Goal: Task Accomplishment & Management: Complete application form

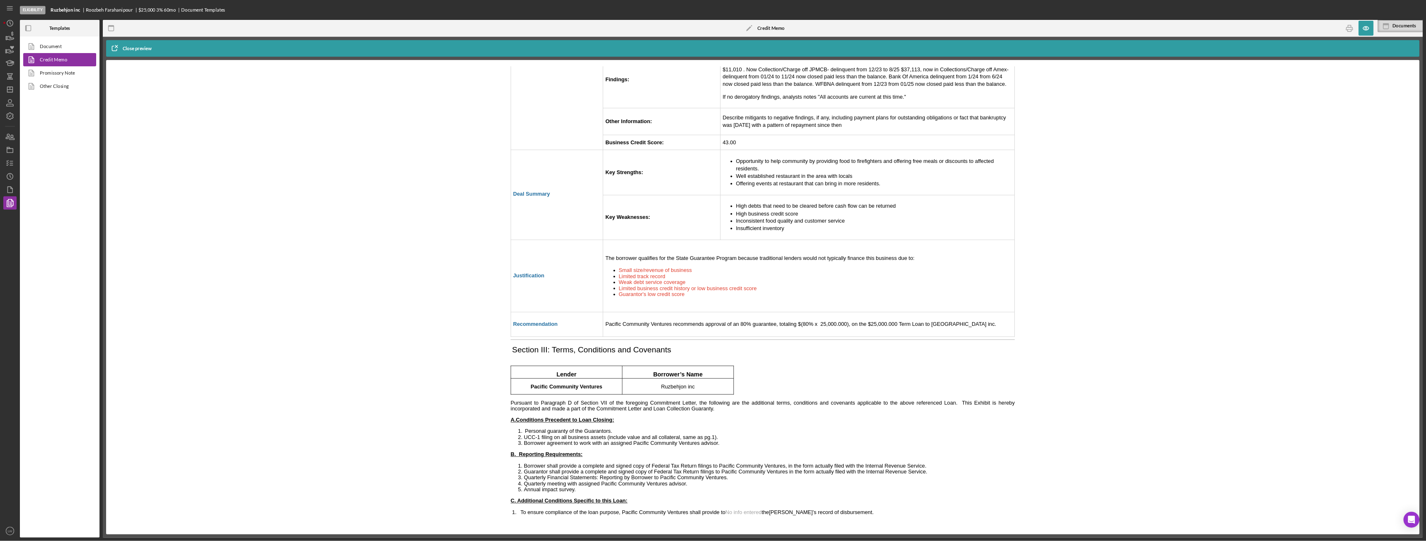
scroll to position [1939, 0]
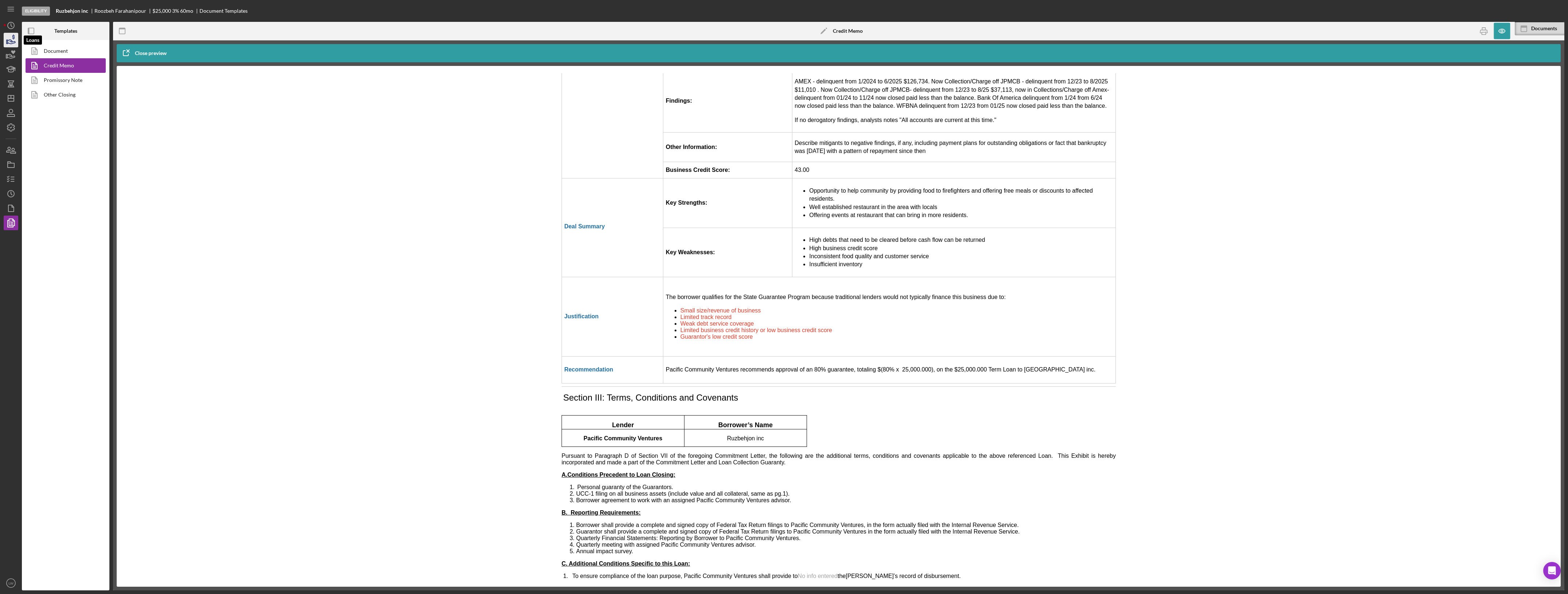
click at [8, 42] on polygon "button" at bounding box center [6, 42] width 1 height 4
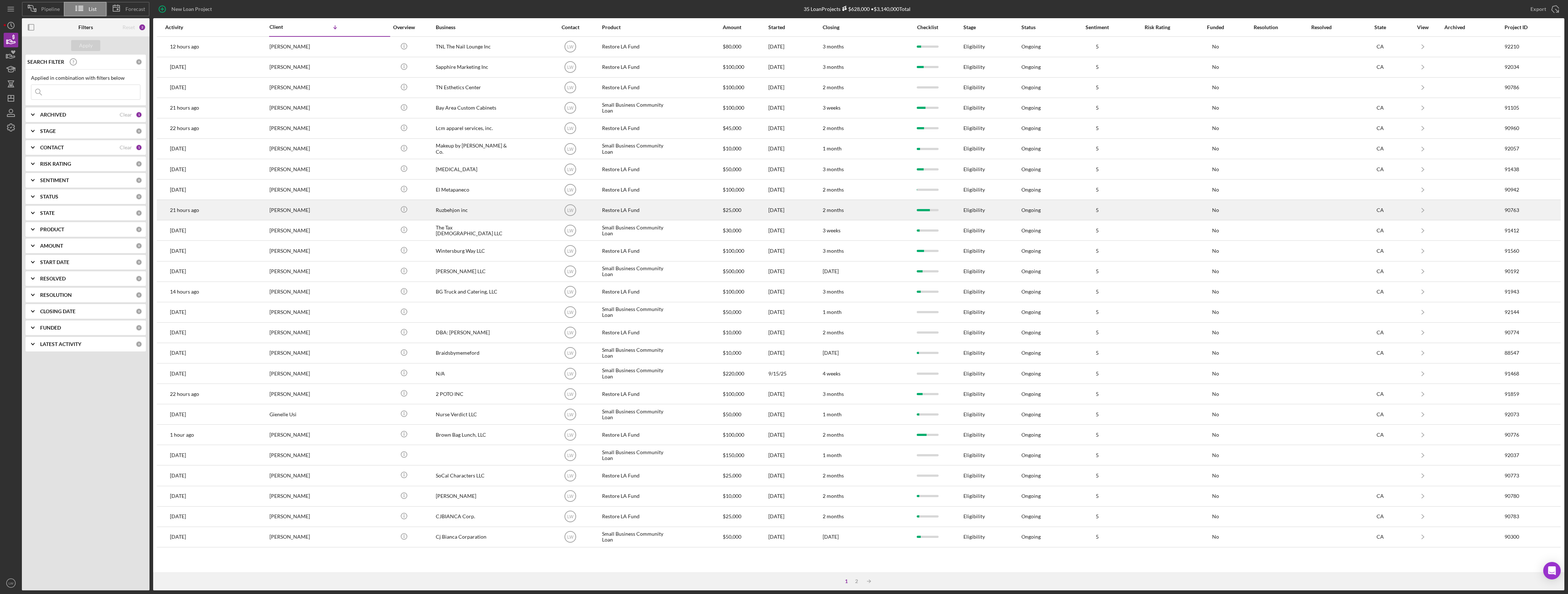
click at [469, 214] on div "Ruzbehjon inc" at bounding box center [471, 210] width 73 height 19
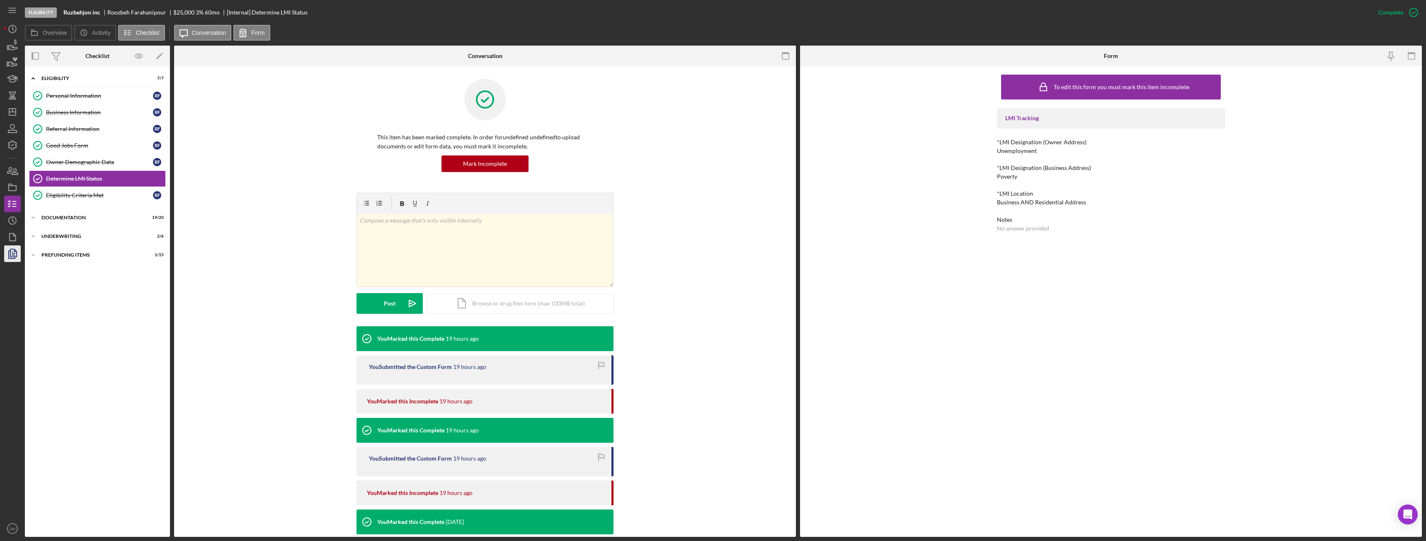
drag, startPoint x: 1768, startPoint y: 0, endPoint x: 10, endPoint y: 253, distance: 1776.0
click at [10, 253] on g "button" at bounding box center [13, 253] width 8 height 9
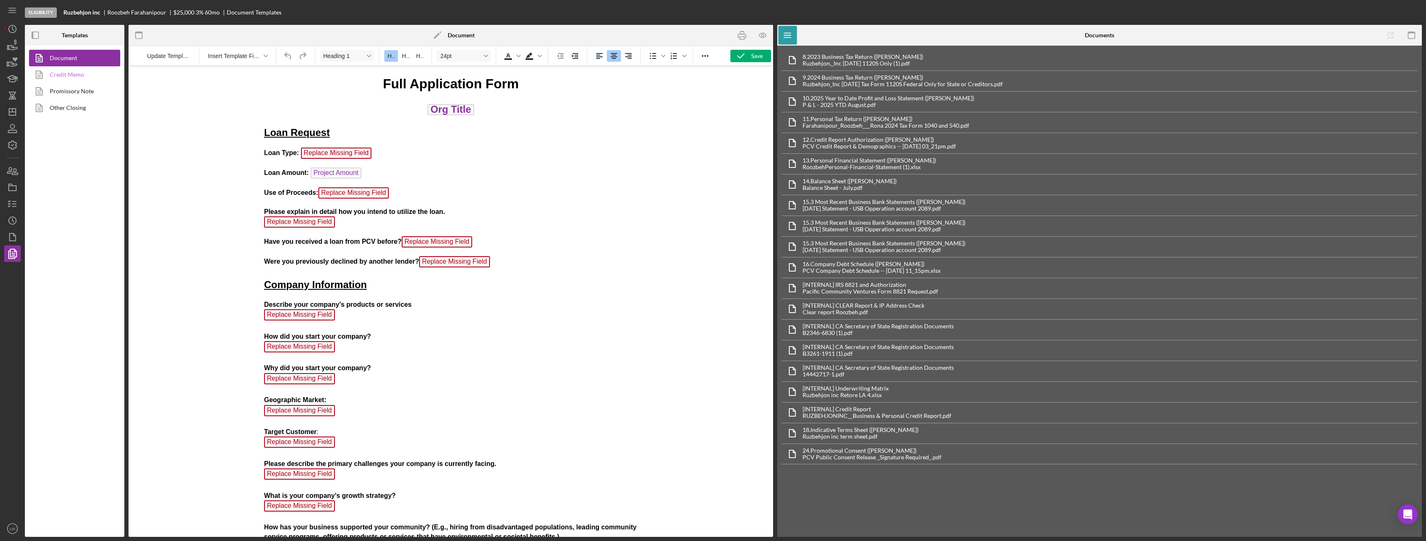
click at [95, 74] on link "Credit Memo" at bounding box center [72, 74] width 87 height 17
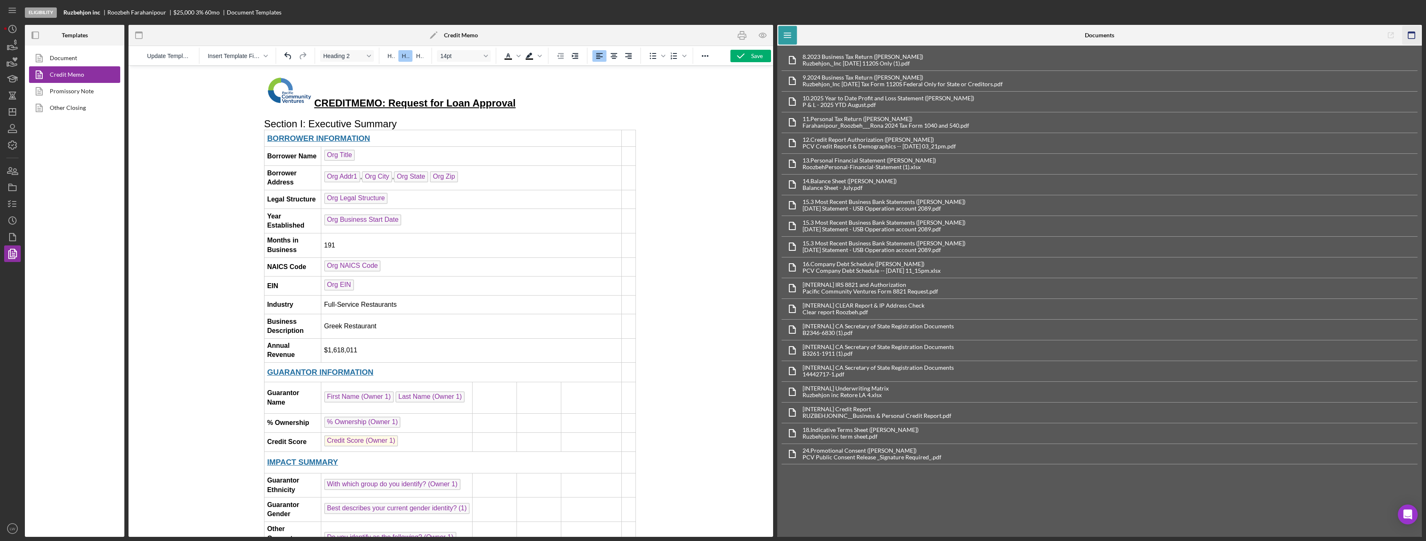
click at [796, 34] on icon "button" at bounding box center [1411, 35] width 19 height 19
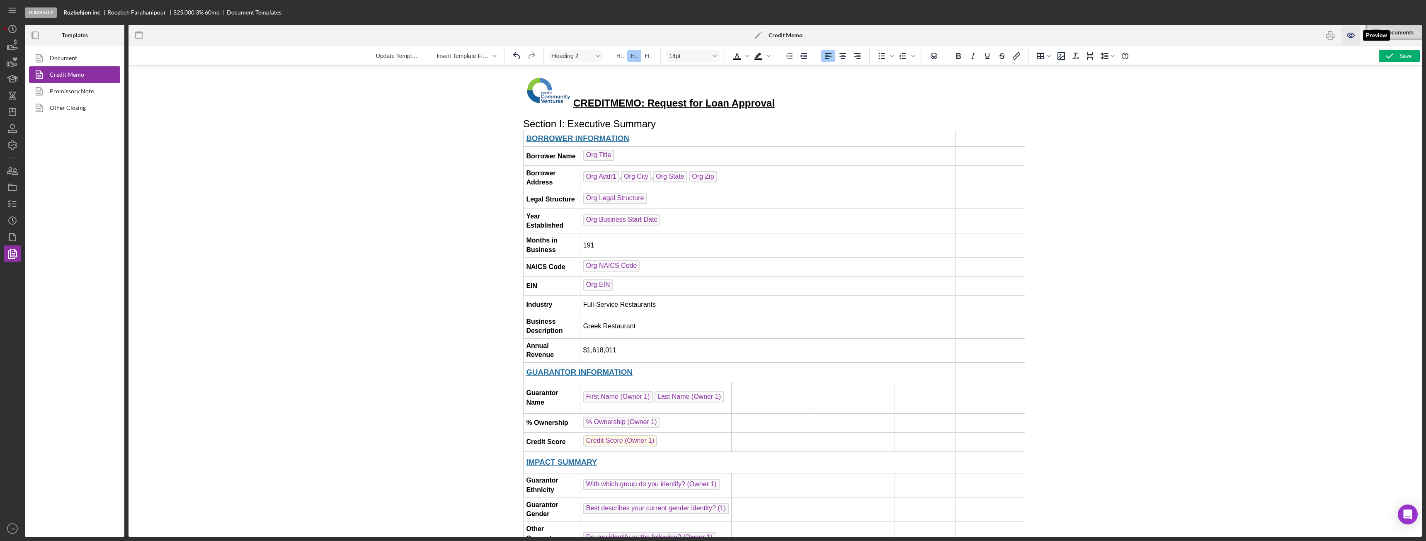
click at [796, 36] on icon "button" at bounding box center [1351, 35] width 19 height 19
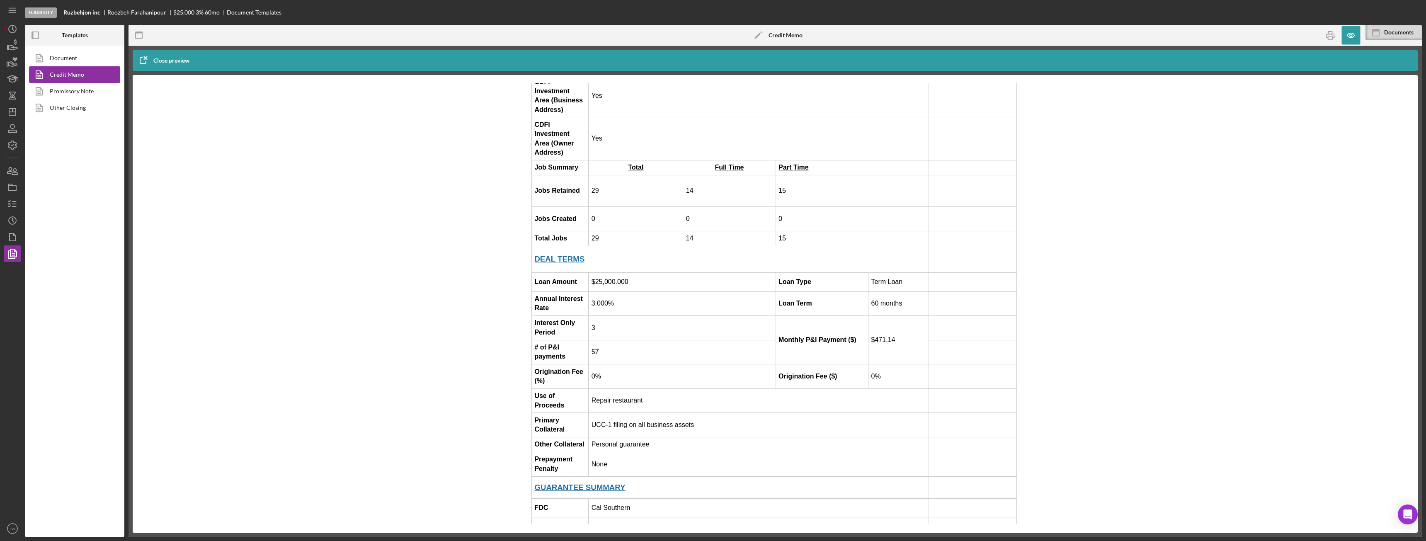
scroll to position [316, 0]
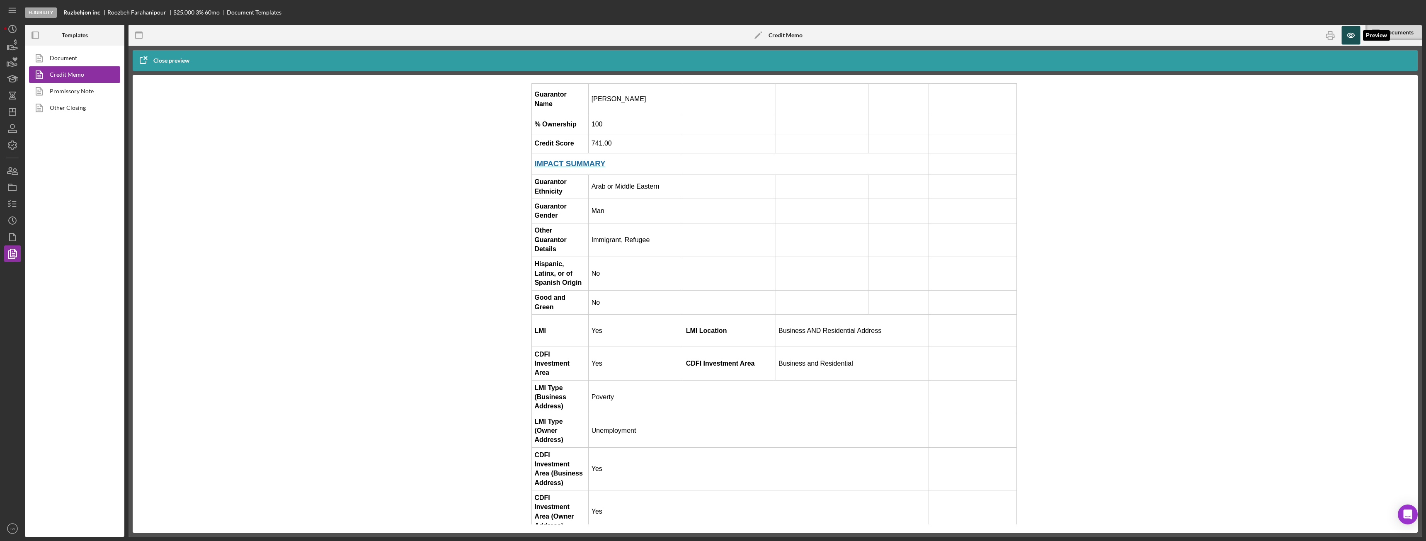
click at [796, 34] on icon "button" at bounding box center [1351, 35] width 19 height 19
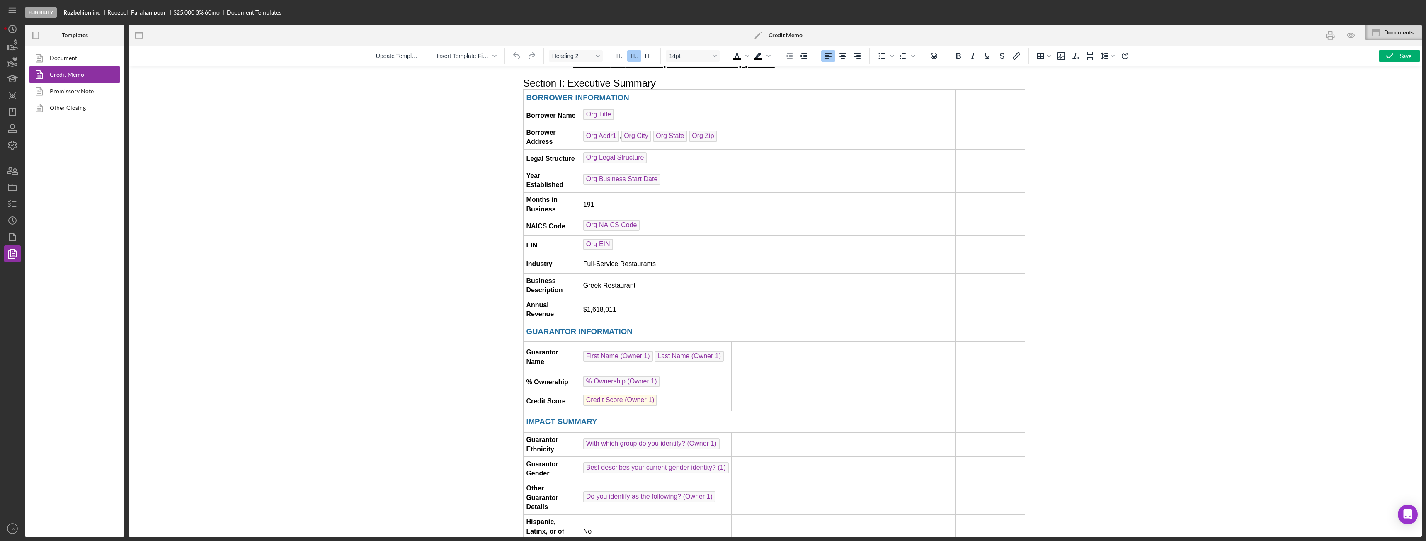
scroll to position [0, 0]
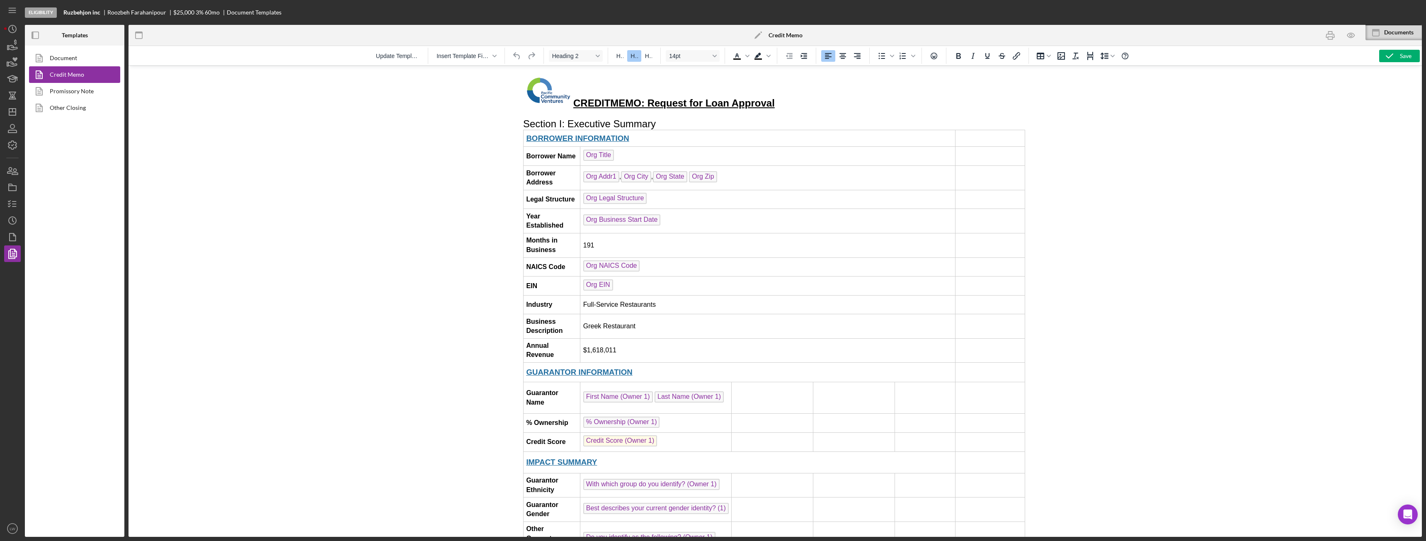
click at [796, 378] on div at bounding box center [776, 301] width 1294 height 471
drag, startPoint x: 1032, startPoint y: 133, endPoint x: 1551, endPoint y: 174, distance: 520.7
drag, startPoint x: 371, startPoint y: 447, endPoint x: 1113, endPoint y: 429, distance: 742.3
click at [796, 378] on div at bounding box center [776, 301] width 1294 height 471
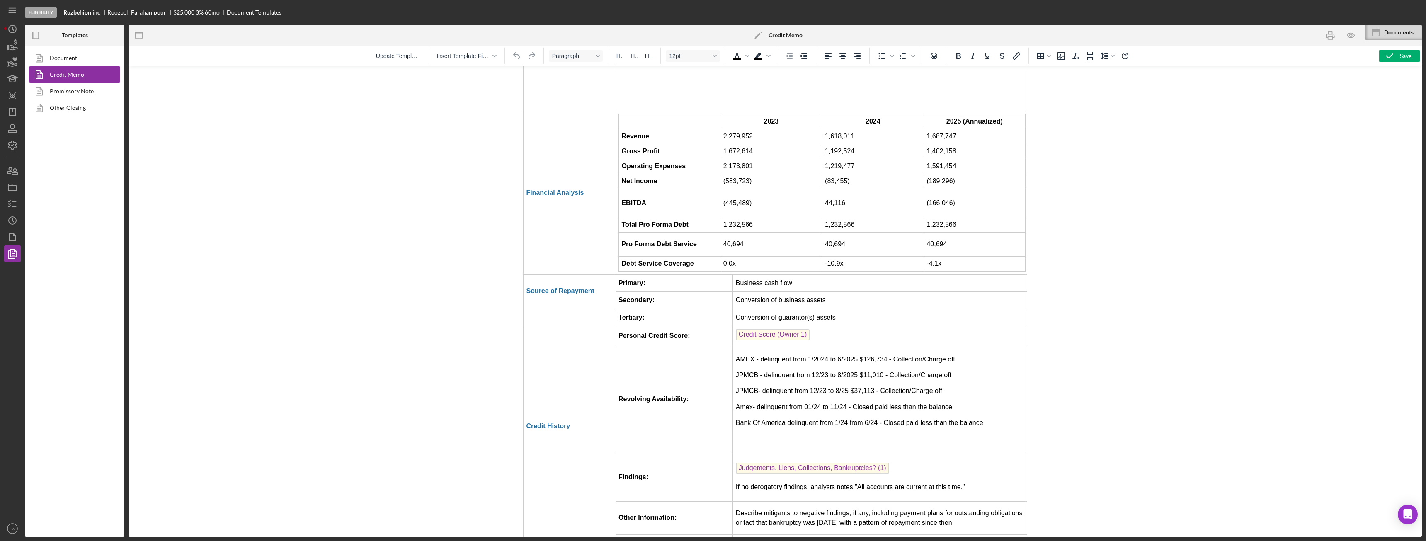
scroll to position [1575, 0]
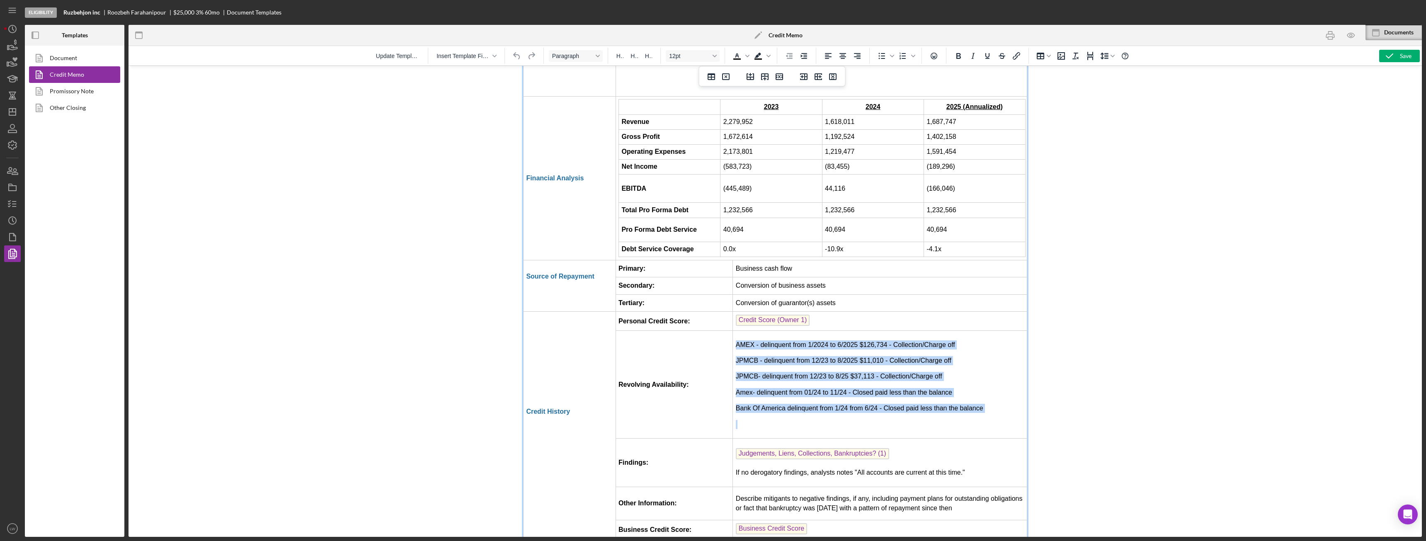
drag, startPoint x: 733, startPoint y: 275, endPoint x: 862, endPoint y: 344, distance: 146.4
click at [796, 344] on td "AMEX - delinquent from 1/2024 to 6/2025 $126,734 - Collection/Charge off JPMCB …" at bounding box center [880, 385] width 294 height 108
copy td "AMEX - delinquent from 1/2024 to 6/2025 $126,734 - Collection/Charge off JPMCB …"
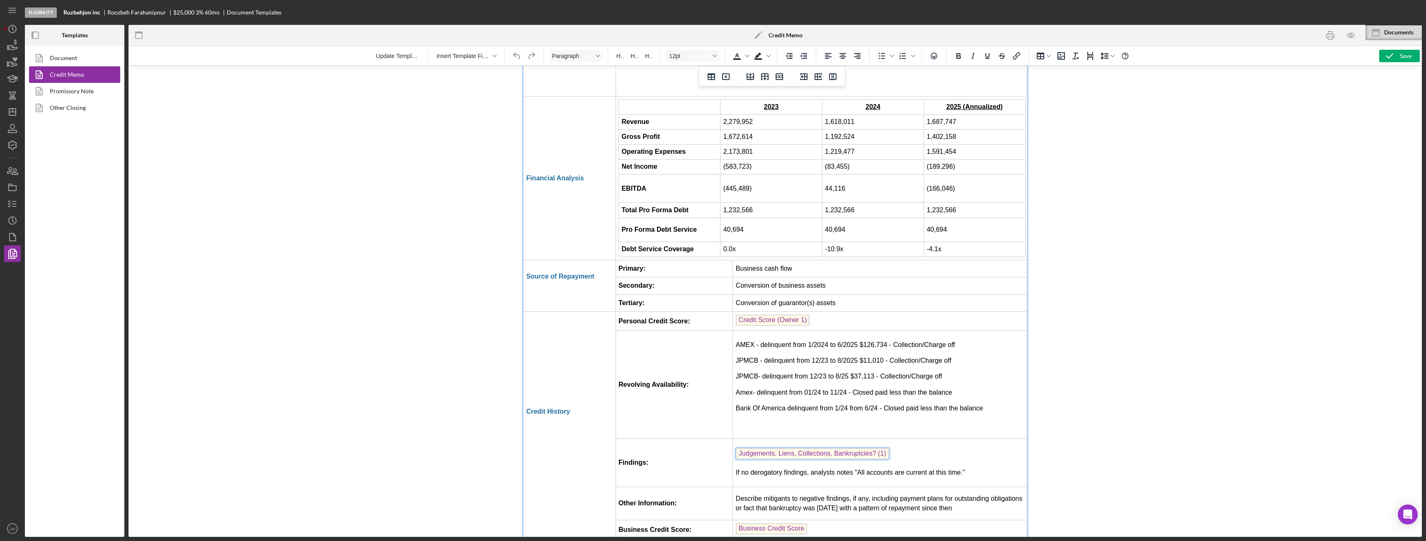
click at [796, 378] on span "Judgements, Liens, Collections, Bankruptcies? (1)" at bounding box center [812, 453] width 153 height 11
click at [796, 378] on p "Judgements, Liens, Collections, Bankruptcies? (1) ﻿" at bounding box center [880, 454] width 288 height 13
click at [796, 378] on p "If no derogatory findings, analysts notes "All accounts are current at this tim…" at bounding box center [880, 470] width 288 height 9
drag, startPoint x: 953, startPoint y: 401, endPoint x: 739, endPoint y: 403, distance: 214.4
click at [738, 378] on p "If no derogatory findings, analysts notes "All accounts are current at this tim…" at bounding box center [880, 470] width 288 height 9
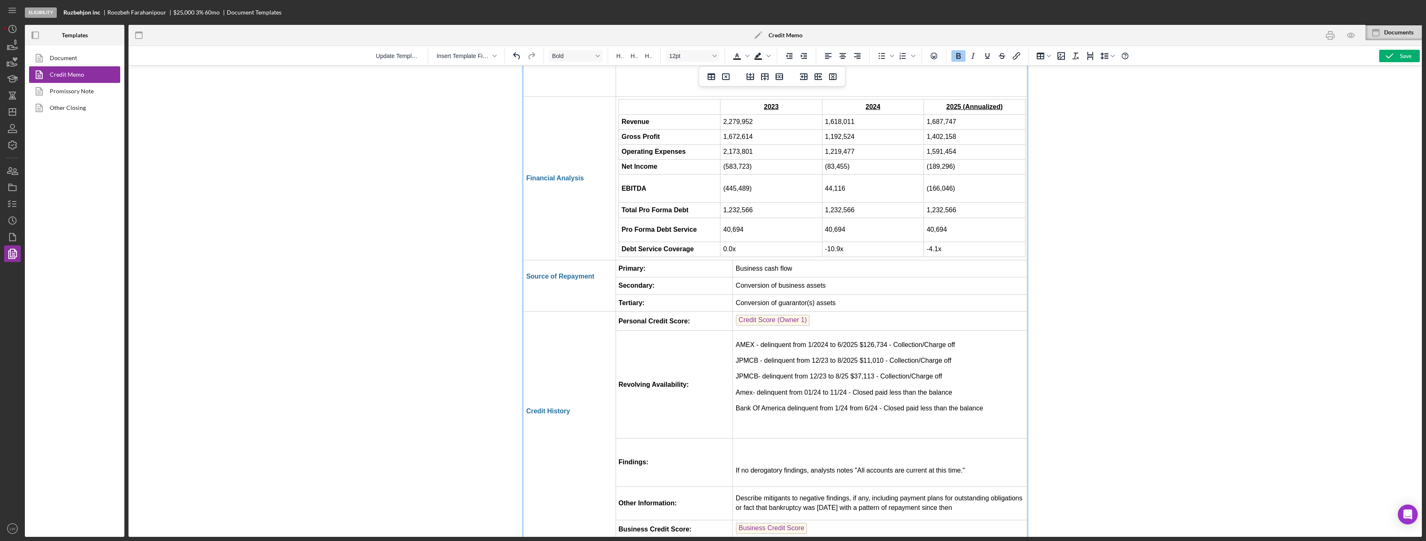
click at [796, 378] on p "If no derogatory findings, analysts notes "All accounts are current at this tim…" at bounding box center [880, 470] width 288 height 9
drag, startPoint x: 970, startPoint y: 399, endPoint x: 733, endPoint y: 399, distance: 237.1
click at [736, 378] on p "If no derogatory findings, analysts notes "All accounts are current at this tim…" at bounding box center [880, 470] width 288 height 9
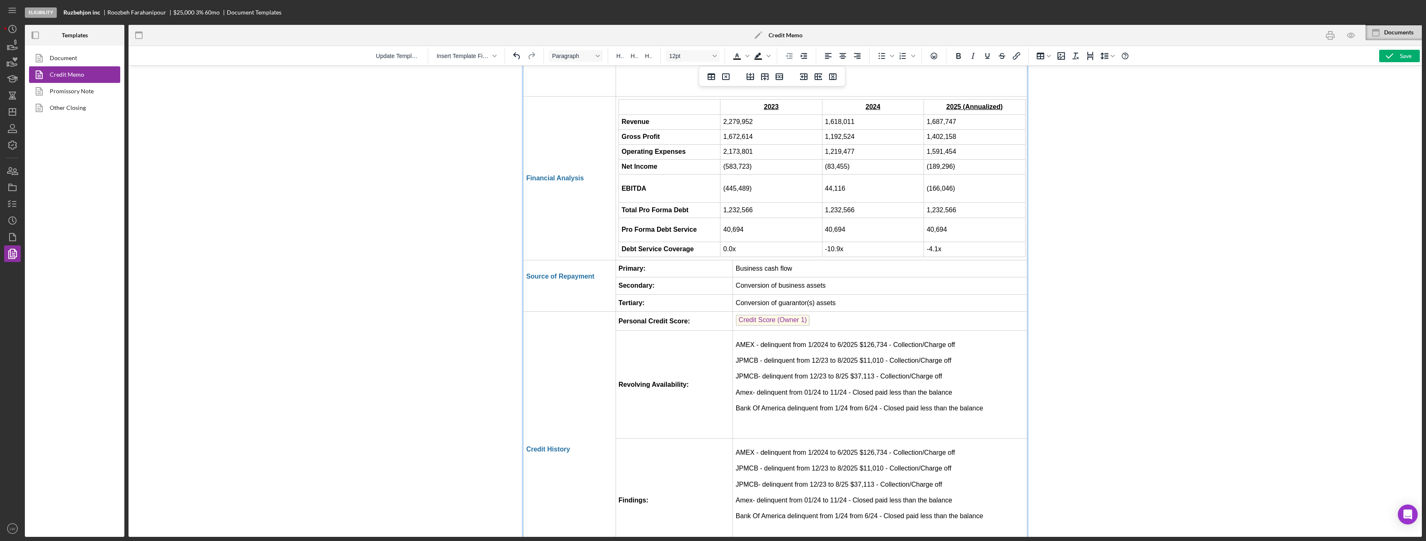
click at [796, 378] on p "Bank Of America delinquent from 1/24 from 6/24 - Closed paid less than the bala…" at bounding box center [880, 408] width 288 height 9
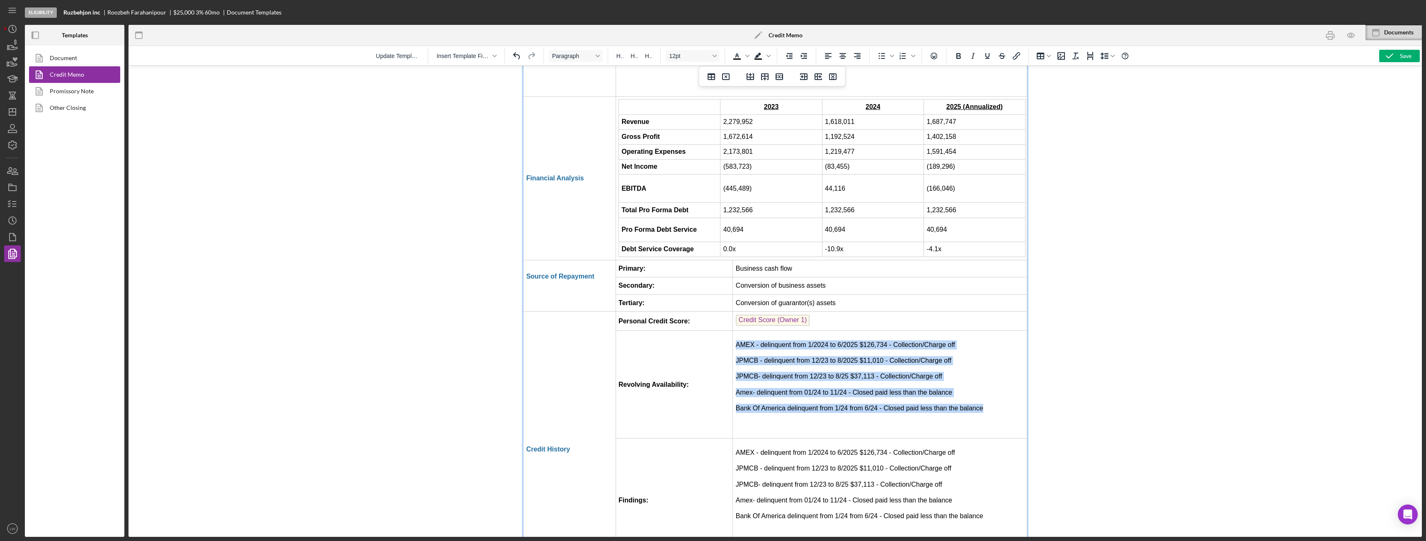
drag, startPoint x: 985, startPoint y: 338, endPoint x: 731, endPoint y: 272, distance: 263.3
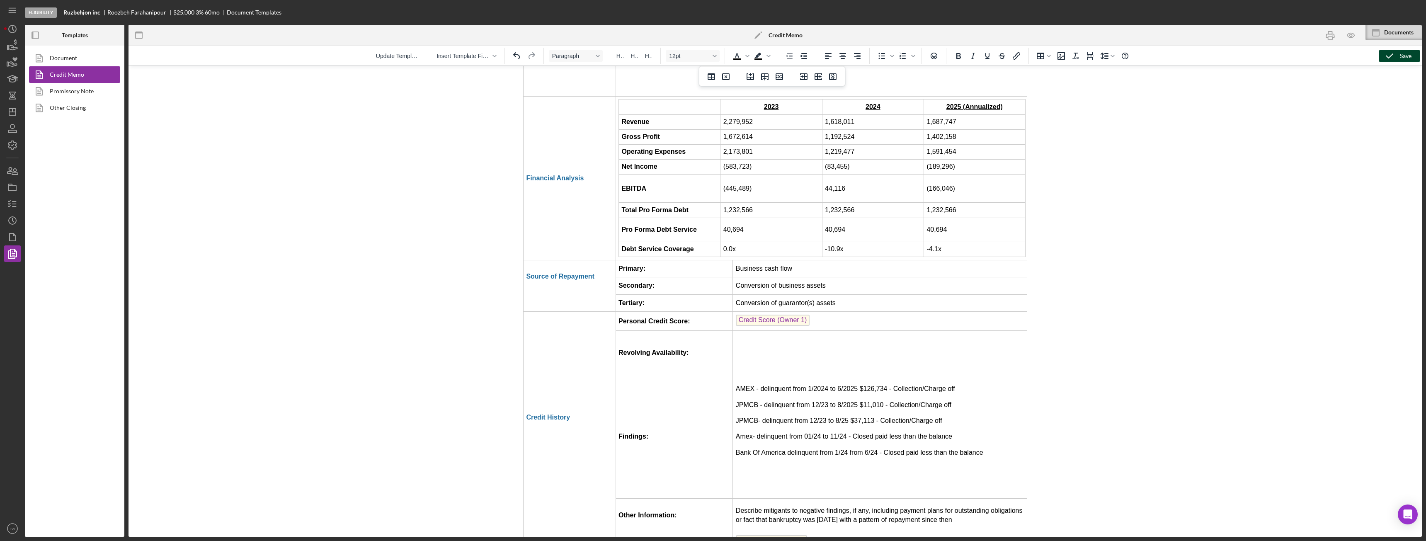
click at [796, 55] on div "Save" at bounding box center [1406, 56] width 12 height 12
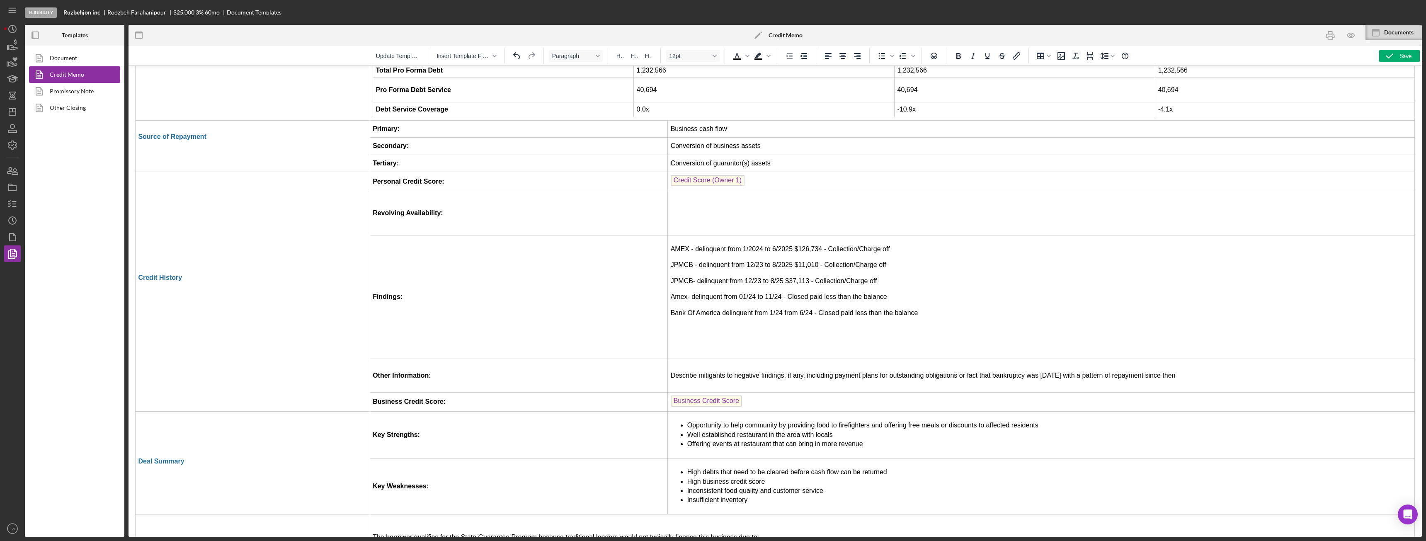
scroll to position [1599, 0]
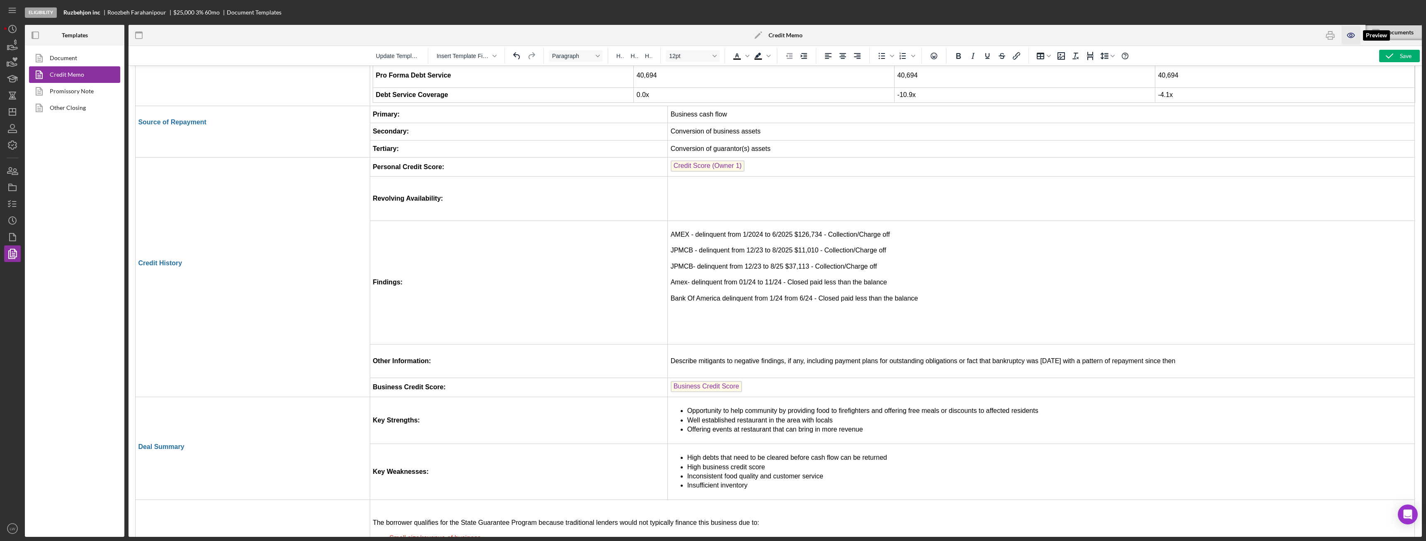
click at [796, 34] on icon "button" at bounding box center [1351, 35] width 19 height 19
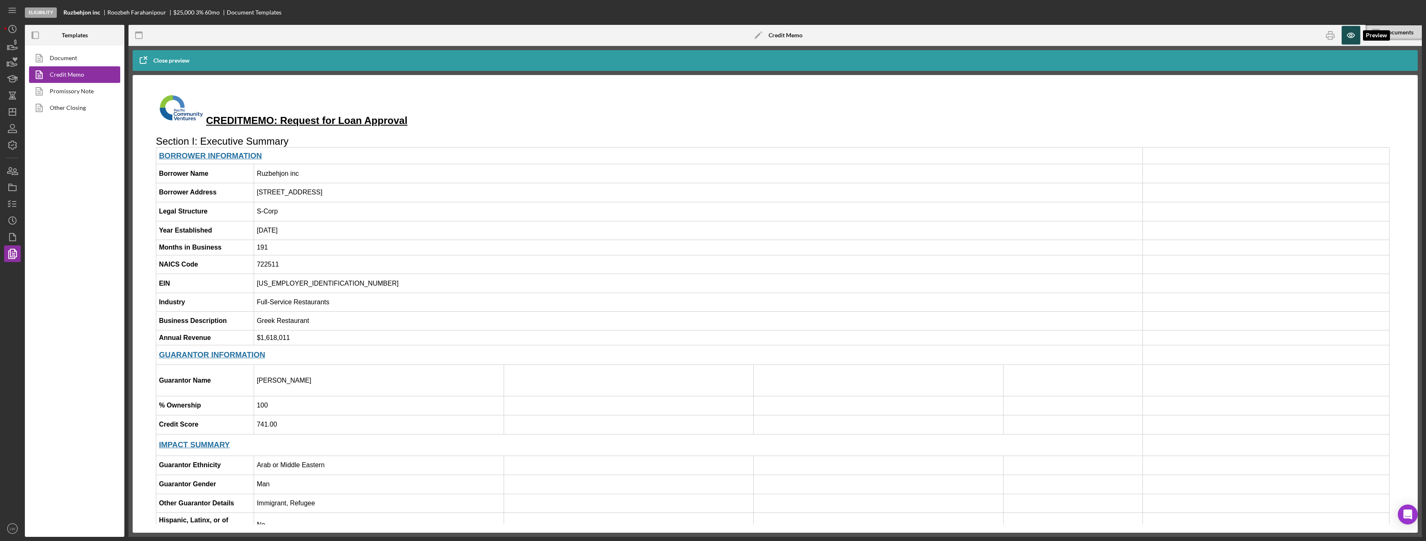
click at [796, 34] on icon "button" at bounding box center [1351, 35] width 19 height 19
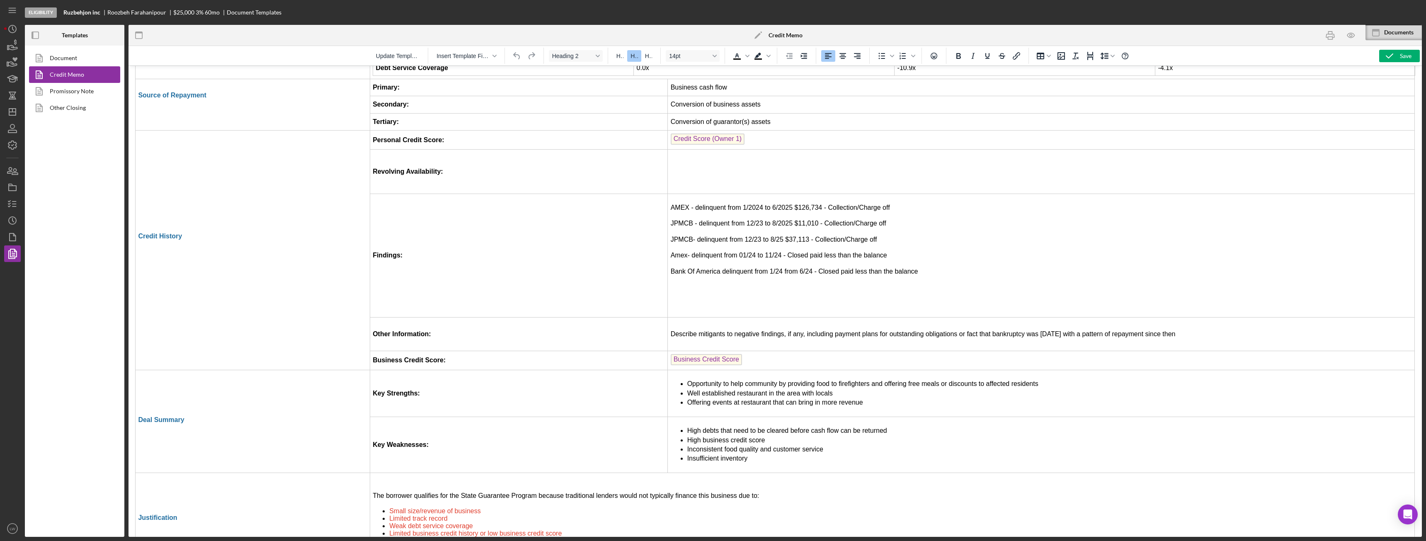
scroll to position [1617, 0]
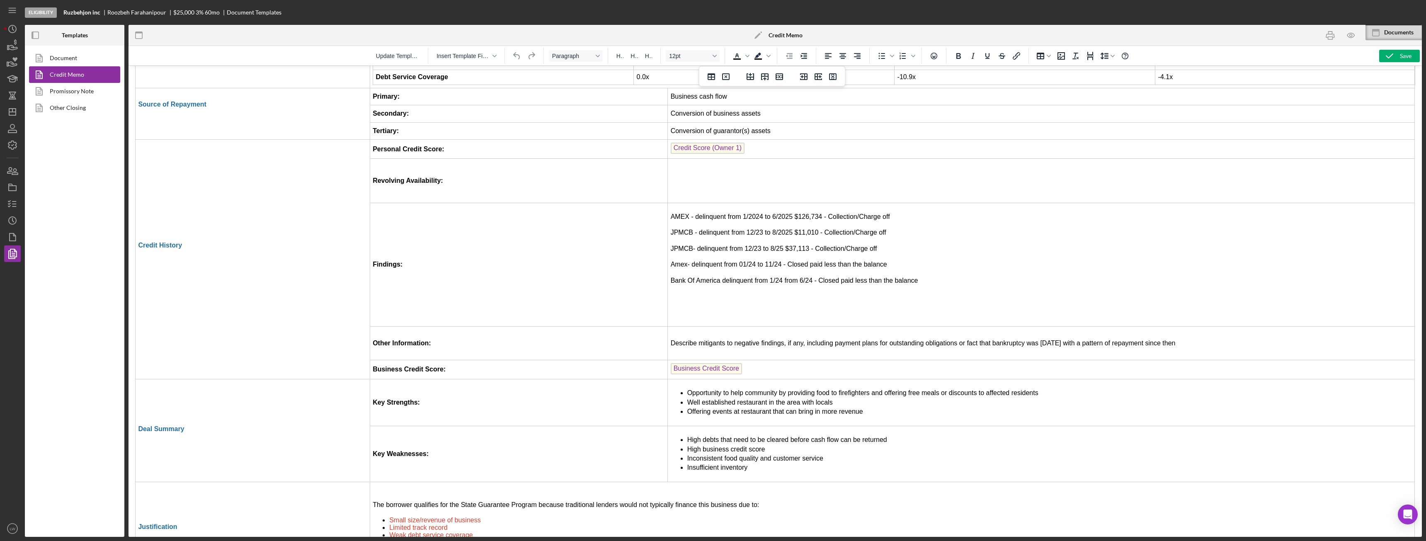
click at [698, 180] on td "Rich Text Area. Press ALT-0 for help." at bounding box center [1041, 181] width 747 height 44
click at [796, 61] on div "Save" at bounding box center [1406, 56] width 12 height 12
click at [796, 284] on p "Bank Of America delinquent from 1/24 from 6/24 - Closed paid less than the bala…" at bounding box center [1041, 280] width 741 height 9
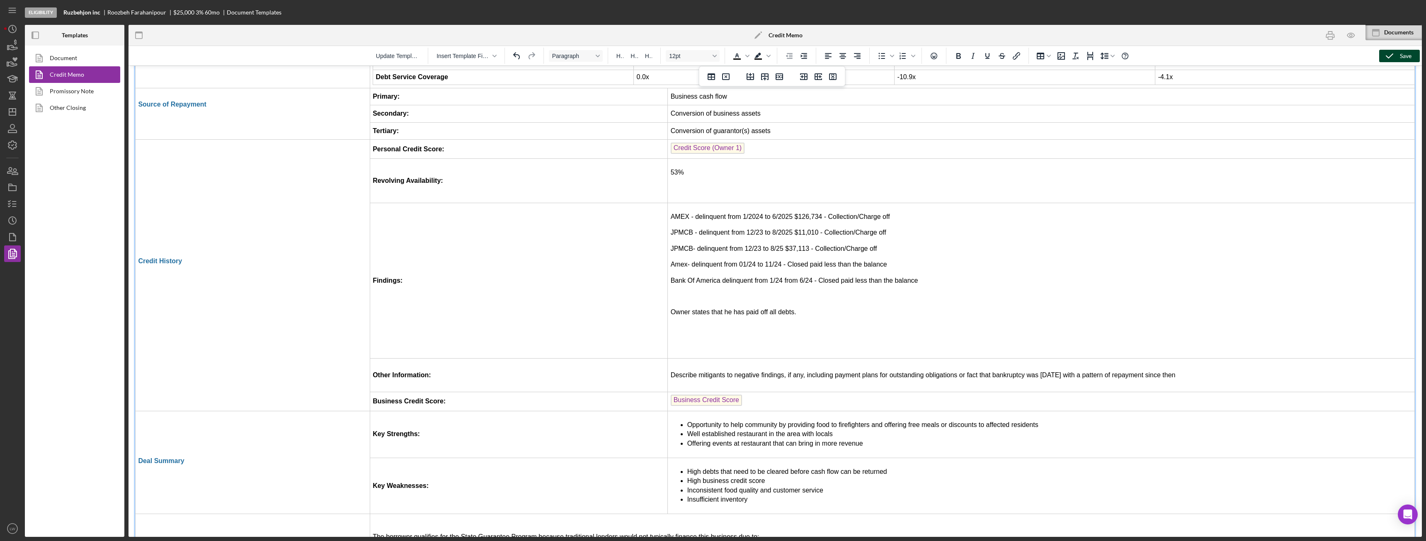
click at [796, 59] on div "Save" at bounding box center [1406, 56] width 12 height 12
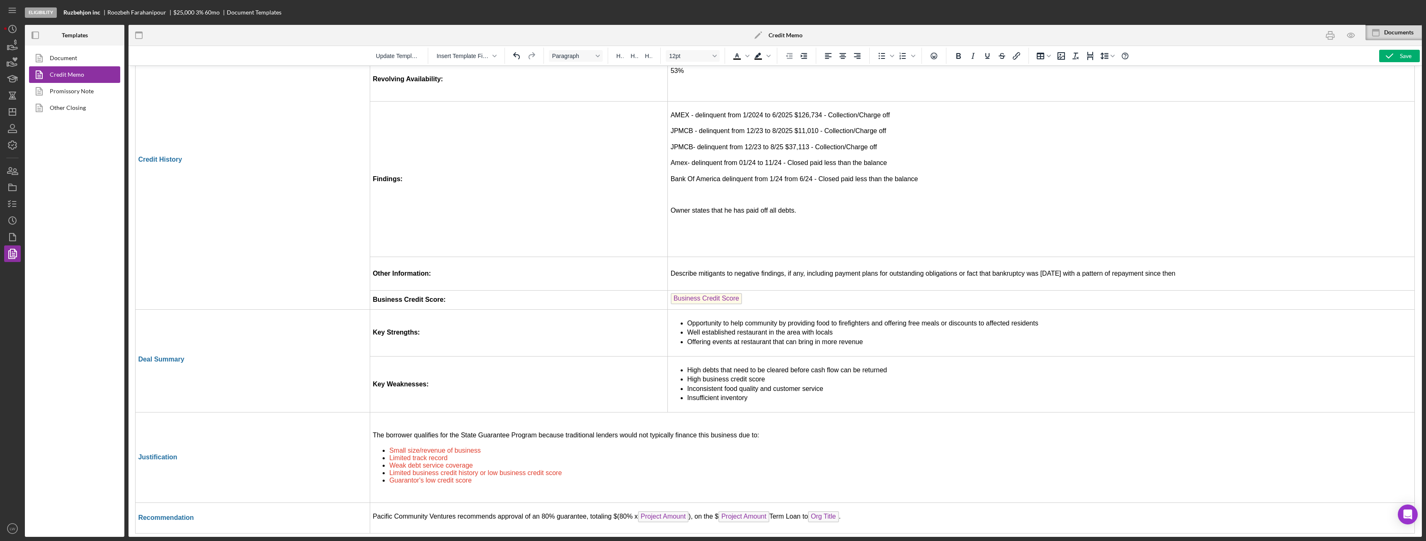
scroll to position [1741, 0]
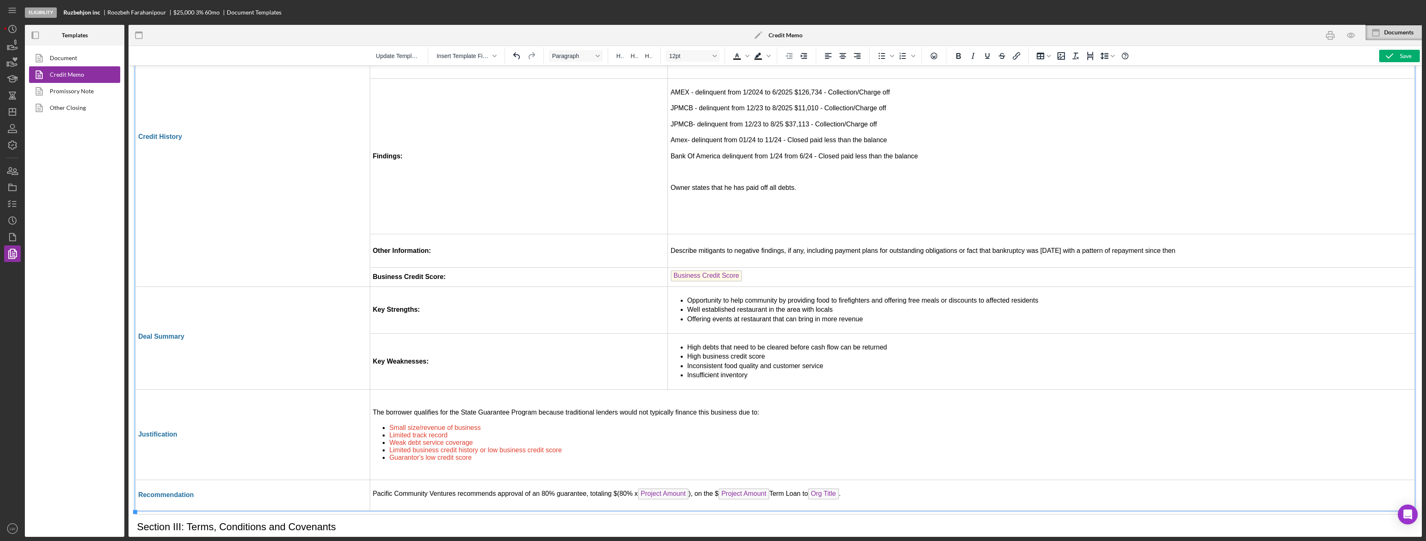
click at [796, 253] on td "Describe mitigants to negative findings, if any, including payment plans for ou…" at bounding box center [1041, 251] width 747 height 34
click at [796, 254] on td "Describe mitigants to negative findings, if any, including payment plans for ou…" at bounding box center [1041, 251] width 747 height 34
drag, startPoint x: 1193, startPoint y: 252, endPoint x: 666, endPoint y: 252, distance: 526.9
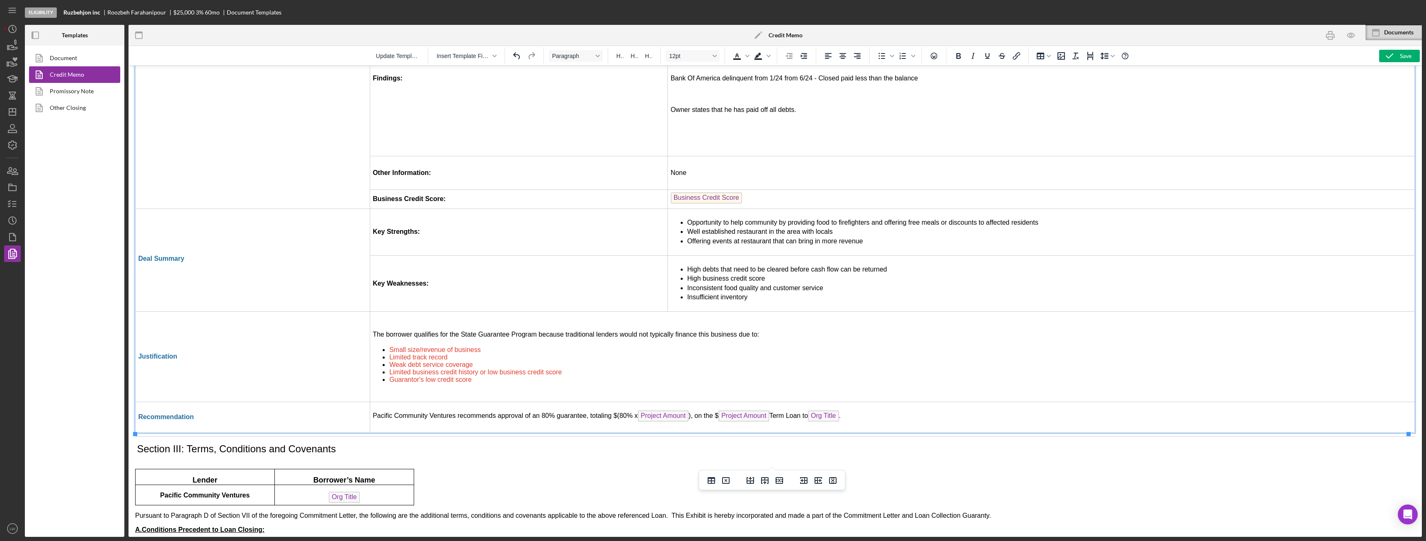
scroll to position [1824, 0]
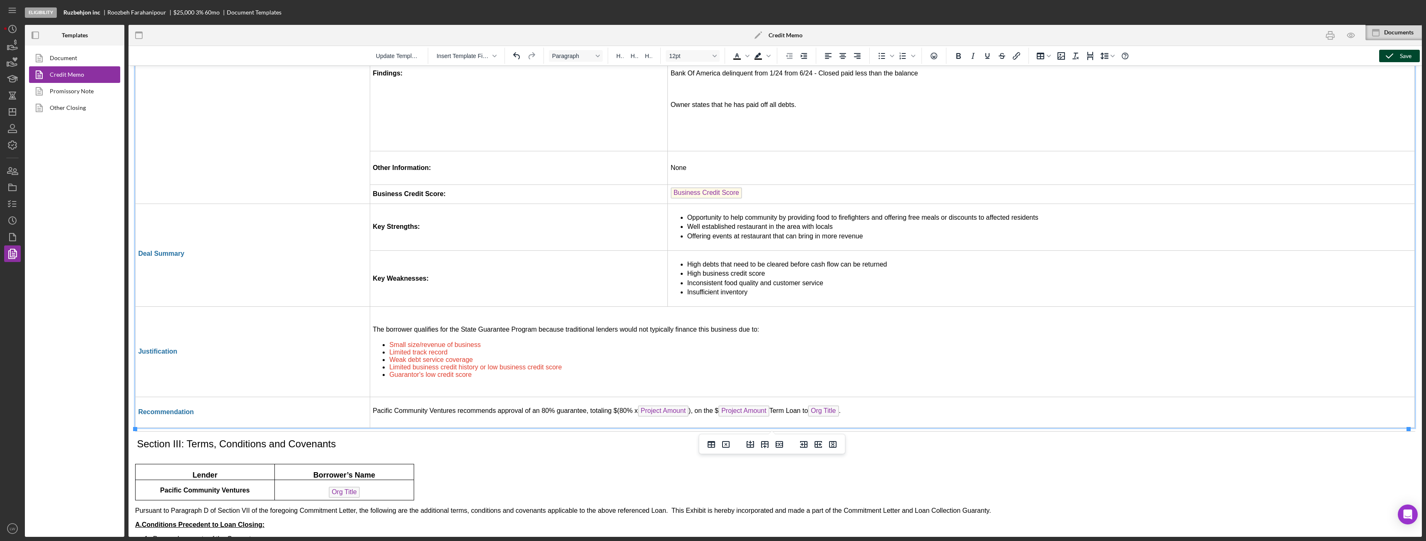
click at [796, 55] on icon "button" at bounding box center [1389, 56] width 21 height 21
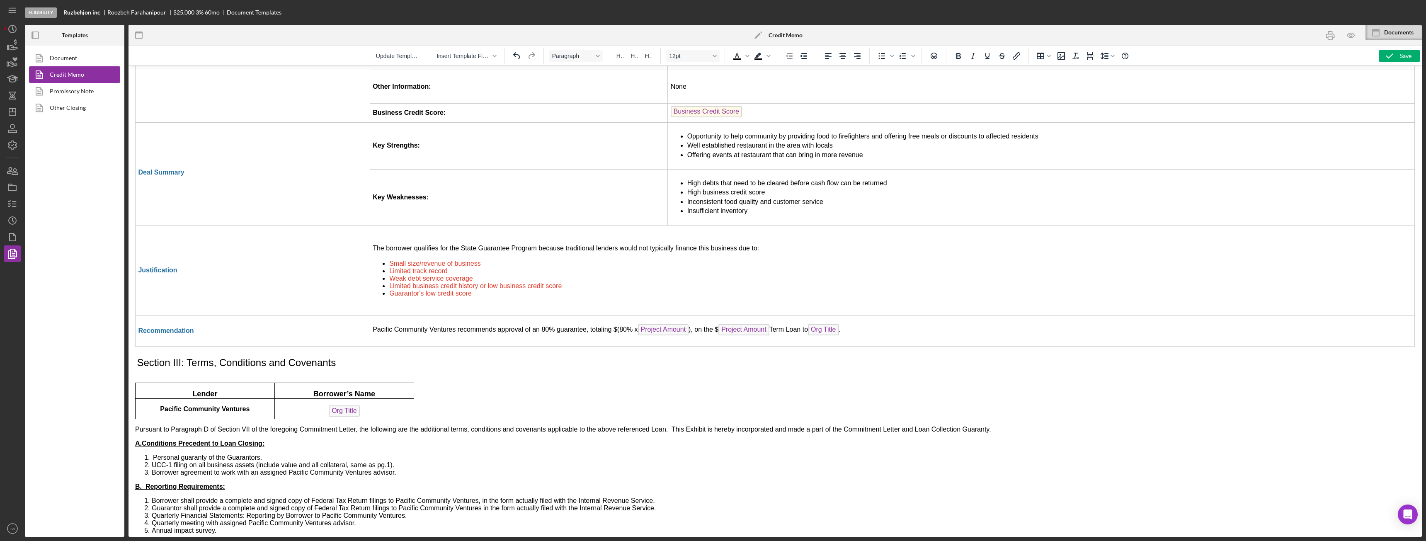
scroll to position [1977, 0]
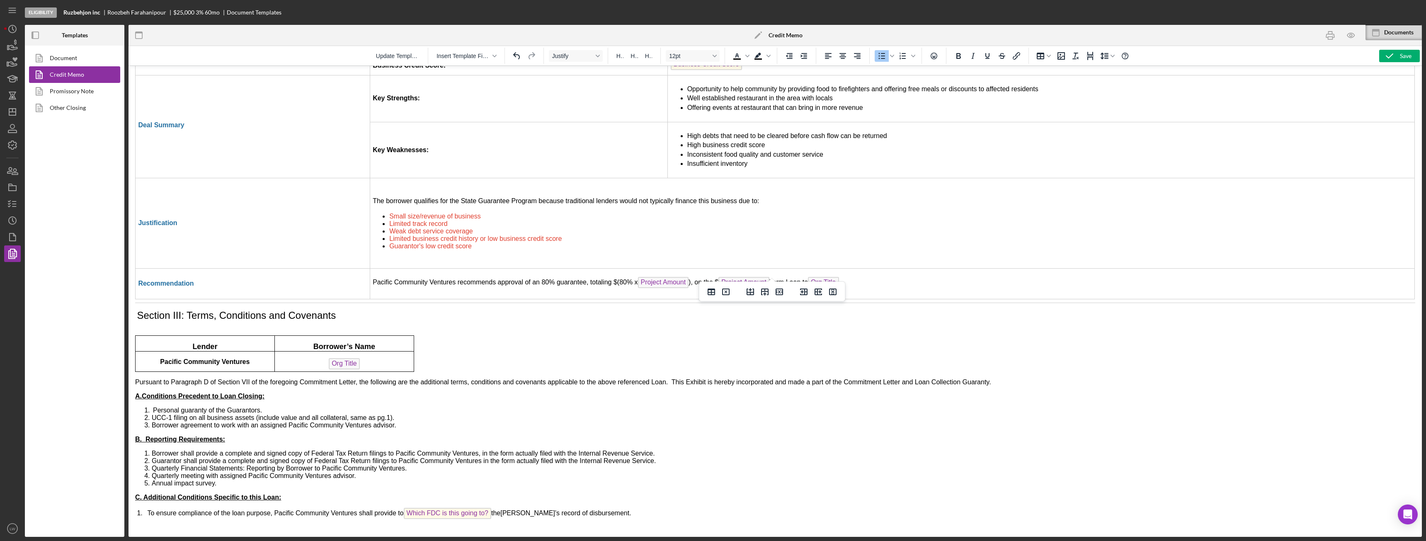
click at [483, 213] on li "Small size/revenue of business" at bounding box center [900, 216] width 1023 height 7
drag, startPoint x: 482, startPoint y: 192, endPoint x: 384, endPoint y: 182, distance: 98.8
click at [384, 182] on td "The borrower qualifies for the State Guarantee Program because traditional lend…" at bounding box center [892, 223] width 1045 height 90
drag, startPoint x: 450, startPoint y: 204, endPoint x: 369, endPoint y: 202, distance: 80.9
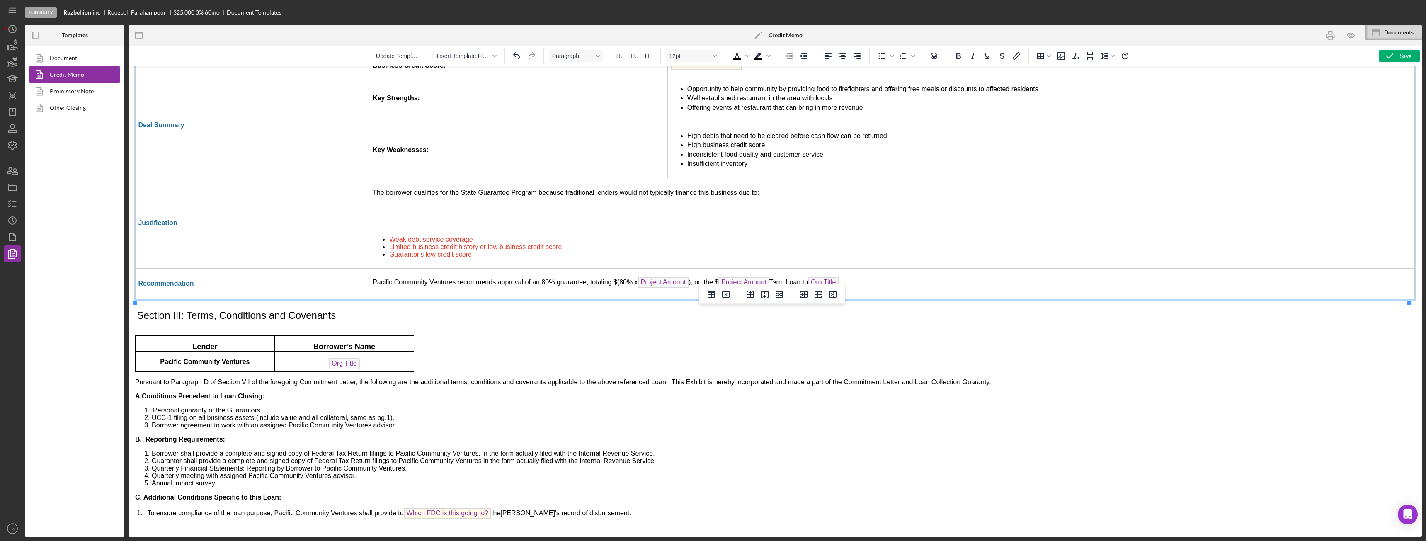
click at [387, 236] on ul "Weak debt service coverage Limited business credit history or low business cred…" at bounding box center [892, 247] width 1039 height 22
click at [796, 57] on icon "Bullet list" at bounding box center [882, 56] width 10 height 10
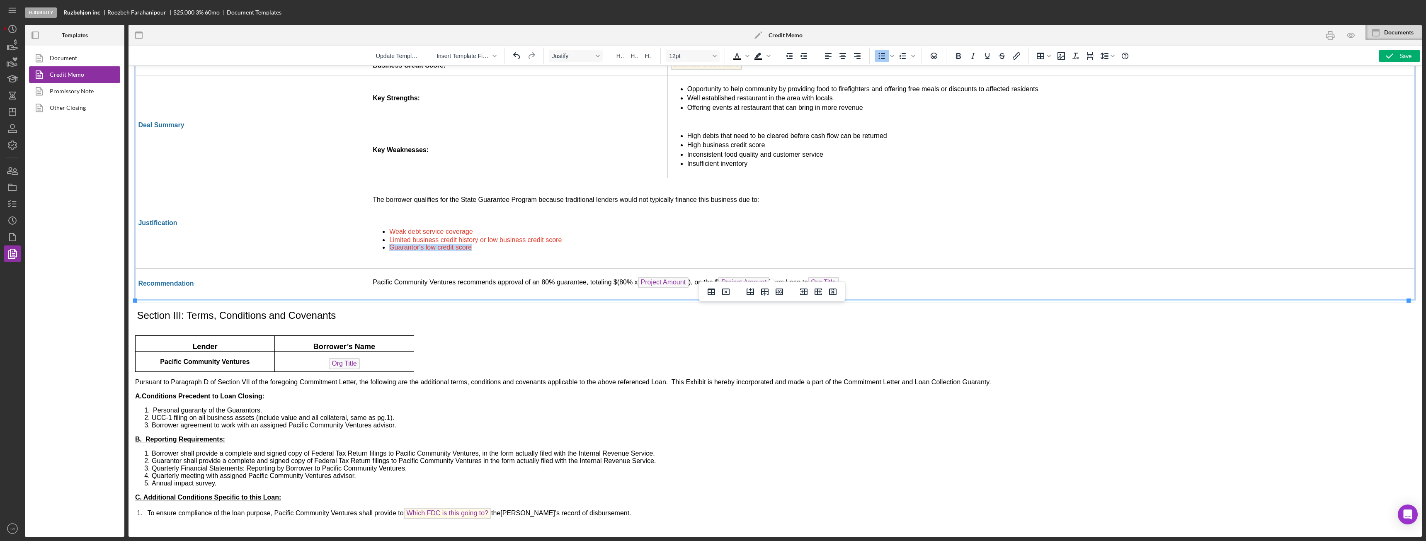
drag, startPoint x: 473, startPoint y: 226, endPoint x: 388, endPoint y: 225, distance: 85.4
click at [389, 244] on li "Guarantor's low credit score" at bounding box center [900, 247] width 1023 height 7
drag, startPoint x: 563, startPoint y: 223, endPoint x: 388, endPoint y: 210, distance: 175.4
click at [388, 231] on ul "Weak debt service coverage Limited business credit history or low business cred…" at bounding box center [892, 239] width 1039 height 17
click at [769, 57] on icon "Background color Black" at bounding box center [769, 56] width 4 height 2
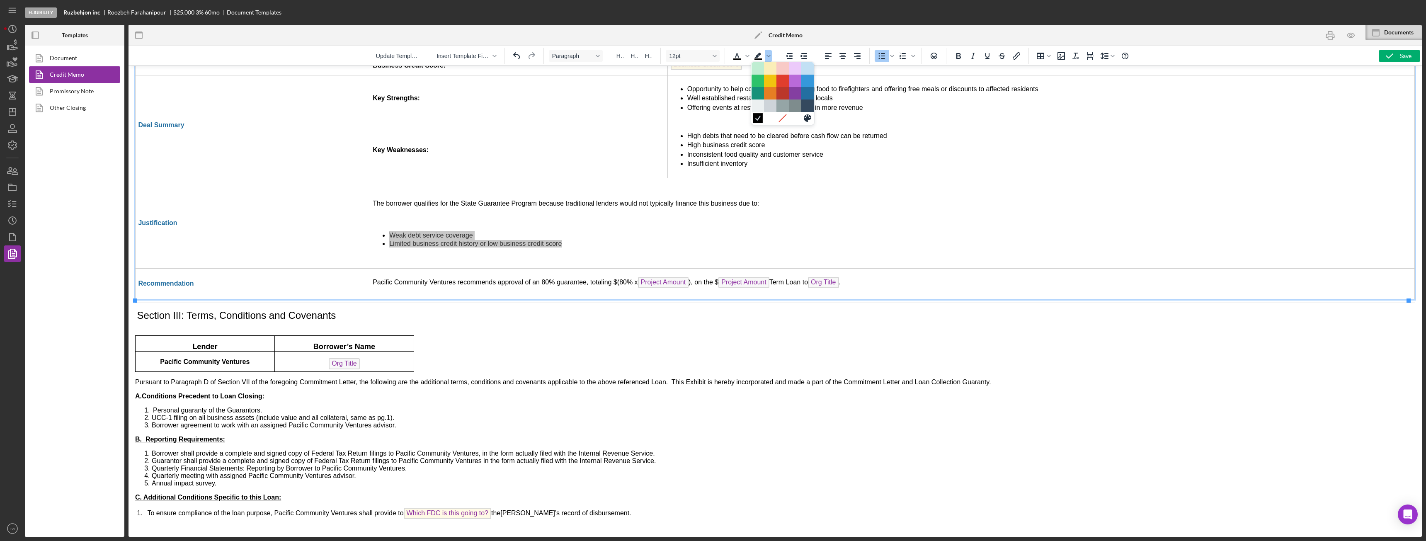
click at [759, 119] on icon at bounding box center [757, 118] width 5 height 5
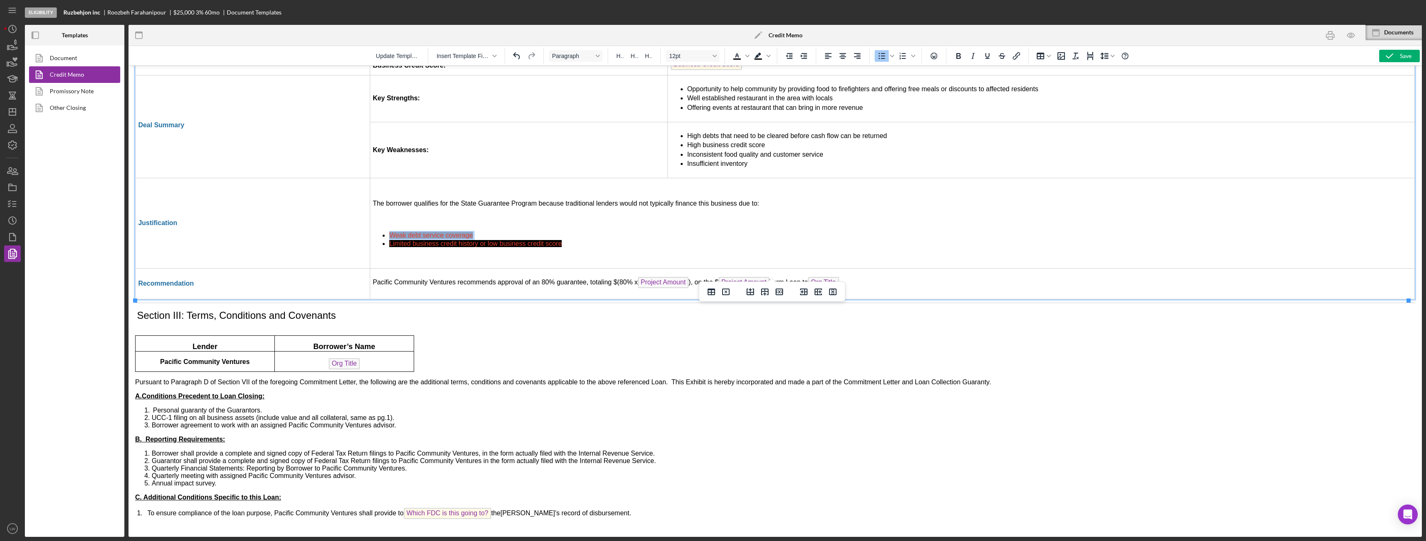
click at [604, 230] on td "The borrower qualifies for the State Guarantee Program because traditional lend…" at bounding box center [892, 223] width 1045 height 90
click at [769, 58] on icon "Background color Black" at bounding box center [769, 56] width 4 height 4
click at [762, 121] on icon at bounding box center [758, 118] width 8 height 8
click at [773, 58] on div "To open the popup, press Shift+Enter To open the popup, press Shift+Enter" at bounding box center [751, 56] width 52 height 16
click at [759, 58] on icon "Background color Black" at bounding box center [758, 56] width 10 height 10
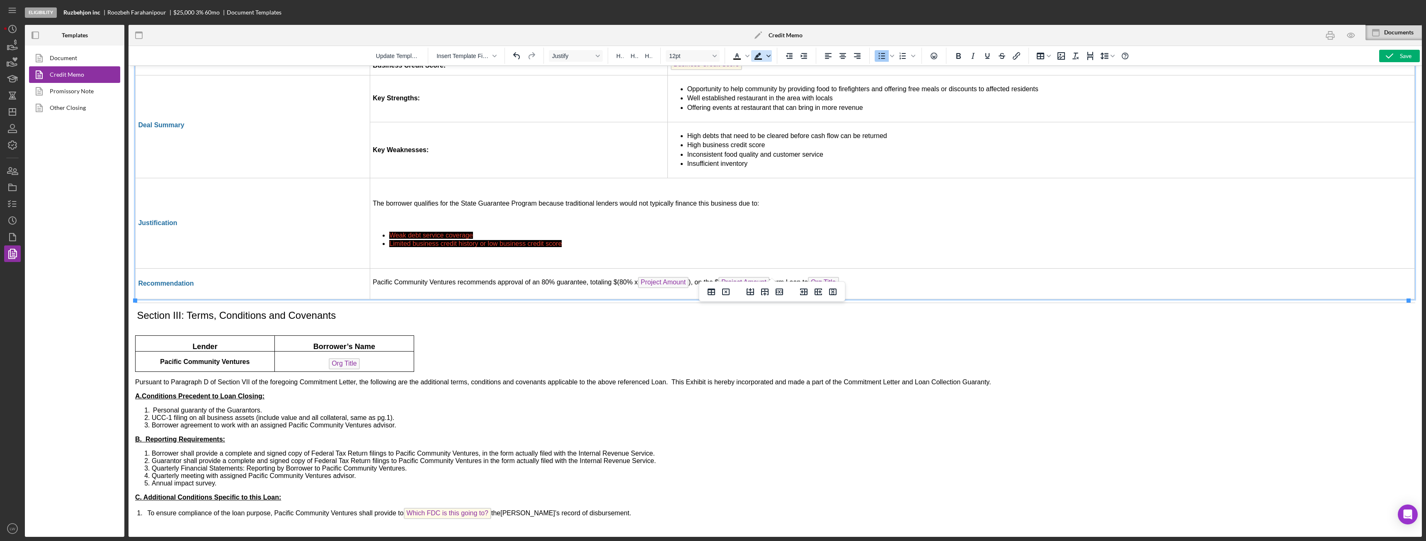
click at [769, 57] on icon "Background color Black" at bounding box center [769, 56] width 4 height 4
click at [759, 120] on icon at bounding box center [758, 118] width 8 height 8
click at [769, 56] on icon "Background color Black" at bounding box center [769, 56] width 4 height 4
click at [759, 105] on div at bounding box center [758, 106] width 10 height 10
click at [641, 240] on li "Limited business credit history or low business credit score ﻿" at bounding box center [900, 243] width 1023 height 7
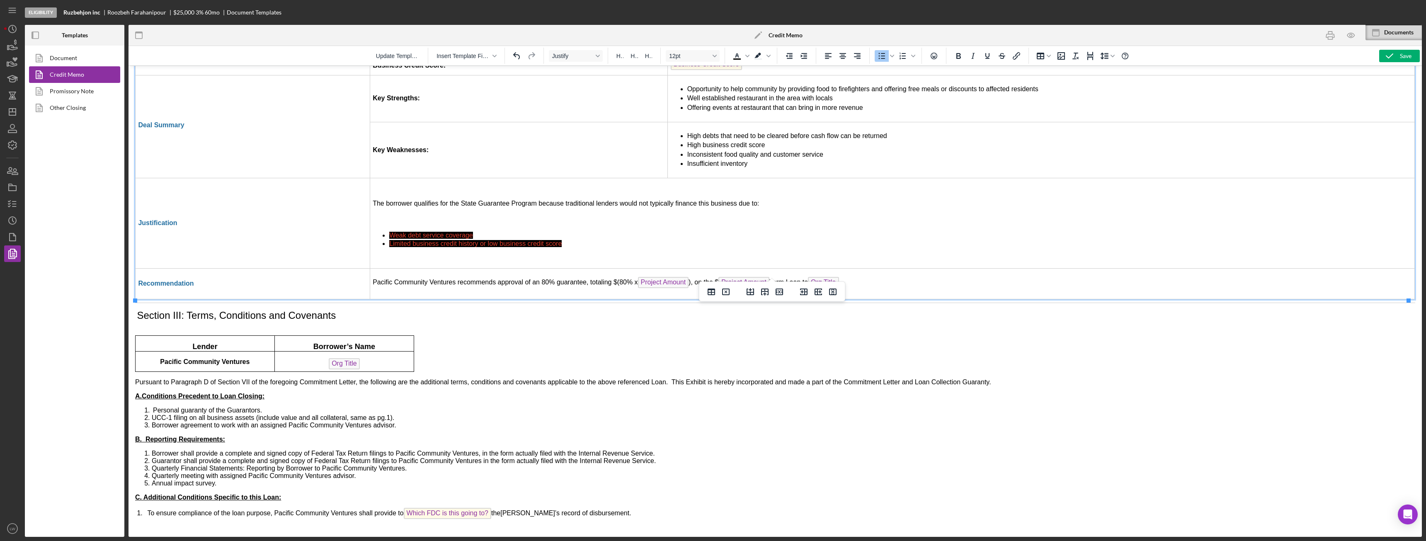
click at [556, 240] on span "Limited business credit history or low business credit score" at bounding box center [475, 243] width 172 height 7
click at [567, 240] on li "Limited business credit history or low business credit score" at bounding box center [900, 243] width 1023 height 7
drag, startPoint x: 567, startPoint y: 223, endPoint x: 385, endPoint y: 205, distance: 182.5
click at [385, 204] on td "The borrower qualifies for the State Guarantee Program because traditional lend…" at bounding box center [892, 223] width 1045 height 90
click at [769, 55] on icon "Background color Light Gray" at bounding box center [769, 56] width 4 height 4
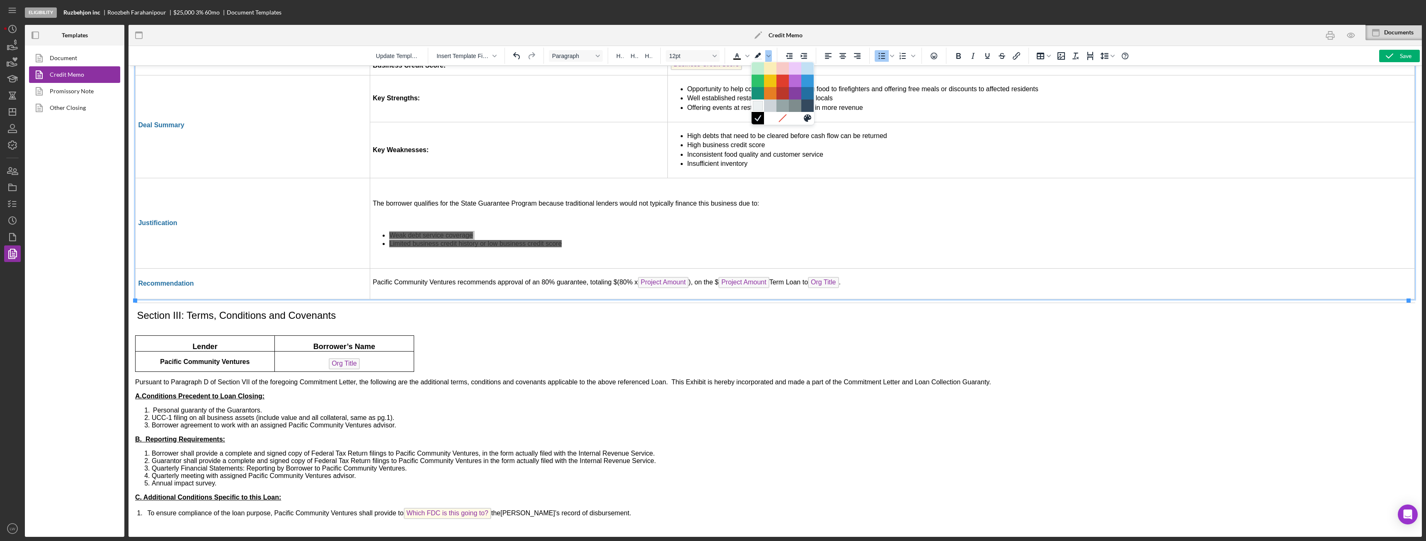
click at [754, 107] on div at bounding box center [783, 106] width 62 height 12
drag, startPoint x: 762, startPoint y: 107, endPoint x: 634, endPoint y: 41, distance: 144.4
click at [762, 107] on div at bounding box center [758, 106] width 10 height 10
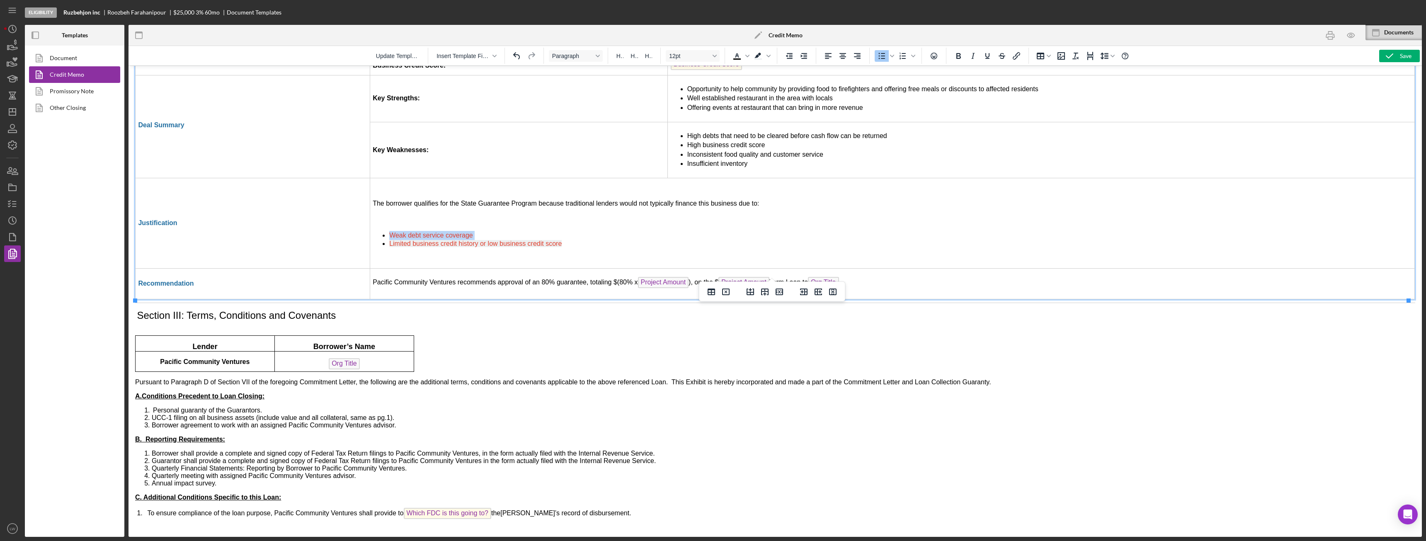
click at [585, 240] on li "Limited business credit history or low business credit score" at bounding box center [900, 243] width 1023 height 7
click at [574, 240] on li "Limited business credit history or low business credit score" at bounding box center [900, 243] width 1023 height 7
drag, startPoint x: 576, startPoint y: 223, endPoint x: 398, endPoint y: 206, distance: 178.7
click at [389, 231] on ul "Weak debt service coverage Limited business credit history or low business cred…" at bounding box center [892, 239] width 1039 height 17
click at [770, 57] on icon "Background color Light Gray" at bounding box center [769, 56] width 4 height 4
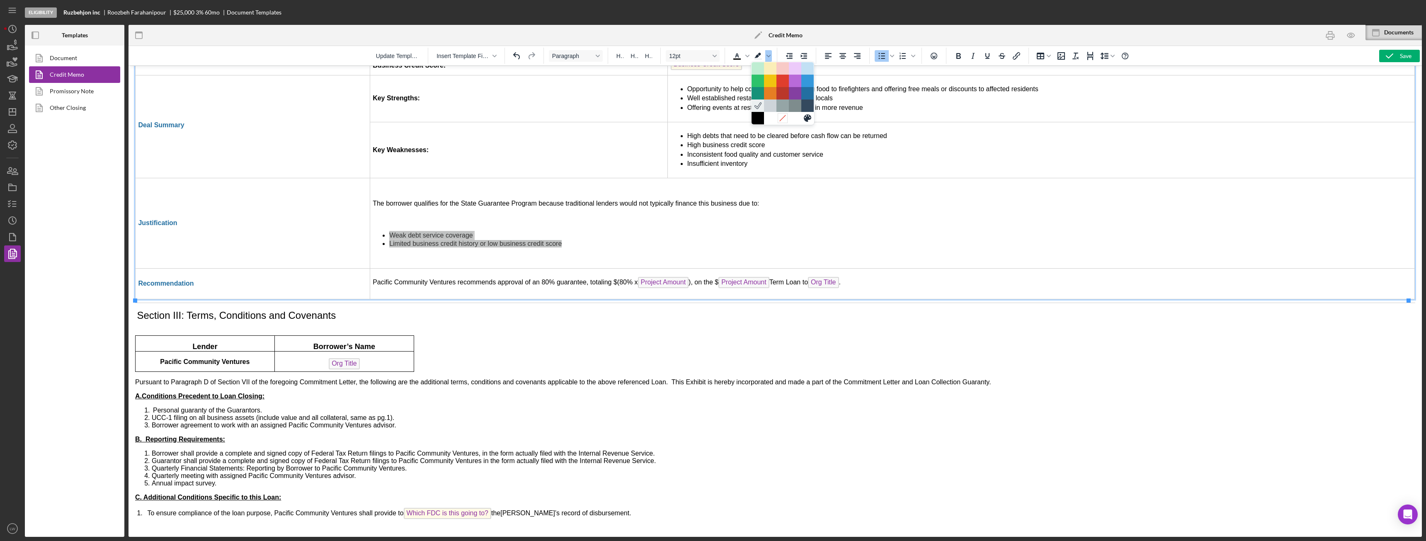
click at [781, 119] on icon at bounding box center [783, 118] width 8 height 8
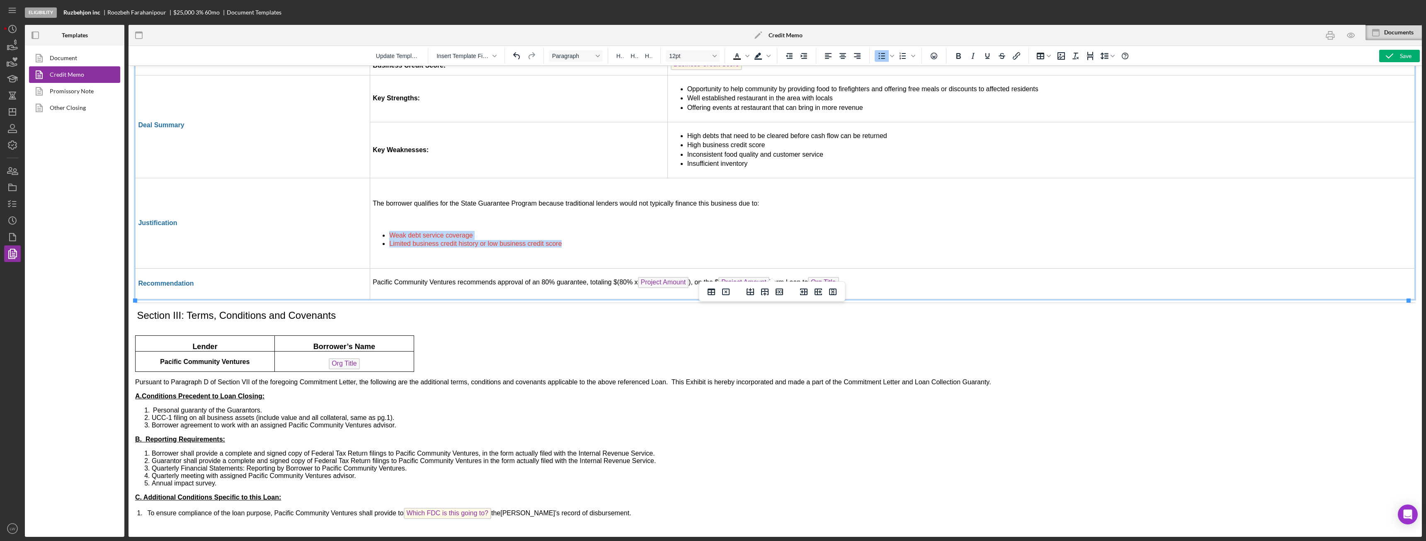
drag, startPoint x: 567, startPoint y: 223, endPoint x: 386, endPoint y: 207, distance: 181.4
click at [386, 231] on ul "Weak debt service coverage Limited business credit history or low business cred…" at bounding box center [892, 239] width 1039 height 17
click at [746, 56] on icon "Text color Black" at bounding box center [747, 56] width 4 height 2
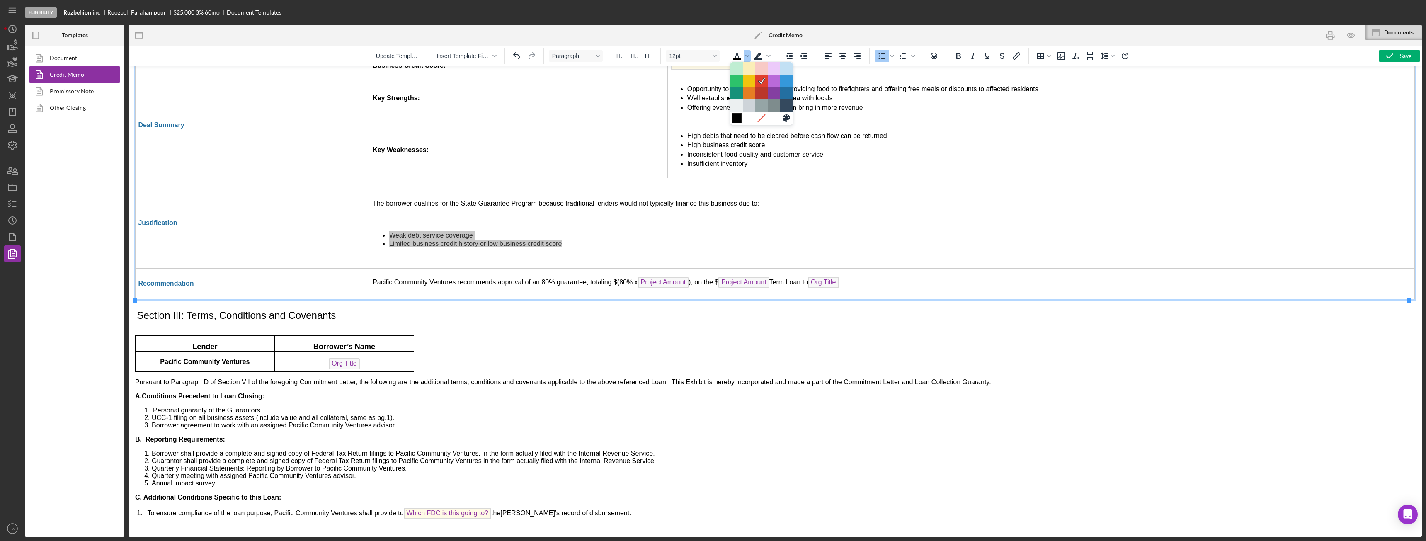
click at [737, 119] on div at bounding box center [737, 118] width 10 height 10
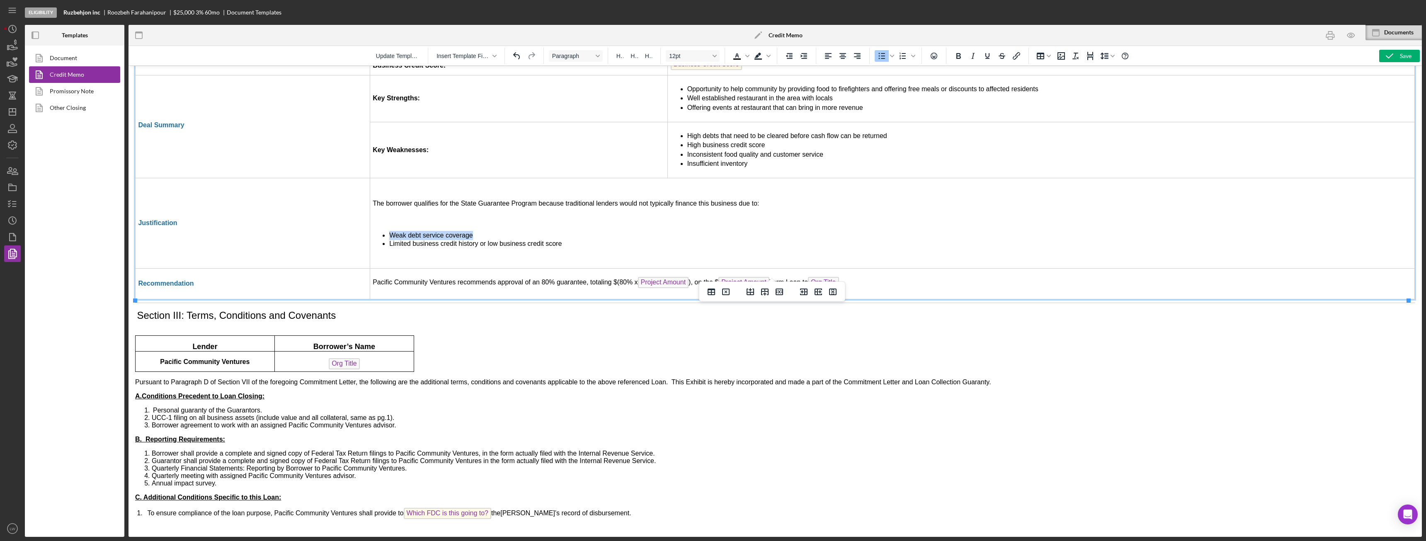
click at [595, 228] on td "The borrower qualifies for the State Guarantee Program because traditional lend…" at bounding box center [892, 223] width 1045 height 90
click at [572, 240] on li "Limited business credit history or low business credit score" at bounding box center [900, 243] width 1023 height 7
drag, startPoint x: 563, startPoint y: 224, endPoint x: 387, endPoint y: 209, distance: 176.4
click at [388, 231] on ul "Weak debt service coverage Limited business credit history or low business cred…" at bounding box center [892, 239] width 1039 height 17
drag, startPoint x: 388, startPoint y: 213, endPoint x: 513, endPoint y: 217, distance: 124.9
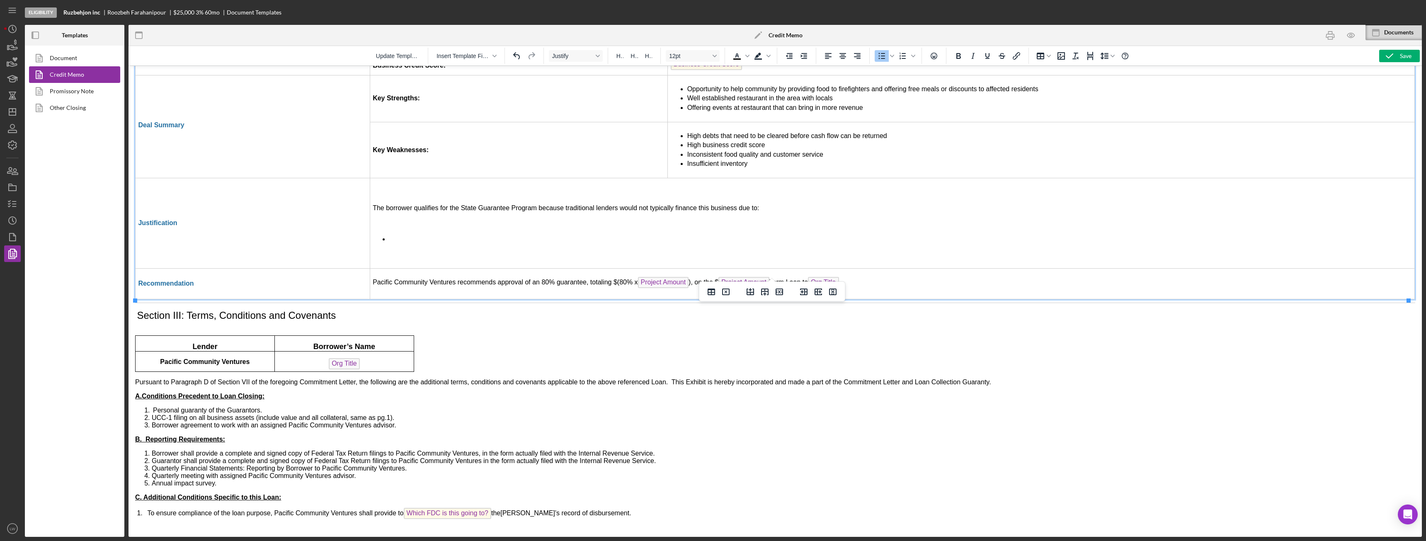
click at [513, 235] on li "Rich Text Area. Press ALT-0 for help." at bounding box center [900, 238] width 1023 height 7
click at [571, 240] on li "Limited business credit history or low business credit score" at bounding box center [900, 243] width 1023 height 7
drag, startPoint x: 566, startPoint y: 221, endPoint x: 389, endPoint y: 214, distance: 177.6
click at [389, 231] on ul "Weak debt service coverage Limited business credit history or low business cred…" at bounding box center [892, 239] width 1039 height 17
click at [391, 232] on span "Weak debt service coverage" at bounding box center [431, 235] width 84 height 7
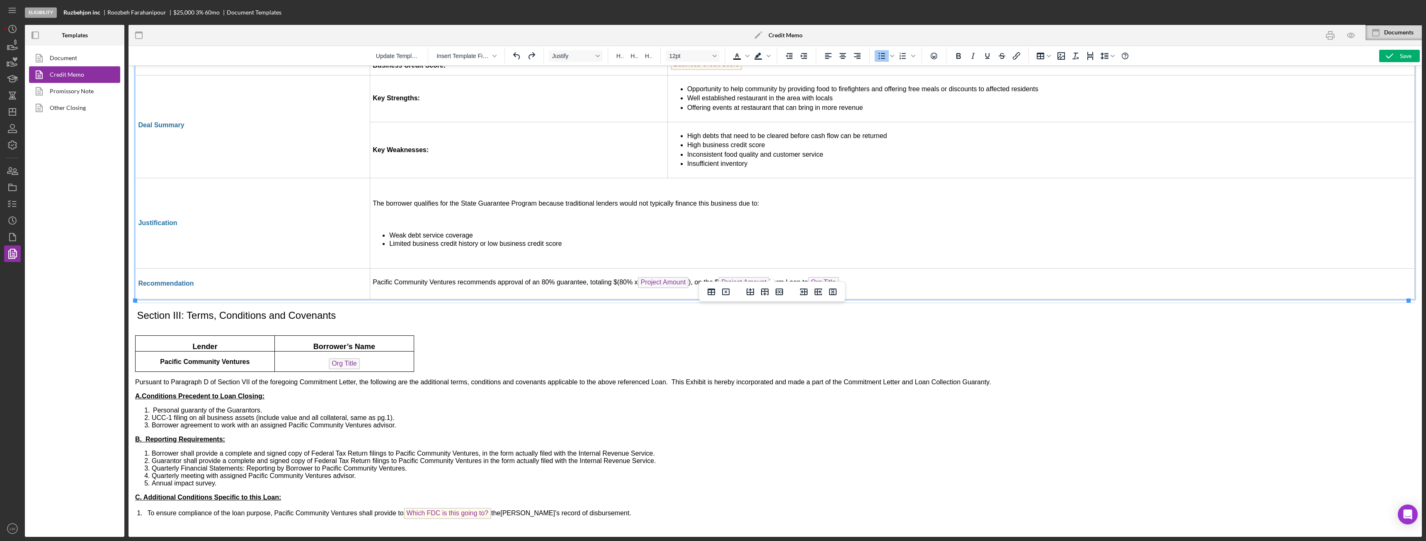
drag, startPoint x: 564, startPoint y: 223, endPoint x: 559, endPoint y: 222, distance: 5.4
click at [562, 240] on li "Limited business credit history or low business credit score" at bounding box center [900, 243] width 1023 height 7
drag, startPoint x: 395, startPoint y: 207, endPoint x: 391, endPoint y: 209, distance: 4.9
click at [391, 232] on span "Weak debt service coverage" at bounding box center [431, 235] width 84 height 7
click at [390, 232] on span "Weak debt service coverage" at bounding box center [431, 235] width 84 height 7
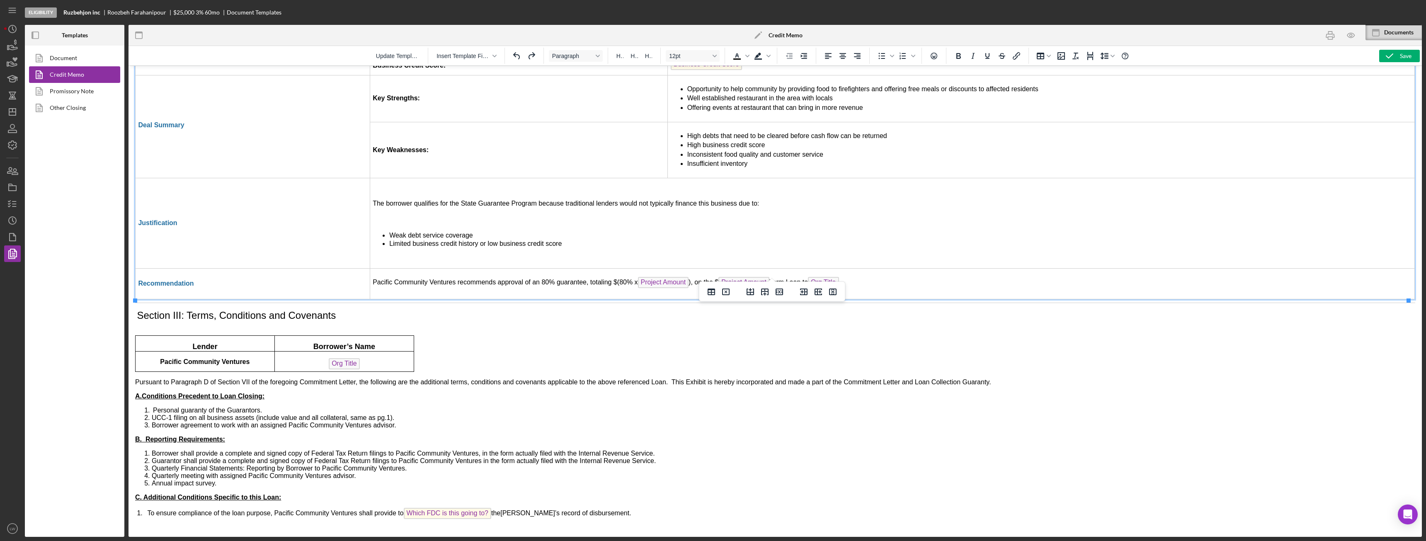
click at [373, 200] on span "The borrower qualifies for the State Guarantee Program because traditional lend…" at bounding box center [566, 203] width 386 height 7
click at [373, 215] on p "Rich Text Area. Press ALT-0 for help." at bounding box center [892, 219] width 1039 height 9
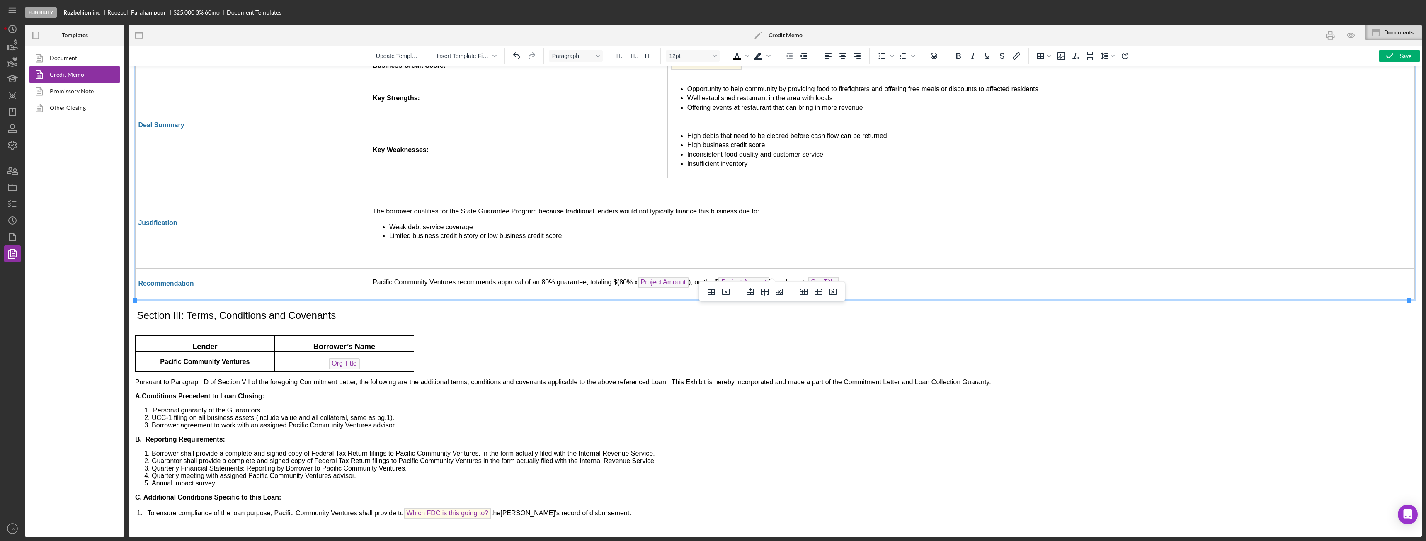
click at [371, 188] on td "The borrower qualifies for the State Guarantee Program because traditional lend…" at bounding box center [892, 223] width 1045 height 90
click at [796, 58] on icon "button" at bounding box center [1389, 56] width 21 height 21
drag, startPoint x: 623, startPoint y: 259, endPoint x: 643, endPoint y: 265, distance: 21.2
click at [623, 268] on td "Pacific Community Ventures recommends approval of an 80% guarantee, totaling $(…" at bounding box center [892, 283] width 1045 height 31
click at [545, 268] on td "Pacific Community Ventures recommends approval of an 80% guarantee, totaling $(…" at bounding box center [892, 283] width 1045 height 31
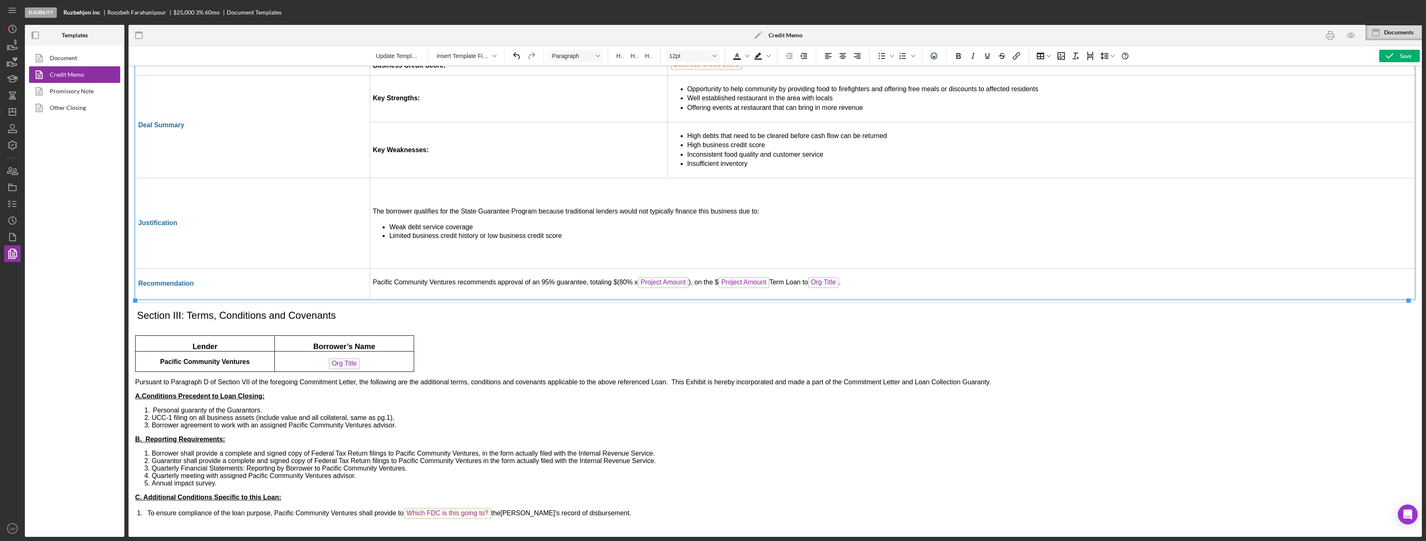
click at [662, 277] on span "Project Amount" at bounding box center [663, 282] width 51 height 11
click at [616, 268] on td "Pacific Community Ventures recommends approval of an 95% guarantee, totaling $(…" at bounding box center [892, 283] width 1045 height 31
click at [622, 268] on td "Pacific Community Ventures recommends approval of an 95% guarantee, totaling $8…" at bounding box center [892, 283] width 1045 height 31
click at [636, 268] on td "Pacific Community Ventures recommends approval of an 95% guarantee, totaling $8…" at bounding box center [892, 283] width 1045 height 31
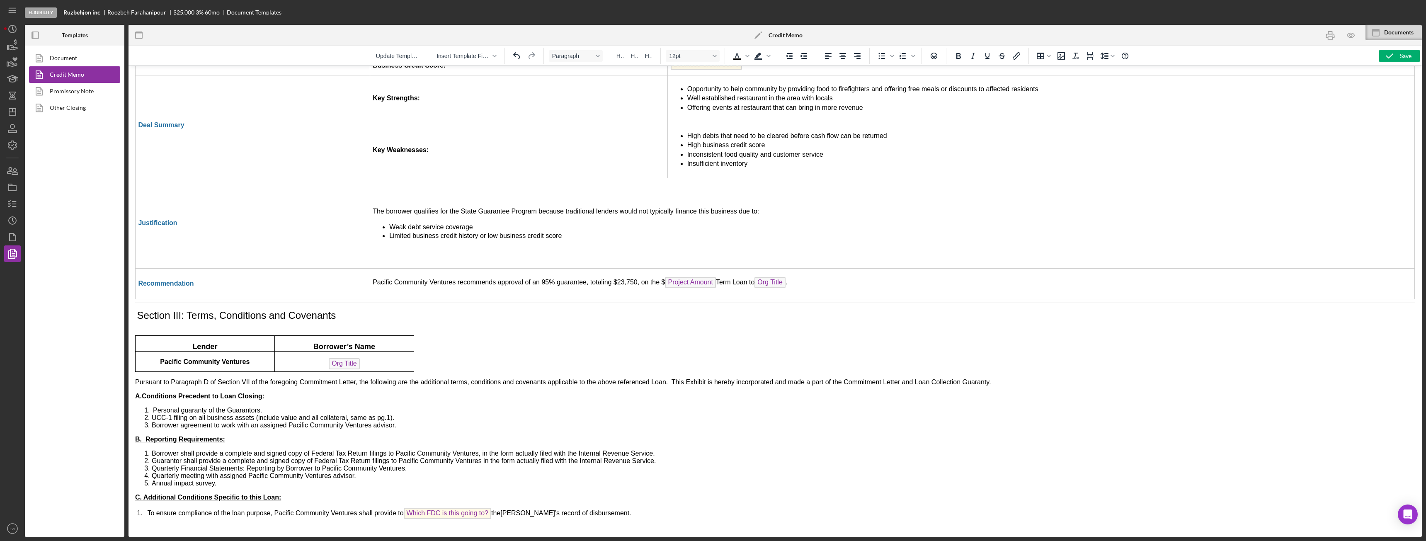
drag, startPoint x: 481, startPoint y: 505, endPoint x: 485, endPoint y: 507, distance: 4.3
click at [480, 378] on span "Which FDC is this going to?" at bounding box center [447, 513] width 87 height 11
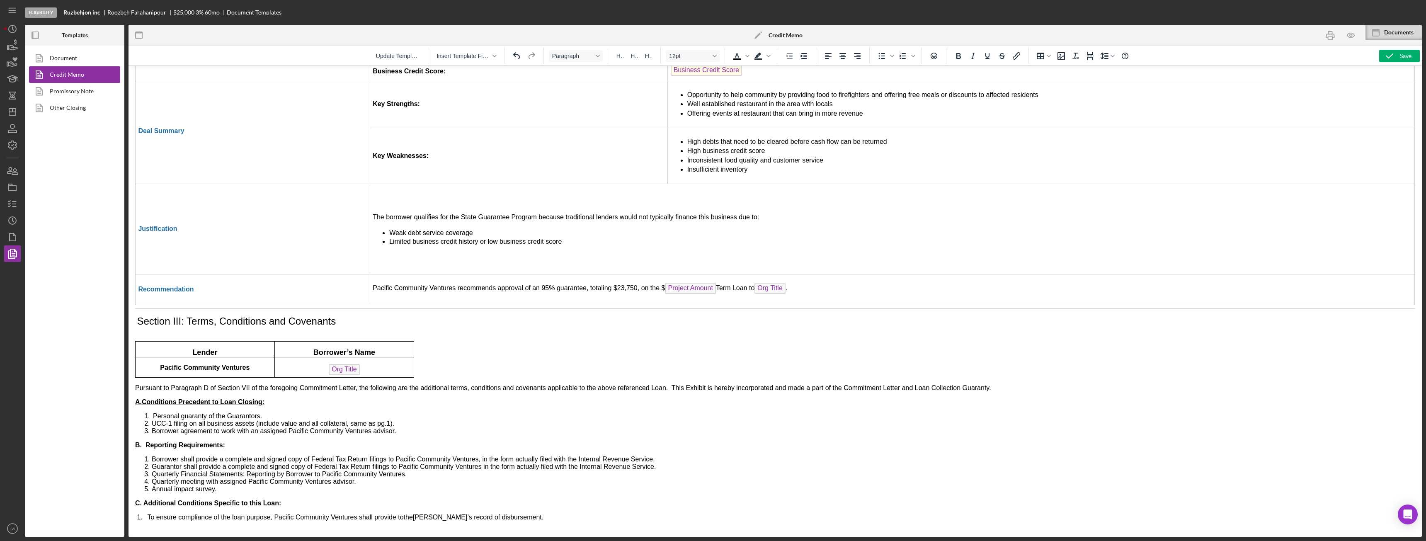
scroll to position [1972, 0]
click at [568, 378] on p "Rich Text Area. Press ALT-0 for help." at bounding box center [779, 525] width 1289 height 9
click at [796, 53] on icon "button" at bounding box center [1389, 56] width 21 height 21
click at [796, 34] on icon "button" at bounding box center [1351, 35] width 19 height 19
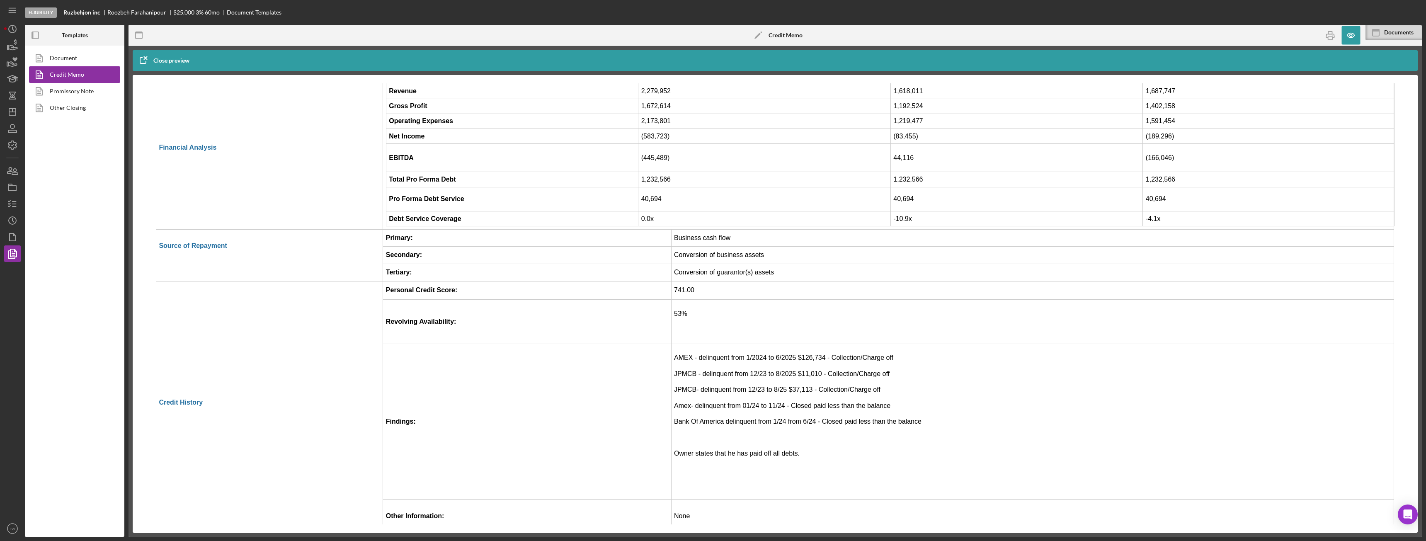
scroll to position [1451, 0]
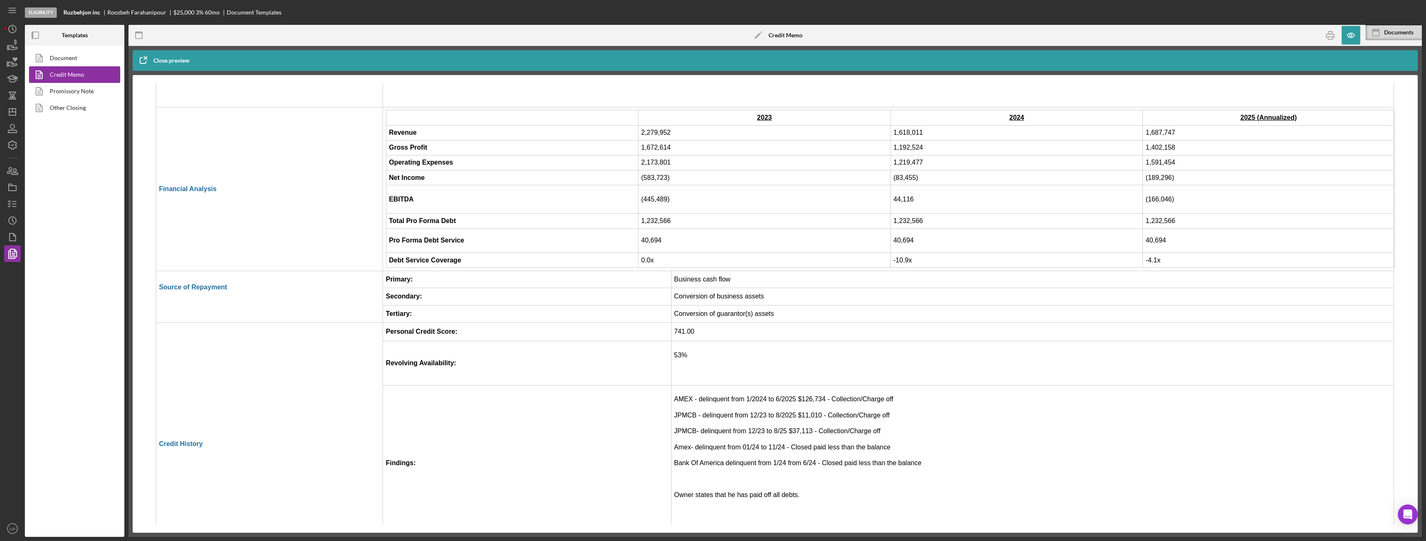
click at [656, 261] on td "0.0x" at bounding box center [764, 260] width 252 height 15
click at [645, 262] on td "0.0x" at bounding box center [764, 260] width 252 height 15
click at [796, 34] on icon "button" at bounding box center [1351, 35] width 2 height 2
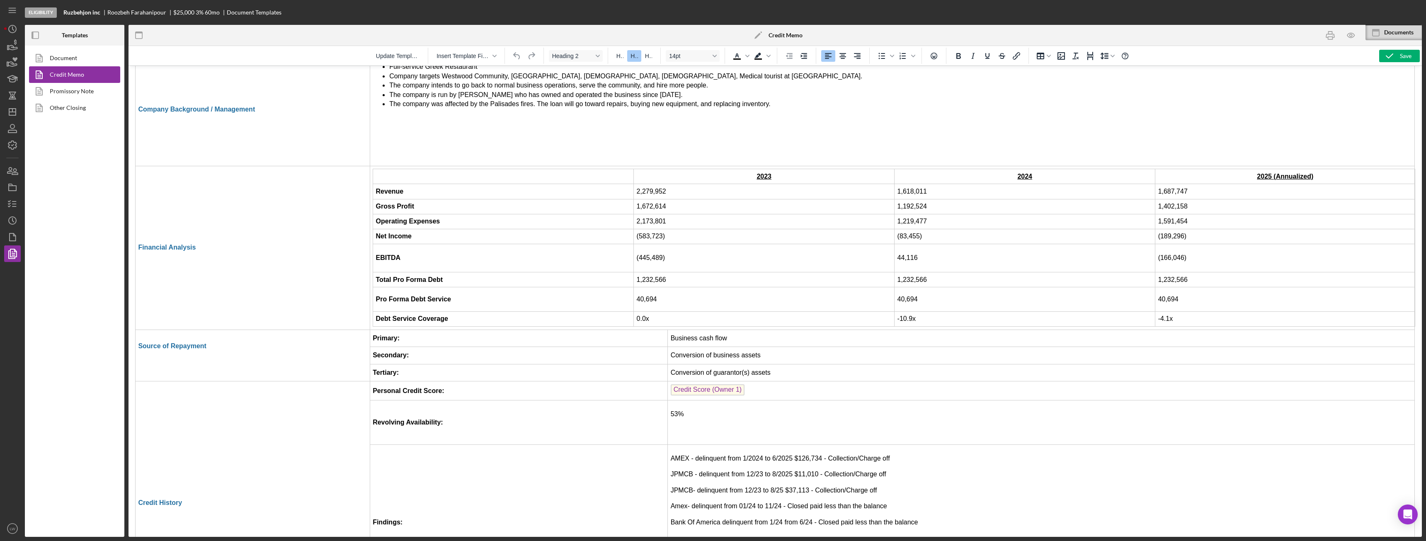
scroll to position [1410, 0]
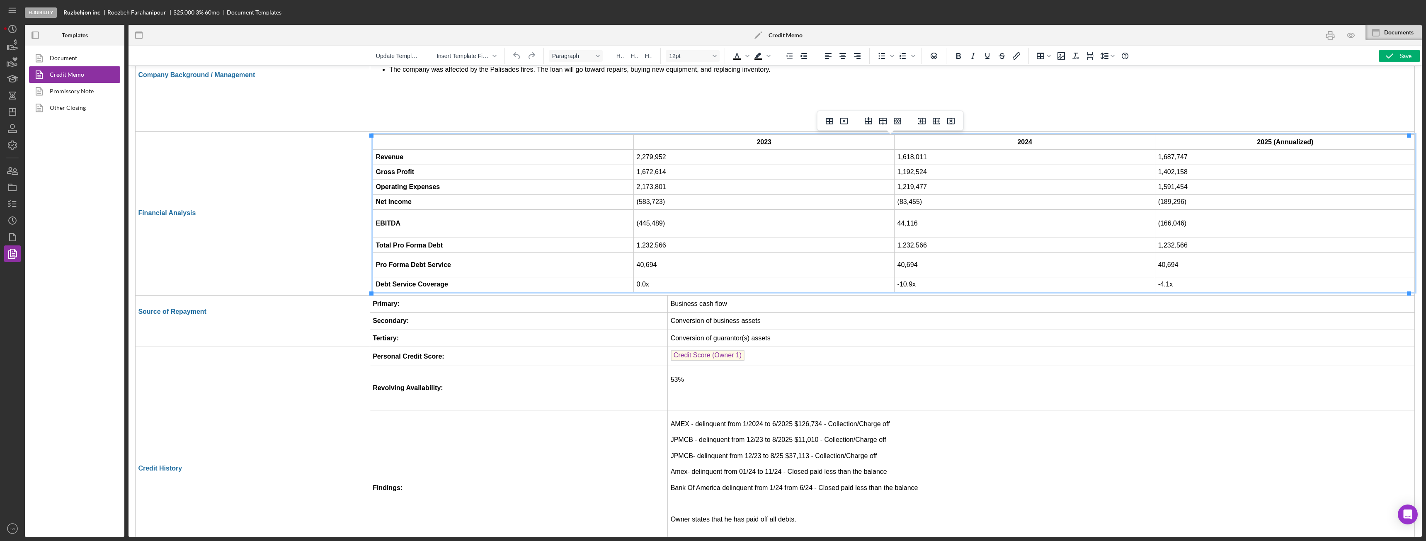
click at [646, 286] on td "0.0x" at bounding box center [764, 284] width 261 height 15
click at [796, 56] on icon "button" at bounding box center [1389, 56] width 21 height 21
click at [796, 36] on icon "button" at bounding box center [1351, 35] width 19 height 19
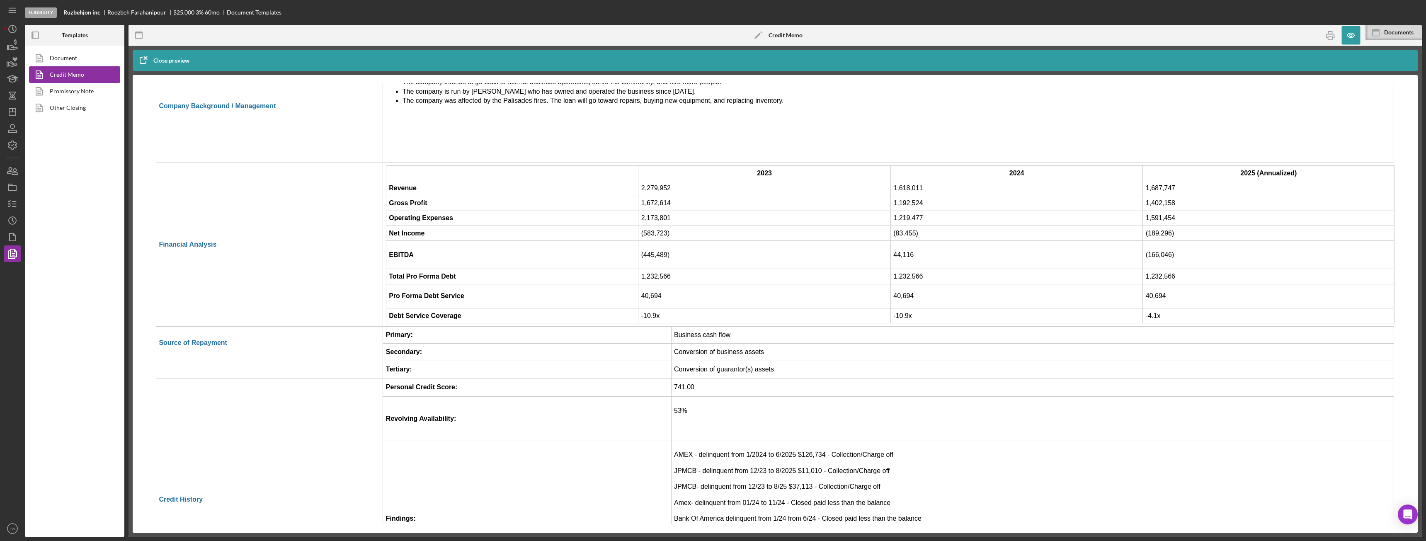
scroll to position [1534, 0]
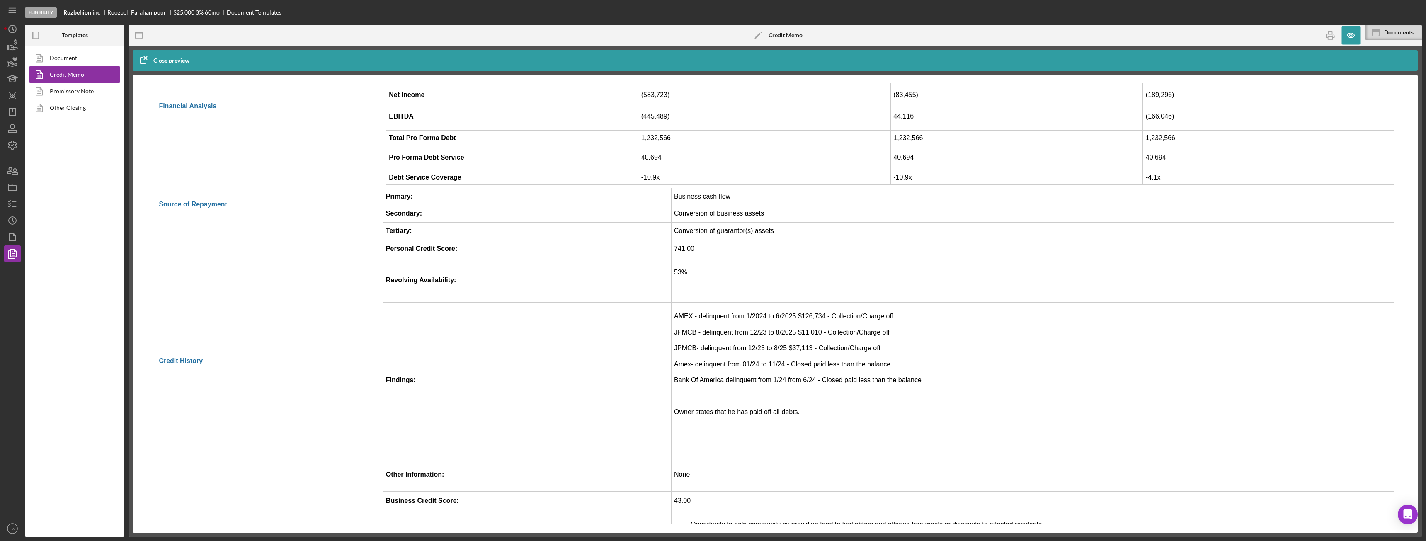
click at [796, 181] on td "-10.9x" at bounding box center [1017, 177] width 252 height 15
click at [796, 36] on icon "button" at bounding box center [1351, 35] width 19 height 19
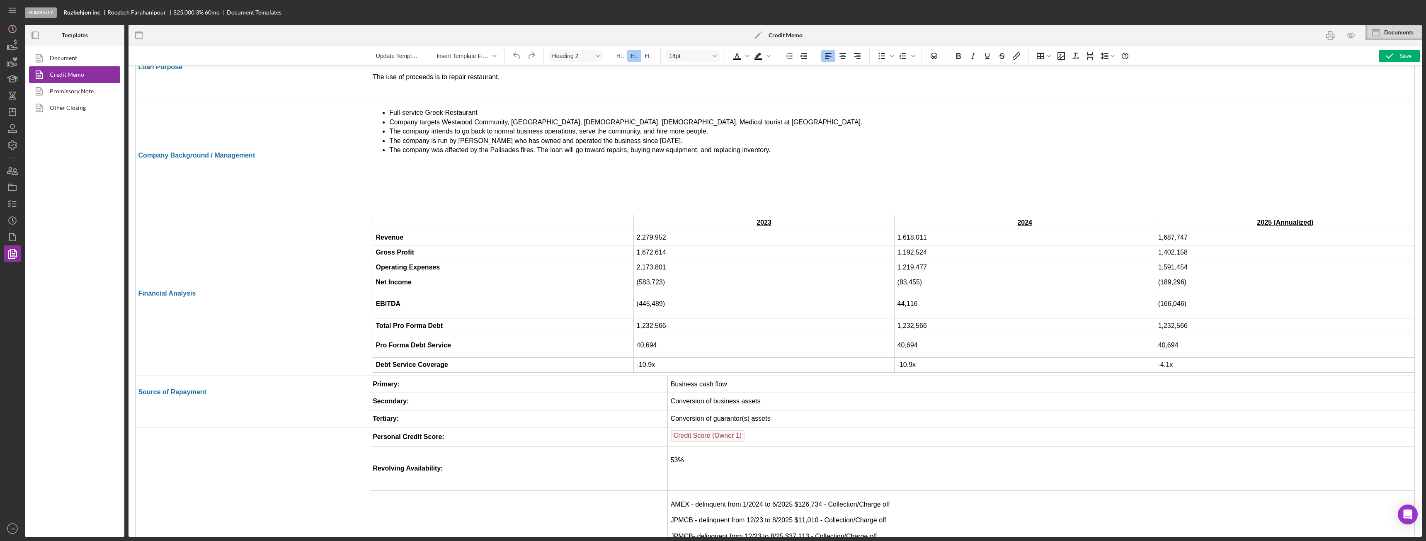
scroll to position [1327, 0]
click at [796, 368] on td "-10.9x" at bounding box center [1025, 367] width 261 height 15
click at [796, 53] on div "Save" at bounding box center [1406, 56] width 12 height 12
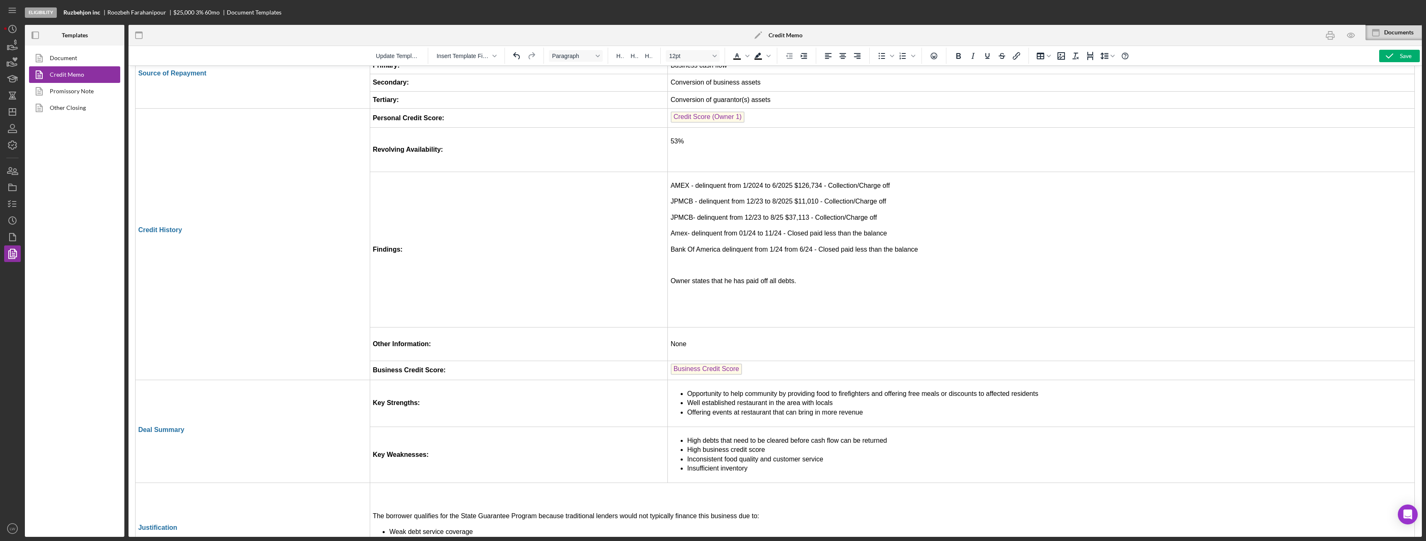
scroll to position [1658, 0]
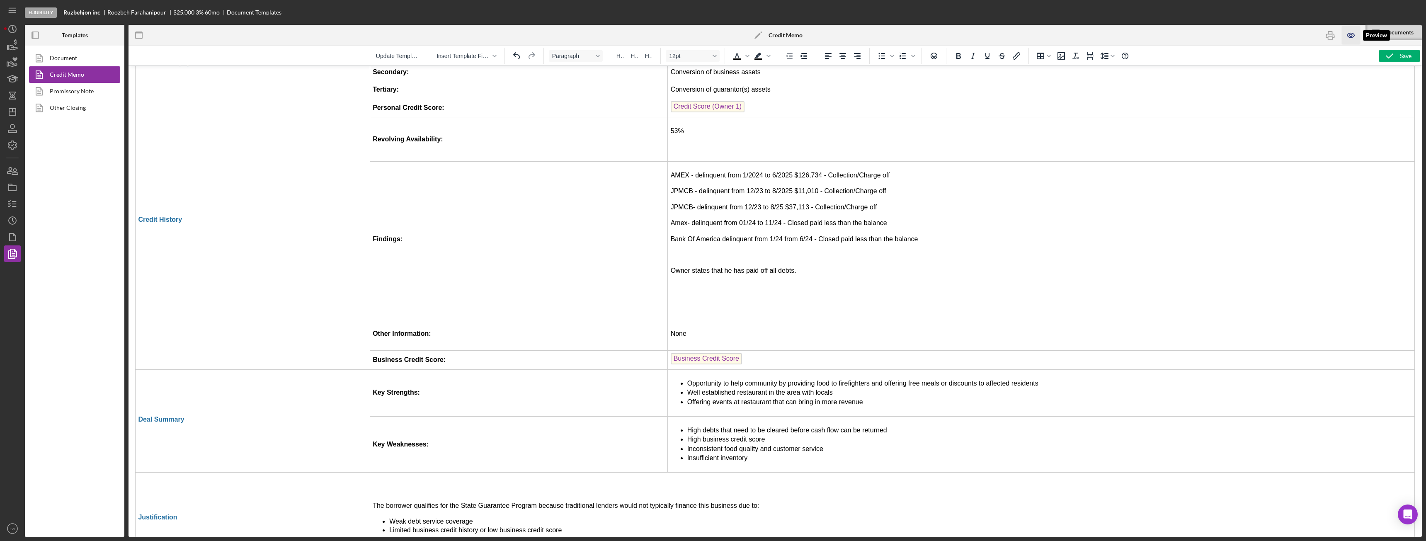
click at [796, 35] on icon "button" at bounding box center [1351, 35] width 2 height 2
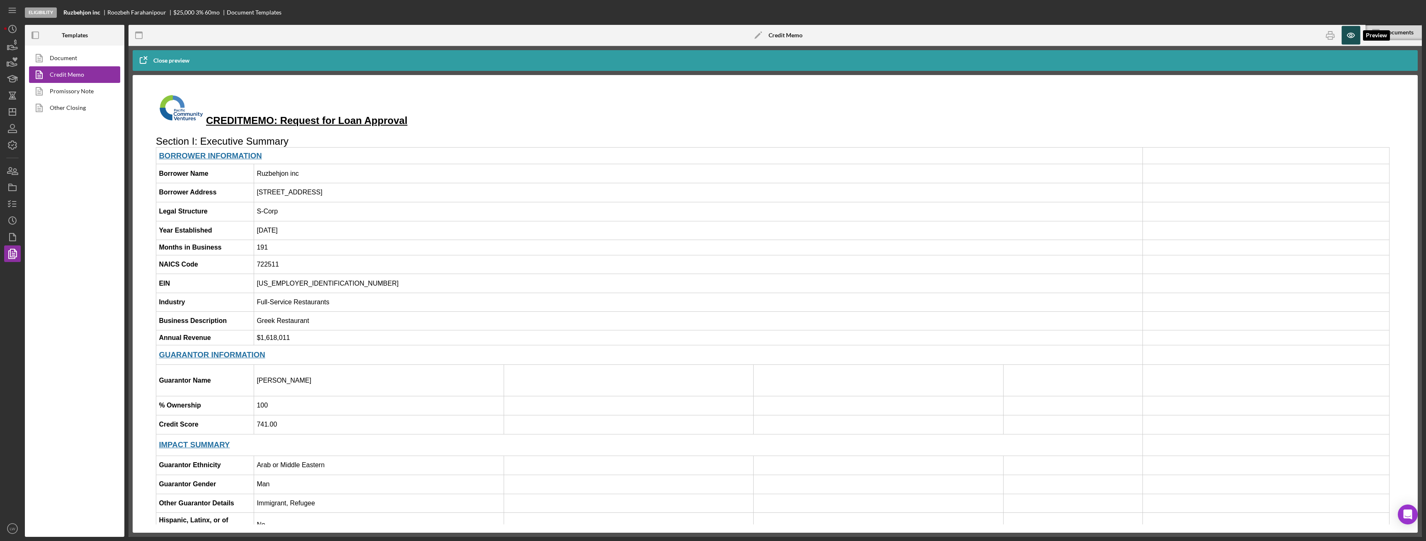
click at [796, 35] on icon "button" at bounding box center [1351, 35] width 2 height 2
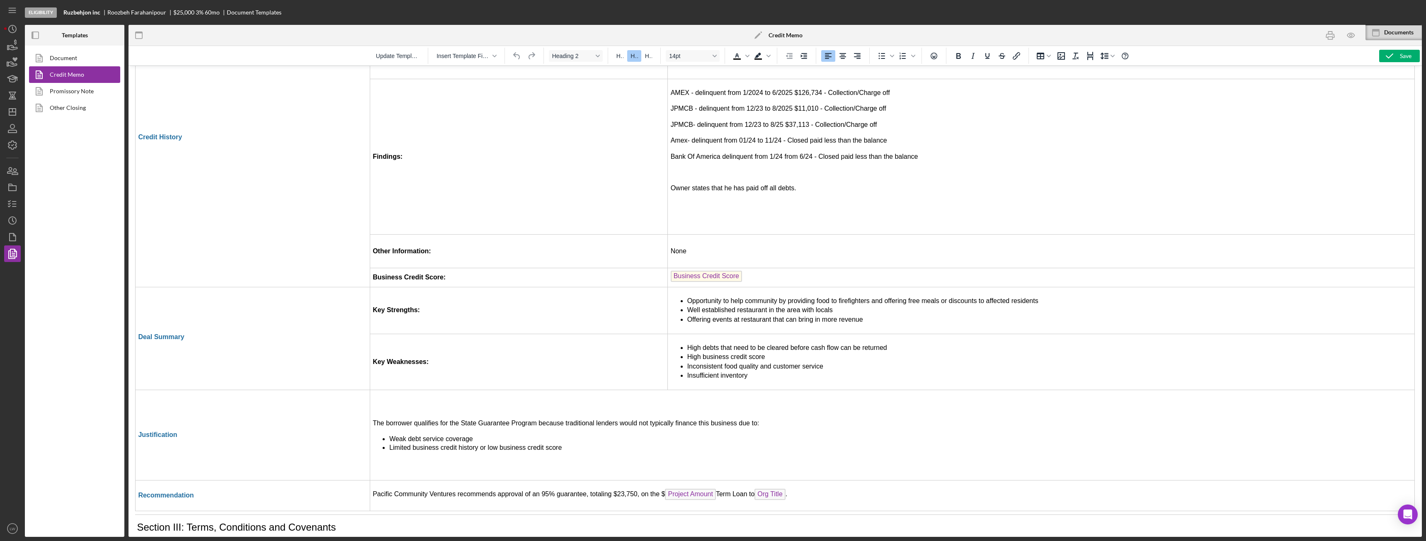
scroll to position [1741, 0]
click at [796, 189] on p "Owner states that he has paid off all debts." at bounding box center [1041, 187] width 741 height 9
click at [796, 58] on div "Save" at bounding box center [1406, 56] width 12 height 12
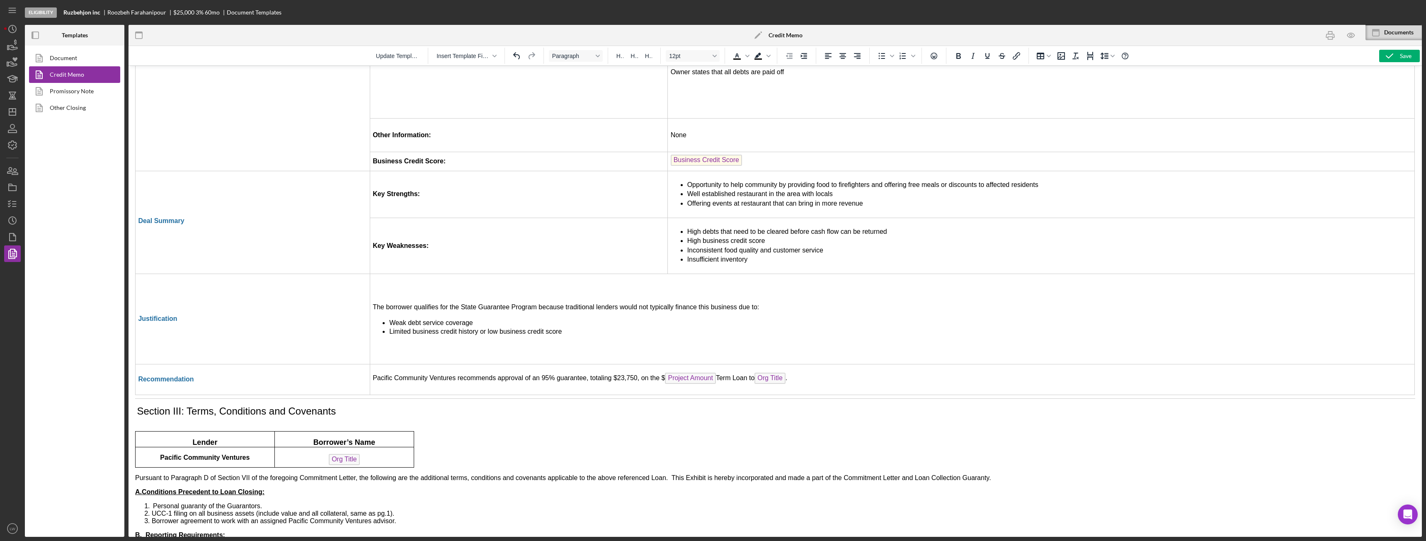
scroll to position [1866, 0]
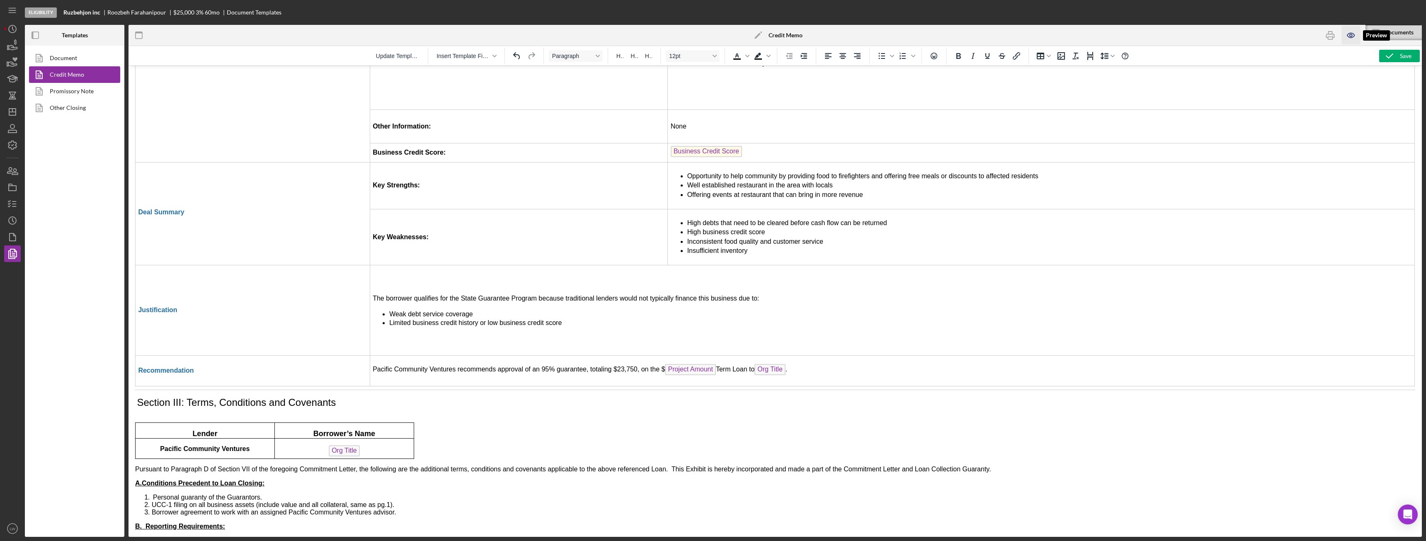
click at [796, 34] on icon "button" at bounding box center [1351, 35] width 19 height 19
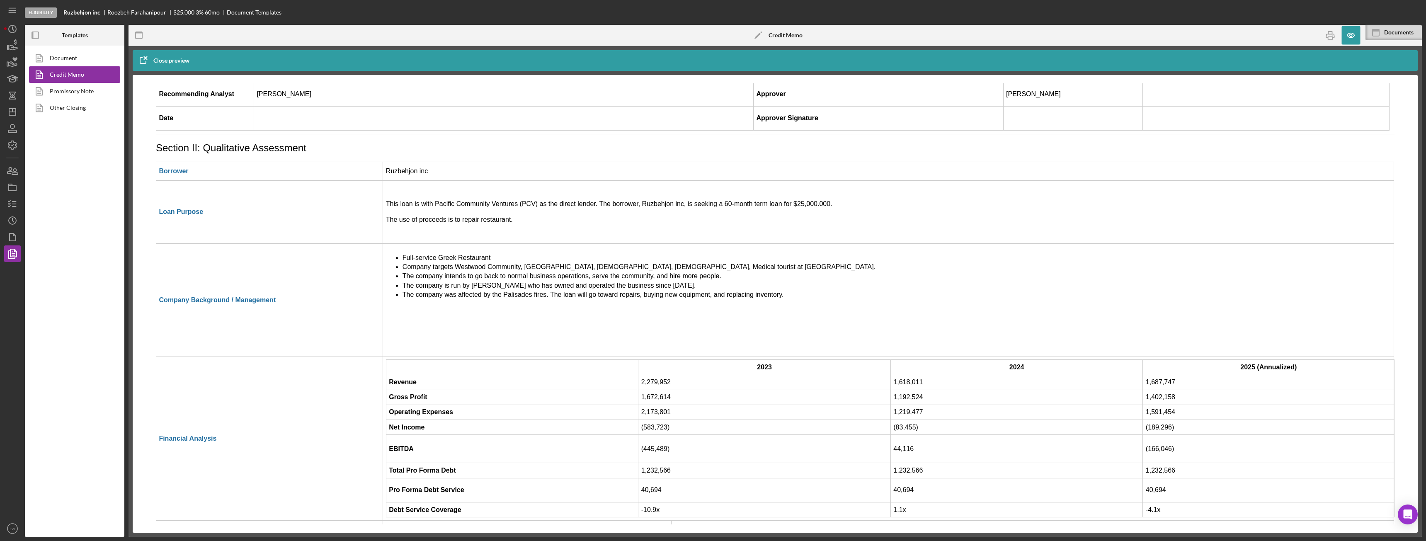
scroll to position [1410, 0]
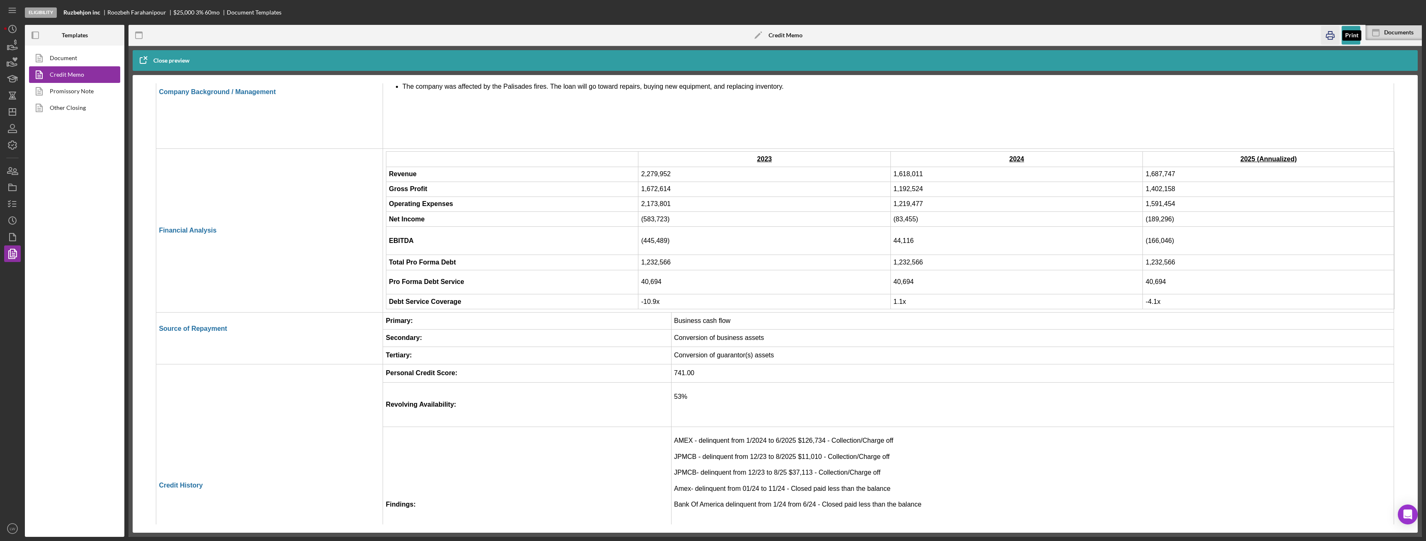
click at [796, 35] on icon "button" at bounding box center [1330, 35] width 19 height 19
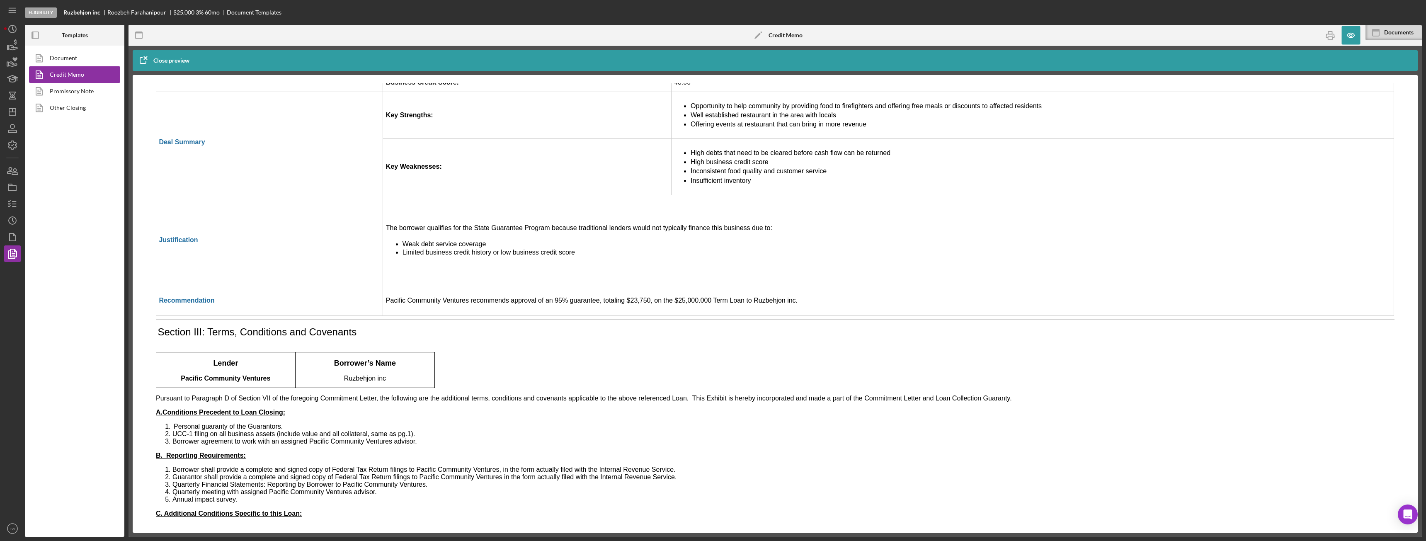
scroll to position [2000, 0]
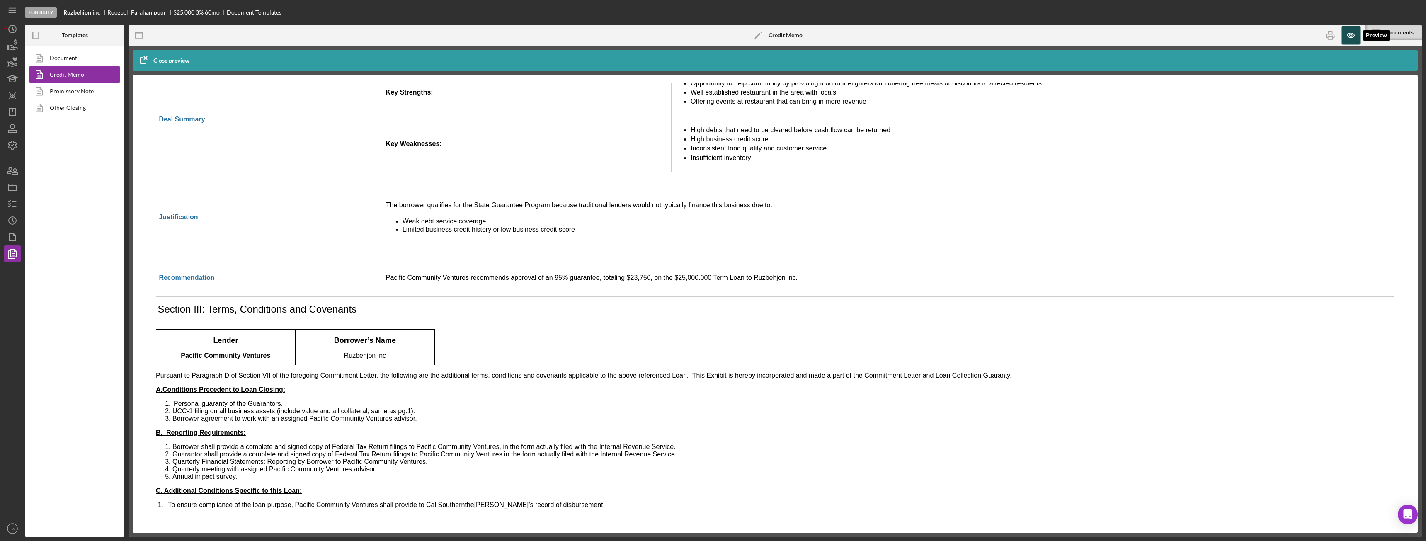
click at [796, 39] on icon "button" at bounding box center [1351, 35] width 19 height 19
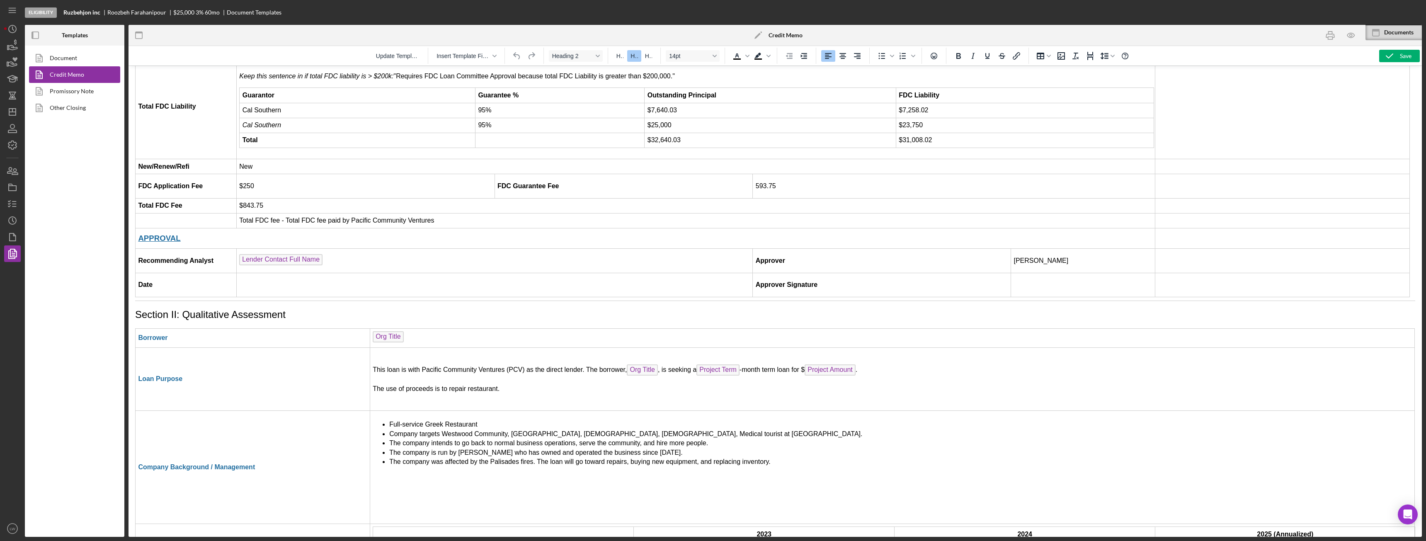
scroll to position [1019, 0]
drag, startPoint x: 1007, startPoint y: 273, endPoint x: 983, endPoint y: 272, distance: 24.5
drag, startPoint x: 983, startPoint y: 272, endPoint x: 1002, endPoint y: 274, distance: 19.5
drag, startPoint x: 1151, startPoint y: 274, endPoint x: 1189, endPoint y: 277, distance: 38.2
drag, startPoint x: 1189, startPoint y: 274, endPoint x: 1197, endPoint y: 274, distance: 7.9
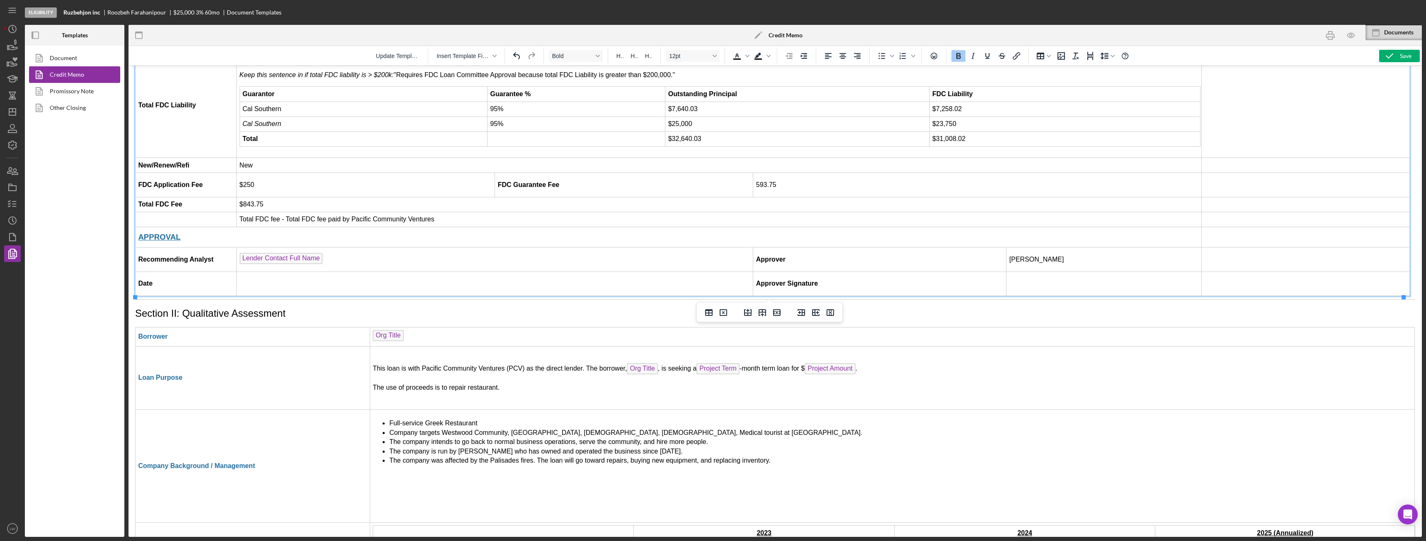
click at [616, 189] on td "FDC Guarantee Fee" at bounding box center [624, 185] width 258 height 24
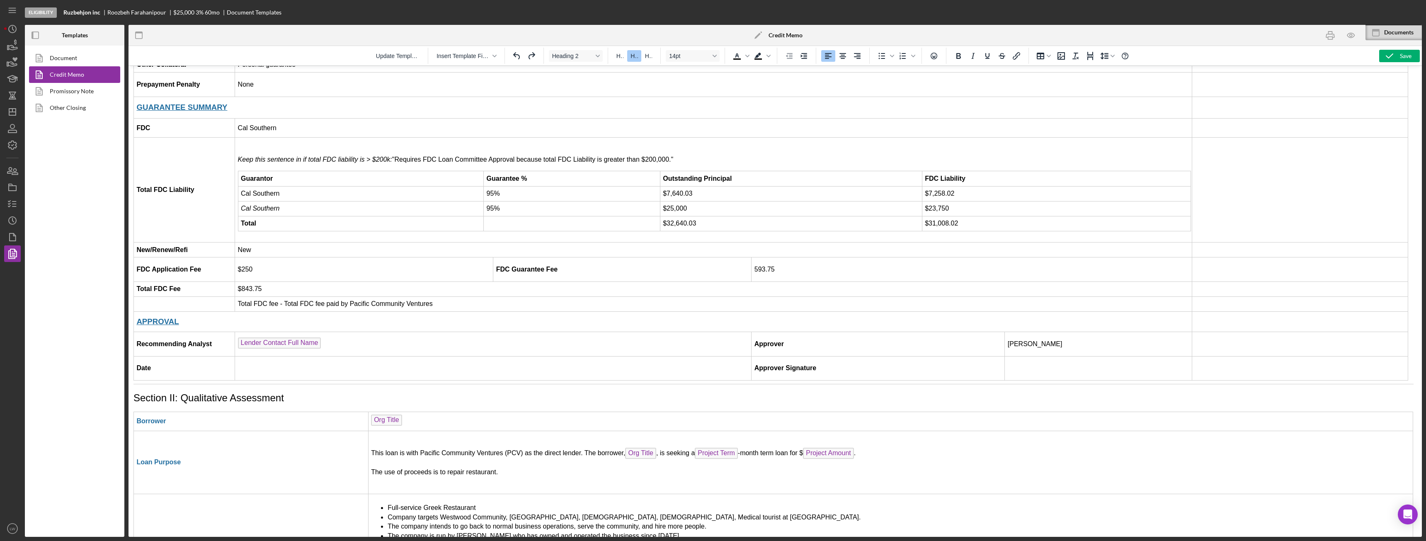
scroll to position [986, 2]
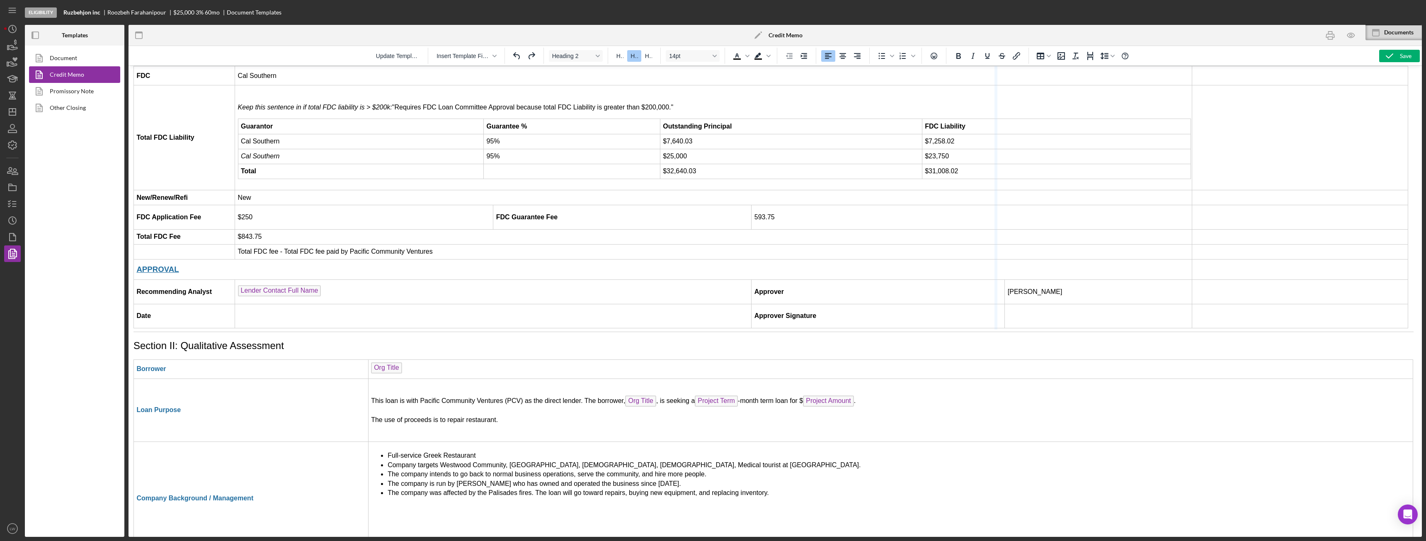
drag, startPoint x: 1000, startPoint y: 303, endPoint x: 995, endPoint y: 303, distance: 5.0
drag, startPoint x: 1184, startPoint y: 304, endPoint x: 1190, endPoint y: 305, distance: 5.4
drag, startPoint x: 1187, startPoint y: 282, endPoint x: 1192, endPoint y: 282, distance: 4.6
drag, startPoint x: 1195, startPoint y: 304, endPoint x: 1201, endPoint y: 304, distance: 5.8
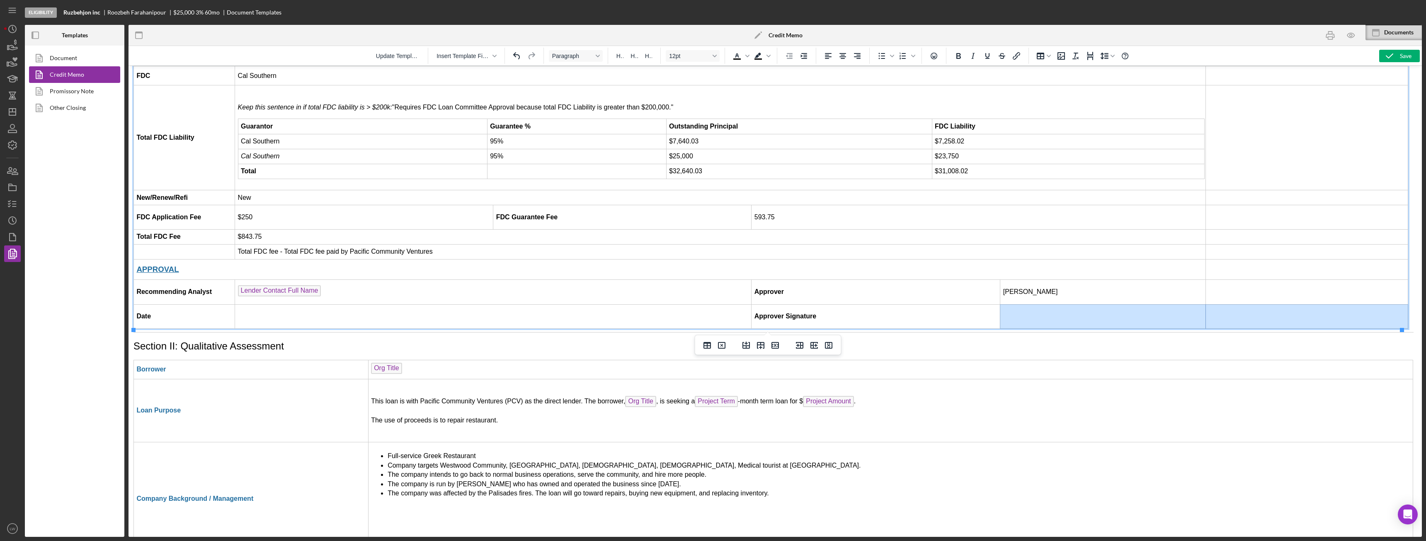
drag, startPoint x: 1199, startPoint y: 328, endPoint x: 1204, endPoint y: 328, distance: 5.0
click at [796, 328] on tr "Date Approver Signature" at bounding box center [771, 316] width 1274 height 24
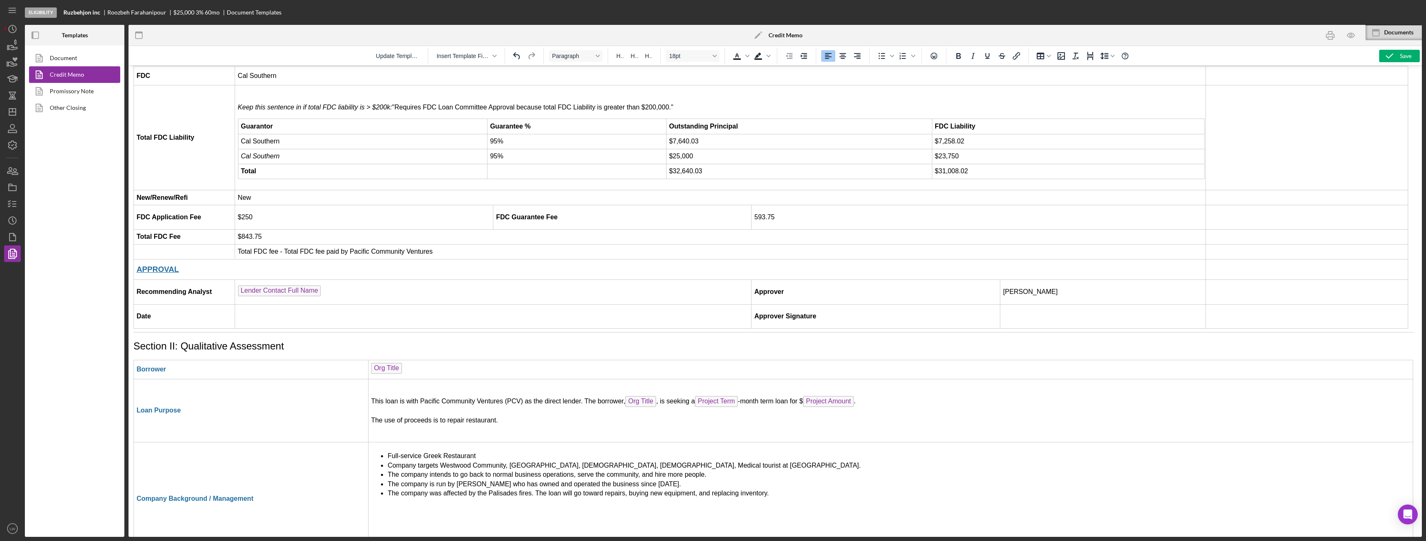
click at [796, 335] on body "CREDIT ME MO: Request for Loan Approval Section I: Executive Summary BORROWER I…" at bounding box center [773, 289] width 1280 height 2403
drag, startPoint x: 1202, startPoint y: 330, endPoint x: 1211, endPoint y: 330, distance: 9.1
drag, startPoint x: 1215, startPoint y: 260, endPoint x: 1220, endPoint y: 260, distance: 5.0
click at [796, 55] on div "Save" at bounding box center [1406, 56] width 12 height 12
drag, startPoint x: 1053, startPoint y: 449, endPoint x: 1328, endPoint y: 36, distance: 496.4
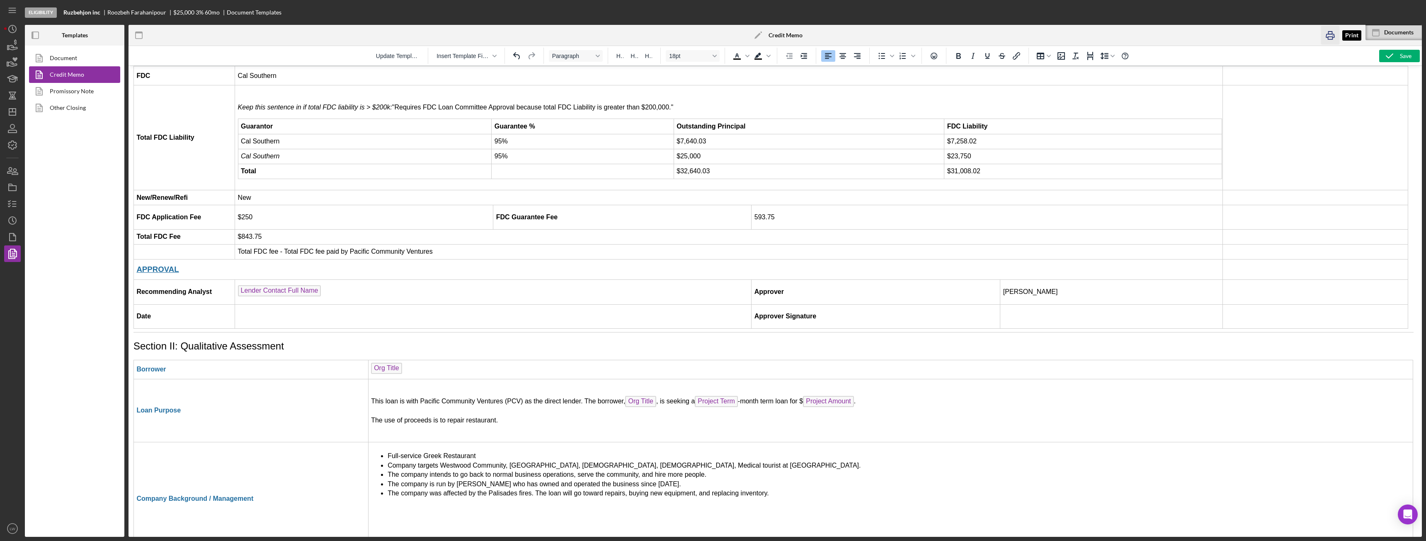
click at [796, 36] on icon "button" at bounding box center [1330, 35] width 19 height 19
click at [796, 37] on rect "button" at bounding box center [1330, 38] width 5 height 2
click at [8, 238] on icon "button" at bounding box center [12, 237] width 21 height 21
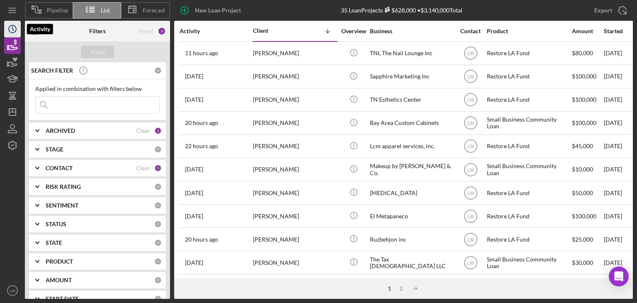
click at [7, 27] on icon "Icon/History" at bounding box center [12, 29] width 21 height 21
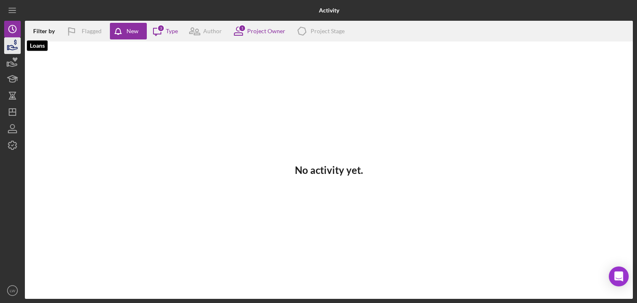
click at [13, 45] on icon "button" at bounding box center [12, 45] width 21 height 21
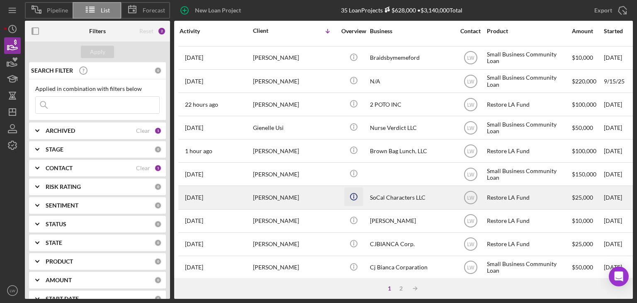
scroll to position [356, 0]
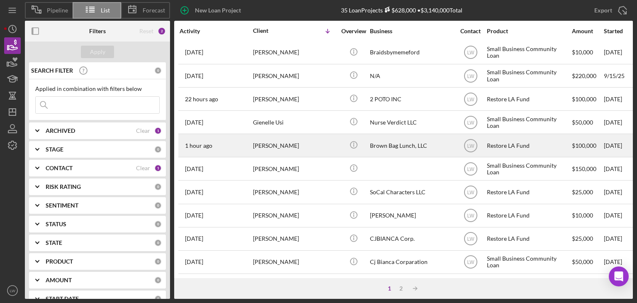
click at [319, 142] on div "Francis Scanlon" at bounding box center [294, 145] width 83 height 22
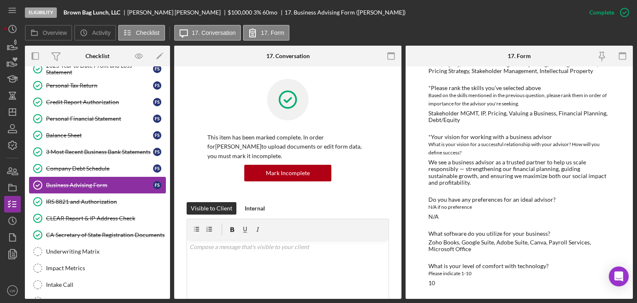
scroll to position [181, 0]
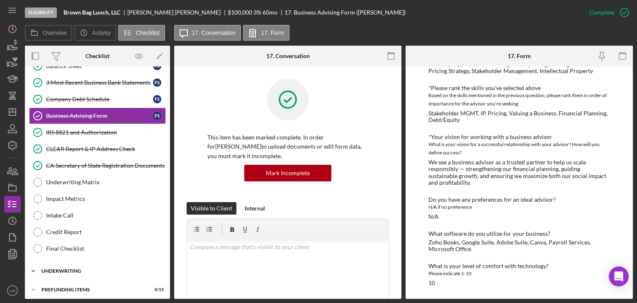
click at [70, 263] on div "Icon/Expander Underwriting 0 / 6" at bounding box center [97, 270] width 145 height 17
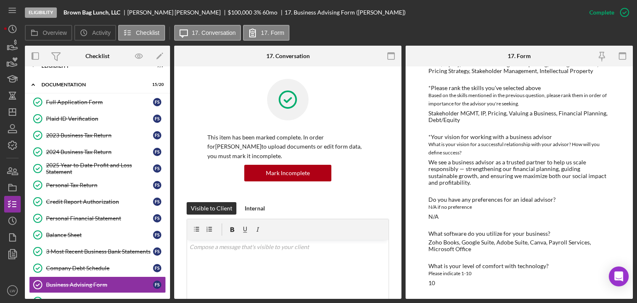
scroll to position [0, 0]
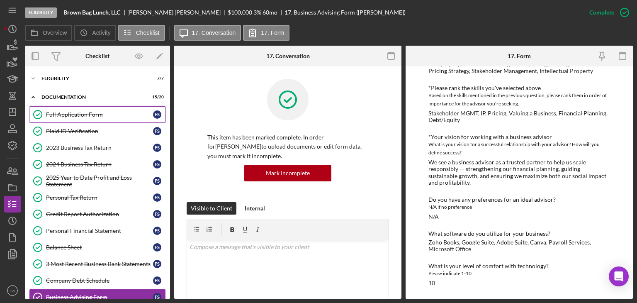
click at [68, 116] on div "Full Application Form" at bounding box center [99, 114] width 107 height 7
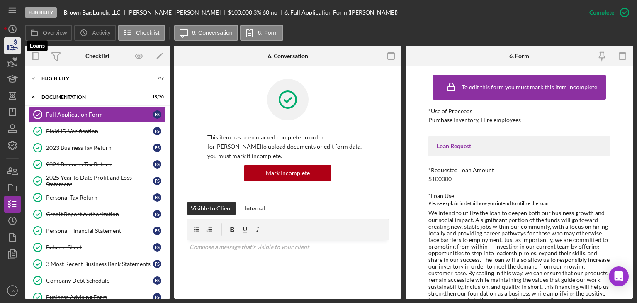
click at [10, 44] on icon "button" at bounding box center [12, 45] width 21 height 21
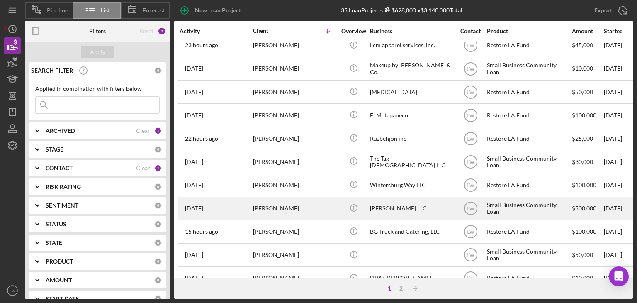
scroll to position [124, 0]
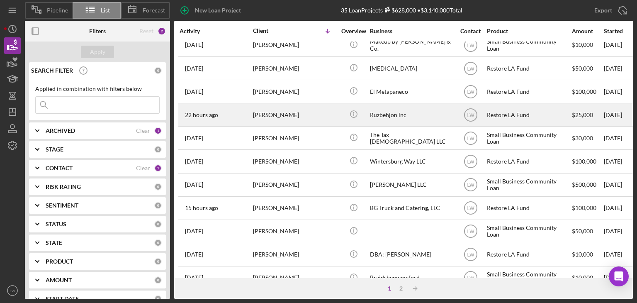
click at [302, 117] on div "Roozbeh Farahanipour" at bounding box center [294, 115] width 83 height 22
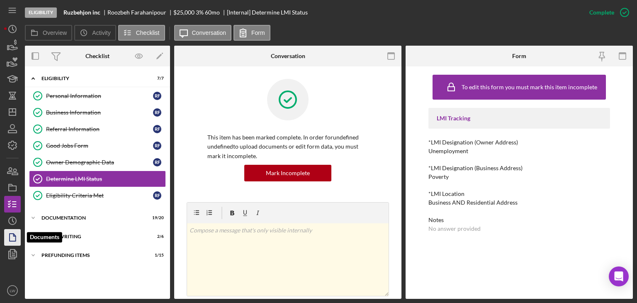
click at [16, 236] on polygon "button" at bounding box center [13, 236] width 6 height 7
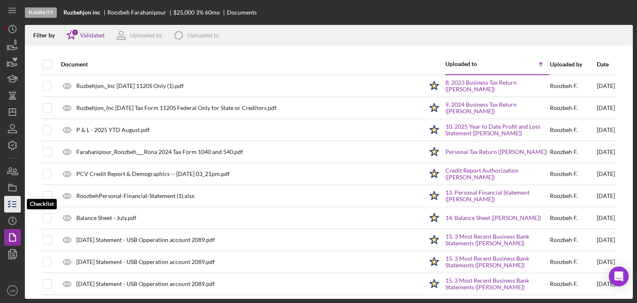
click at [10, 203] on icon "button" at bounding box center [12, 204] width 21 height 21
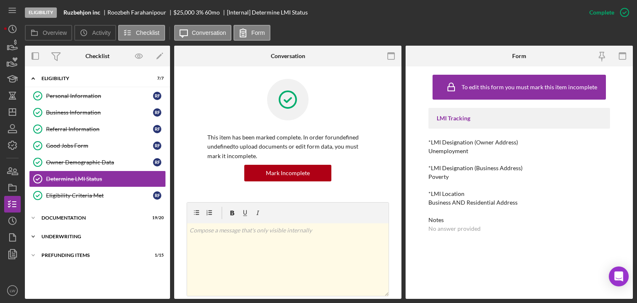
click at [70, 235] on div "Underwriting" at bounding box center [100, 236] width 118 height 5
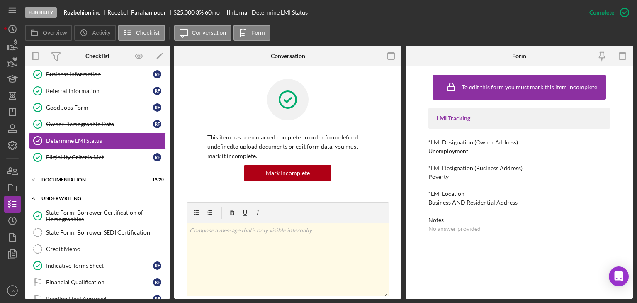
scroll to position [71, 0]
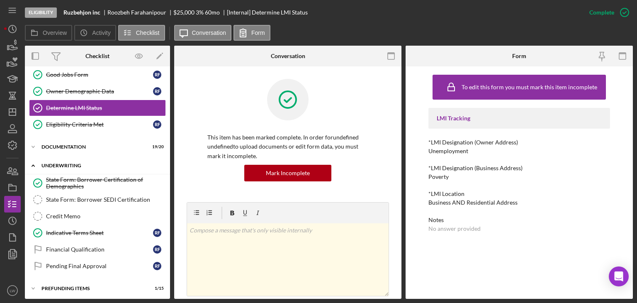
click at [85, 165] on div "Underwriting" at bounding box center [100, 165] width 118 height 5
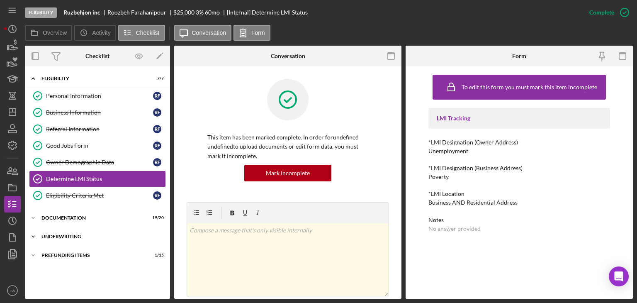
scroll to position [0, 0]
click at [75, 253] on div "Prefunding Items" at bounding box center [100, 254] width 118 height 5
click at [71, 216] on div "Documentation" at bounding box center [100, 217] width 118 height 5
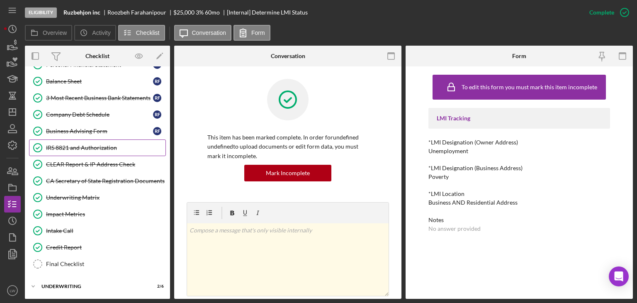
scroll to position [290, 0]
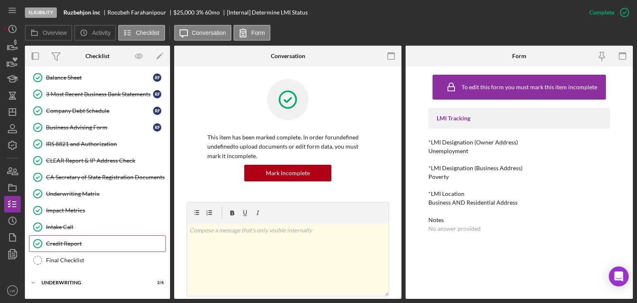
click at [93, 240] on div "Credit Report" at bounding box center [105, 243] width 119 height 7
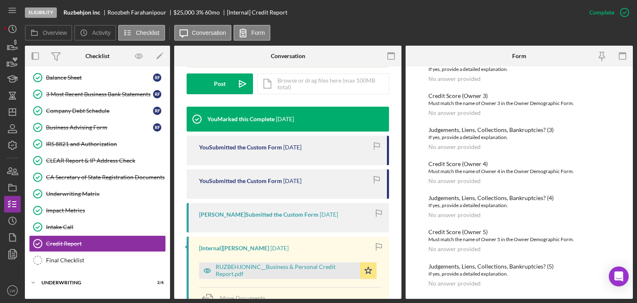
scroll to position [236, 0]
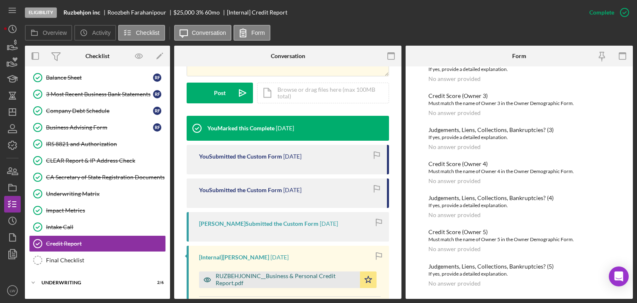
click at [270, 277] on div "RUZBEHJONINC__Business & Personal Credit Report.pdf" at bounding box center [286, 278] width 140 height 13
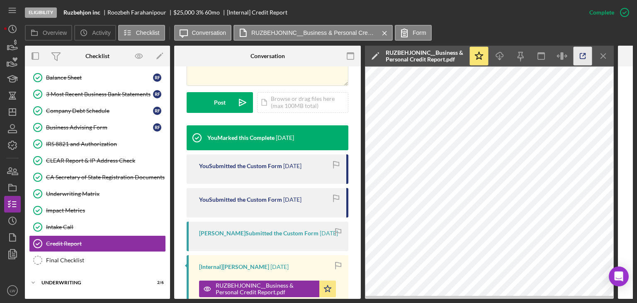
click at [585, 61] on icon "button" at bounding box center [582, 56] width 19 height 19
click at [600, 55] on icon "Icon/Menu Close" at bounding box center [603, 56] width 19 height 19
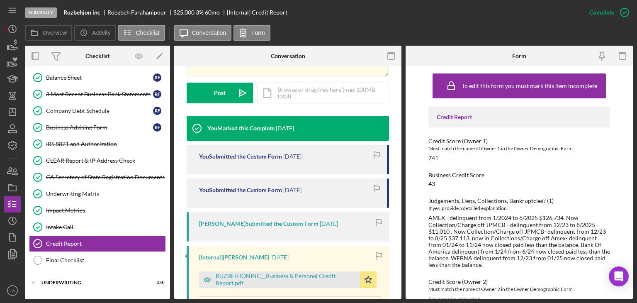
scroll to position [0, 0]
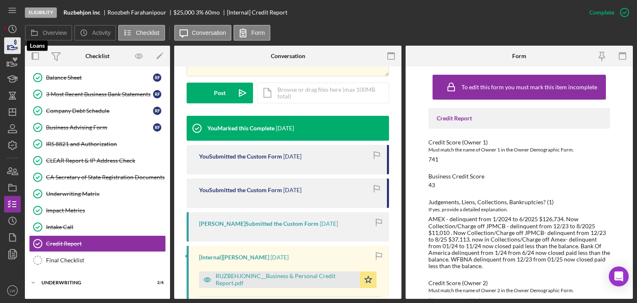
click at [11, 46] on icon "button" at bounding box center [13, 47] width 9 height 5
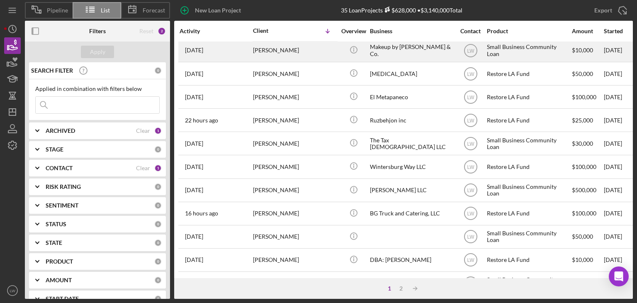
scroll to position [124, 0]
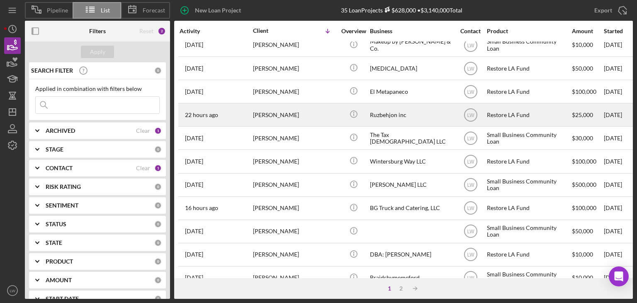
click at [302, 116] on div "Roozbeh Farahanipour" at bounding box center [294, 115] width 83 height 22
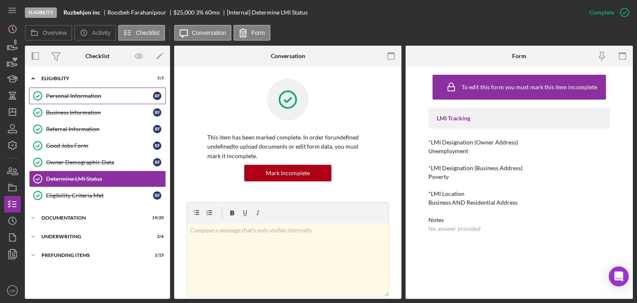
click at [78, 95] on div "Personal Information" at bounding box center [99, 95] width 107 height 7
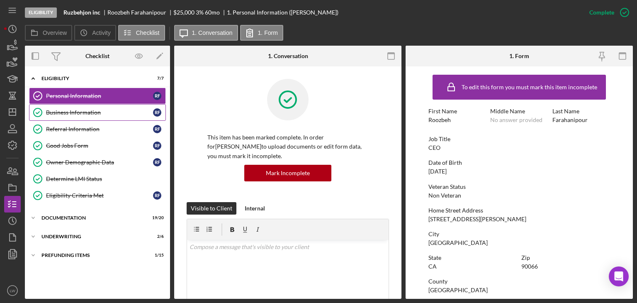
click at [73, 110] on div "Business Information" at bounding box center [99, 112] width 107 height 7
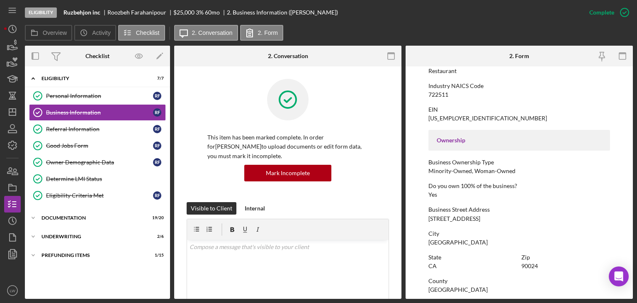
scroll to position [249, 0]
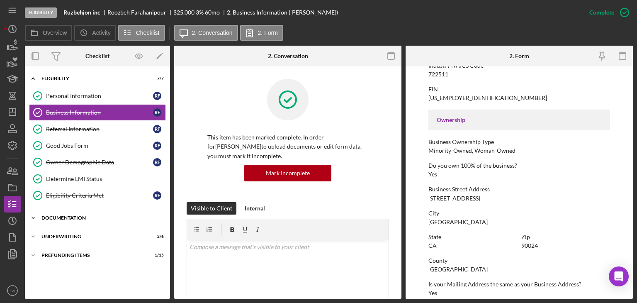
click at [75, 218] on div "Documentation" at bounding box center [100, 217] width 118 height 5
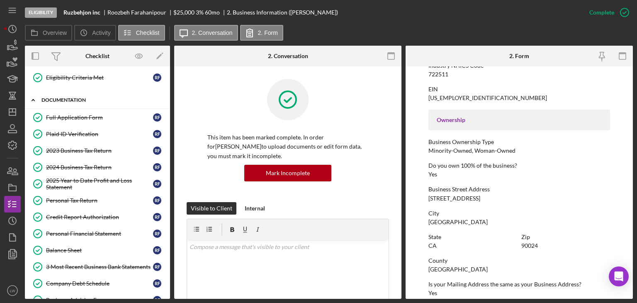
scroll to position [124, 0]
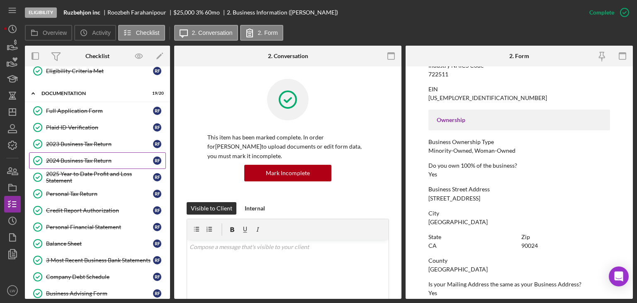
click at [77, 158] on div "2024 Business Tax Return" at bounding box center [99, 160] width 107 height 7
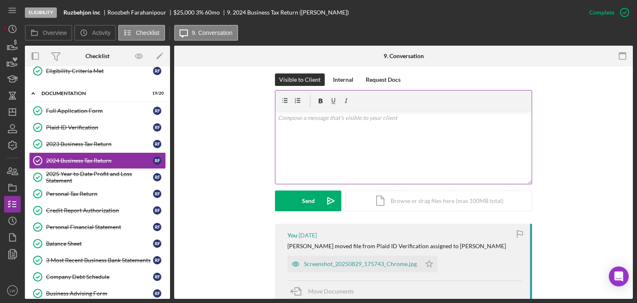
scroll to position [207, 0]
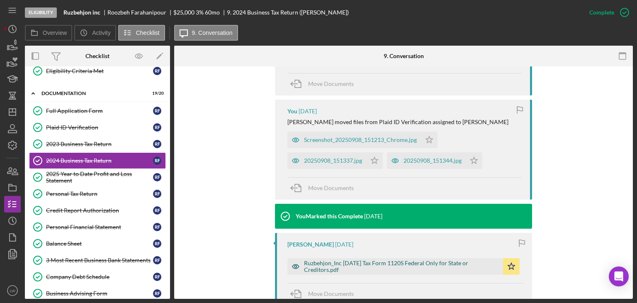
click at [399, 258] on div "Ruzbehjon_Inc [DATE] Tax Form 1120S Federal Only for State or Creditors.pdf" at bounding box center [395, 266] width 216 height 17
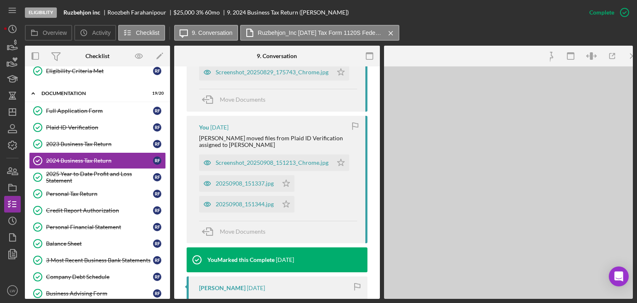
scroll to position [343, 0]
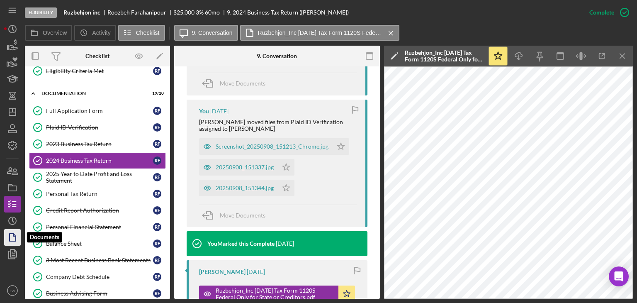
click at [13, 239] on icon "button" at bounding box center [12, 237] width 21 height 21
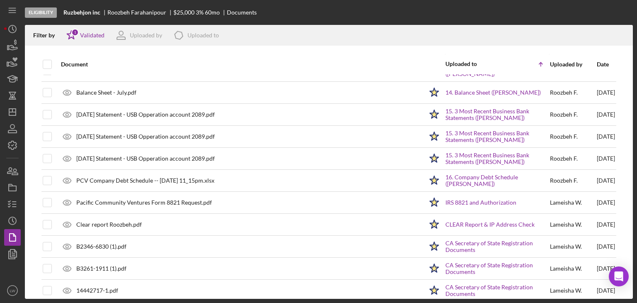
scroll to position [222, 0]
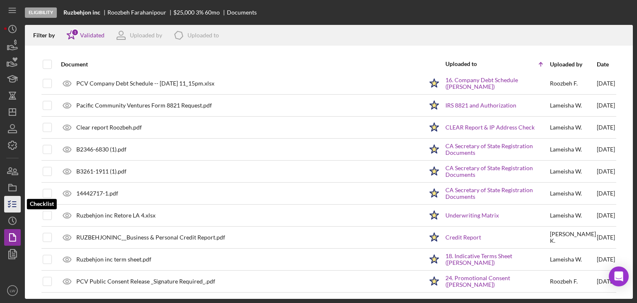
click at [15, 206] on line "button" at bounding box center [14, 206] width 4 height 0
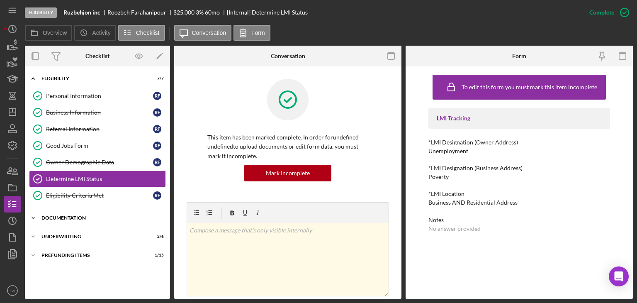
click at [78, 218] on div "Documentation" at bounding box center [100, 217] width 118 height 5
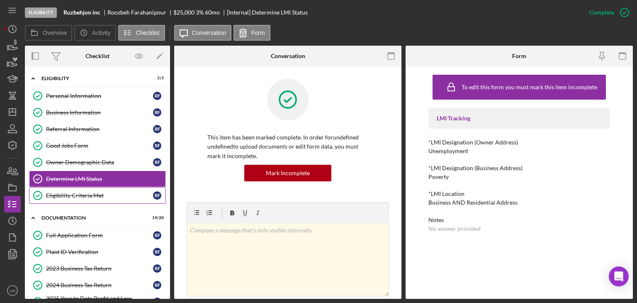
scroll to position [83, 0]
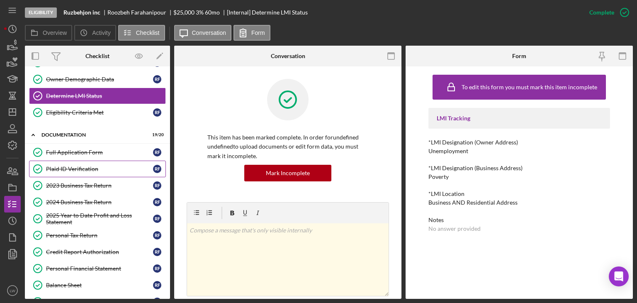
click at [90, 165] on div "Plaid ID Verification" at bounding box center [99, 168] width 107 height 7
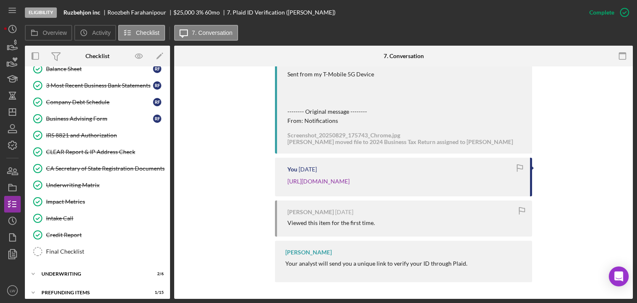
scroll to position [301, 0]
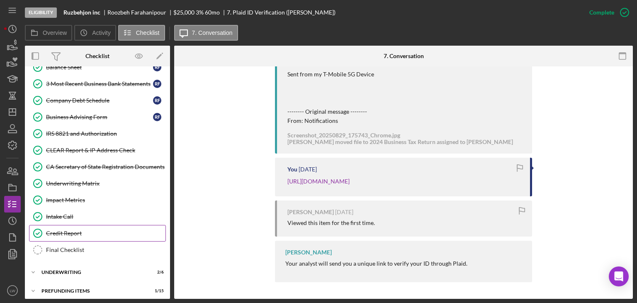
click at [80, 230] on div "Credit Report" at bounding box center [105, 233] width 119 height 7
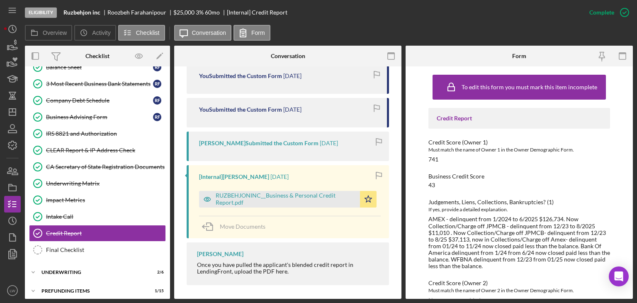
scroll to position [319, 0]
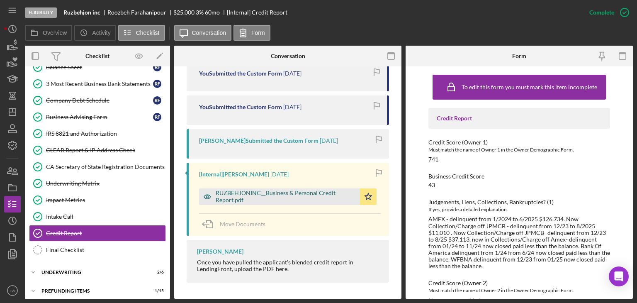
click at [306, 198] on div "RUZBEHJONINC__Business & Personal Credit Report.pdf" at bounding box center [286, 195] width 140 height 13
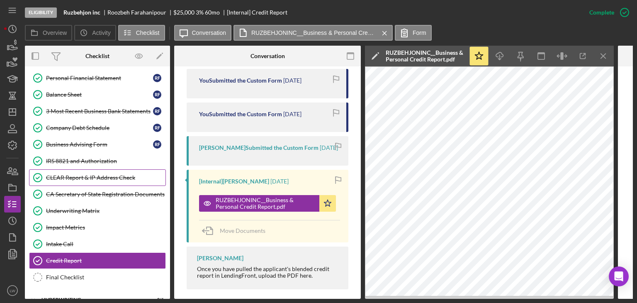
scroll to position [259, 0]
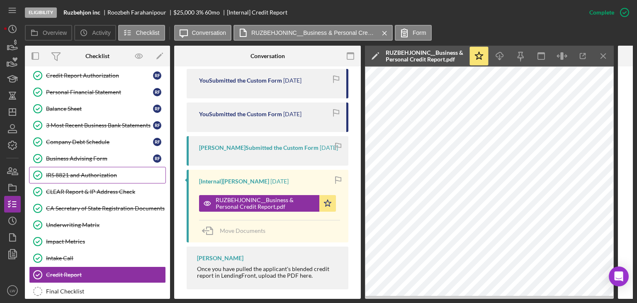
click at [111, 172] on div "IRS 8821 and Authorization" at bounding box center [105, 175] width 119 height 7
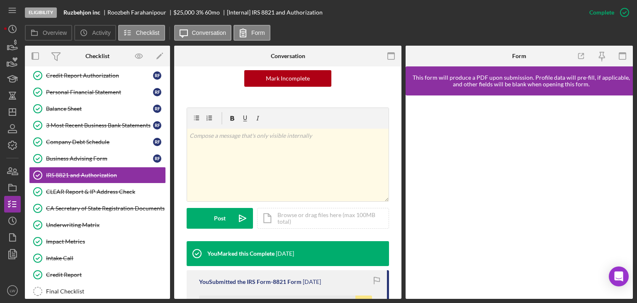
scroll to position [222, 0]
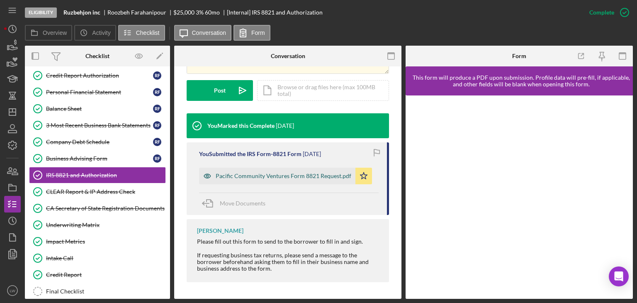
click at [290, 177] on div "Pacific Community Ventures Form 8821 Request.pdf" at bounding box center [284, 175] width 136 height 7
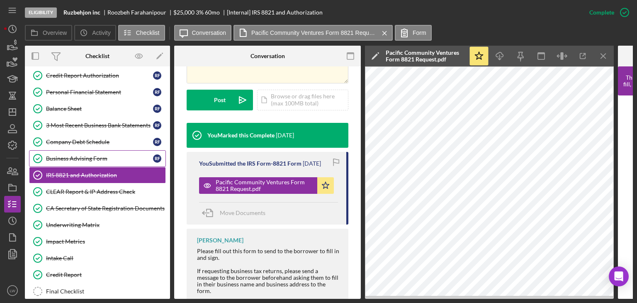
click at [97, 155] on div "Business Advising Form" at bounding box center [99, 158] width 107 height 7
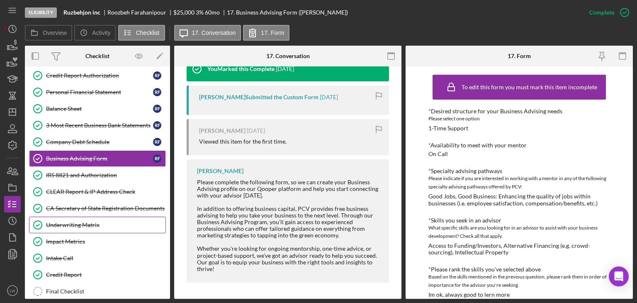
scroll to position [301, 0]
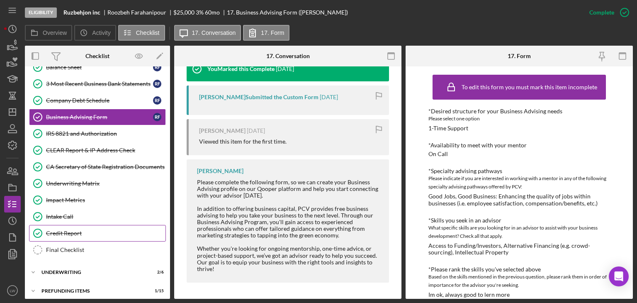
click at [97, 230] on div "Credit Report" at bounding box center [105, 233] width 119 height 7
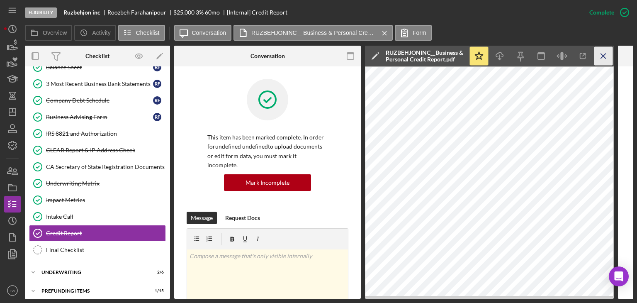
click at [602, 58] on icon "Icon/Menu Close" at bounding box center [603, 56] width 19 height 19
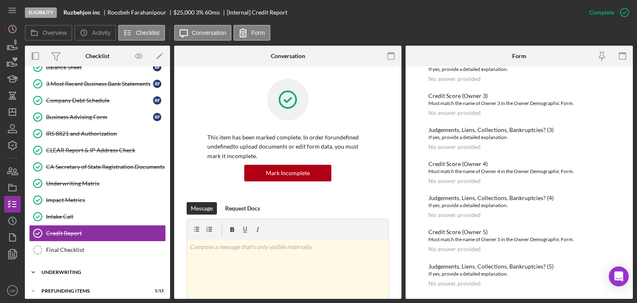
click at [80, 269] on div "Underwriting" at bounding box center [100, 271] width 118 height 5
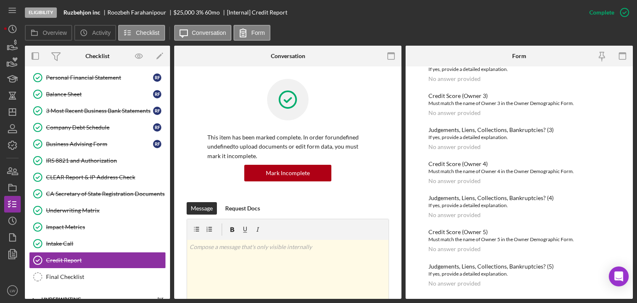
scroll to position [279, 0]
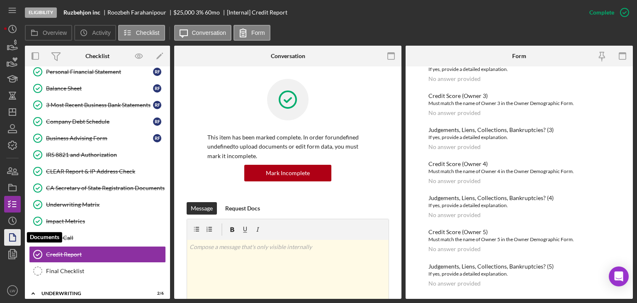
click at [12, 241] on polygon "button" at bounding box center [13, 236] width 6 height 7
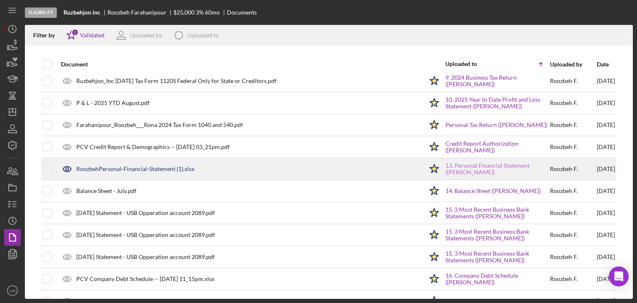
scroll to position [41, 0]
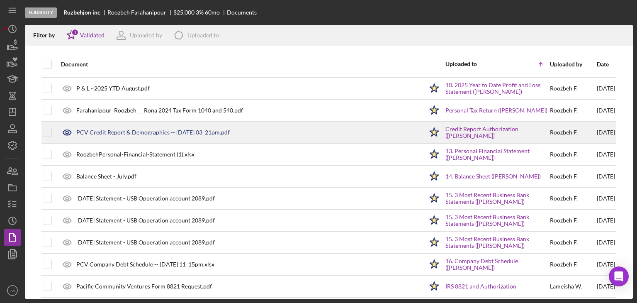
click at [430, 130] on polygon at bounding box center [434, 132] width 9 height 8
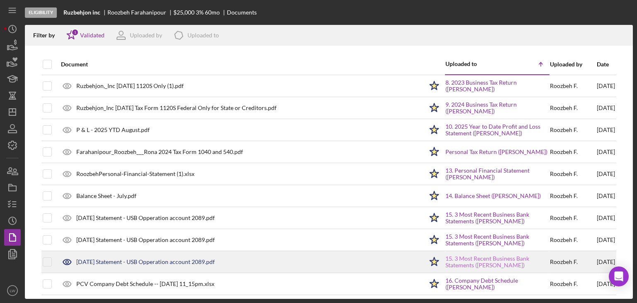
scroll to position [201, 0]
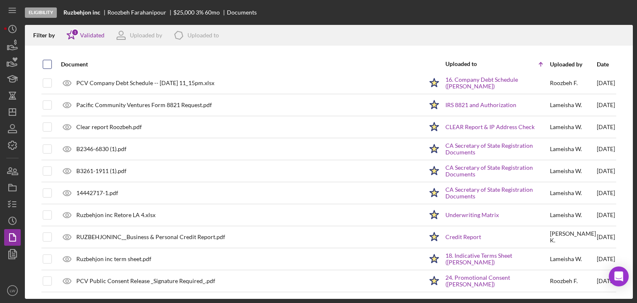
click at [48, 64] on input "checkbox" at bounding box center [47, 64] width 8 height 8
checkbox input "true"
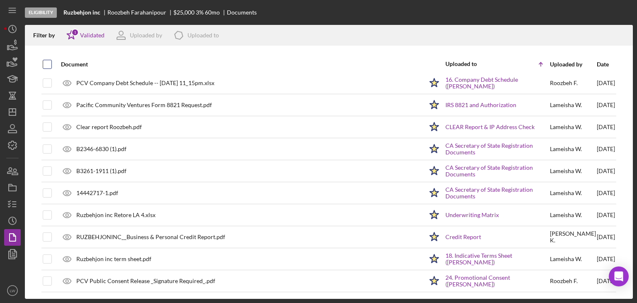
checkbox input "true"
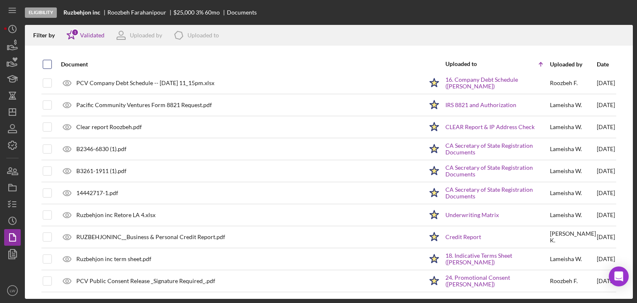
checkbox input "true"
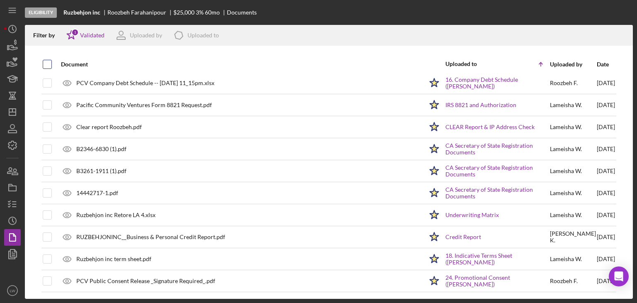
checkbox input "true"
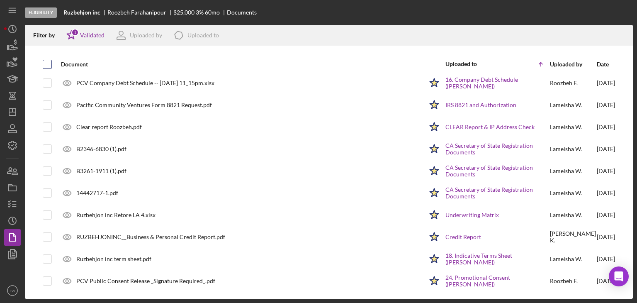
checkbox input "true"
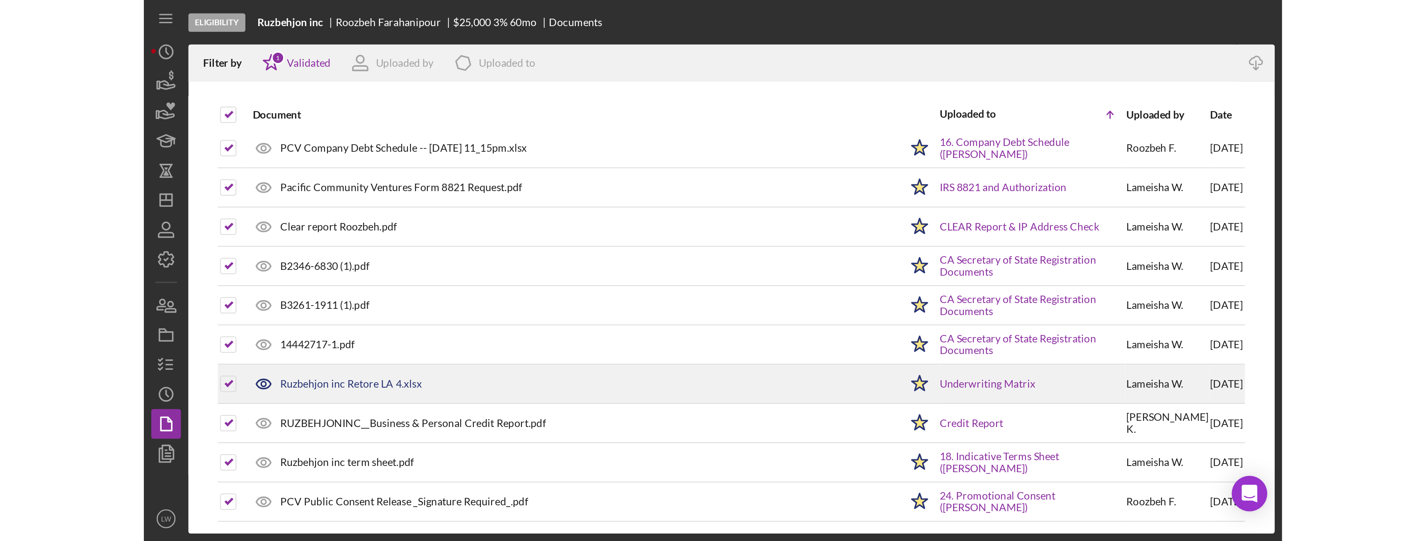
scroll to position [0, 0]
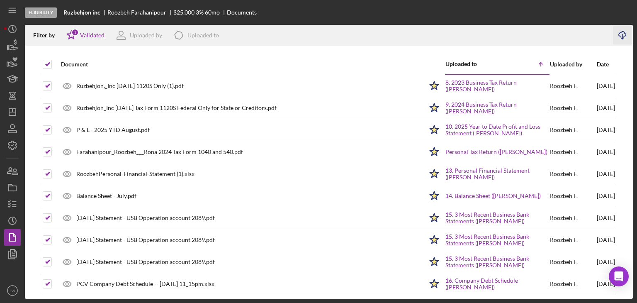
click at [622, 36] on line "button" at bounding box center [622, 36] width 0 height 5
click at [11, 236] on icon "button" at bounding box center [12, 237] width 21 height 21
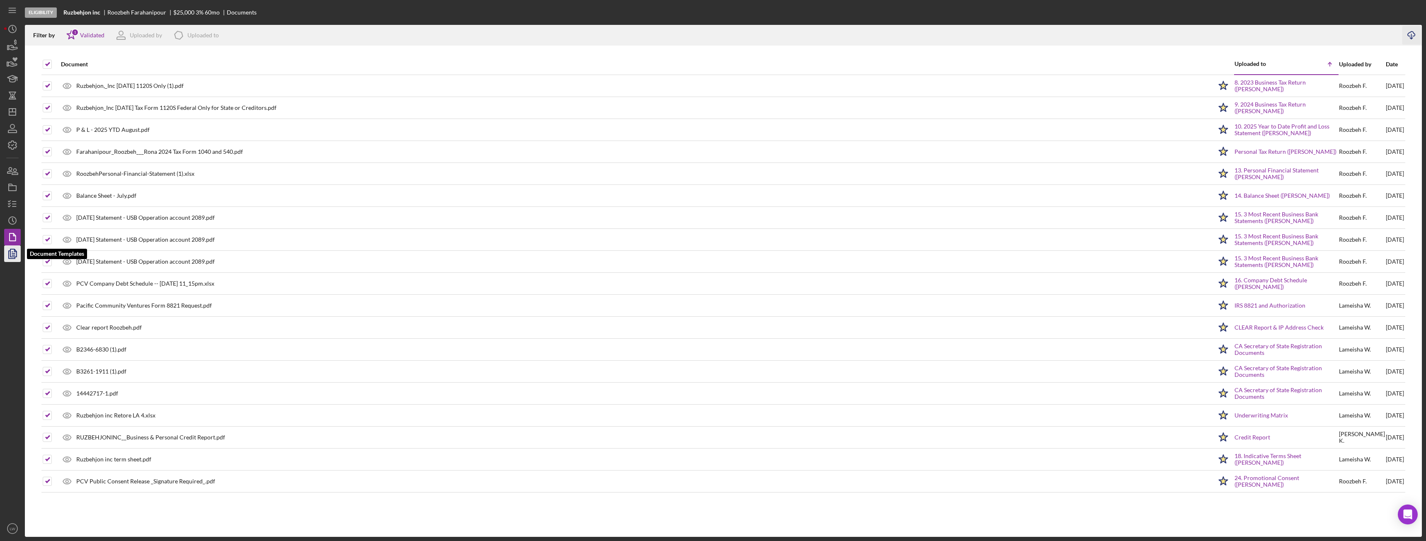
click at [14, 252] on icon "button" at bounding box center [12, 253] width 21 height 21
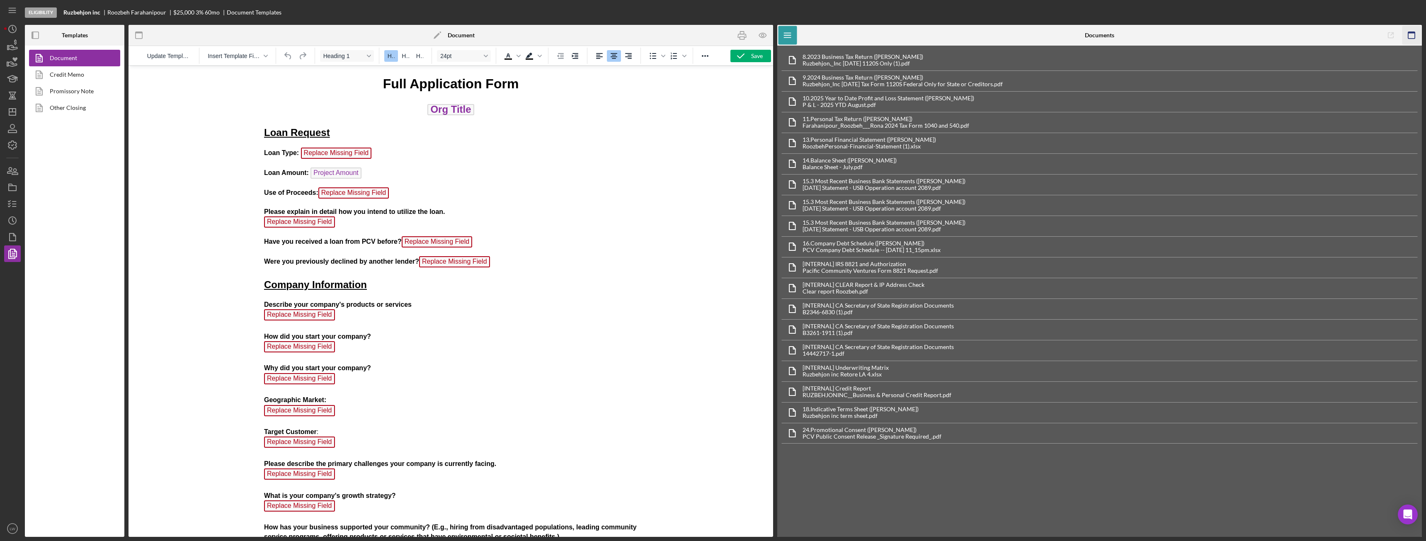
click at [636, 37] on icon "button" at bounding box center [1411, 35] width 19 height 19
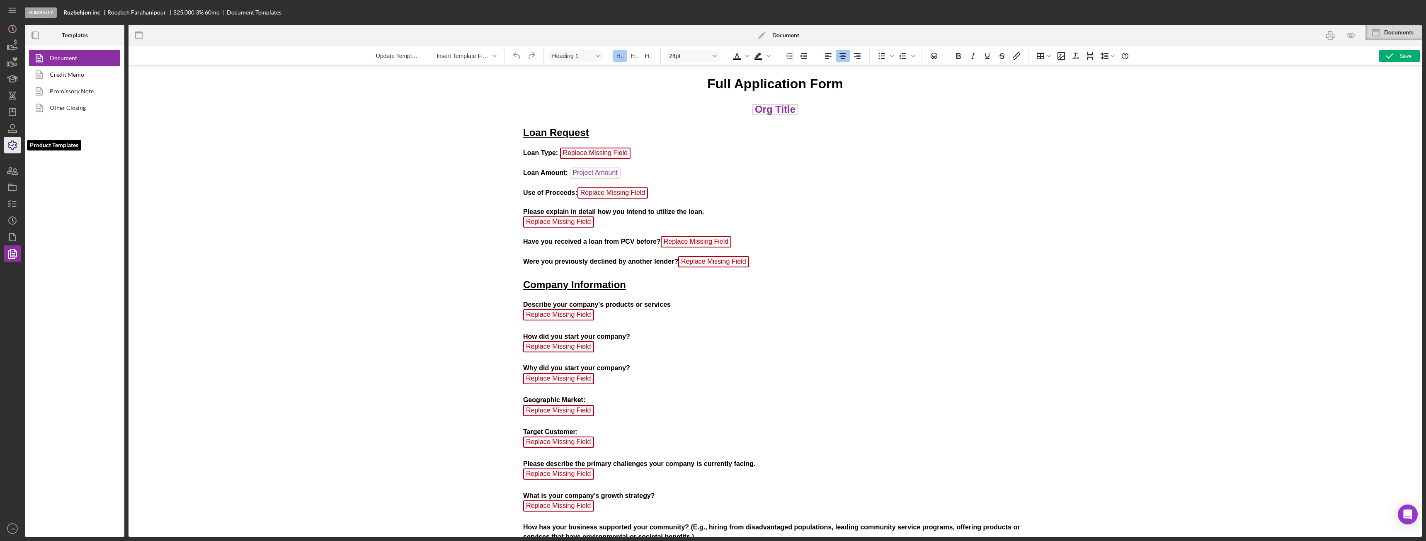
click at [9, 147] on icon "button" at bounding box center [12, 145] width 21 height 21
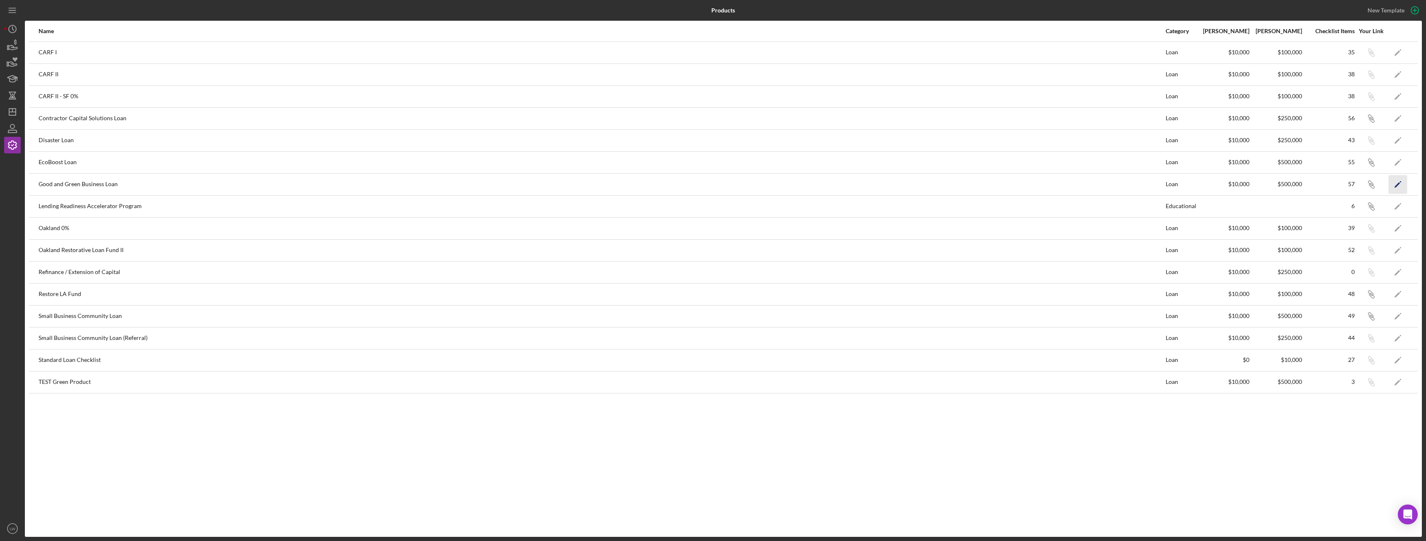
click at [636, 184] on polygon "button" at bounding box center [1398, 185] width 6 height 6
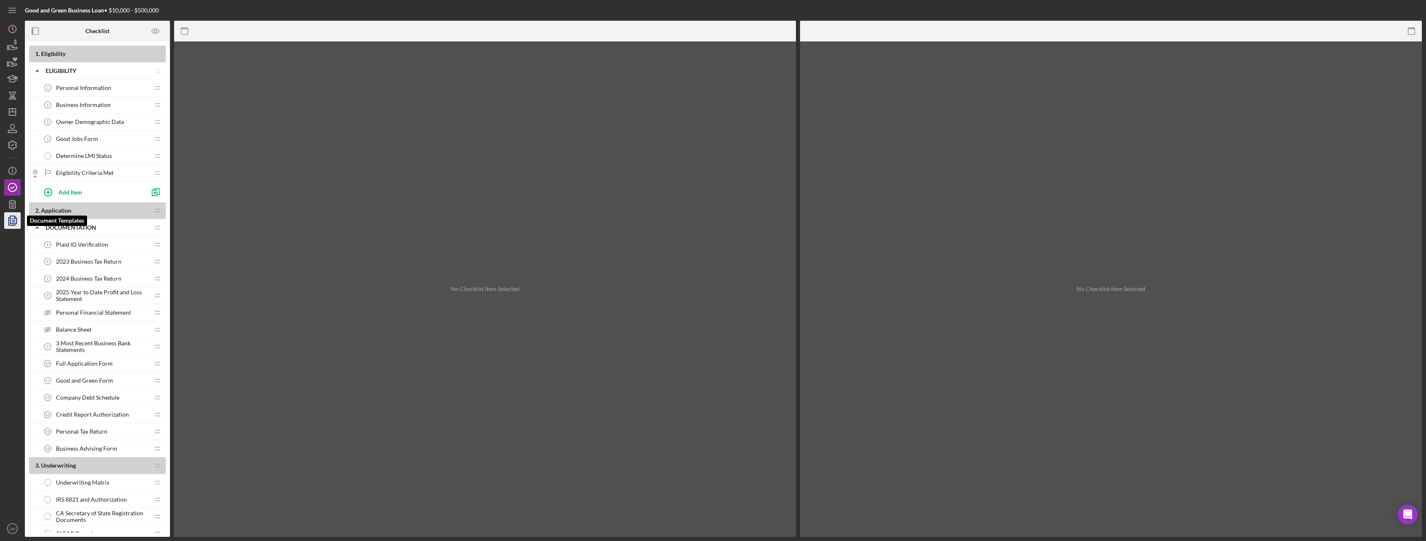
click at [7, 218] on icon "button" at bounding box center [12, 220] width 21 height 21
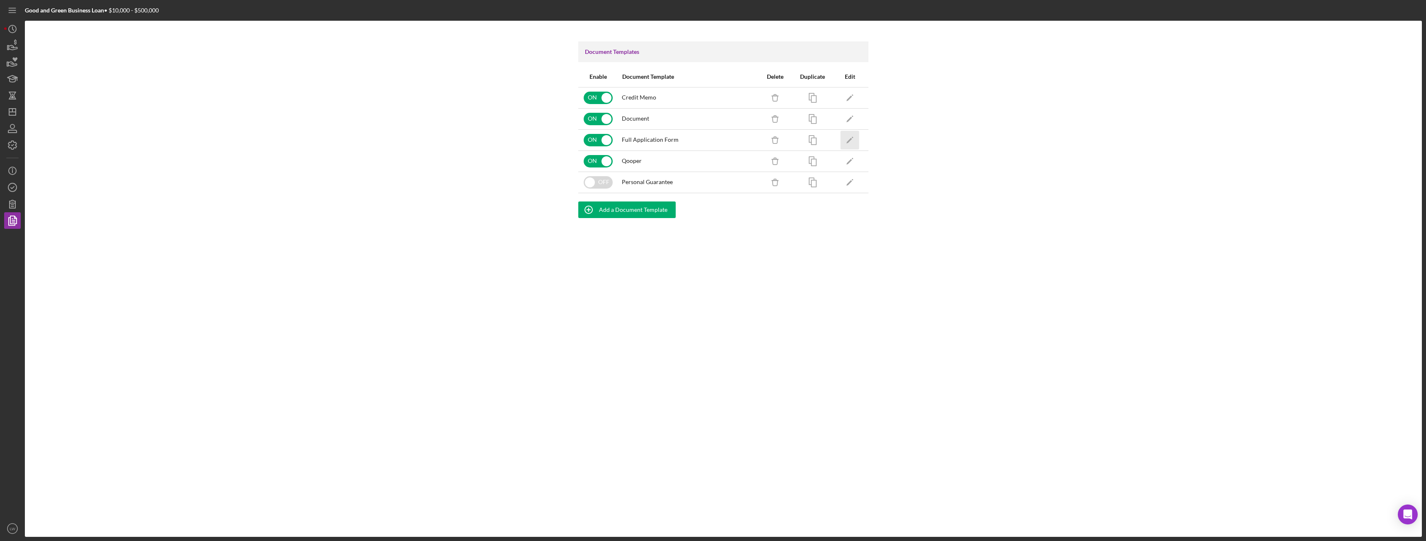
click at [636, 138] on icon "Icon/Edit" at bounding box center [850, 140] width 19 height 19
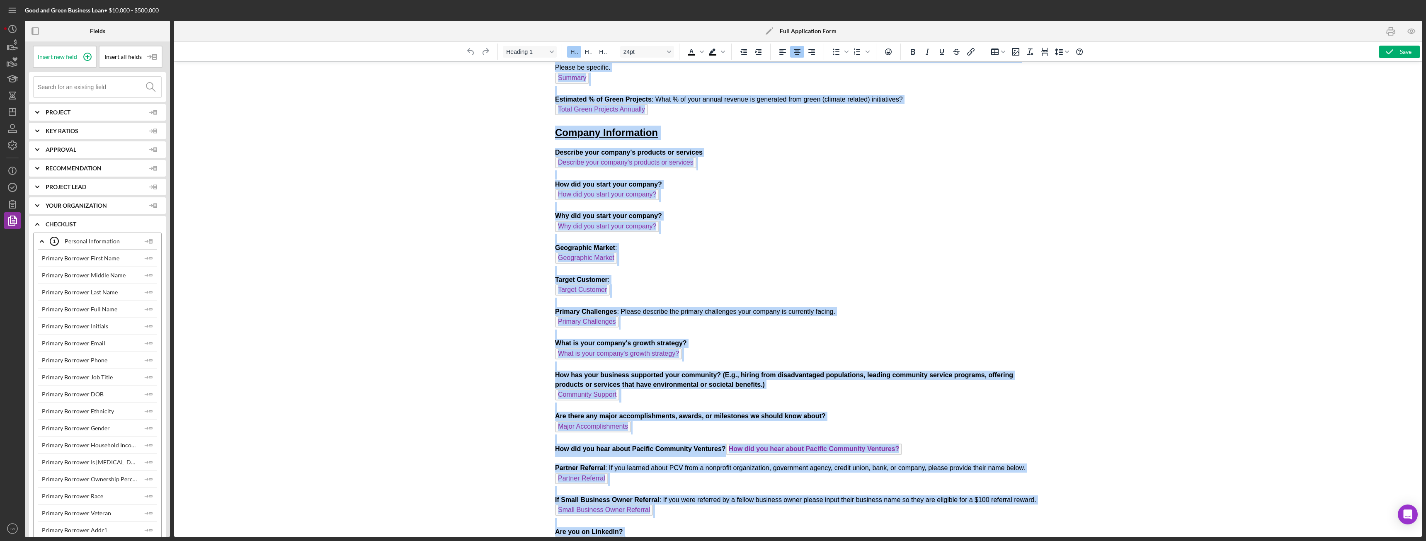
scroll to position [337, 0]
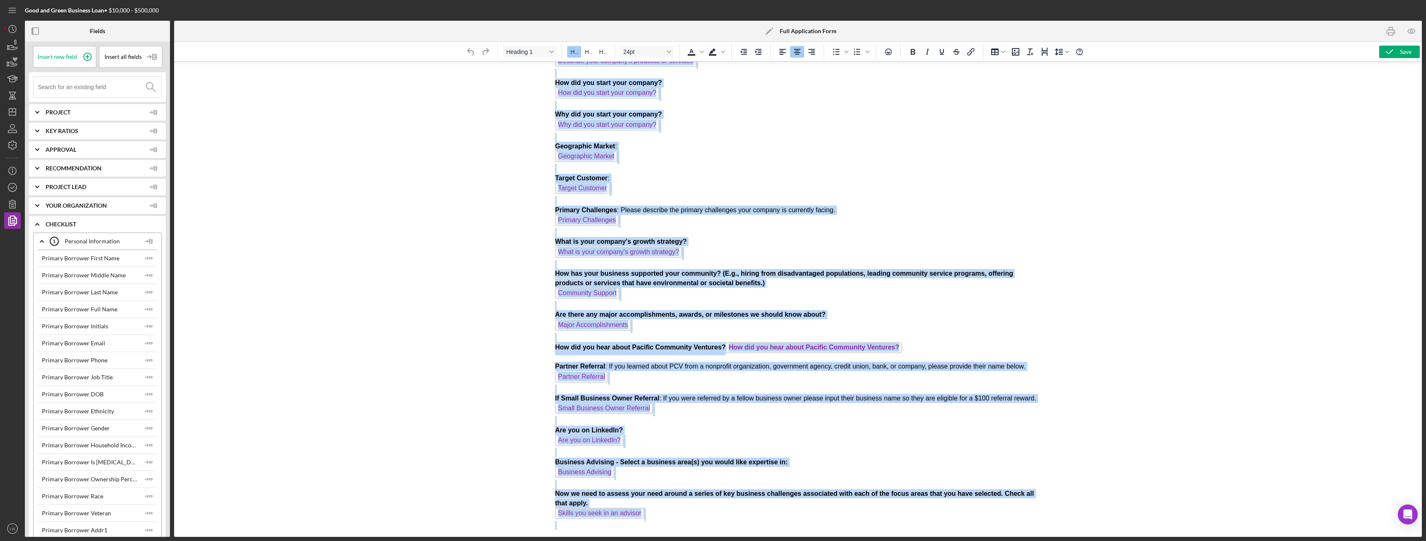
drag, startPoint x: 721, startPoint y: 73, endPoint x: 997, endPoint y: 558, distance: 558.7
click at [636, 302] on html "Full Application Form Org Title Loan Request Loan Type: Product Name Approved L…" at bounding box center [798, 130] width 499 height 813
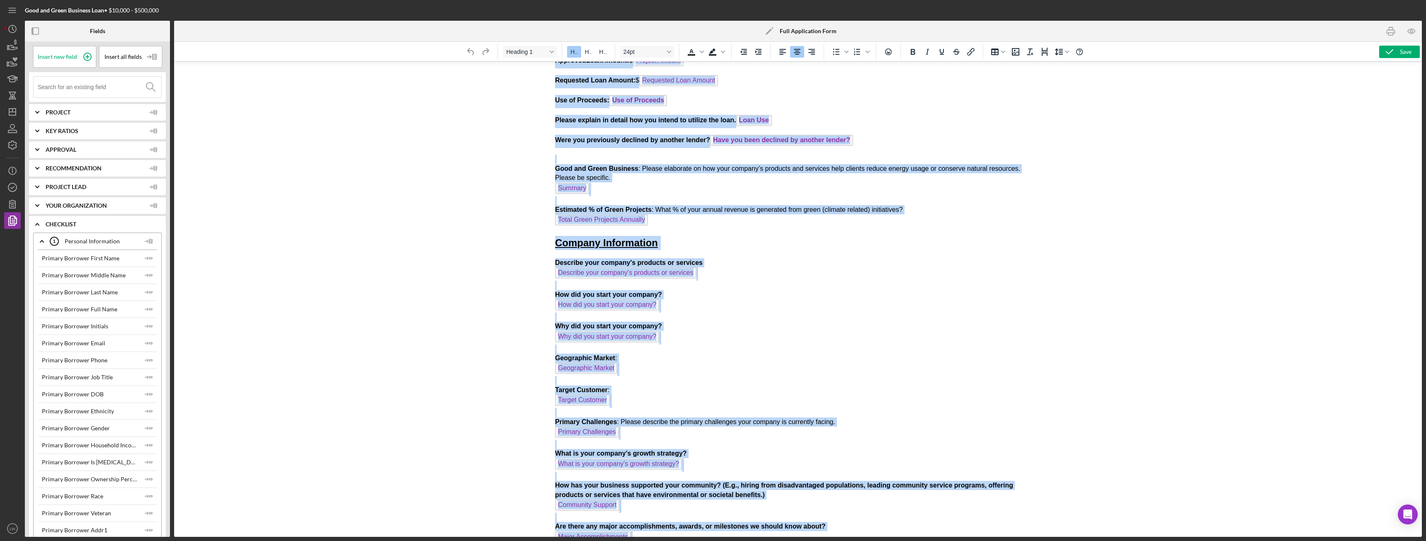
scroll to position [89, 0]
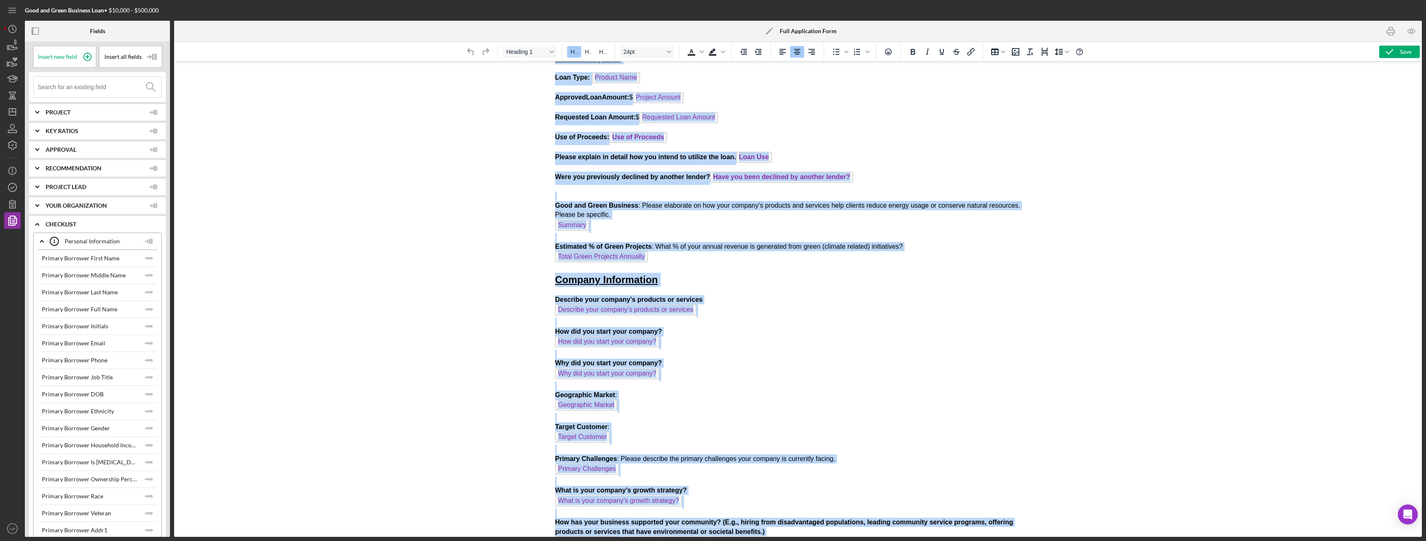
copy body "Full Application Form Org Title Loan Request Loan Type: Product Name Approved L…"
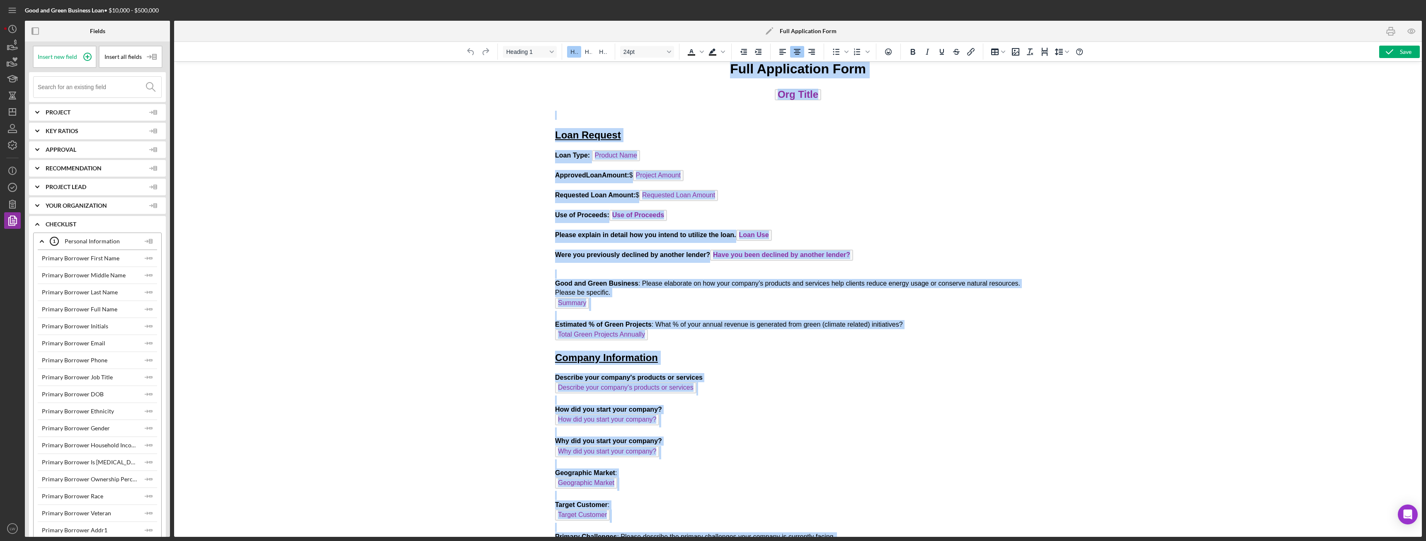
scroll to position [0, 0]
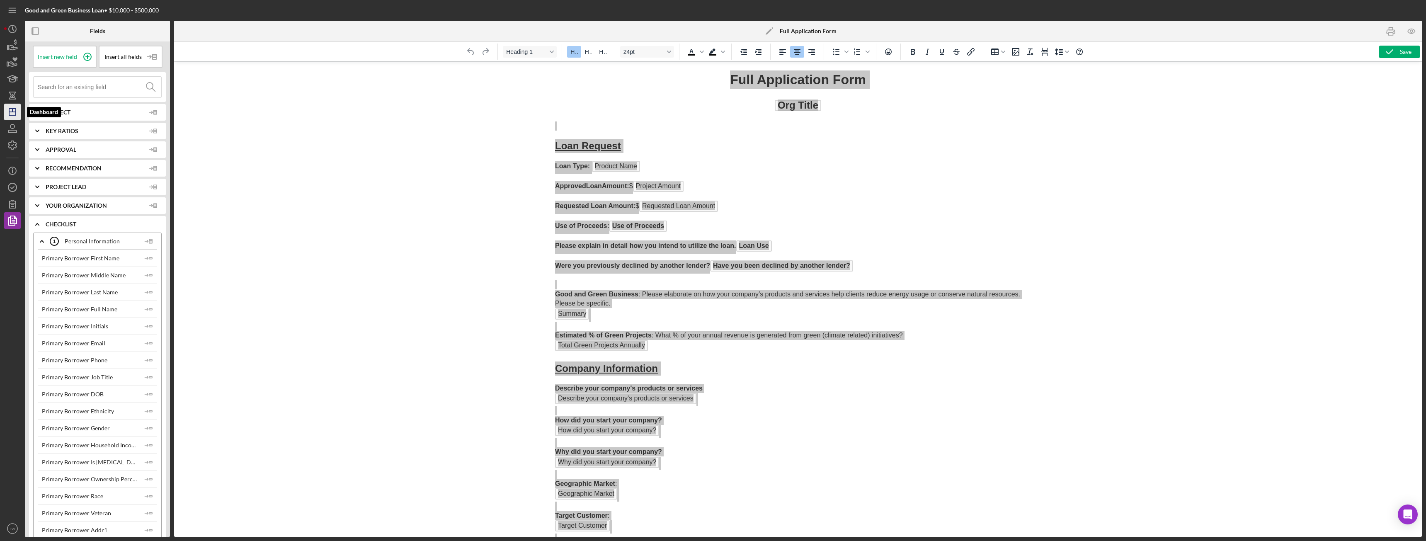
click at [13, 108] on icon "Icon/Dashboard" at bounding box center [12, 112] width 21 height 21
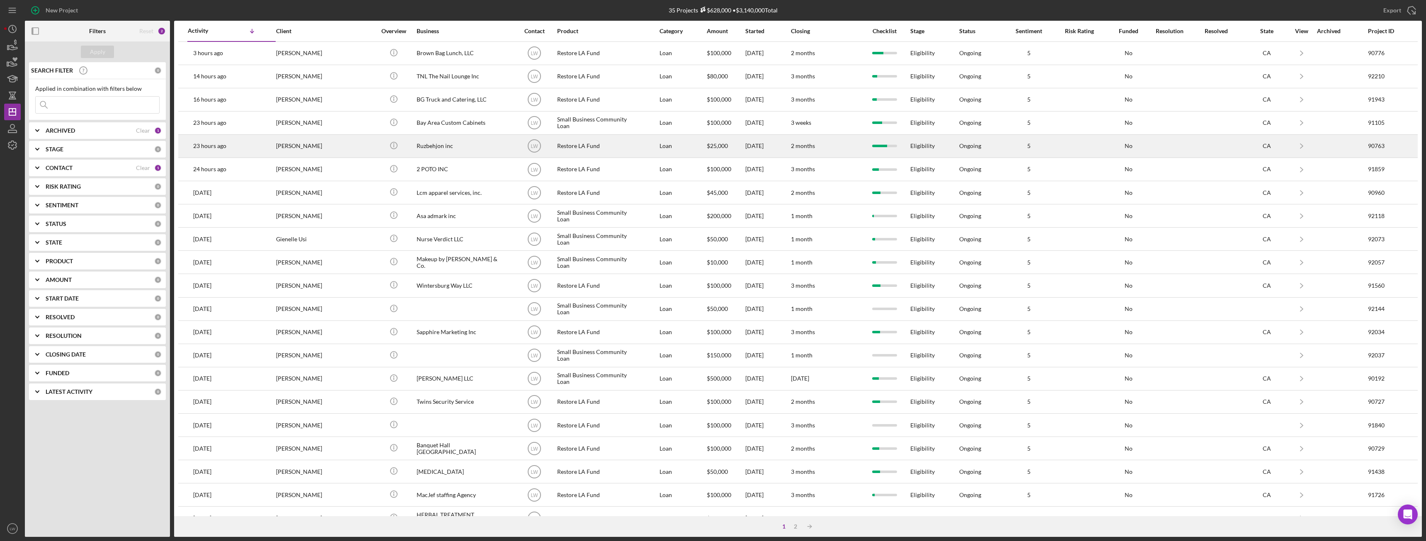
click at [331, 146] on div "Roozbeh Farahanipour" at bounding box center [317, 146] width 83 height 22
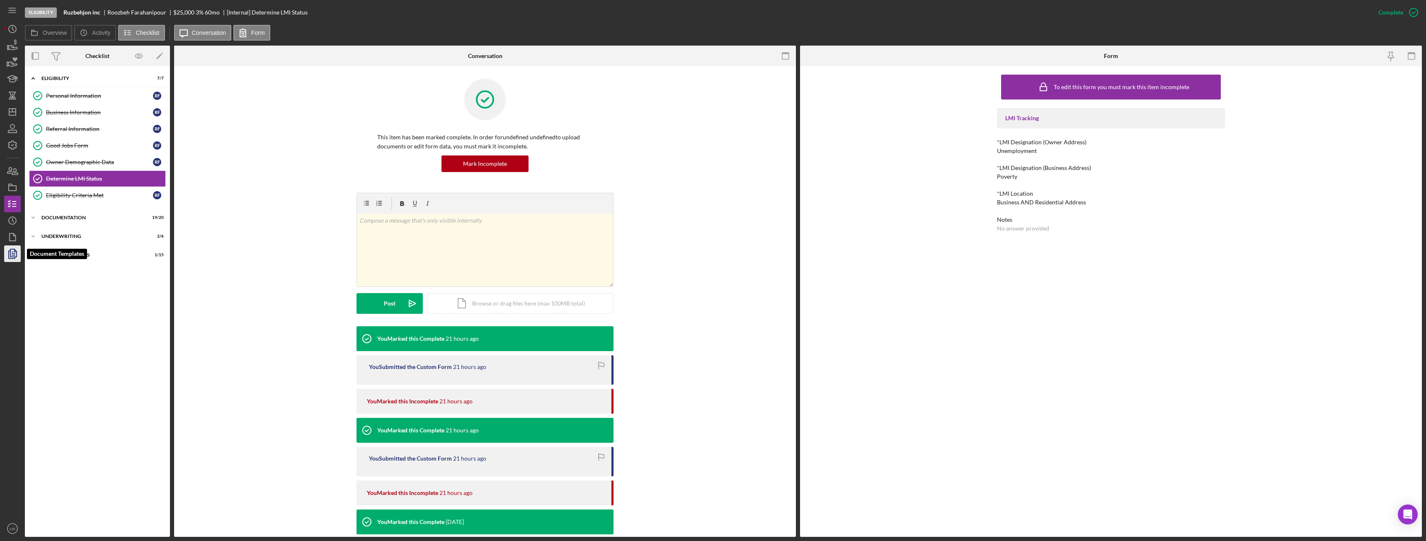
click at [17, 253] on polygon "button" at bounding box center [13, 252] width 6 height 7
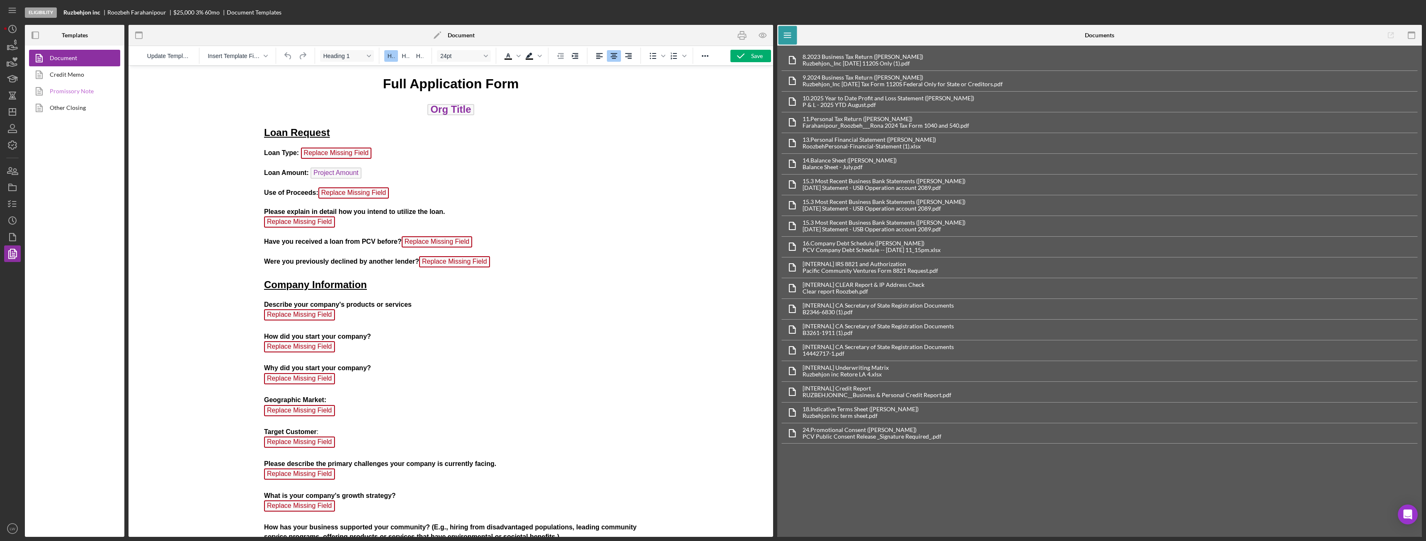
click at [82, 92] on link "Promissory Note" at bounding box center [72, 91] width 87 height 17
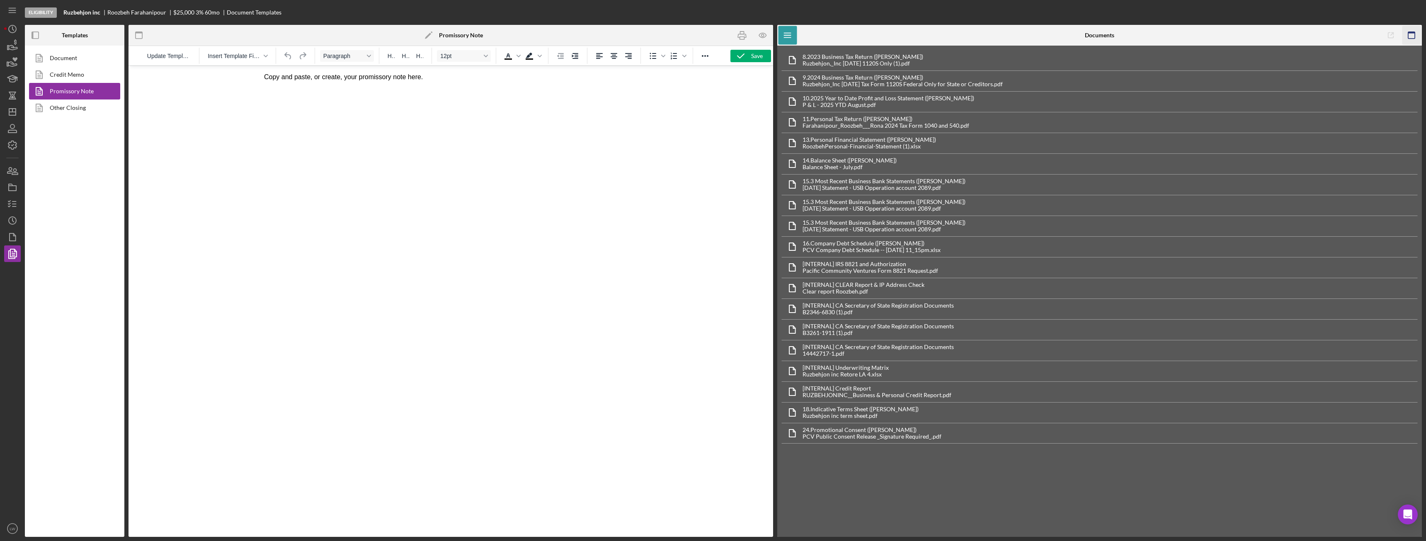
click at [636, 37] on icon "button" at bounding box center [1411, 35] width 19 height 19
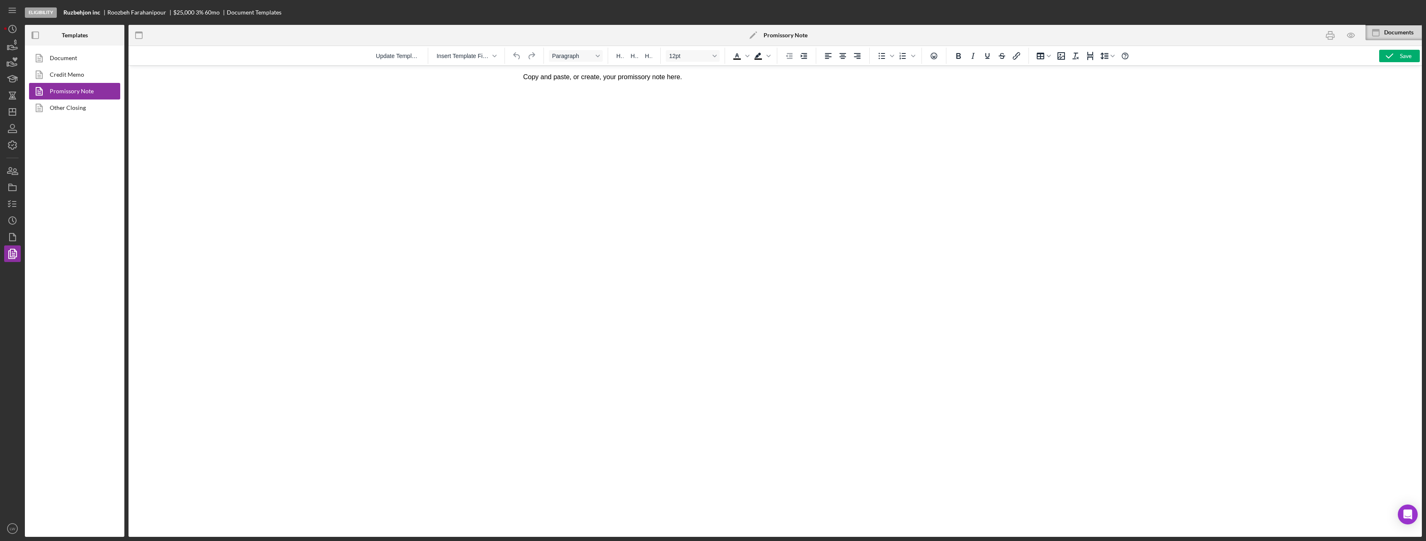
drag, startPoint x: 575, startPoint y: 107, endPoint x: 549, endPoint y: 118, distance: 27.9
click at [549, 88] on html "Copy and paste, or create, your promissory note here." at bounding box center [775, 77] width 517 height 22
click at [636, 82] on html "Copy and paste, or create, your promissory note here." at bounding box center [775, 77] width 517 height 22
click at [588, 88] on html "Copy and paste, or create, your promissory note here." at bounding box center [775, 77] width 517 height 22
click at [636, 82] on p "Copy and paste, or create, your promissory note here." at bounding box center [775, 77] width 504 height 9
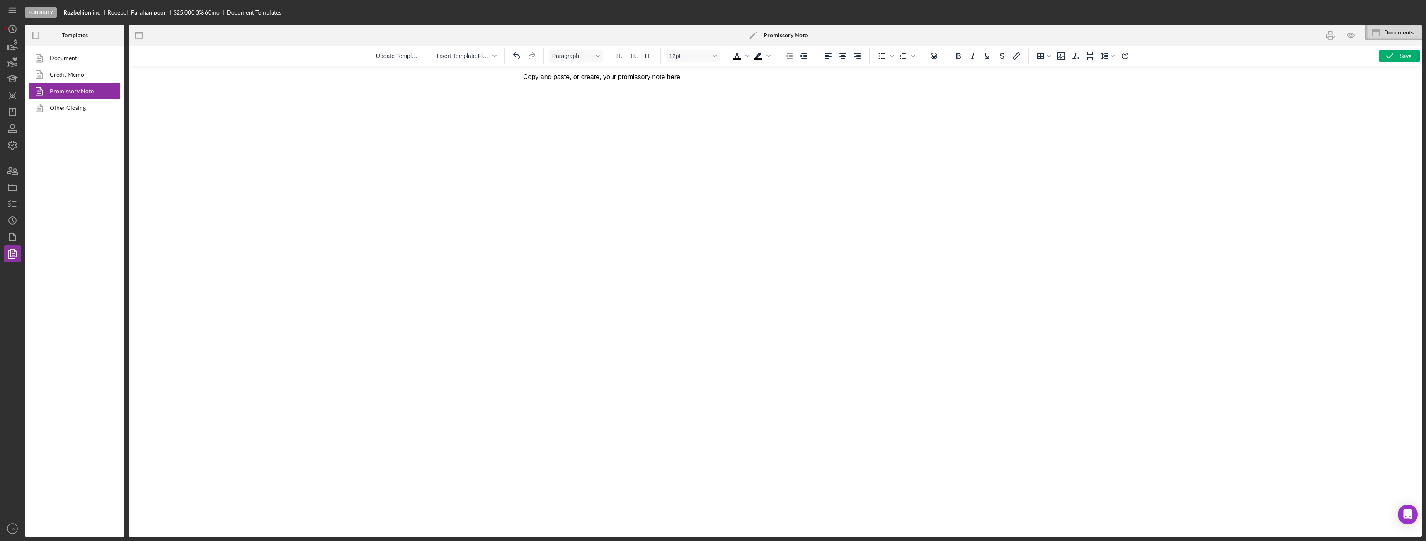
scroll to position [350, 0]
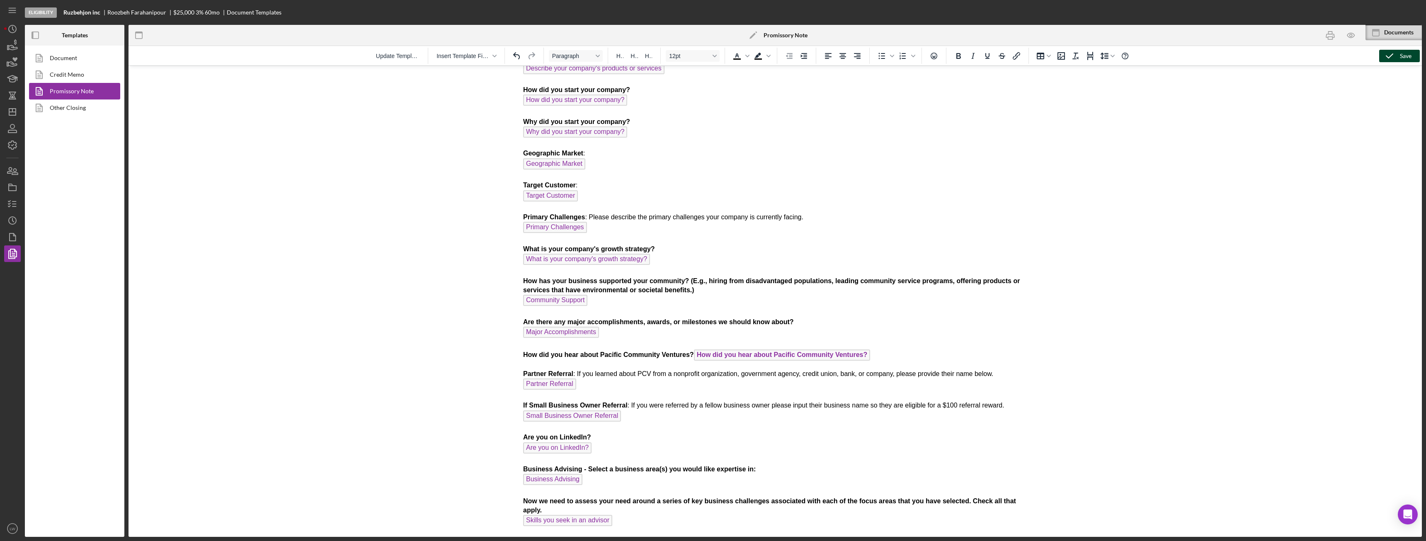
click at [636, 58] on icon "button" at bounding box center [1389, 56] width 21 height 21
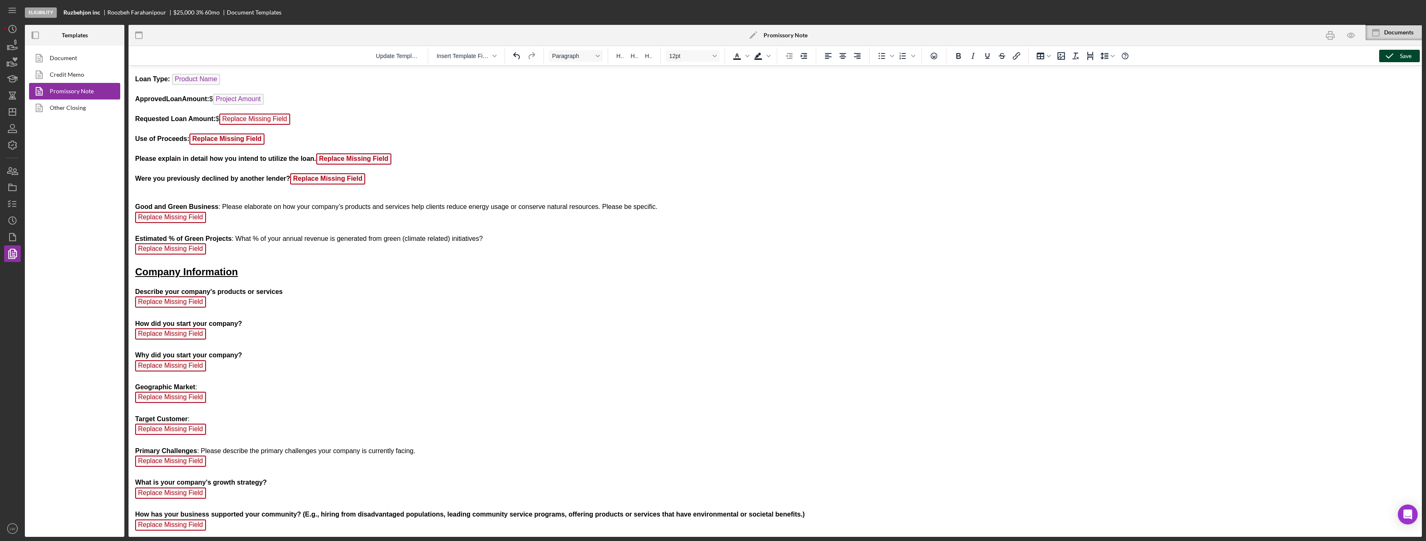
scroll to position [0, 0]
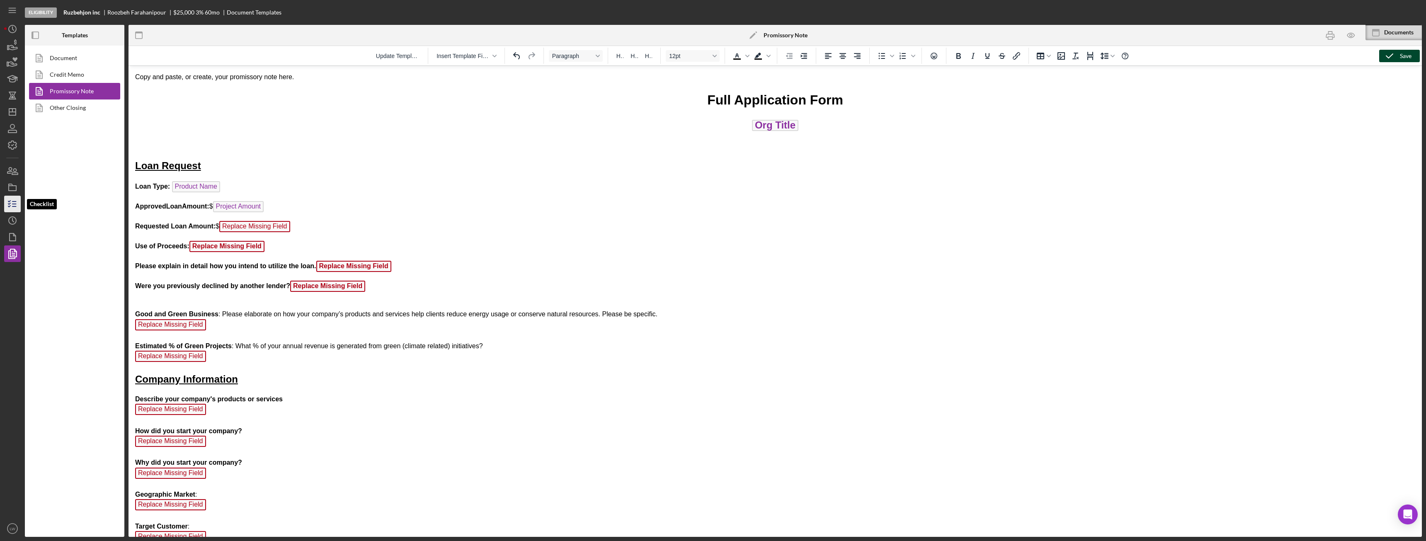
click at [15, 204] on line "button" at bounding box center [14, 204] width 4 height 0
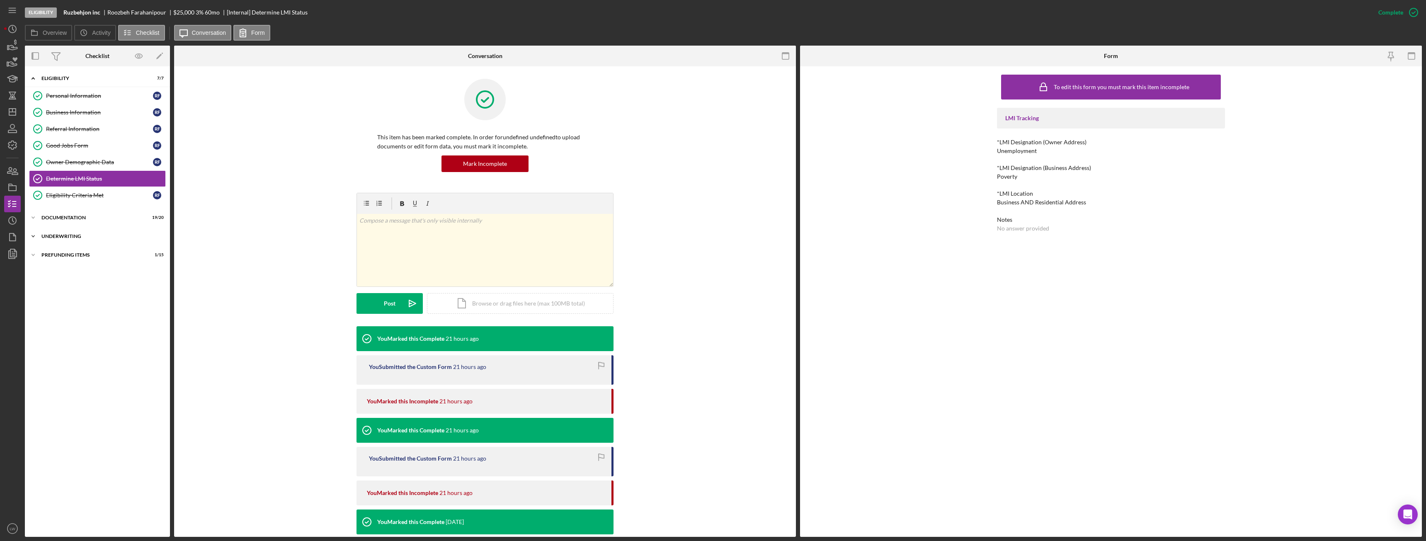
click at [49, 238] on div "Underwriting" at bounding box center [100, 236] width 118 height 5
click at [68, 211] on div "Icon/Expander Documentation 19 / 20" at bounding box center [97, 217] width 145 height 17
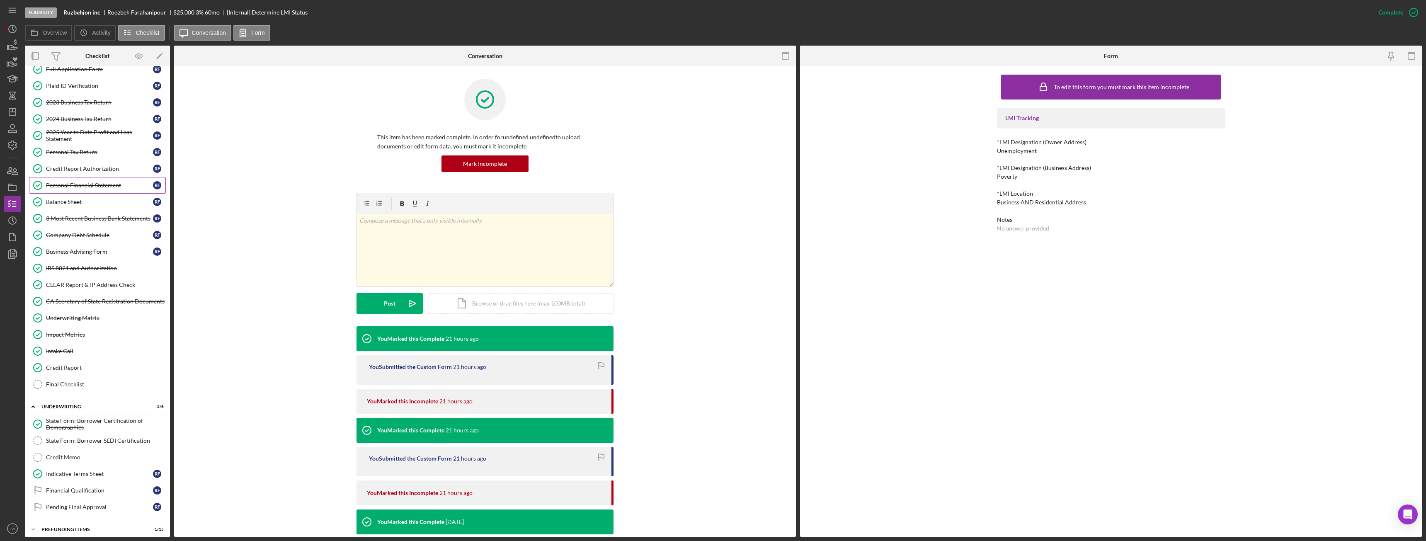
scroll to position [171, 0]
click at [83, 302] on div "Final Checklist" at bounding box center [105, 379] width 119 height 7
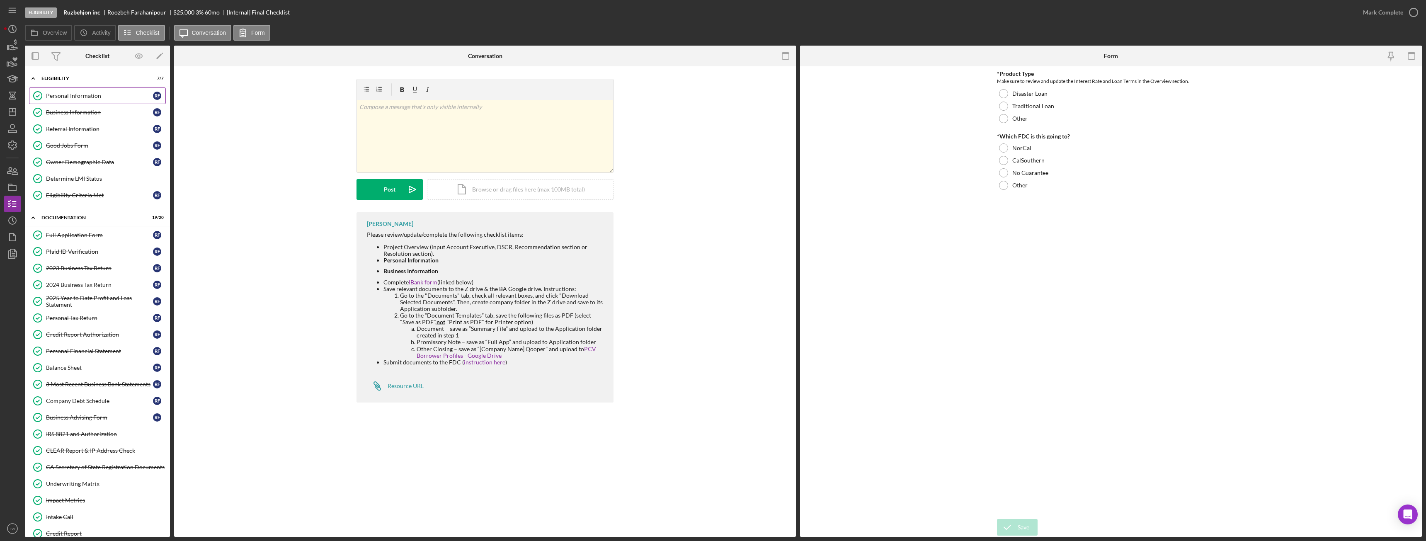
click at [75, 95] on div "Personal Information" at bounding box center [99, 95] width 107 height 7
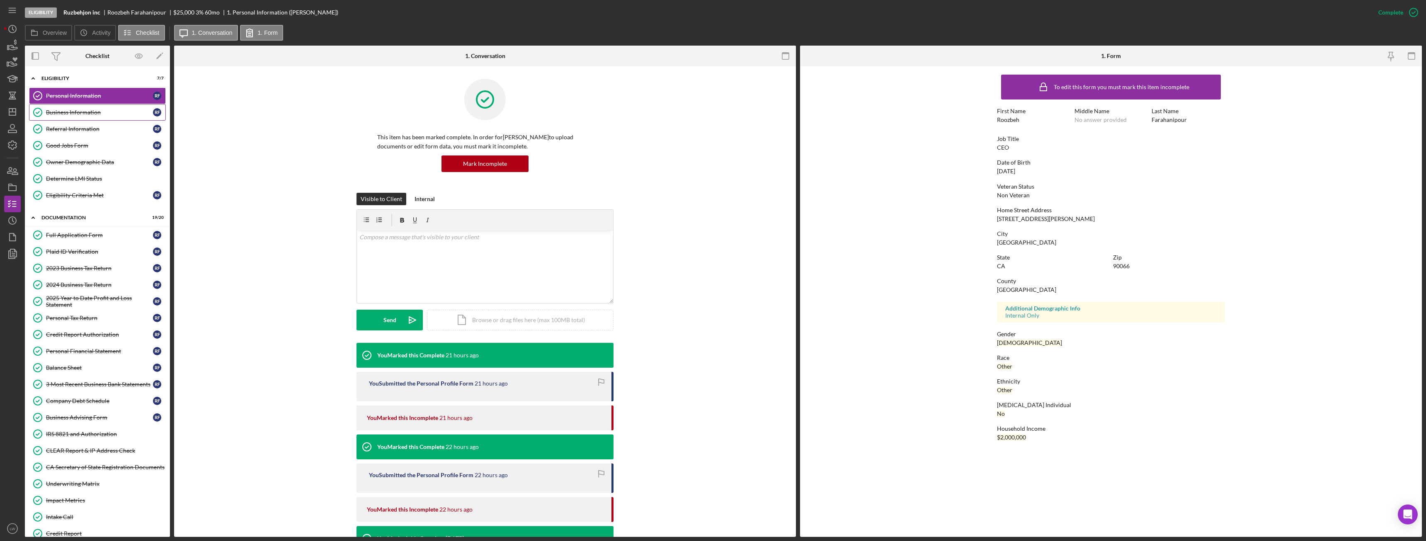
click at [89, 109] on div "Business Information" at bounding box center [99, 112] width 107 height 7
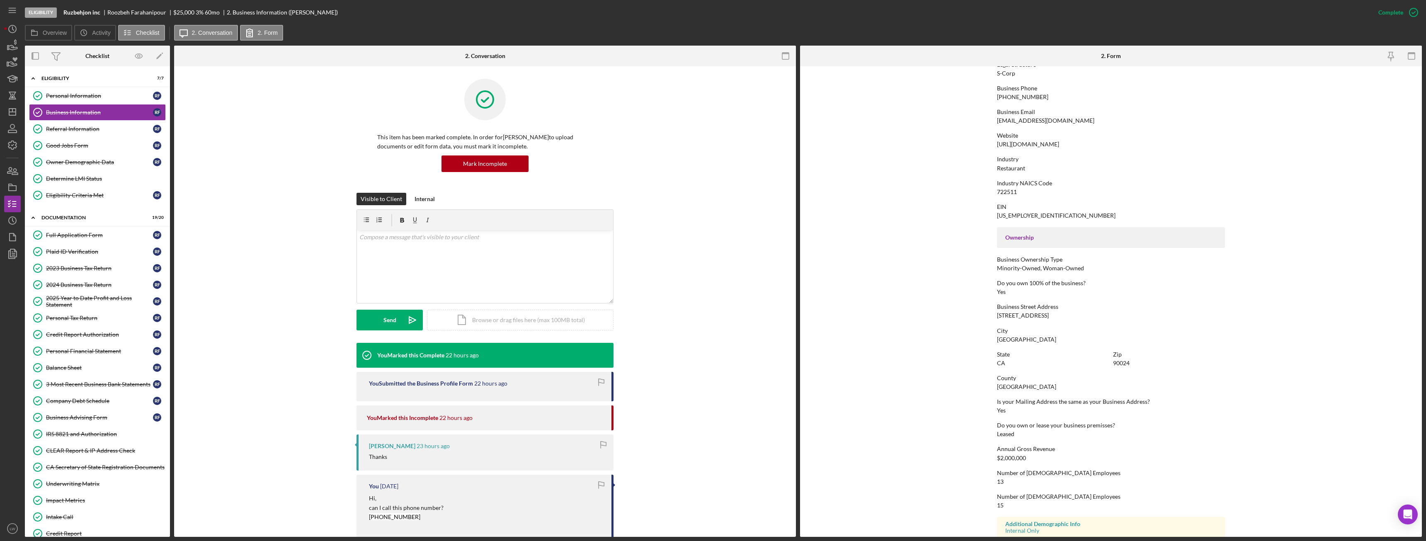
scroll to position [161, 0]
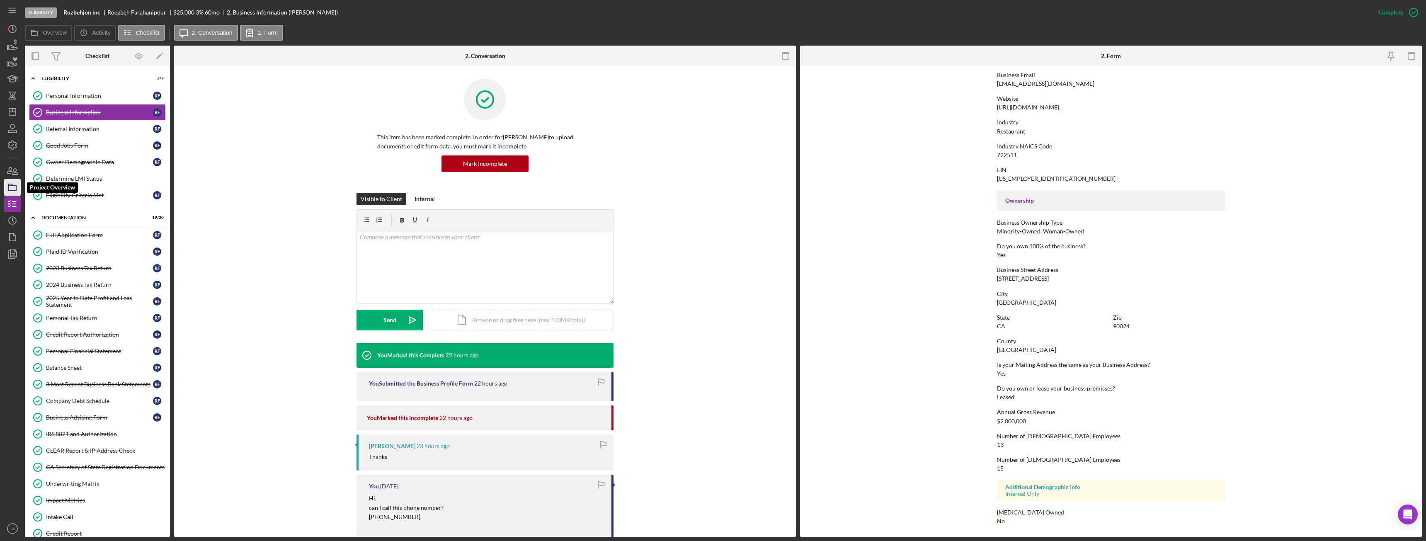
click at [16, 184] on icon "button" at bounding box center [12, 187] width 21 height 21
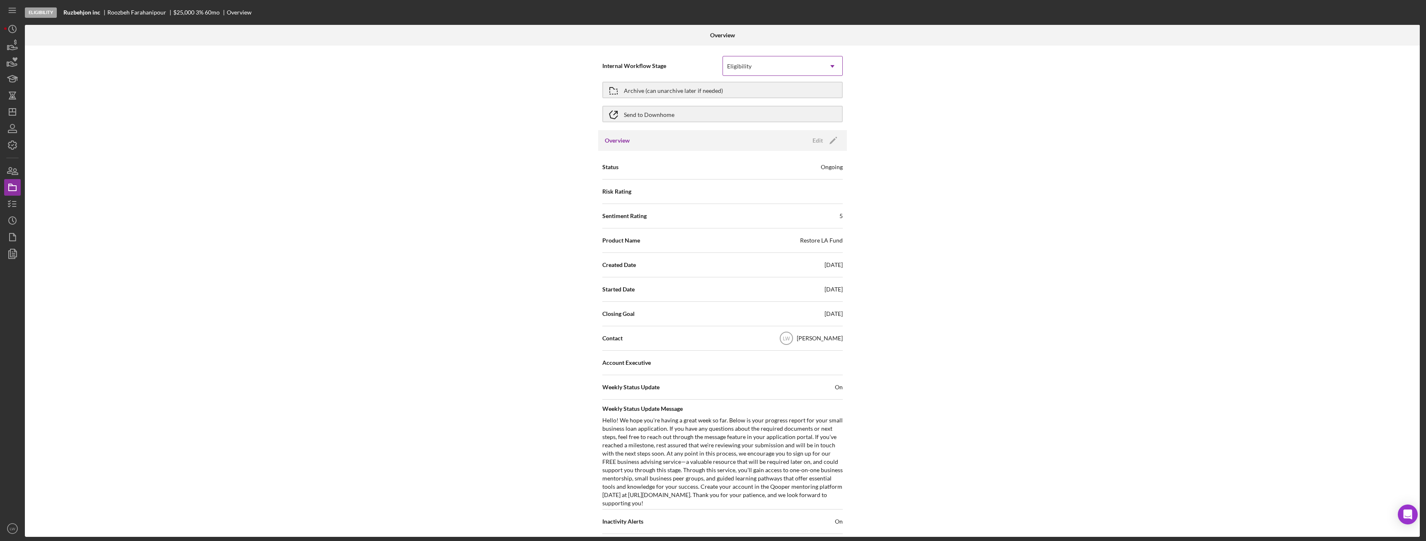
click at [636, 66] on icon "Icon/Dropdown Arrow" at bounding box center [833, 66] width 20 height 20
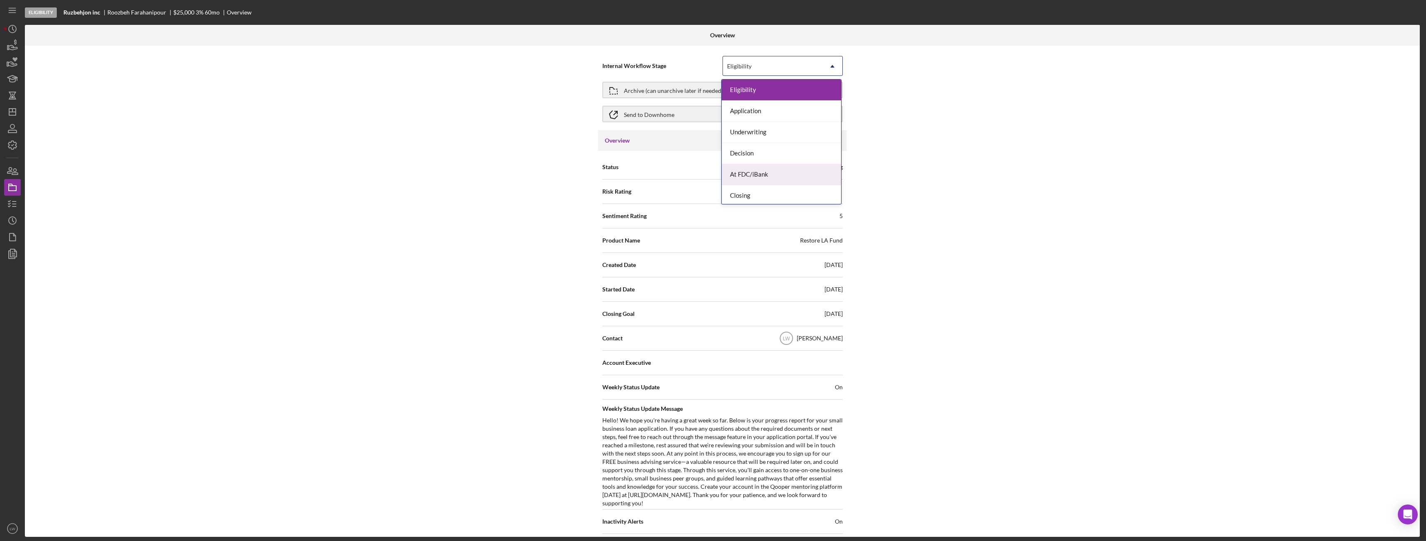
click at [636, 175] on div "At FDC/iBank" at bounding box center [781, 174] width 119 height 21
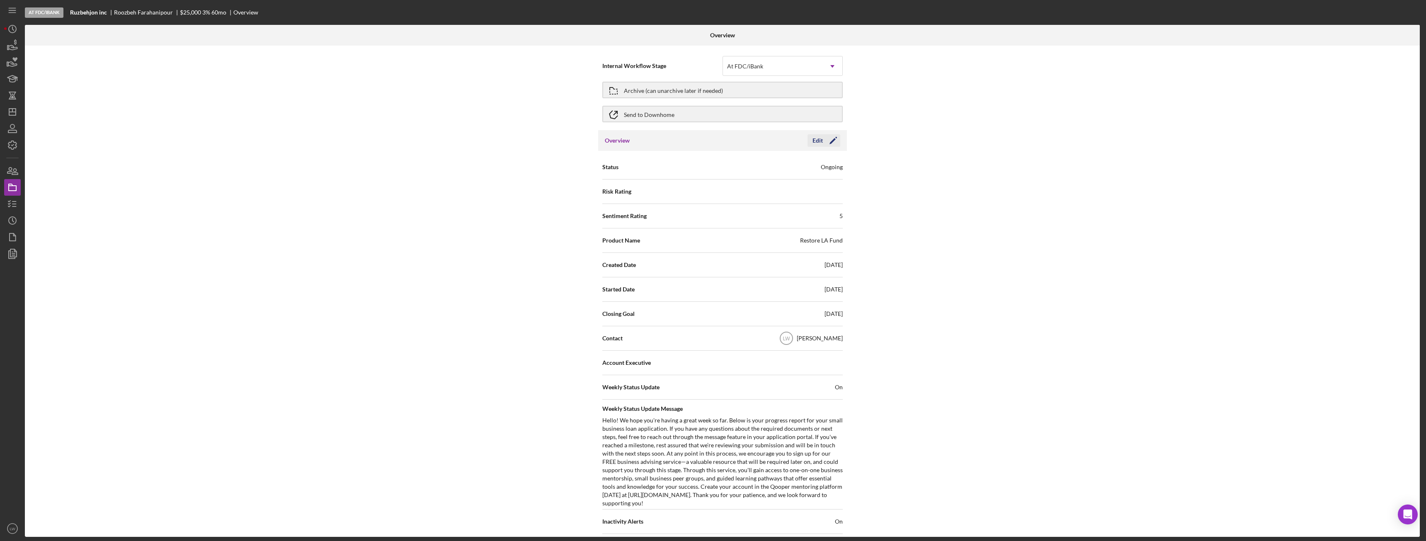
click at [636, 139] on icon "Icon/Edit" at bounding box center [833, 140] width 21 height 21
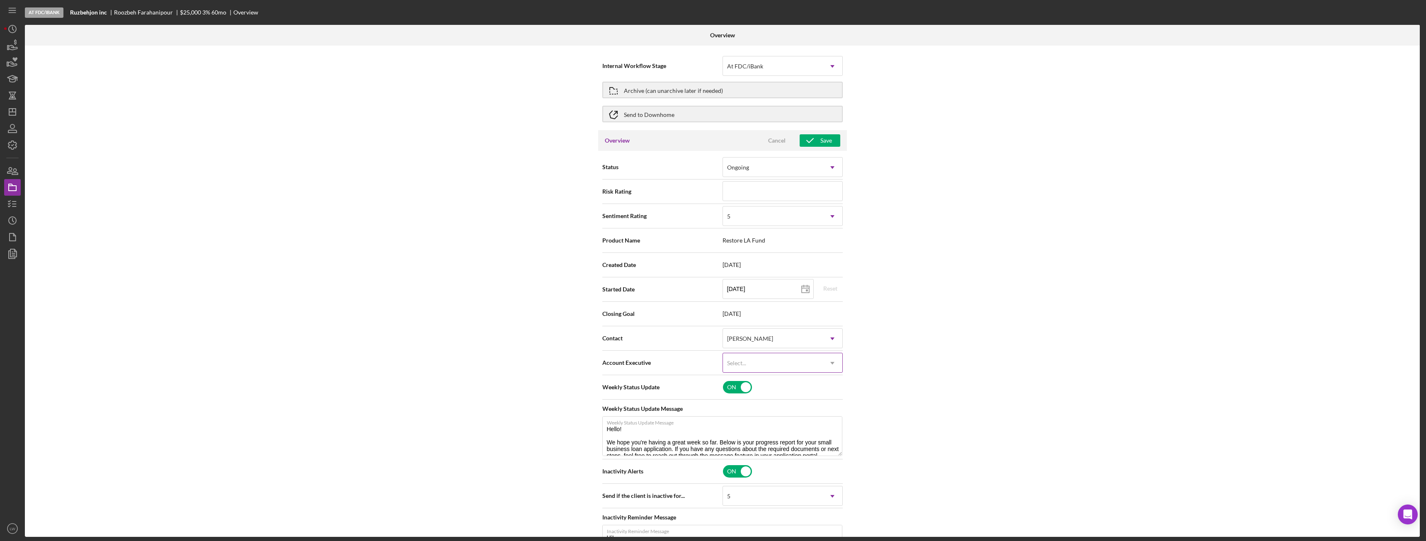
click at [636, 302] on div "Select..." at bounding box center [773, 363] width 100 height 19
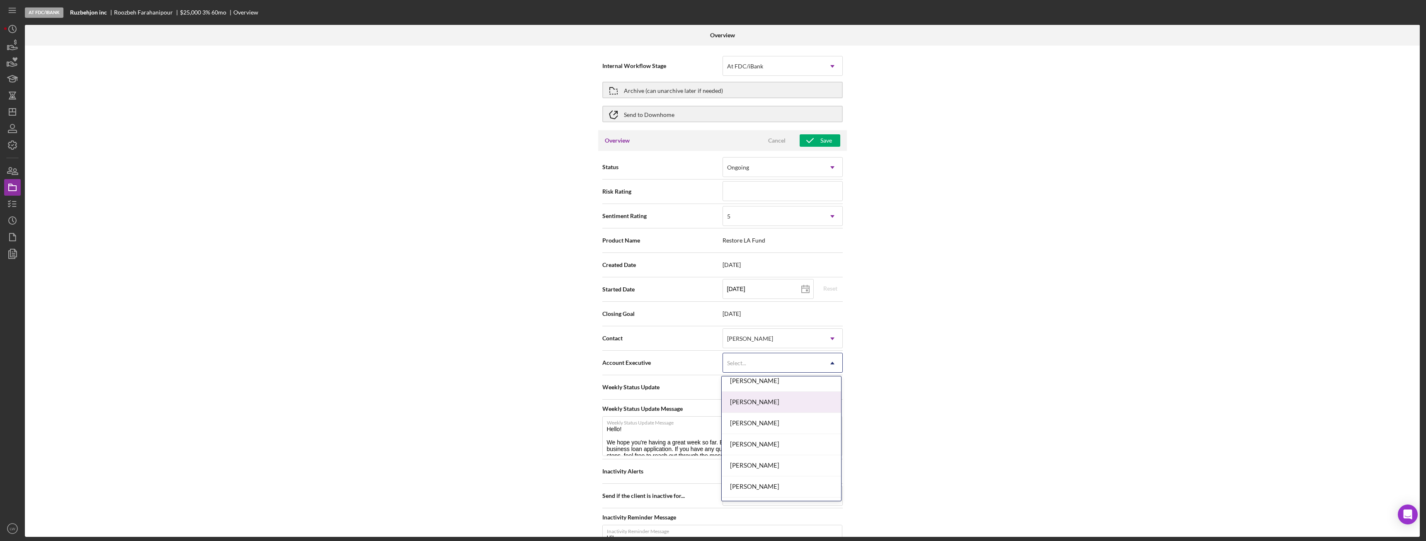
click at [636, 302] on div "[PERSON_NAME]" at bounding box center [781, 402] width 119 height 21
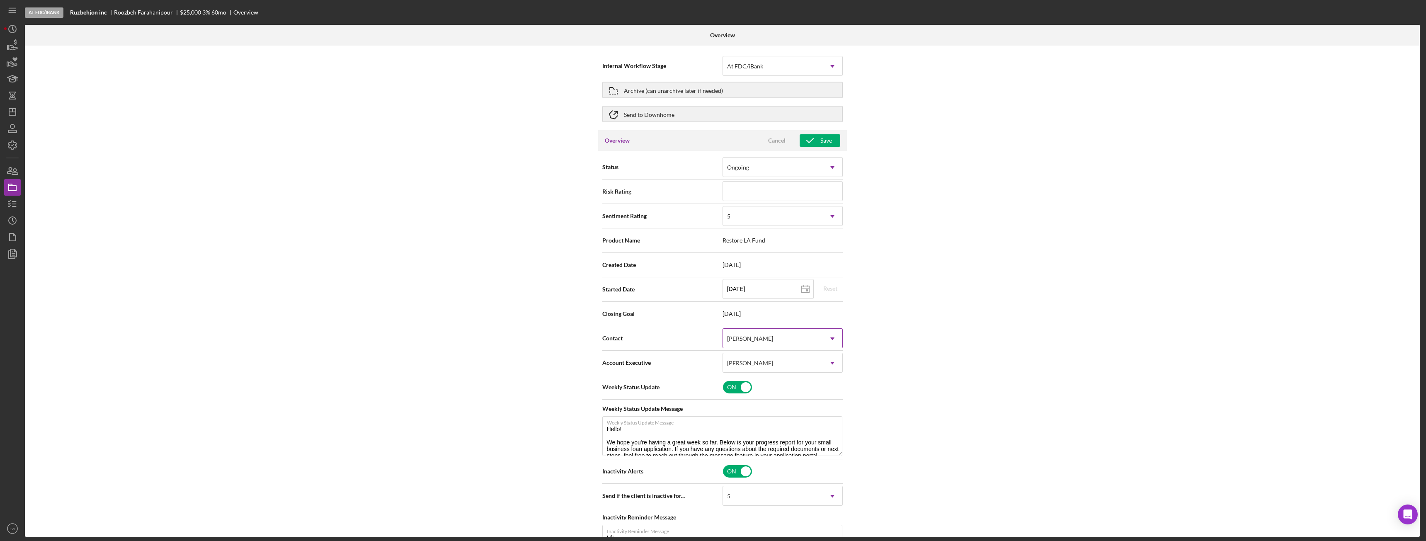
click at [636, 302] on icon "Icon/Dropdown Arrow" at bounding box center [833, 339] width 20 height 20
click at [636, 302] on div "Internal Workflow Stage At FDC/iBank Icon/Dropdown Arrow Archive (can unarchive…" at bounding box center [722, 291] width 1395 height 491
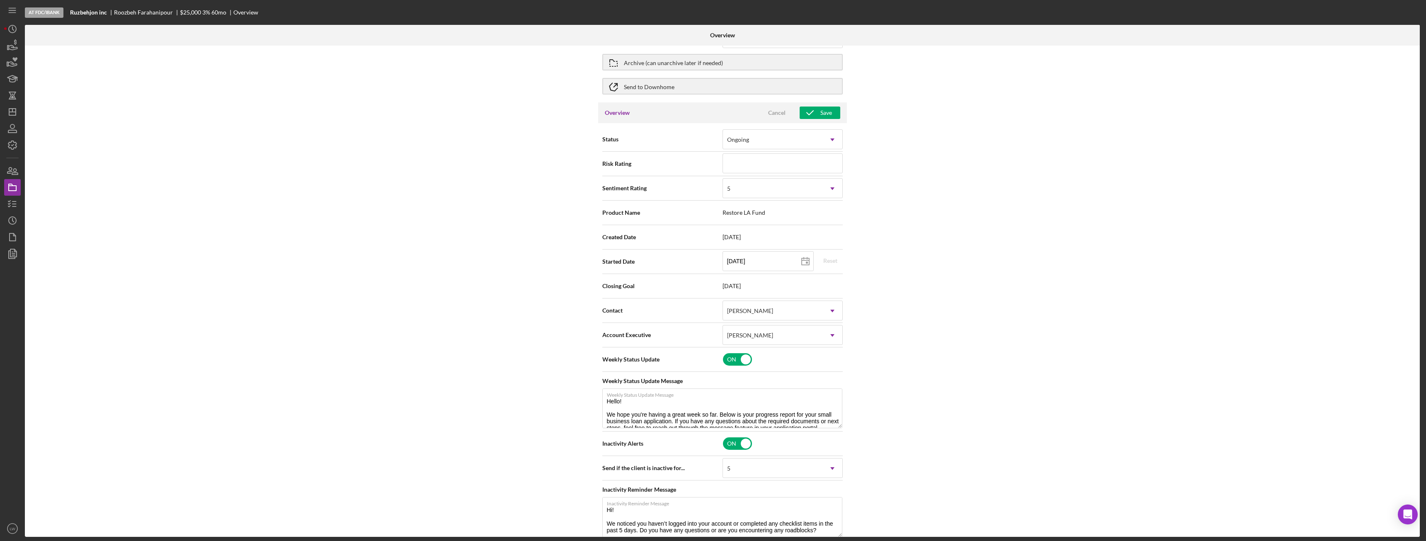
scroll to position [41, 0]
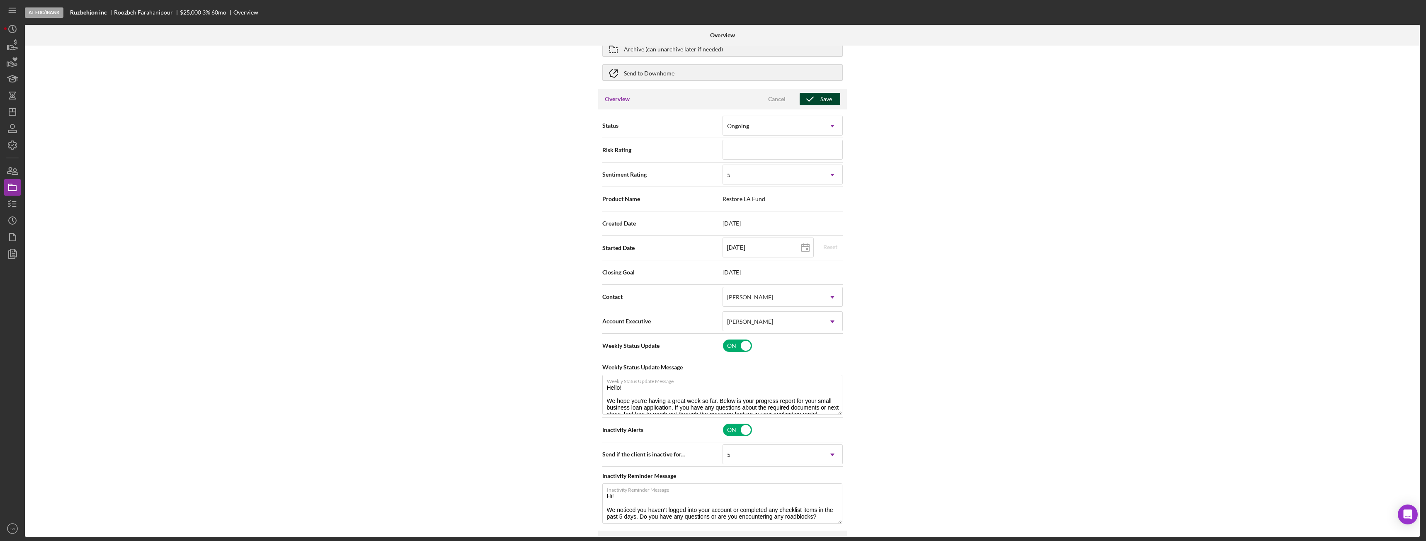
click at [636, 100] on button "Save" at bounding box center [820, 99] width 41 height 12
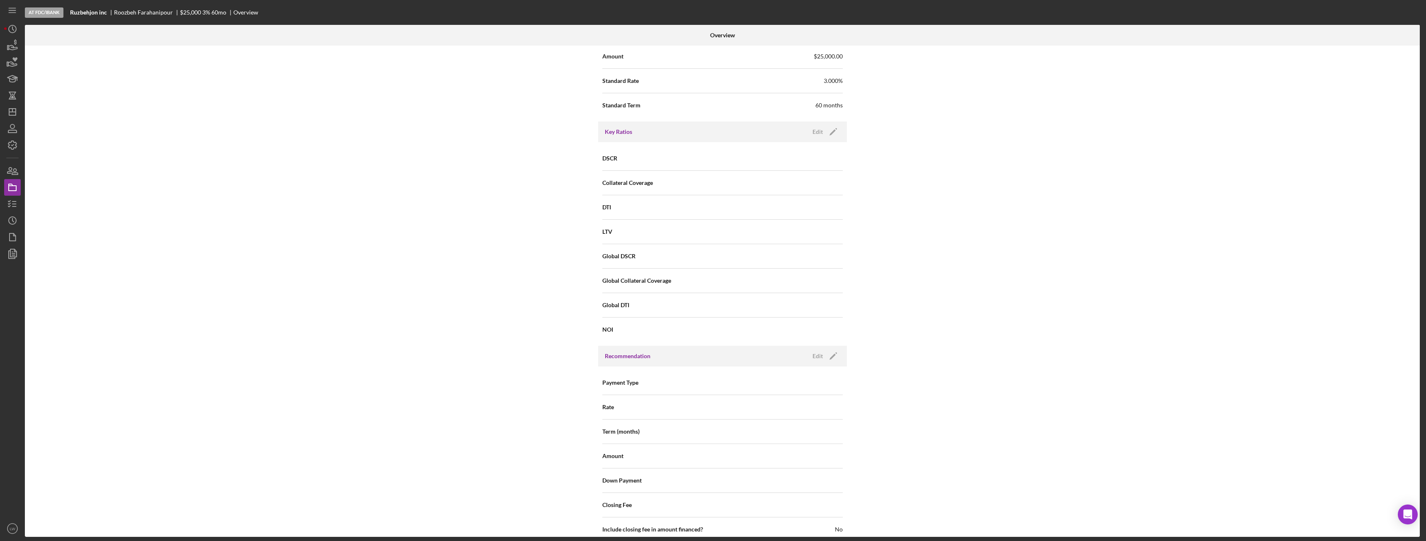
scroll to position [575, 0]
click at [636, 141] on div "Edit" at bounding box center [818, 143] width 10 height 12
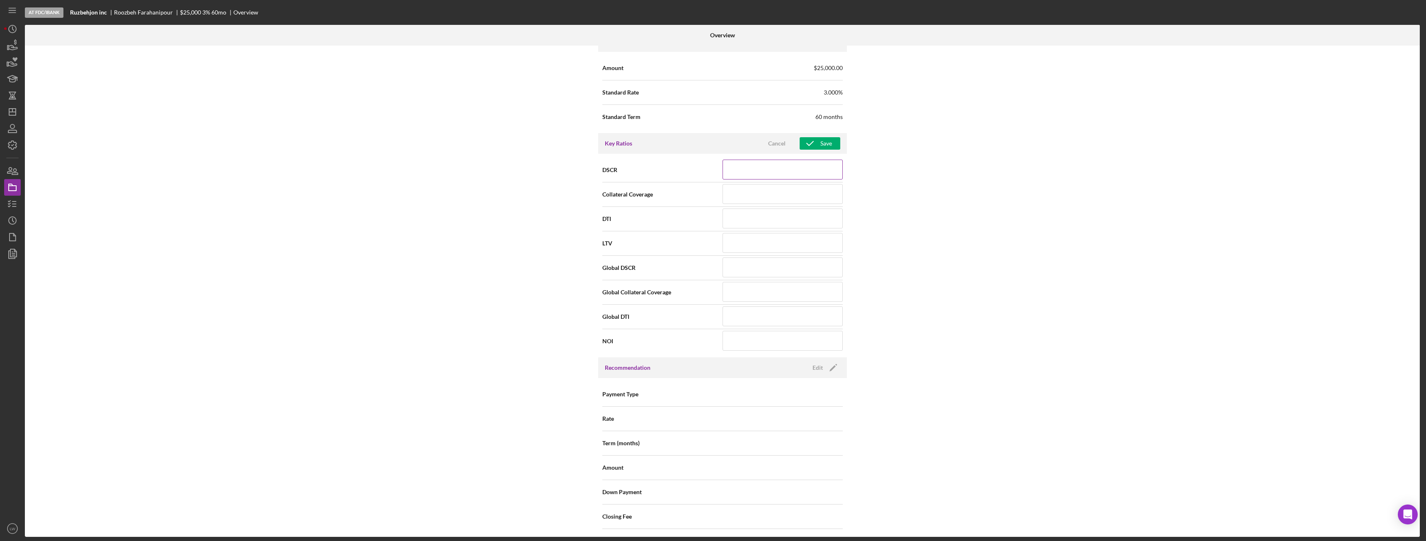
click at [636, 175] on input at bounding box center [783, 170] width 120 height 20
type input "1.1"
click at [636, 146] on div "Save" at bounding box center [826, 143] width 12 height 12
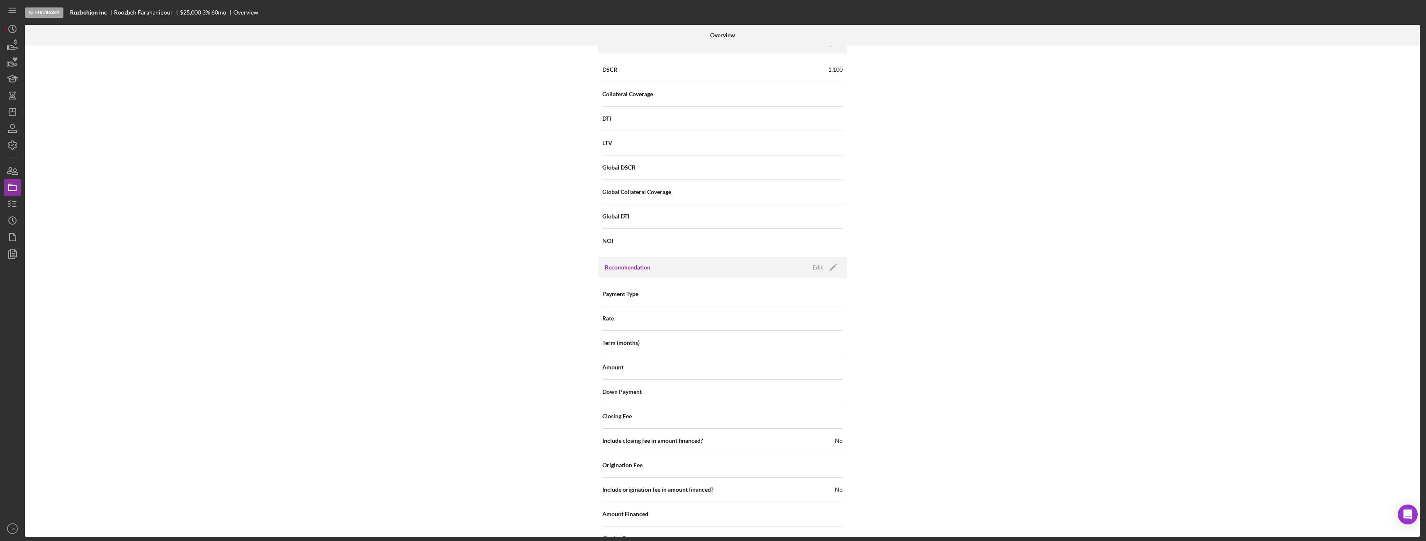
scroll to position [782, 0]
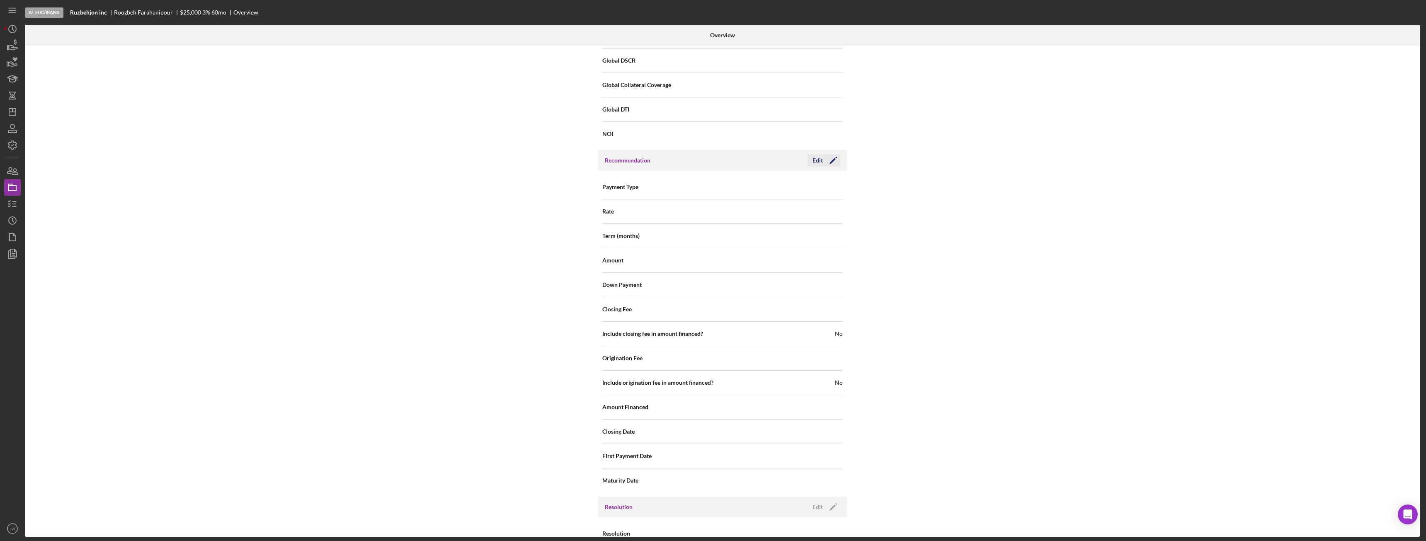
click at [636, 160] on div "Edit" at bounding box center [818, 160] width 10 height 12
click at [636, 185] on icon "Icon/Dropdown Arrow" at bounding box center [833, 187] width 20 height 20
click at [636, 252] on div "Amortized" at bounding box center [781, 253] width 119 height 21
click at [636, 211] on input at bounding box center [783, 211] width 120 height 20
type input "3%"
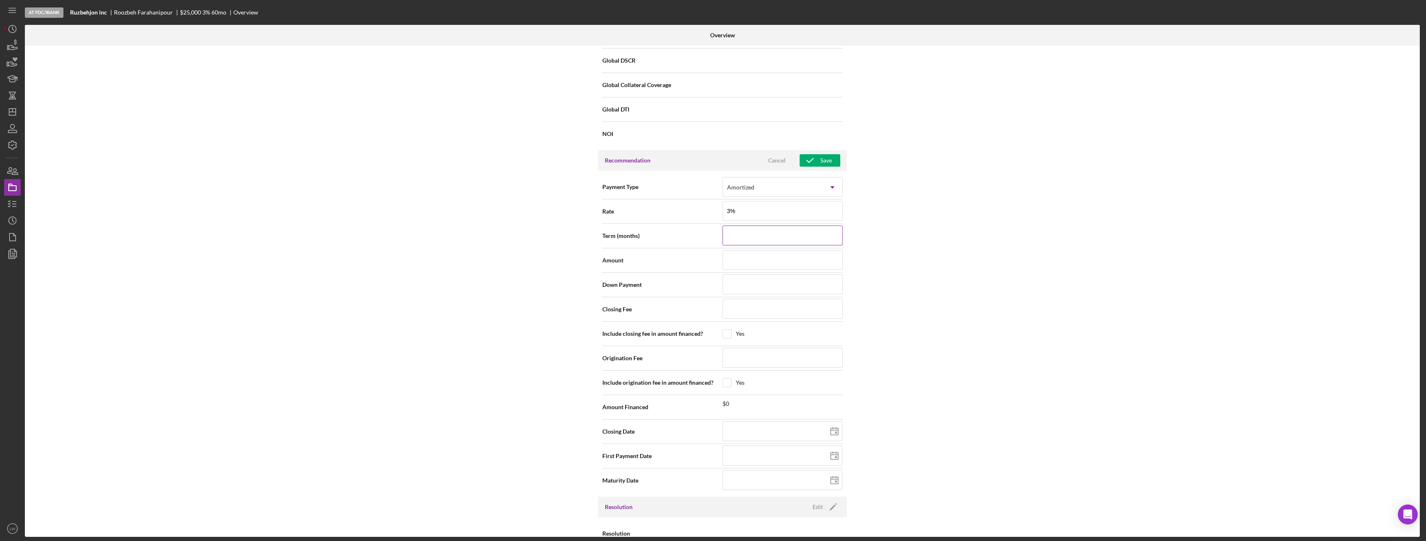
type input "3.000%"
click at [636, 237] on input at bounding box center [783, 236] width 120 height 20
type input "6"
type input "60"
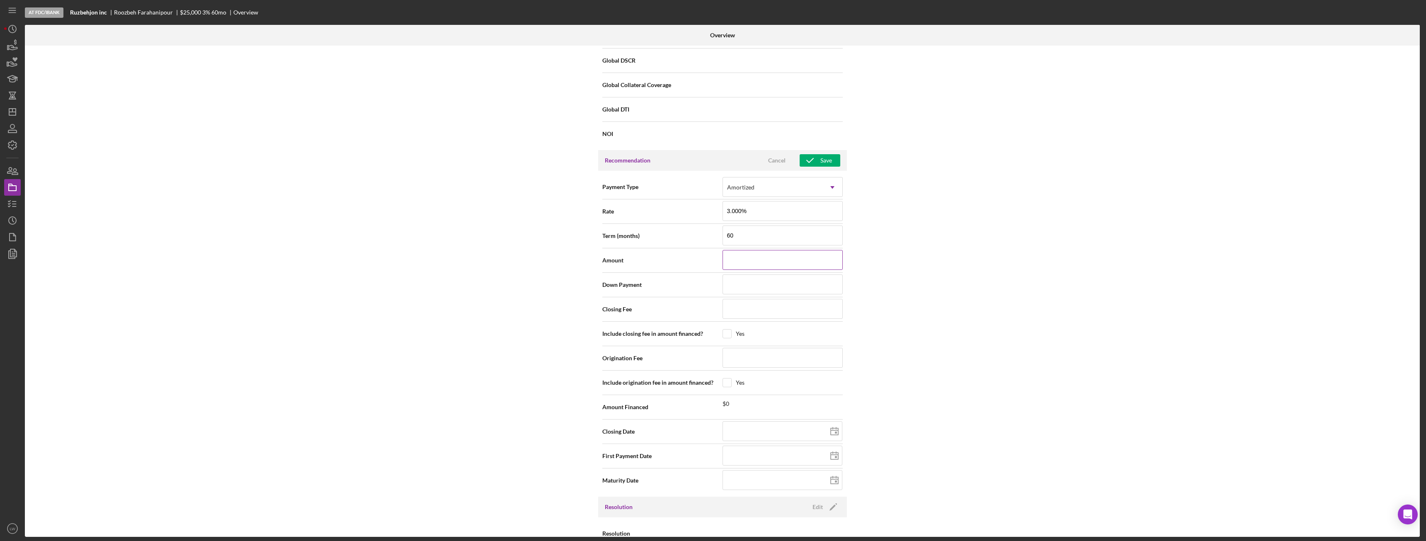
click at [636, 256] on input at bounding box center [783, 260] width 120 height 20
click at [636, 264] on input at bounding box center [783, 260] width 120 height 20
type input "$4"
type input "$47"
type input "$471"
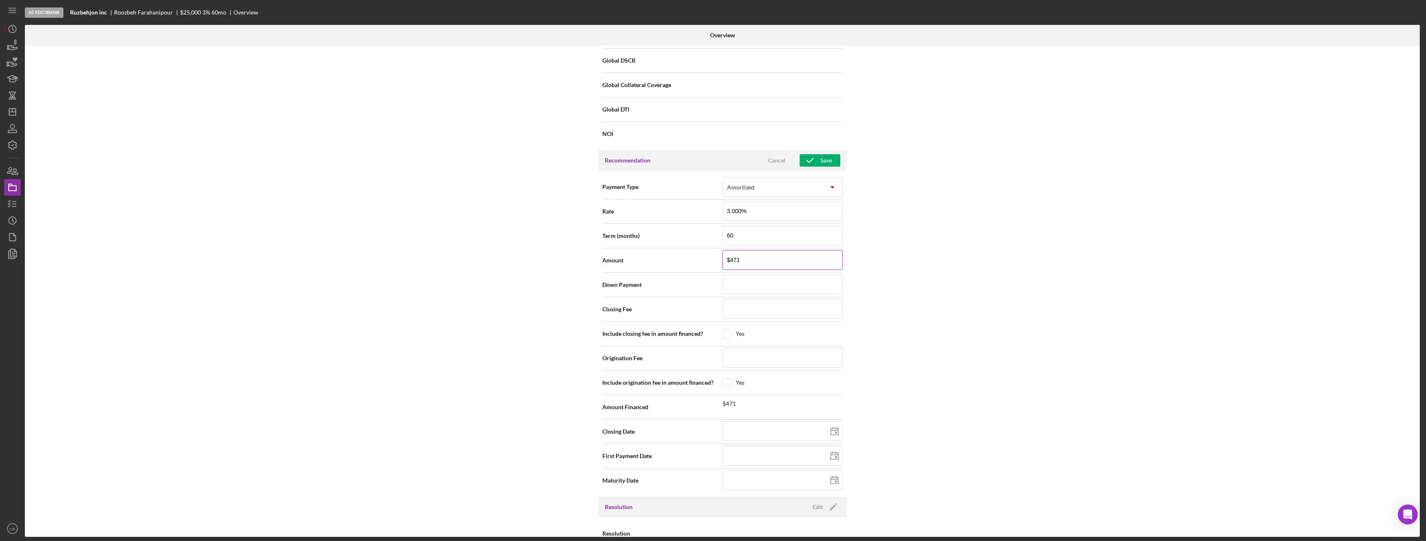
type input "$4,711"
type input "$47,114"
drag, startPoint x: 756, startPoint y: 263, endPoint x: 731, endPoint y: 263, distance: 25.3
click at [636, 263] on input "$47,114" at bounding box center [783, 260] width 120 height 20
type input "$44"
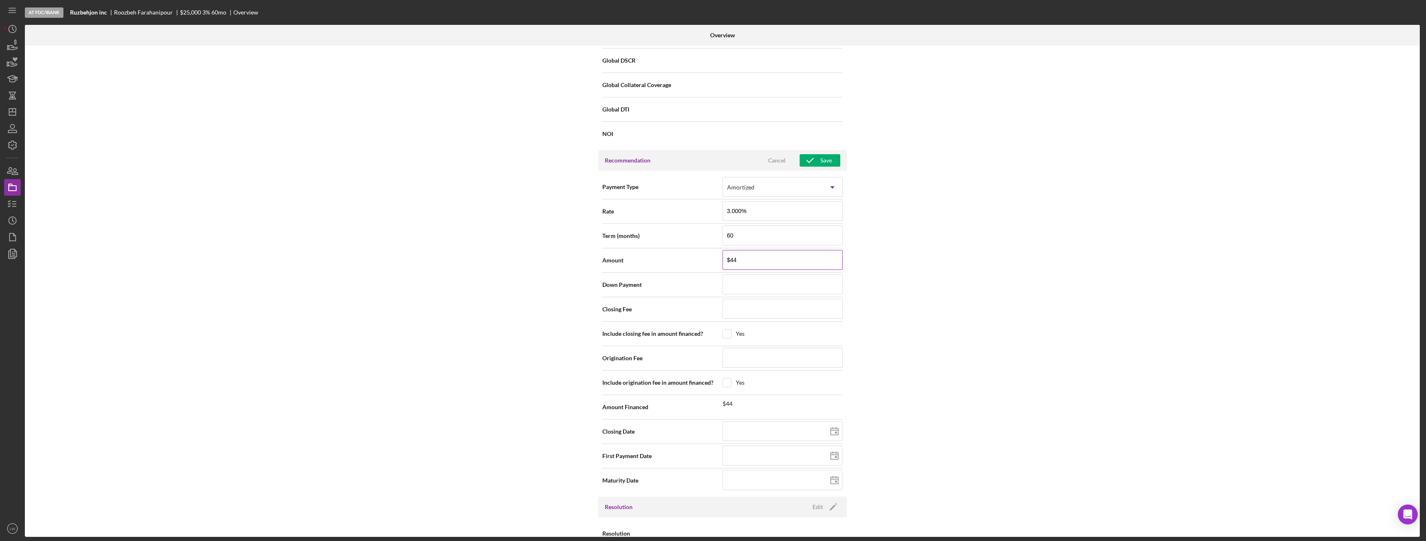
type input "$447"
type input "$4,471"
type input "$447"
type input "$44"
type input "$4"
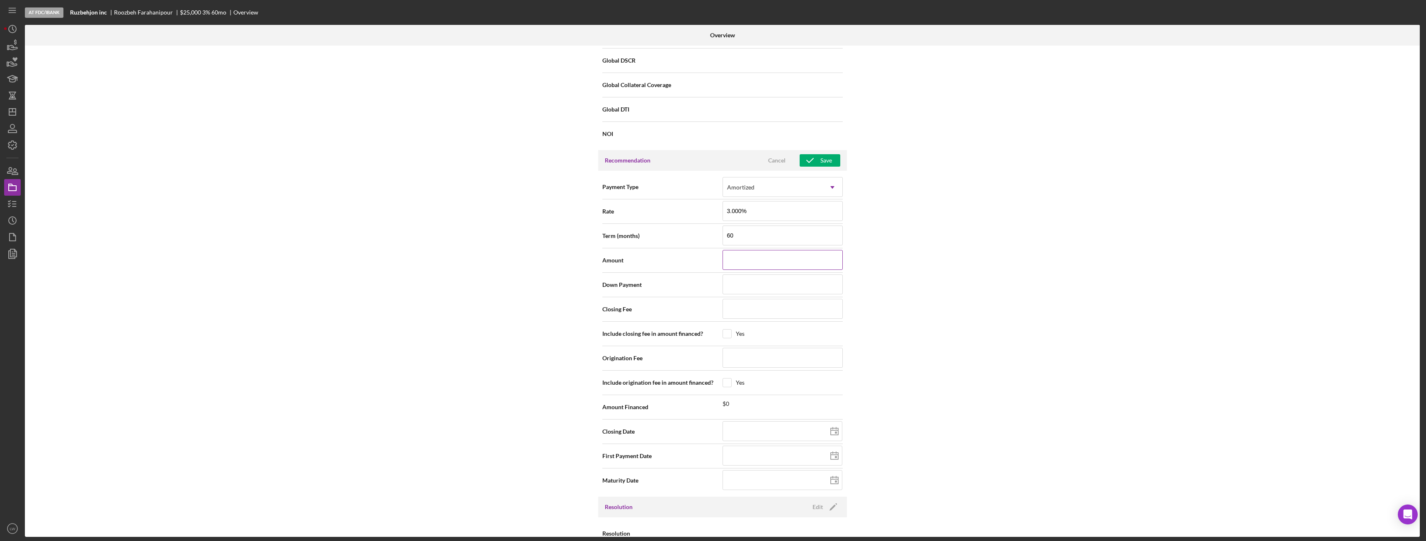
type input "$4"
type input "$47"
type input "$471"
type input "$4,711"
type input "$47,114"
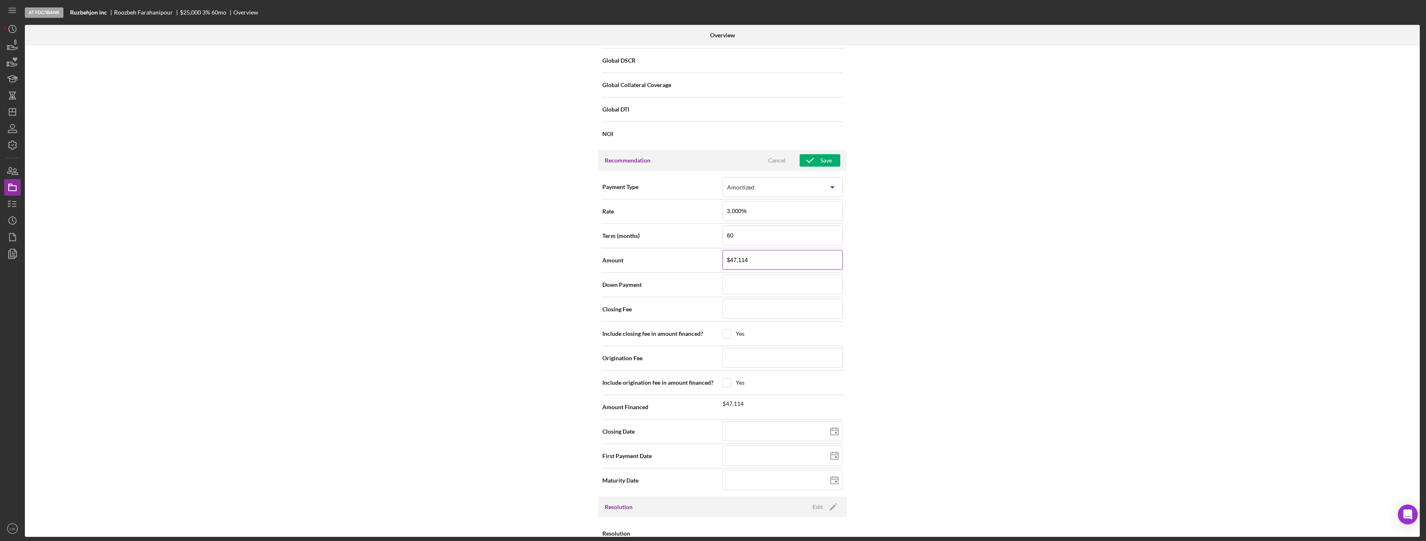
type input "$4,711"
type input "$471"
type input "$47"
type input "$4"
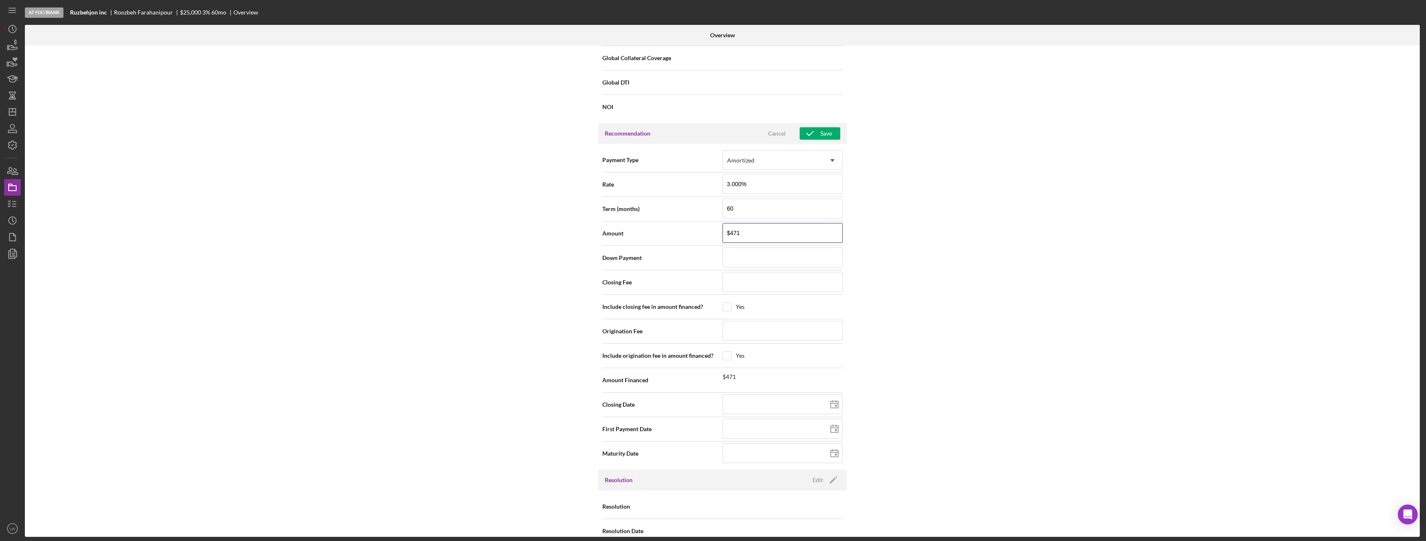
scroll to position [823, 0]
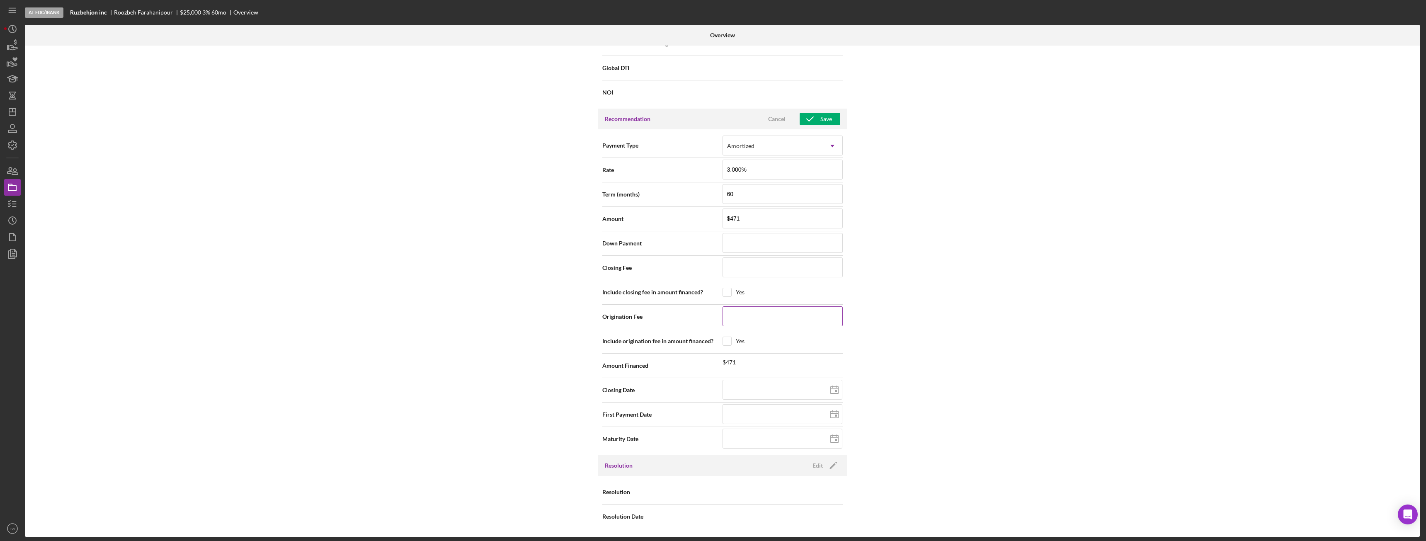
click at [636, 302] on input at bounding box center [783, 316] width 120 height 20
click at [636, 115] on div "Save" at bounding box center [826, 119] width 12 height 12
click at [8, 205] on icon "button" at bounding box center [12, 204] width 21 height 21
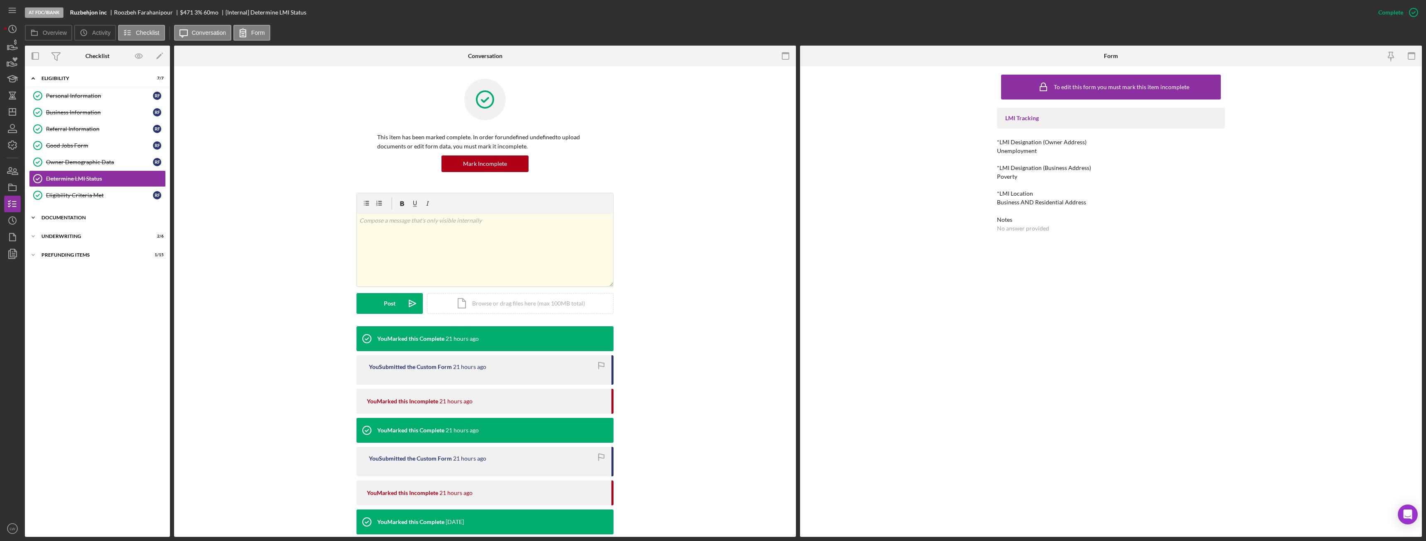
click at [55, 217] on div "Documentation" at bounding box center [100, 217] width 118 height 5
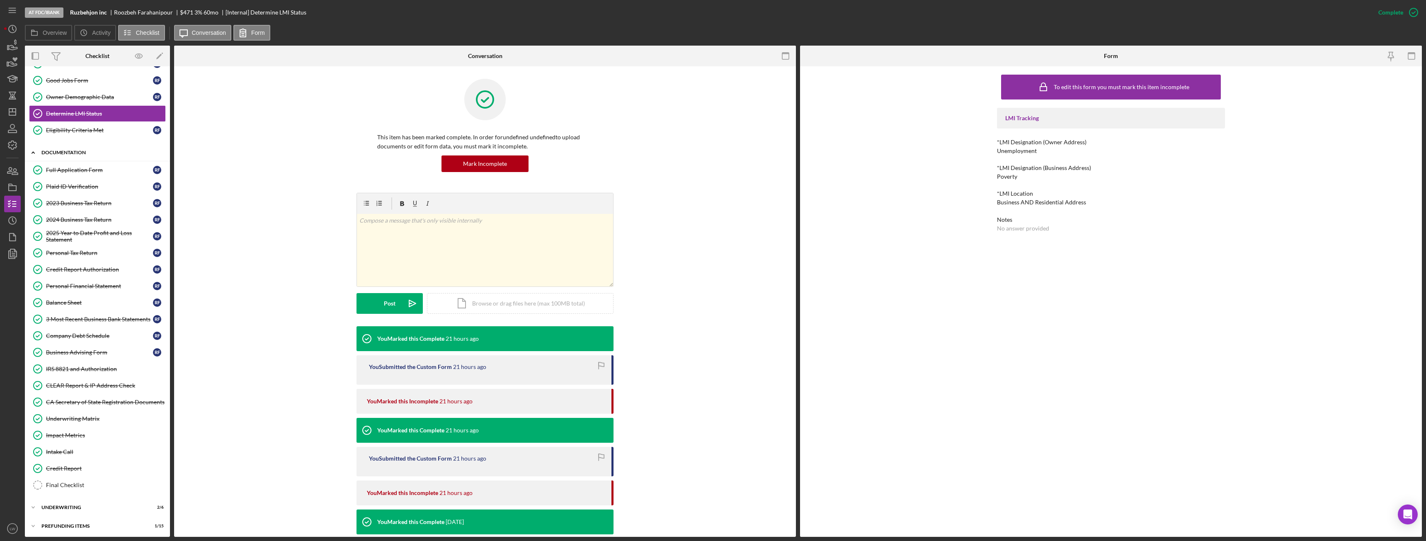
scroll to position [67, 0]
click at [66, 302] on div "Final Checklist" at bounding box center [105, 483] width 119 height 7
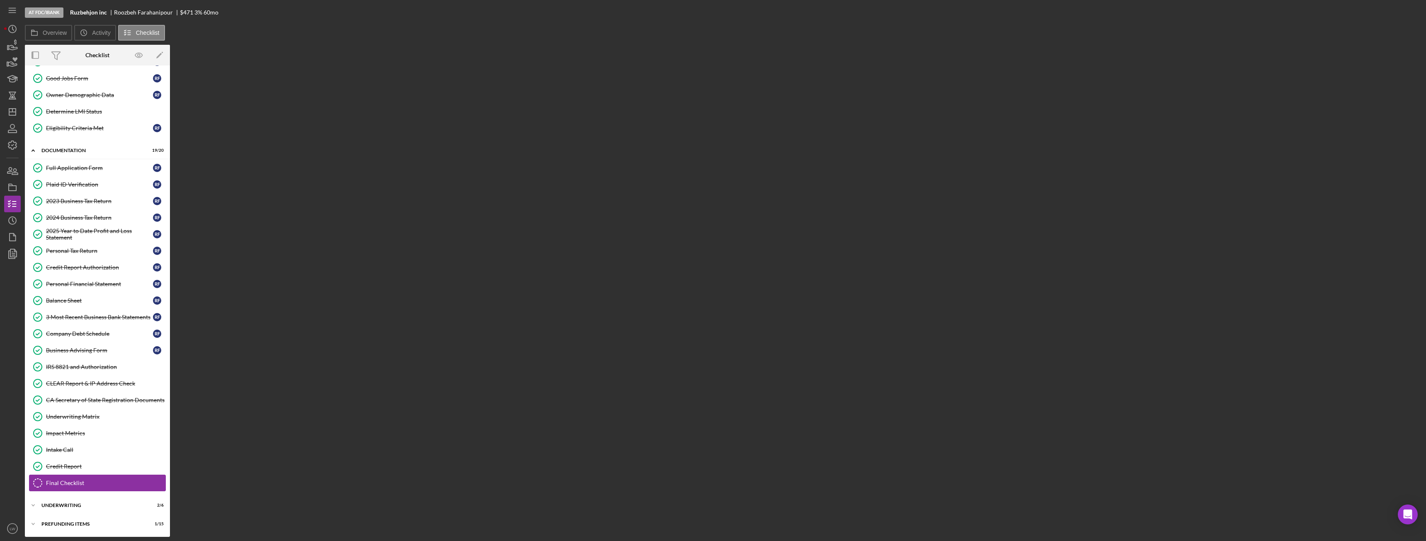
scroll to position [67, 0]
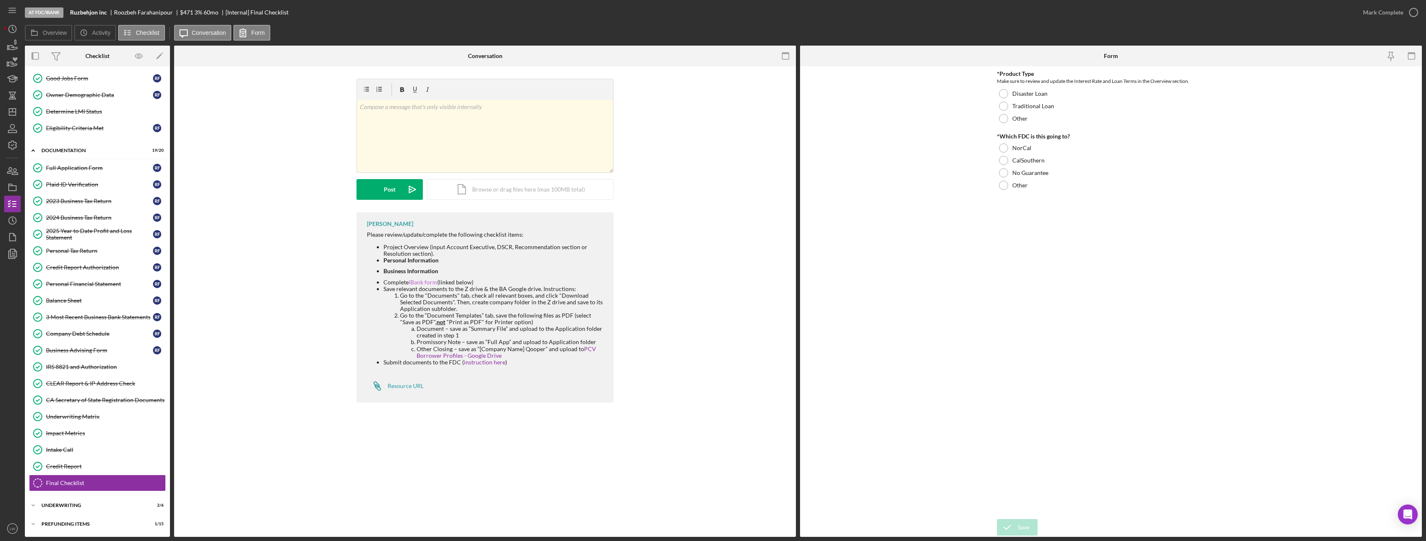
click at [425, 283] on link "IBank form" at bounding box center [423, 282] width 29 height 7
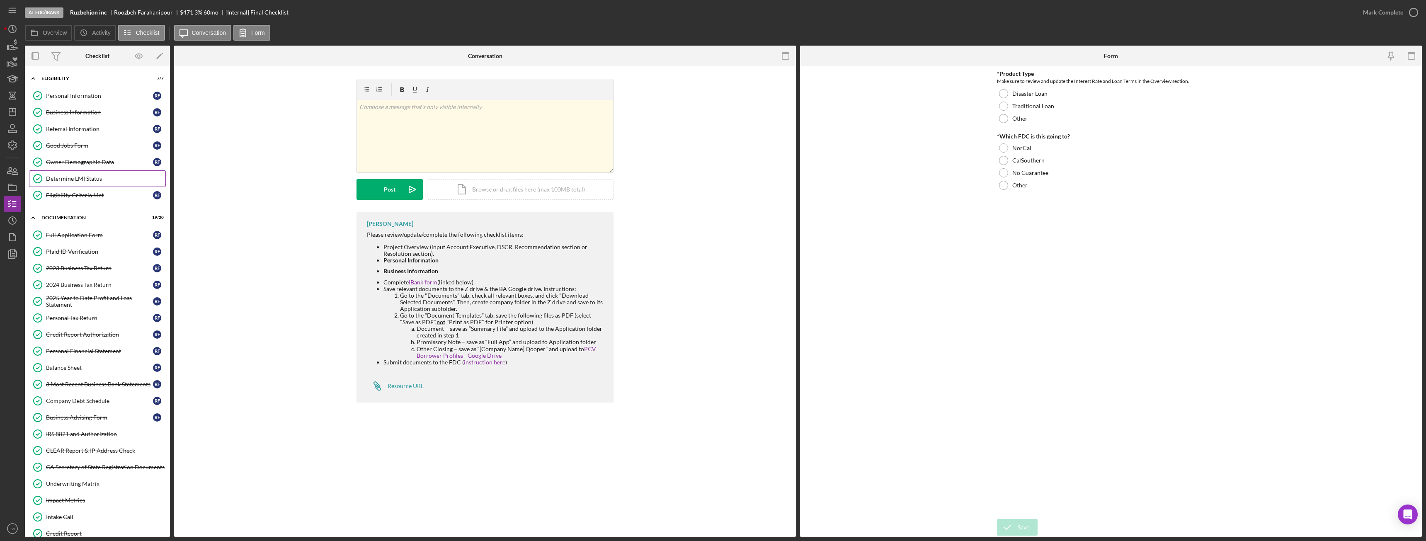
click at [105, 181] on div "Determine LMI Status" at bounding box center [105, 178] width 119 height 7
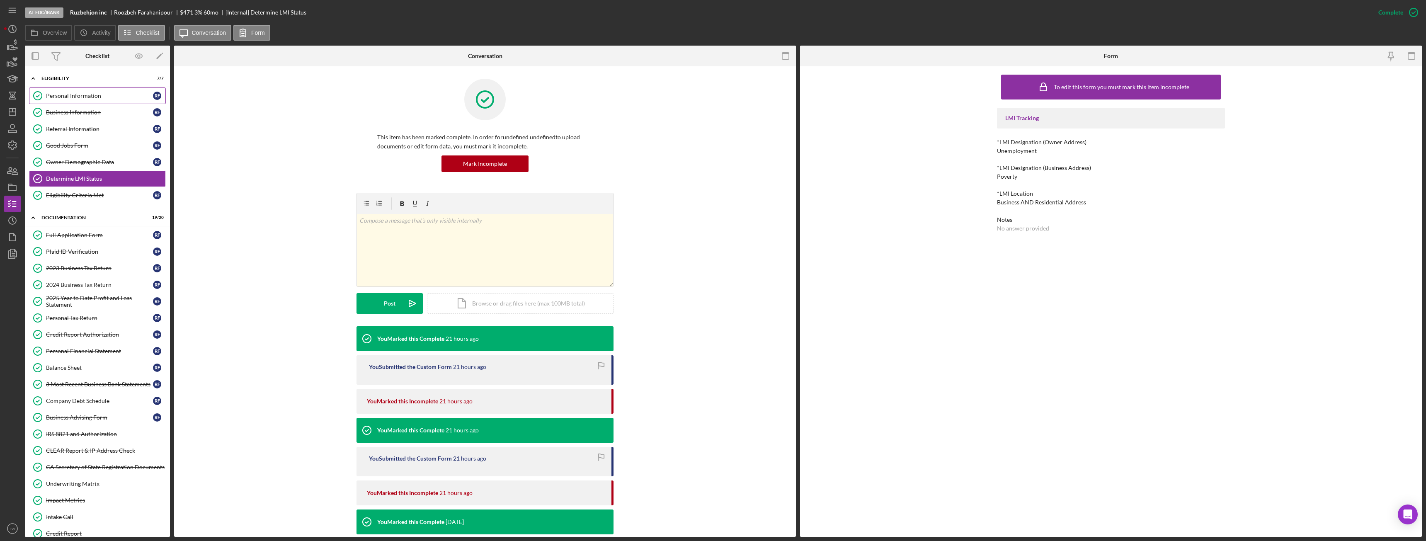
click at [81, 98] on div "Personal Information" at bounding box center [99, 95] width 107 height 7
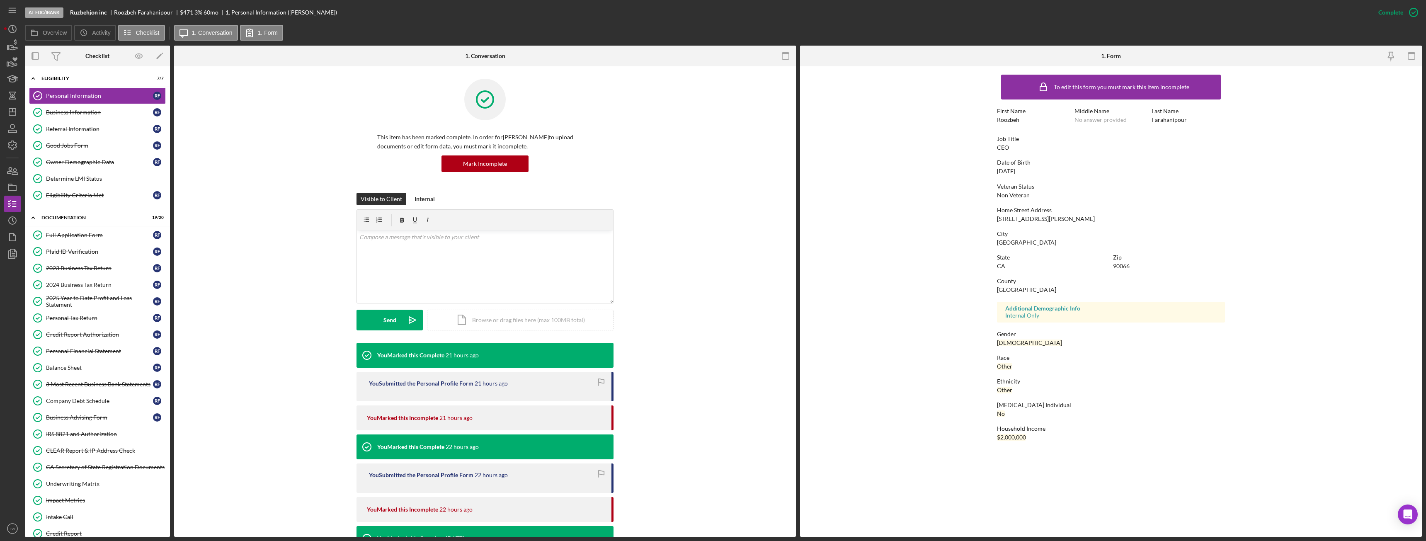
click at [636, 219] on div "2706 Malcolm Ave" at bounding box center [1046, 219] width 98 height 7
copy div "2706 Malcolm Ave"
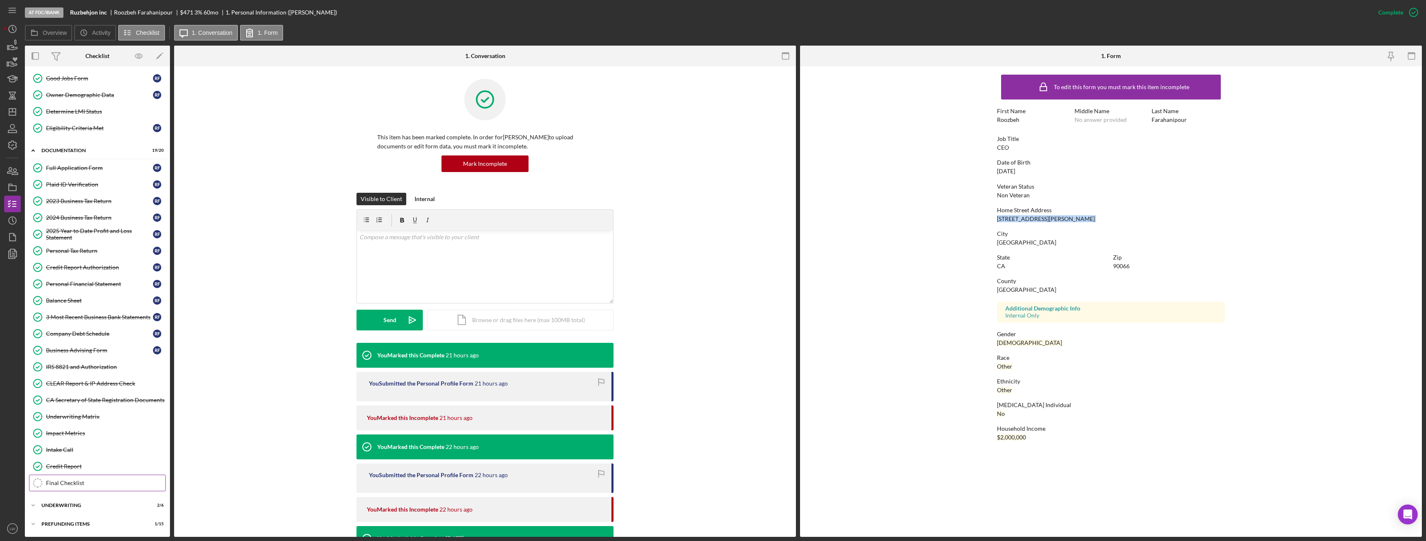
click at [73, 302] on div "Final Checklist" at bounding box center [105, 483] width 119 height 7
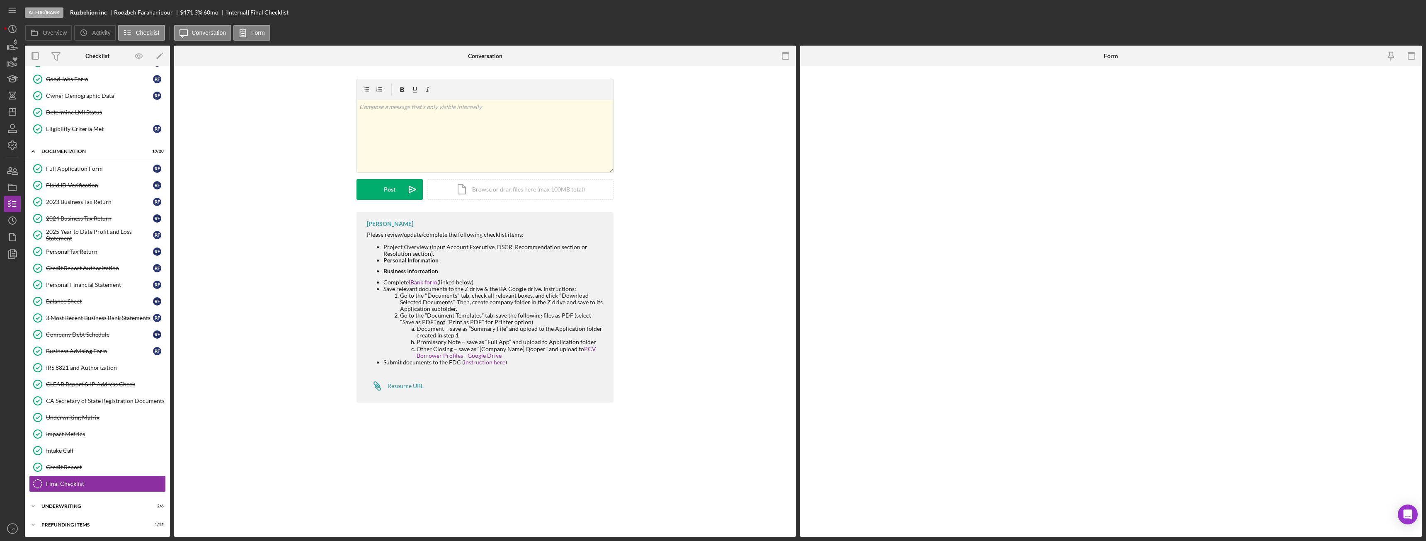
scroll to position [67, 0]
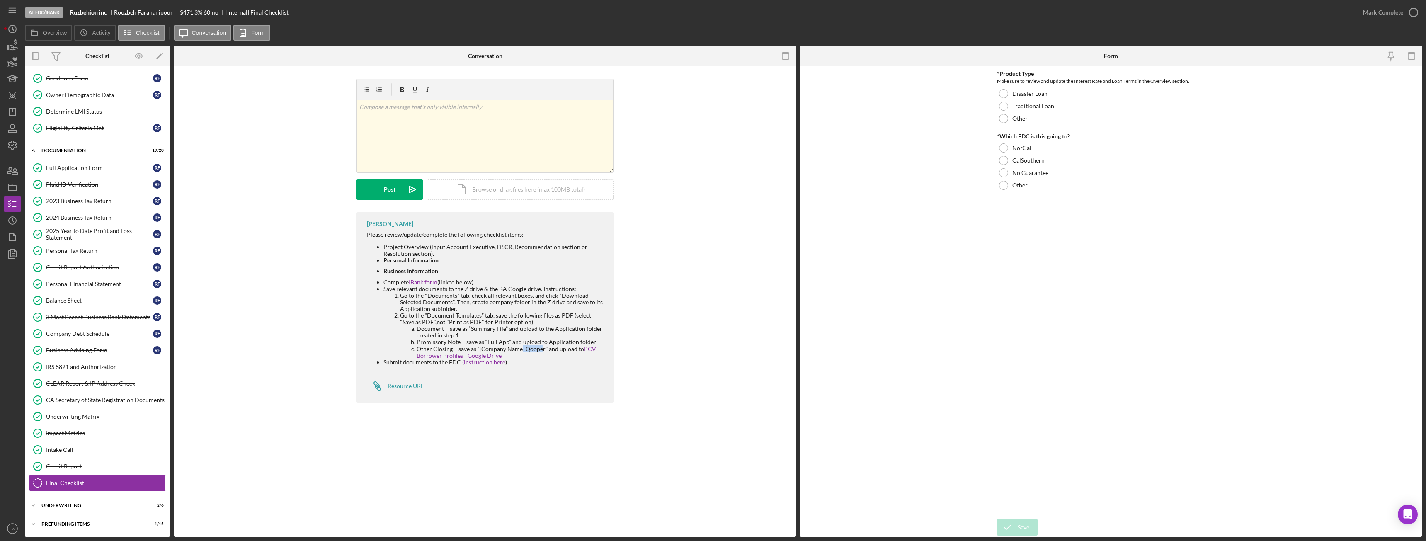
drag, startPoint x: 524, startPoint y: 350, endPoint x: 538, endPoint y: 351, distance: 14.5
click at [539, 302] on li "Other Closing – save as “[Company Name] Qooper” and upload to PCV Borrower Prof…" at bounding box center [511, 352] width 189 height 13
click at [540, 302] on li "Other Closing – save as “[Company Name] Qooper” and upload to PCV Borrower Prof…" at bounding box center [511, 352] width 189 height 13
drag, startPoint x: 543, startPoint y: 350, endPoint x: 524, endPoint y: 350, distance: 19.1
click at [524, 302] on li "Other Closing – save as “[Company Name] Qooper” and upload to PCV Borrower Prof…" at bounding box center [511, 352] width 189 height 13
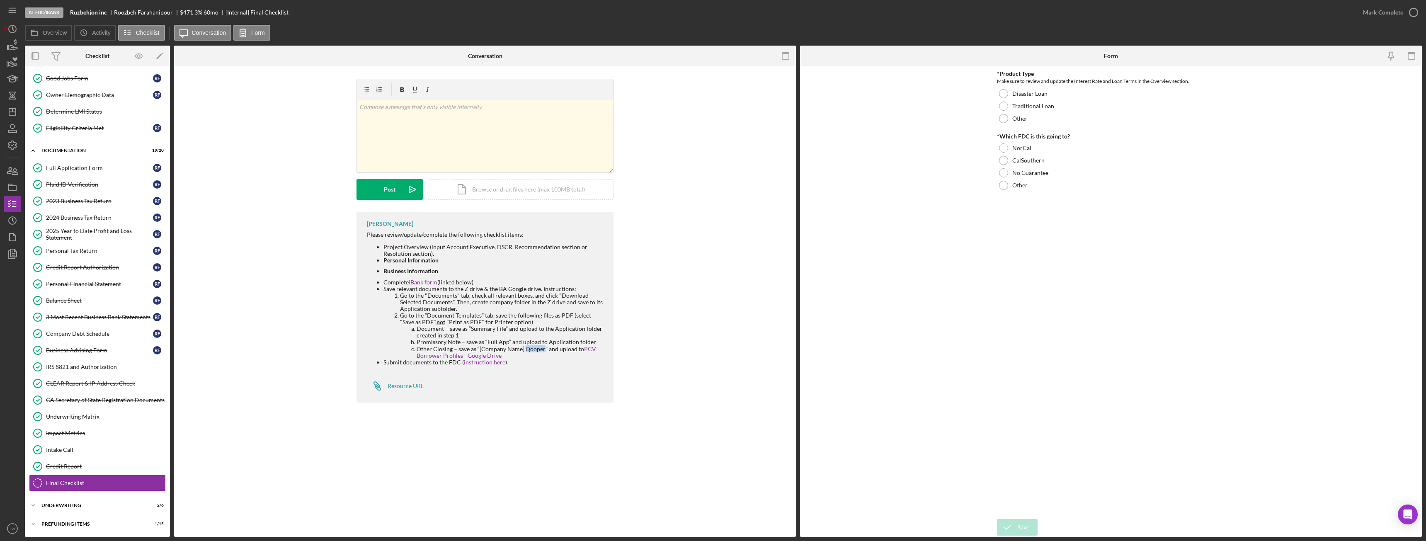
copy li "Qooper"
click at [115, 302] on div "Icon/Expander Underwriting 2 / 6" at bounding box center [97, 505] width 145 height 17
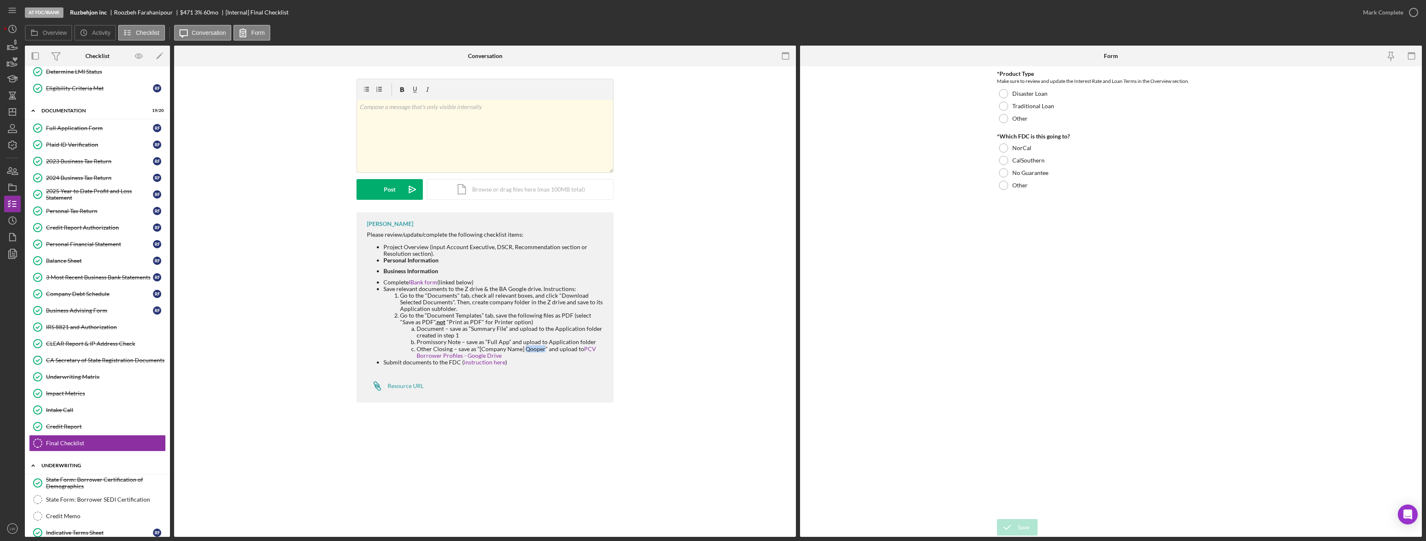
scroll to position [171, 0]
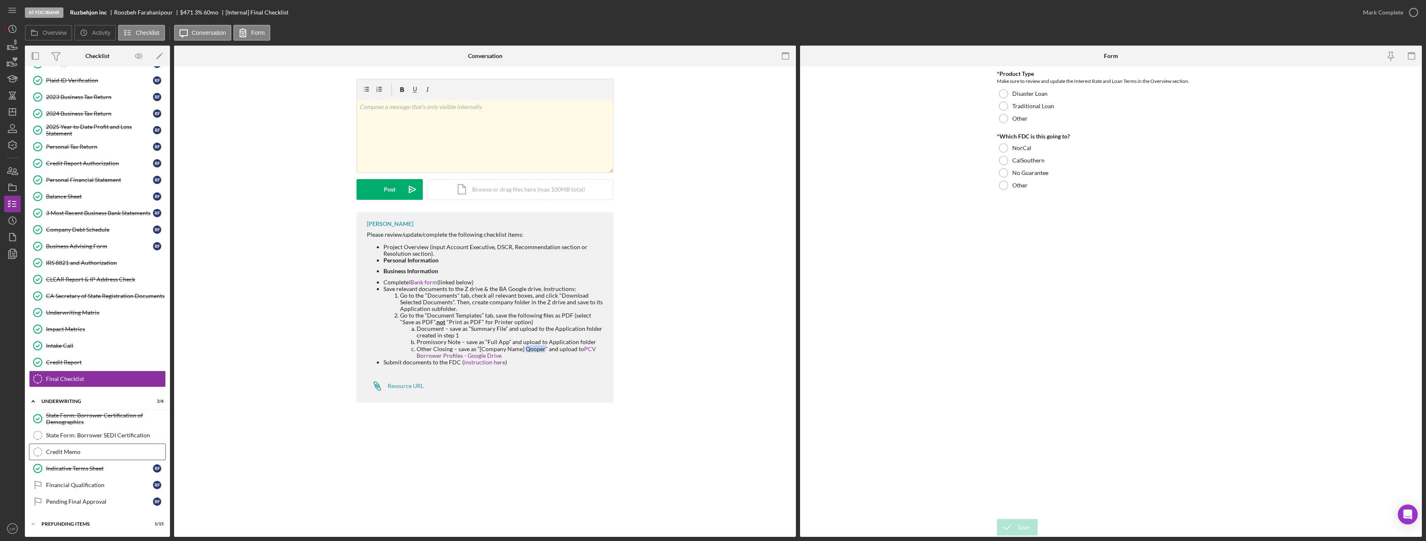
click at [100, 302] on div "Credit Memo" at bounding box center [105, 452] width 119 height 7
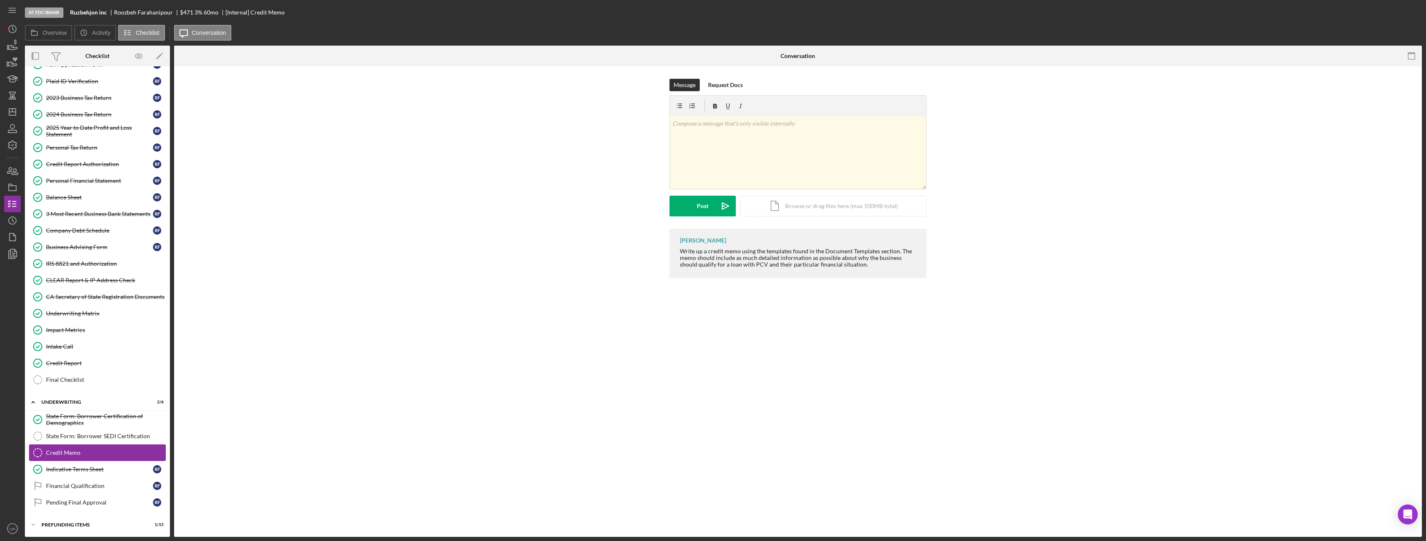
scroll to position [171, 0]
click at [636, 210] on div "Icon/Document Browse or drag files here (max 100MB total) Tap to choose files o…" at bounding box center [833, 206] width 187 height 21
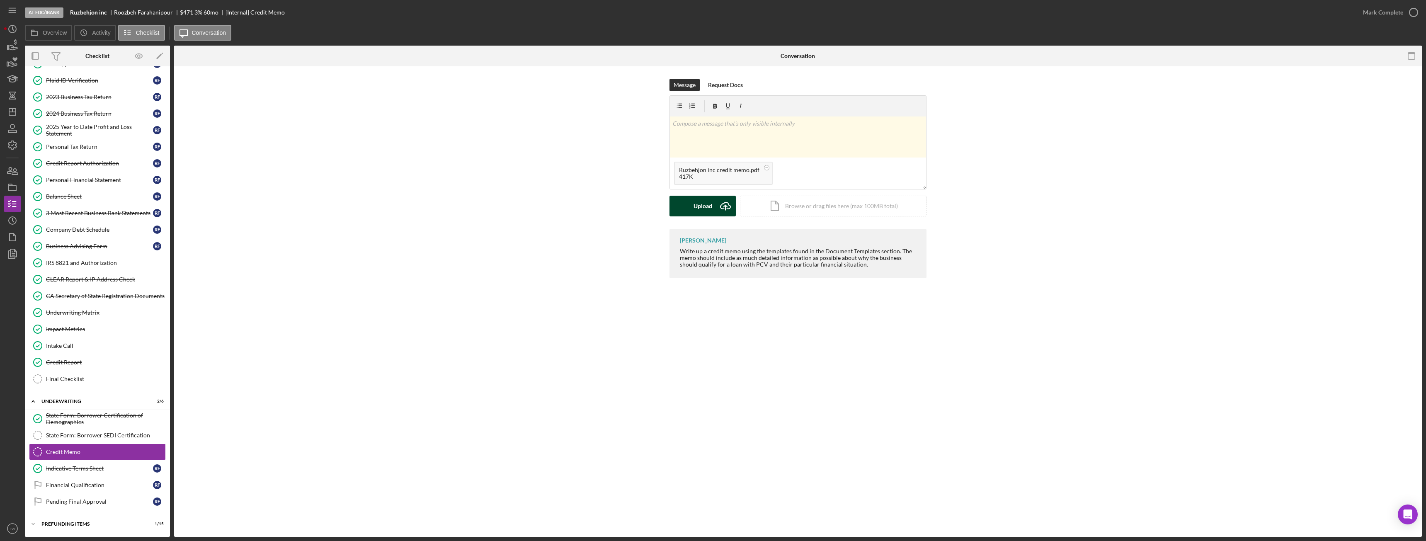
click at [636, 210] on icon "Icon/Upload" at bounding box center [725, 206] width 21 height 21
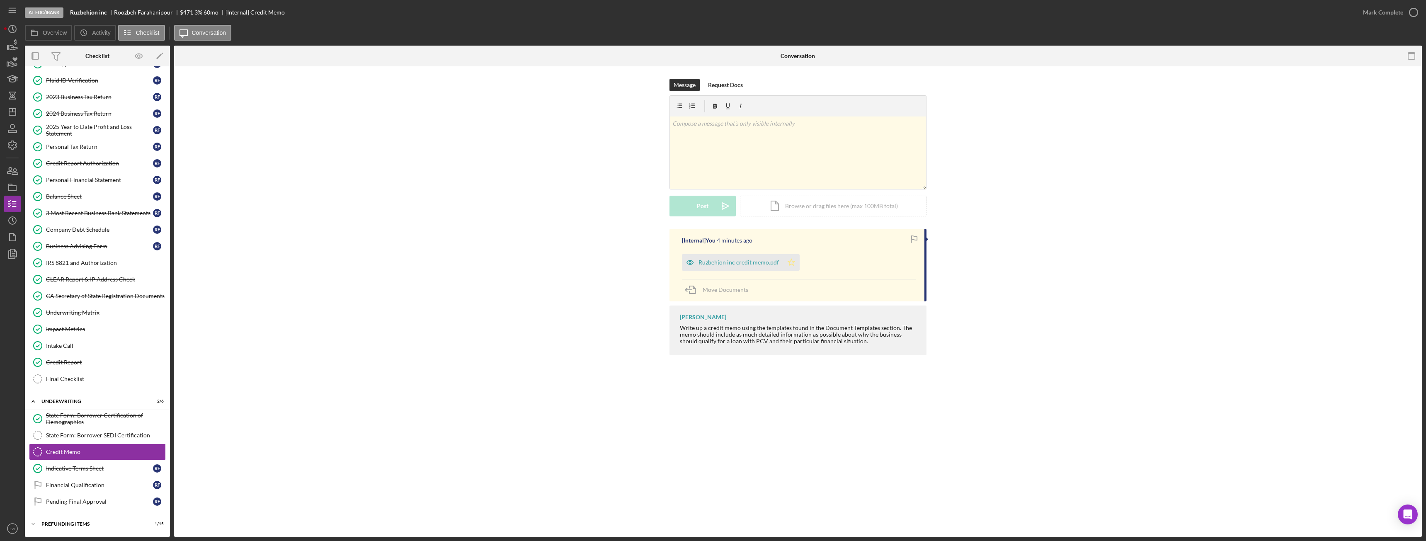
click at [636, 263] on icon "Icon/Star" at bounding box center [791, 262] width 17 height 17
click at [636, 12] on icon "button" at bounding box center [1413, 12] width 21 height 21
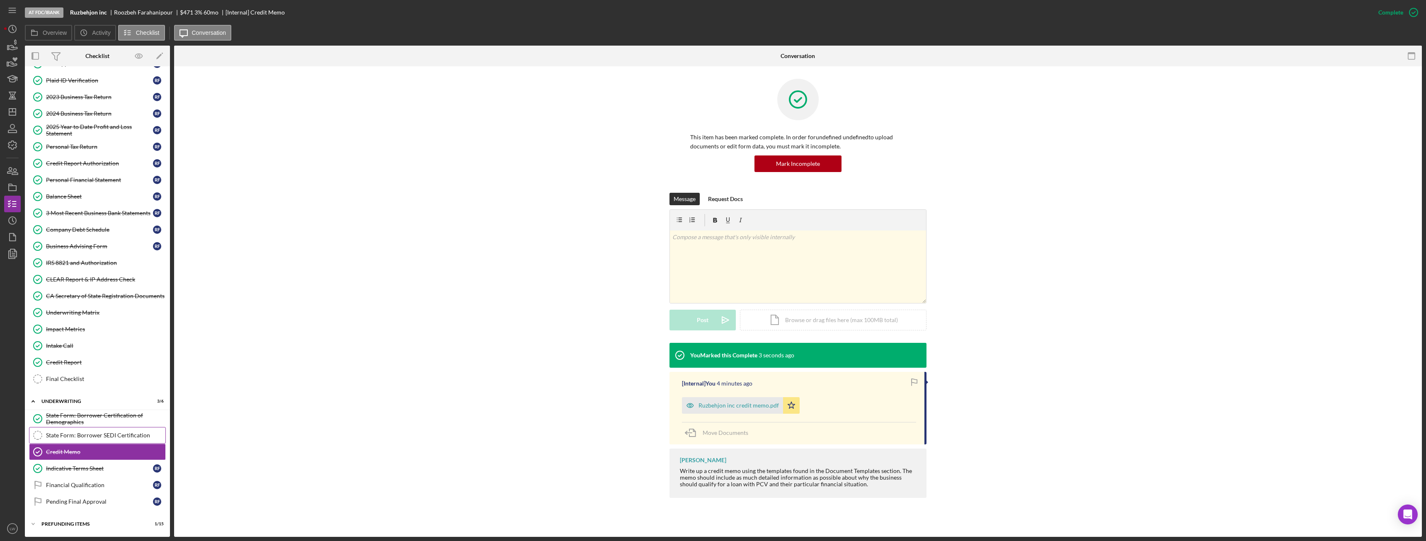
click at [97, 302] on div "State Form: Borrower SEDI Certification" at bounding box center [105, 435] width 119 height 7
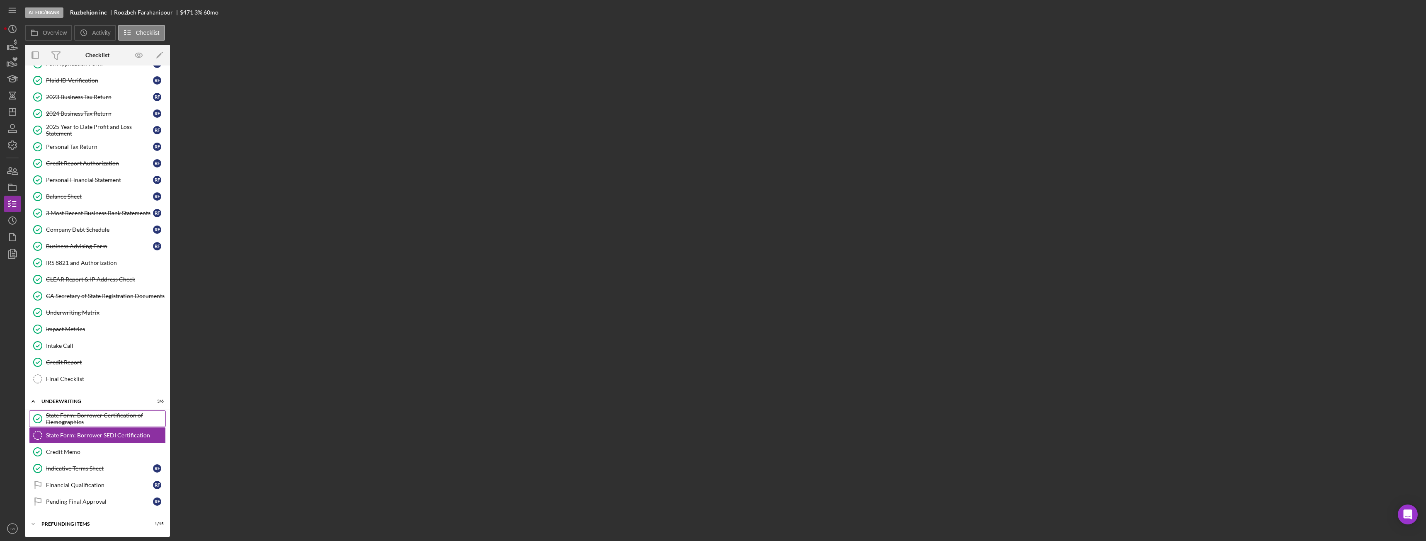
scroll to position [171, 0]
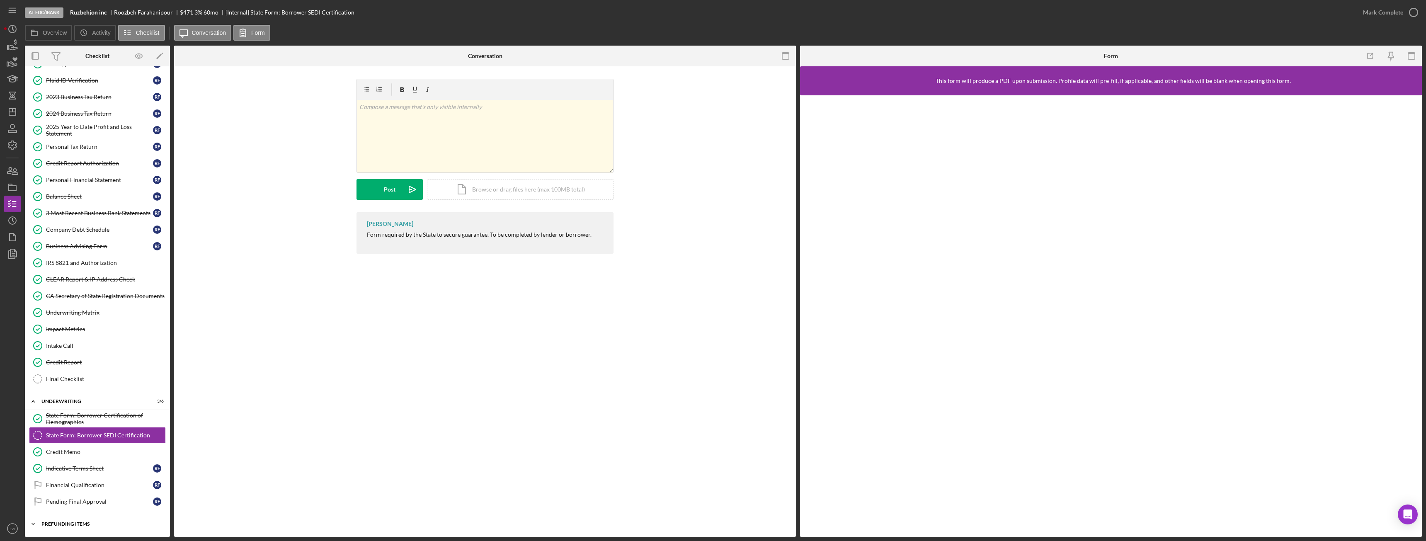
click at [80, 302] on div "Icon/Expander Prefunding Items 1 / 15" at bounding box center [97, 524] width 145 height 17
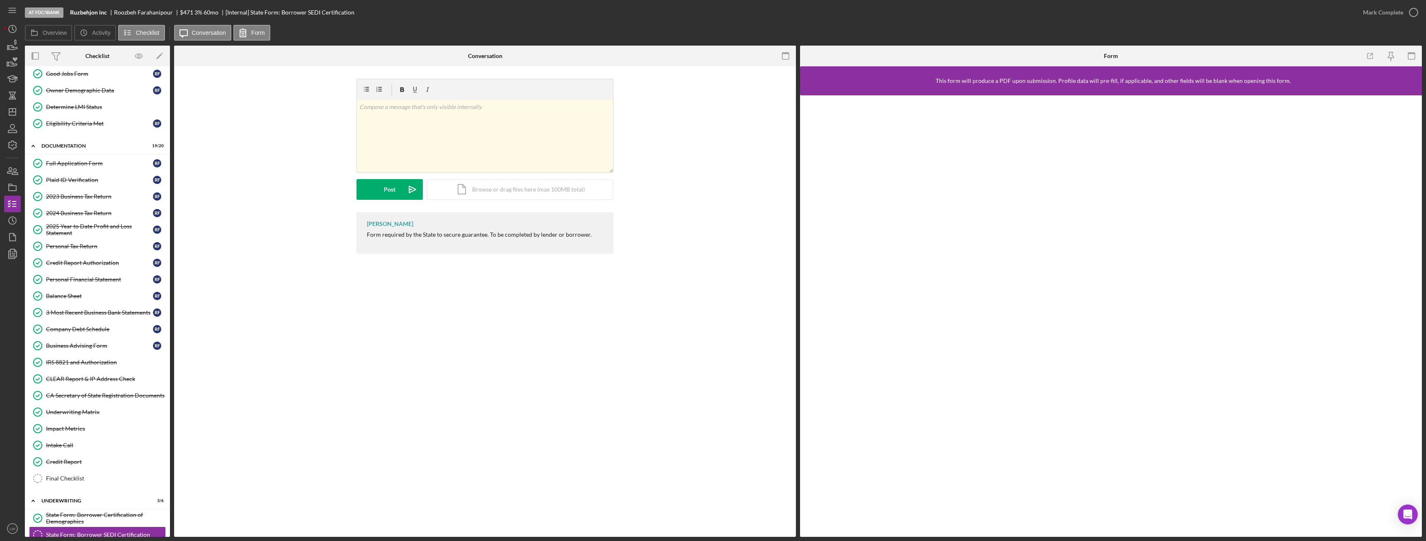
scroll to position [0, 0]
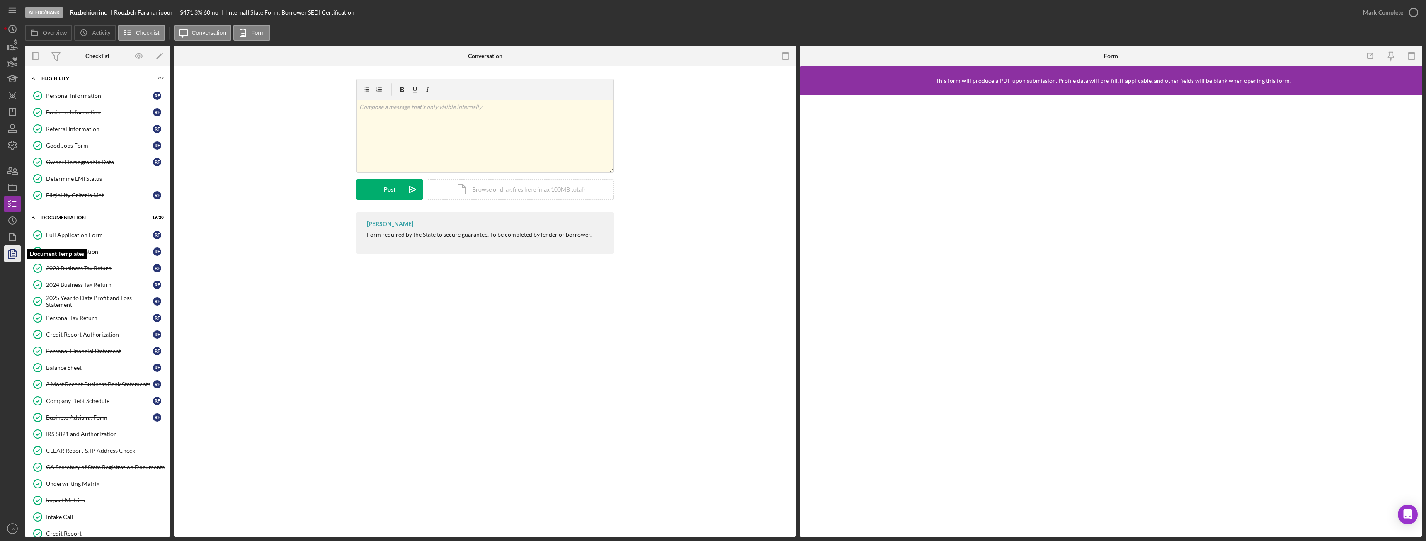
click at [14, 255] on icon "button" at bounding box center [13, 253] width 3 height 3
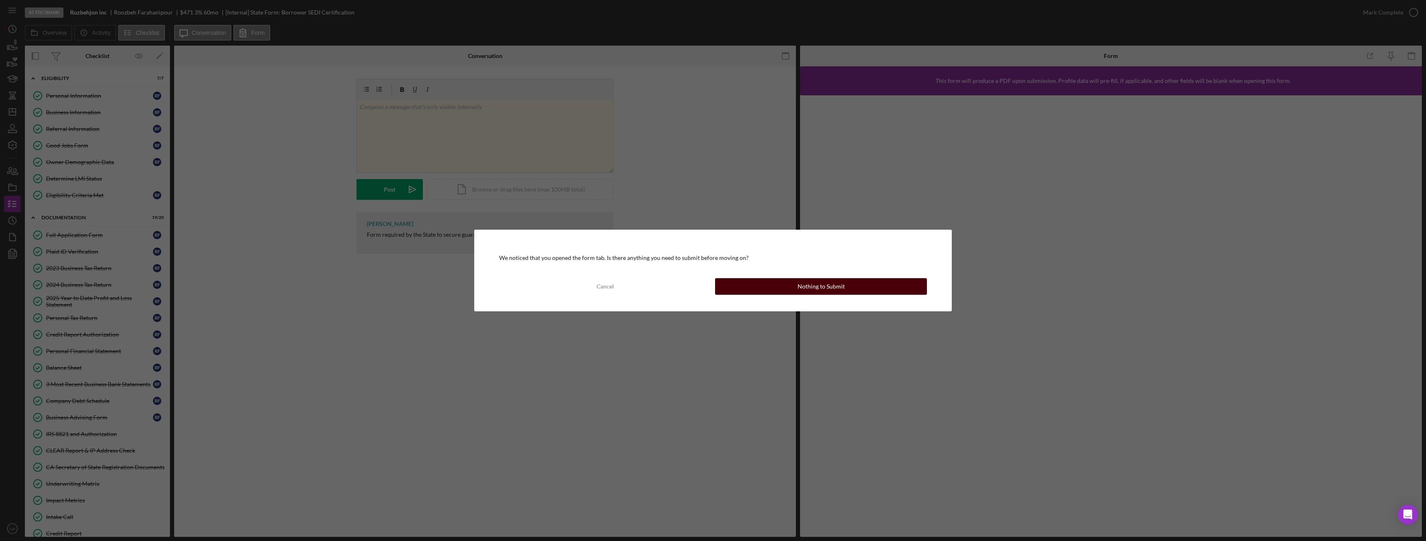
click at [636, 287] on div "Nothing to Submit" at bounding box center [821, 286] width 47 height 17
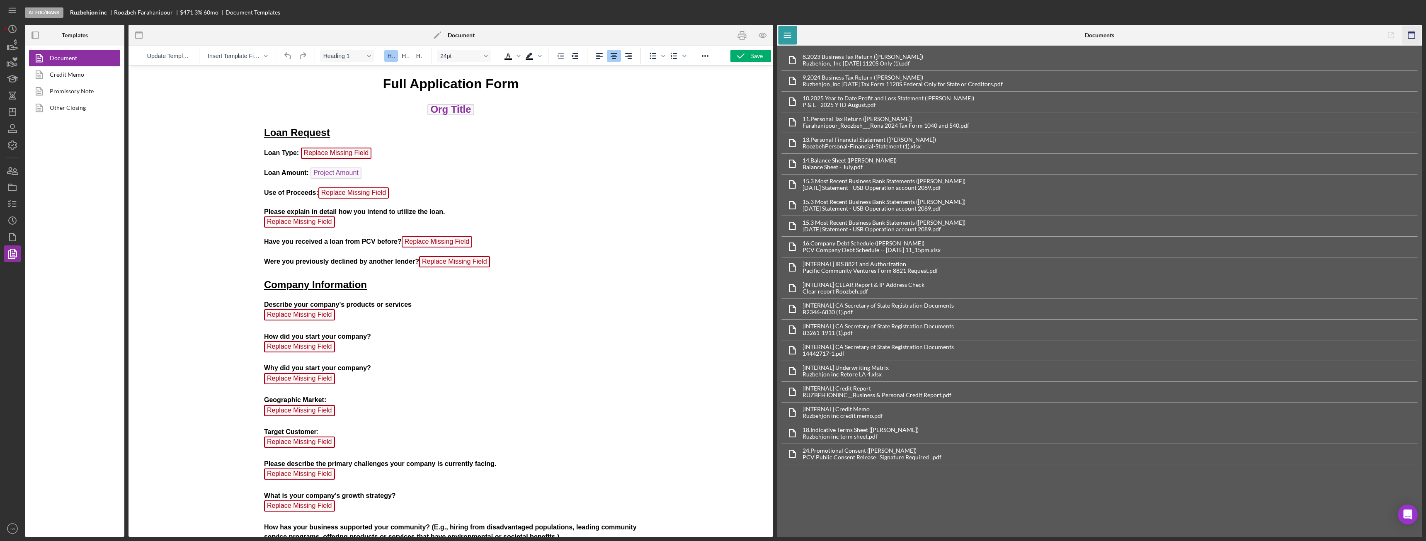
click at [636, 36] on icon "button" at bounding box center [1411, 35] width 19 height 19
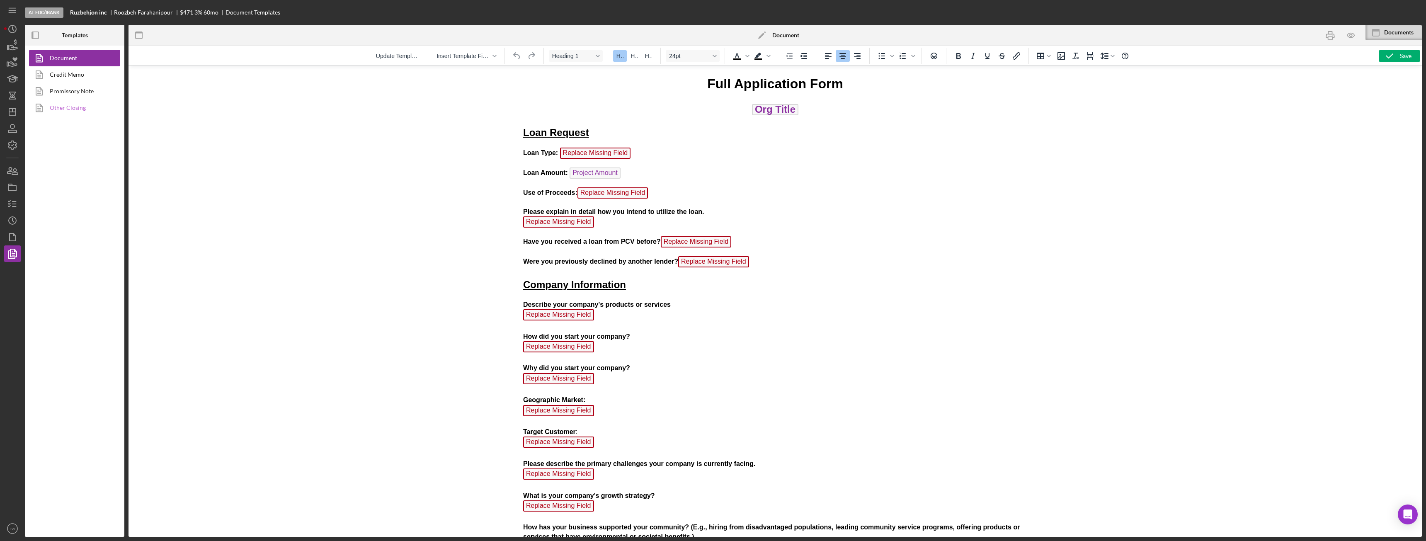
click at [76, 108] on link "Other Closing" at bounding box center [72, 108] width 87 height 17
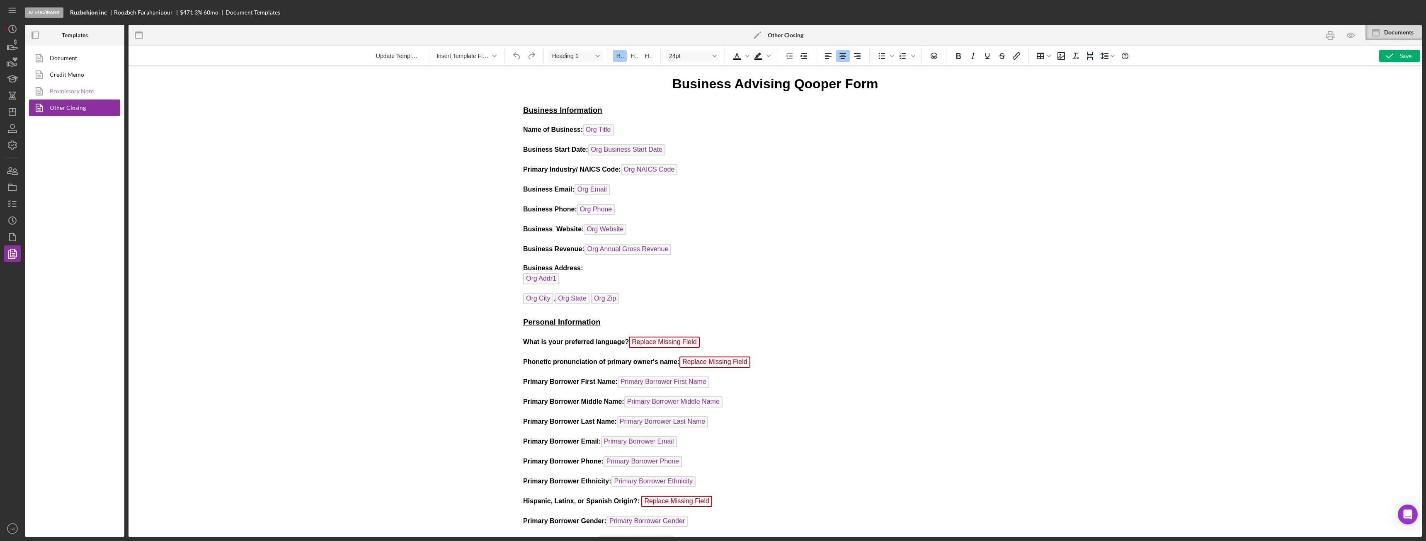
click at [84, 93] on link "Promissory Note" at bounding box center [72, 91] width 87 height 17
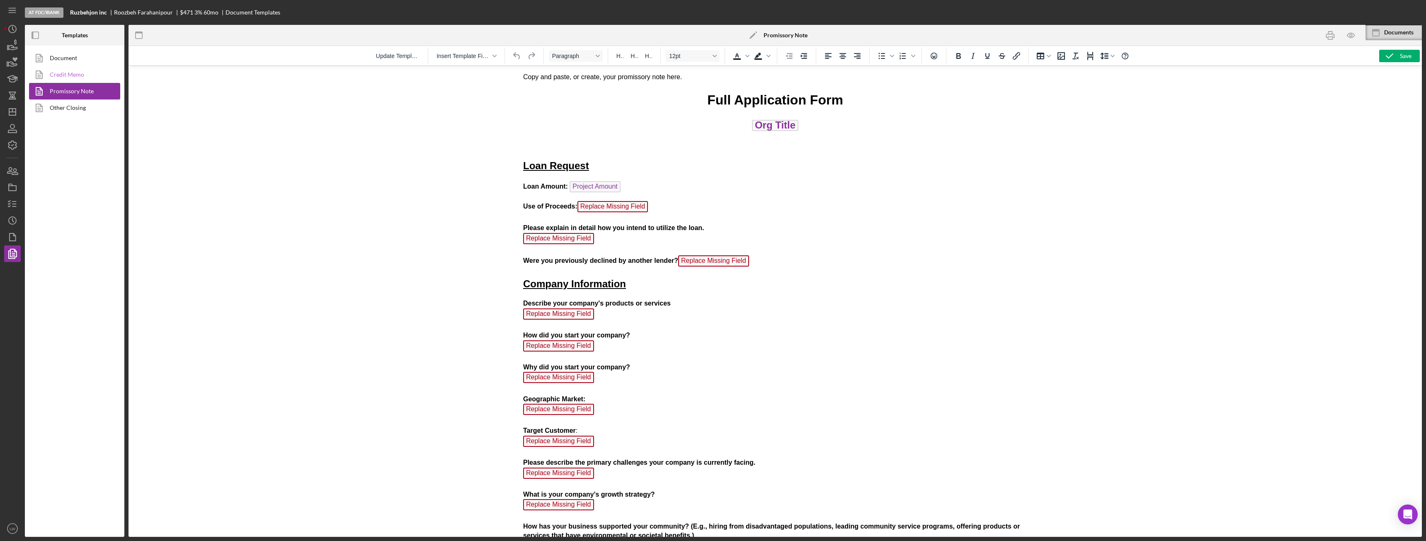
click at [79, 76] on link "Credit Memo" at bounding box center [72, 74] width 87 height 17
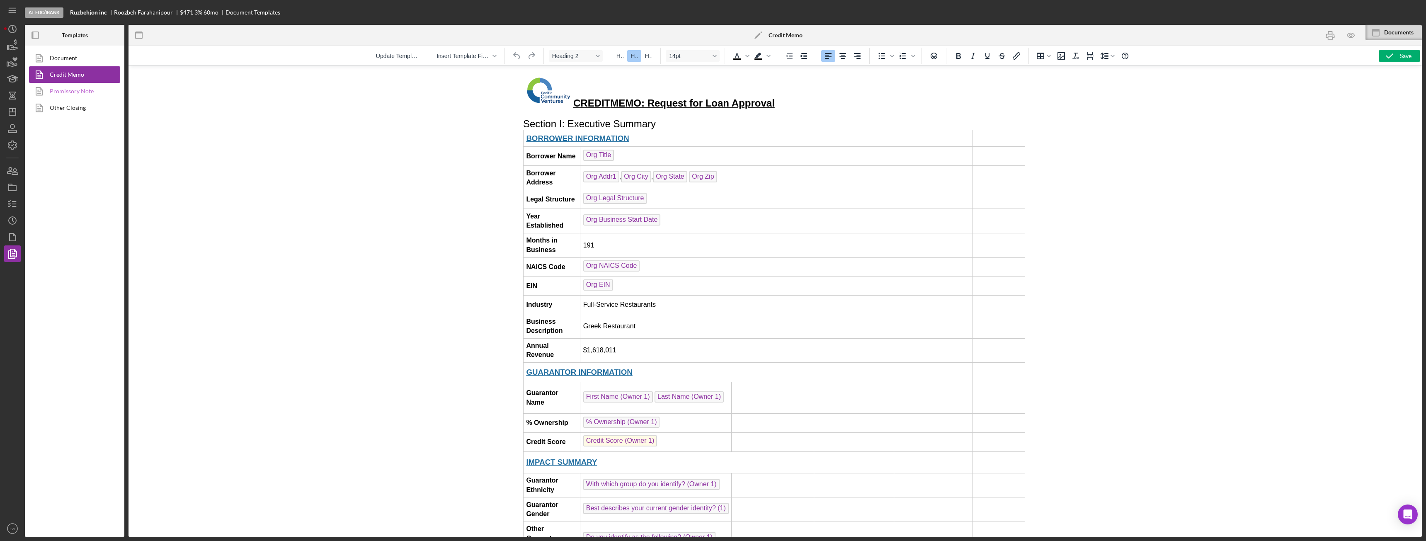
click at [80, 92] on link "Promissory Note" at bounding box center [72, 91] width 87 height 17
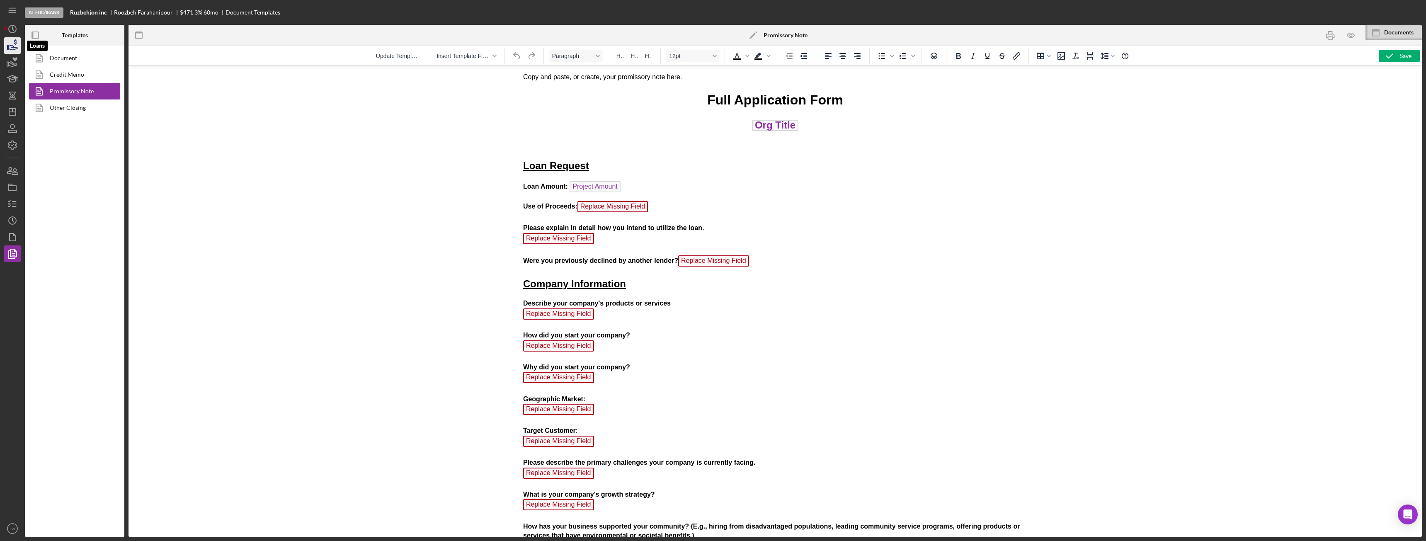
click at [16, 43] on icon "button" at bounding box center [15, 41] width 2 height 5
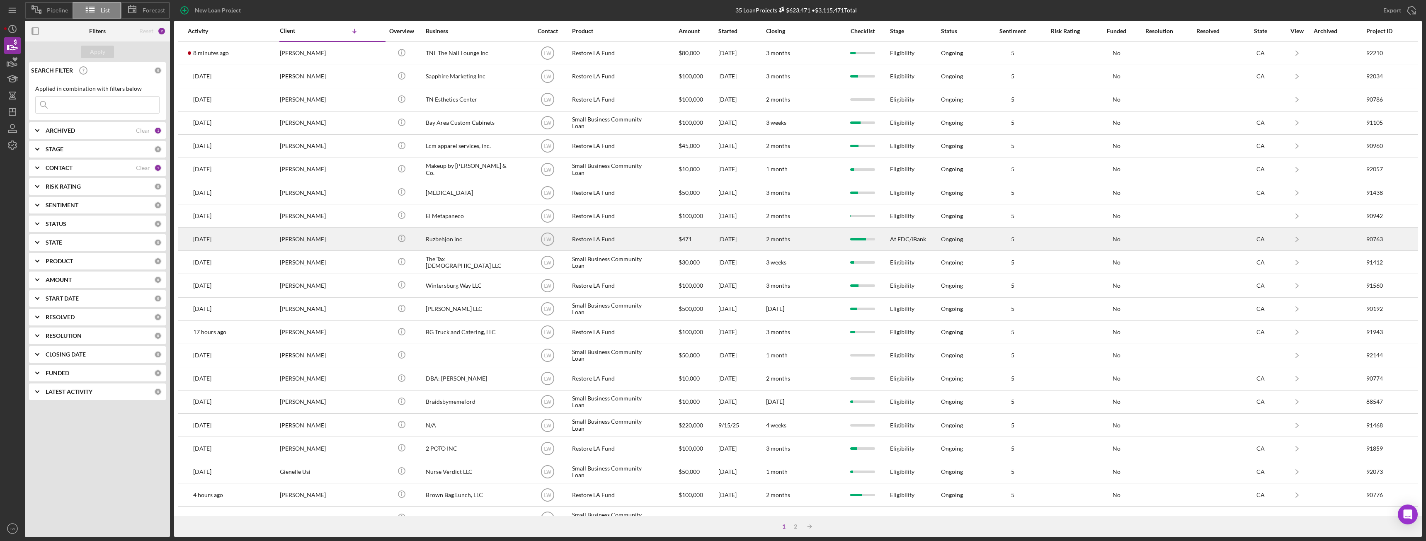
click at [333, 240] on div "Roozbeh Farahanipour" at bounding box center [321, 239] width 83 height 22
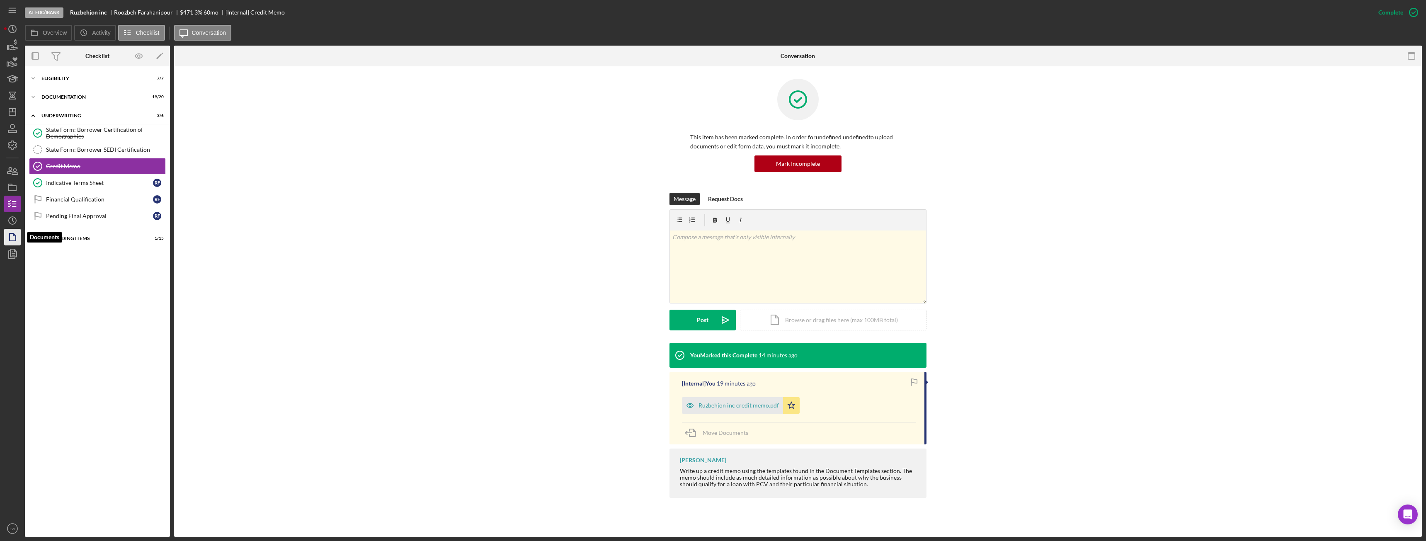
click at [8, 236] on icon "button" at bounding box center [12, 237] width 21 height 21
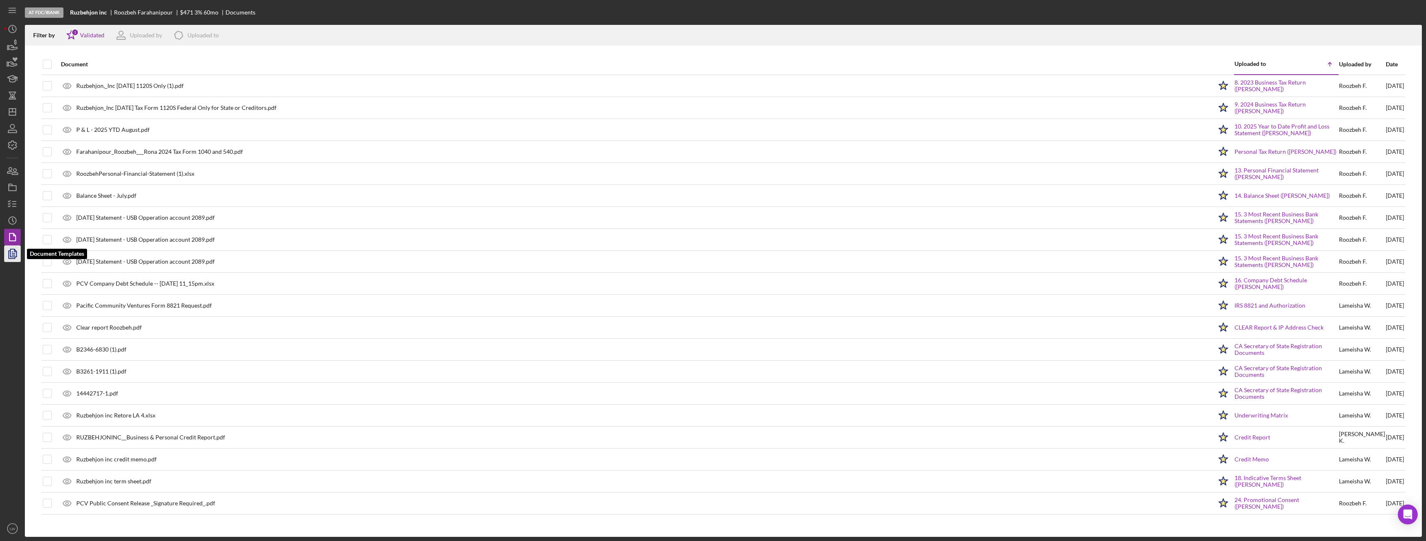
click at [15, 251] on polyline "button" at bounding box center [16, 251] width 2 height 2
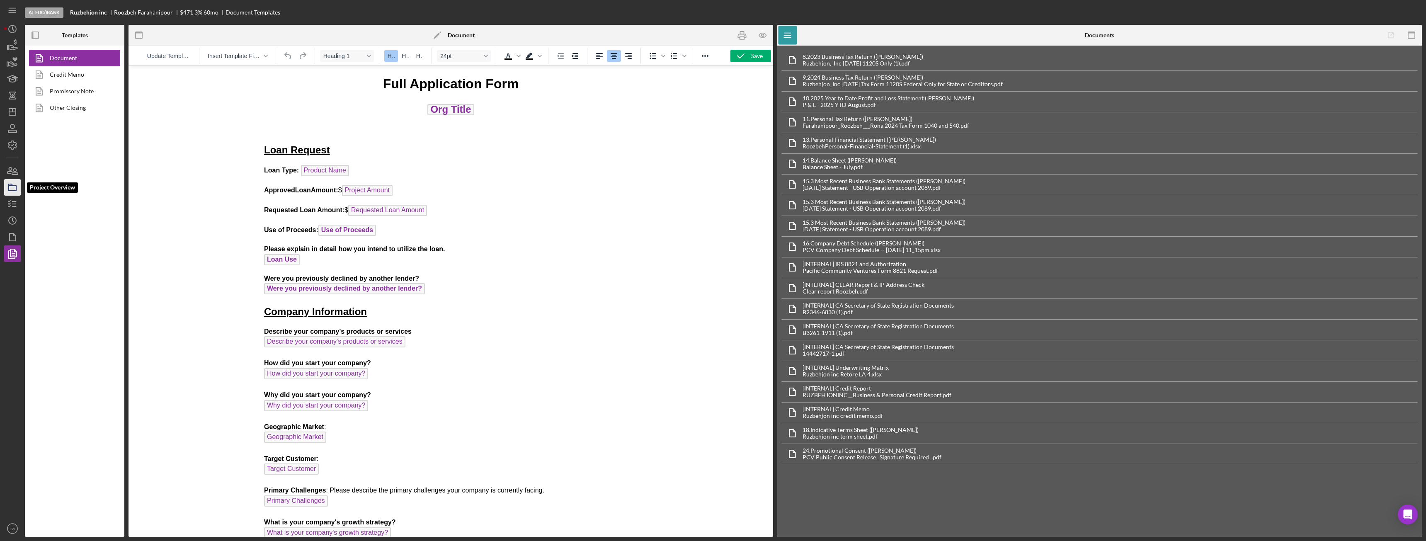
click at [12, 187] on icon "button" at bounding box center [12, 187] width 21 height 21
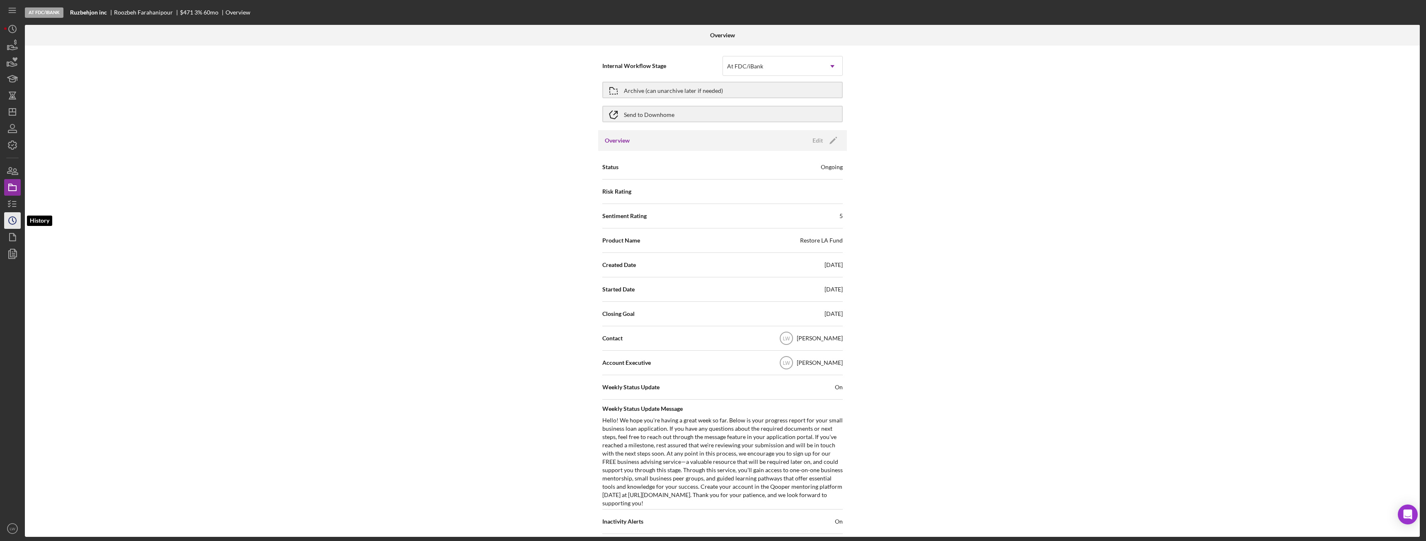
click at [15, 221] on icon "Icon/History" at bounding box center [12, 220] width 21 height 21
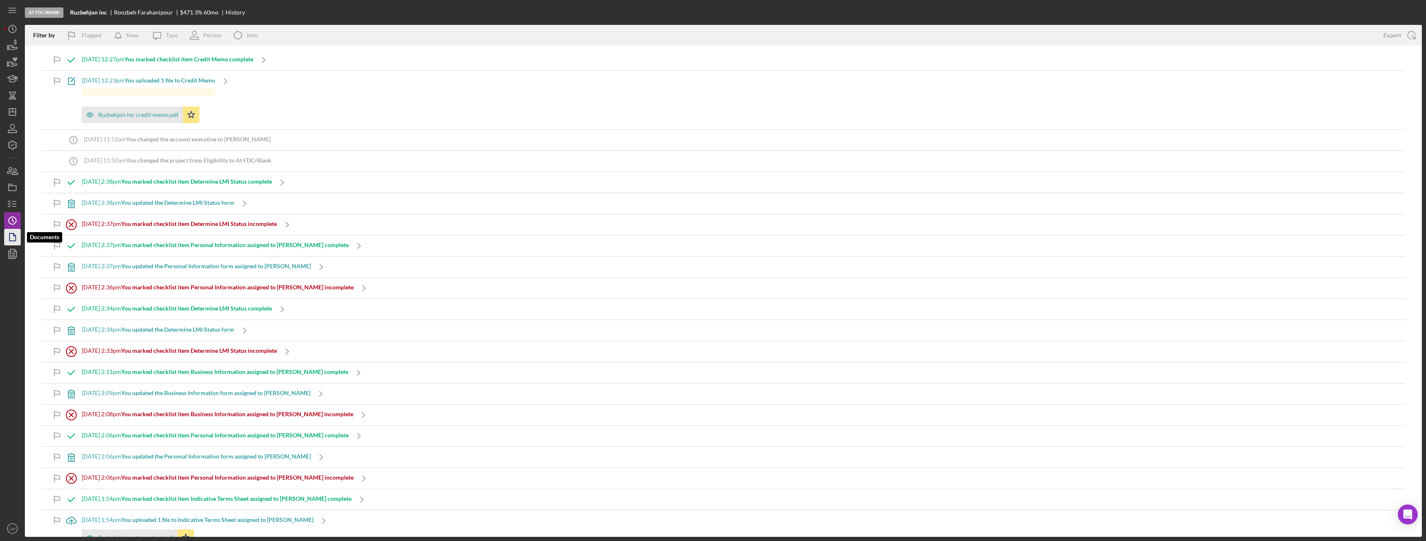
click at [15, 235] on polygon "button" at bounding box center [13, 236] width 6 height 7
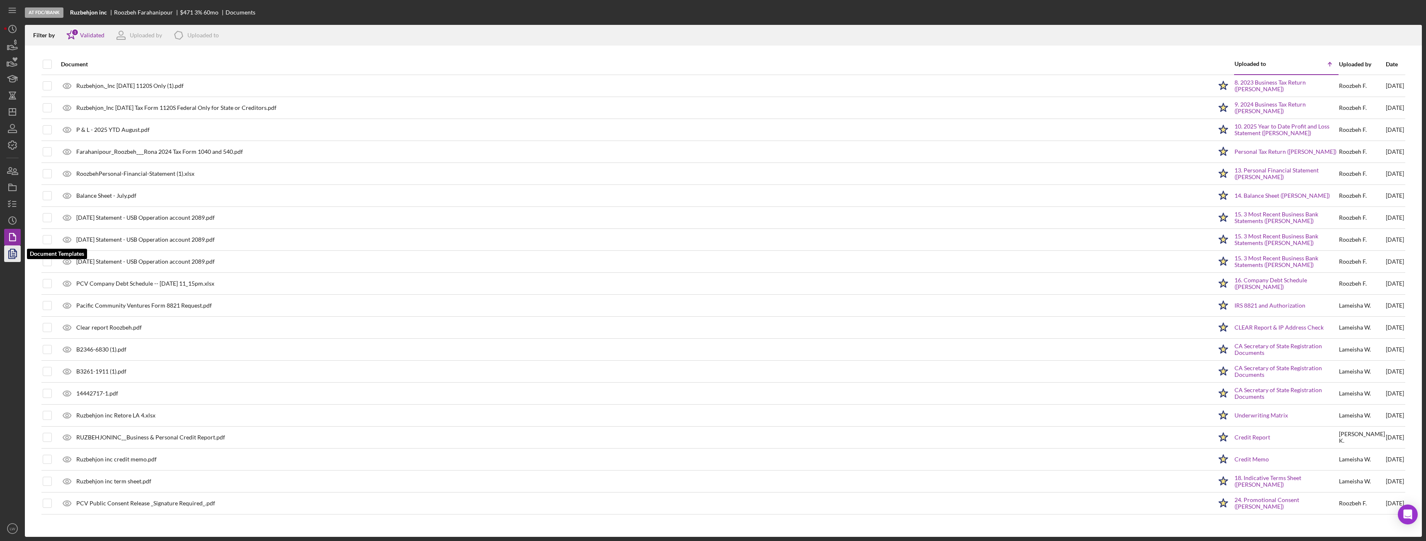
click at [15, 250] on polyline "button" at bounding box center [16, 251] width 2 height 2
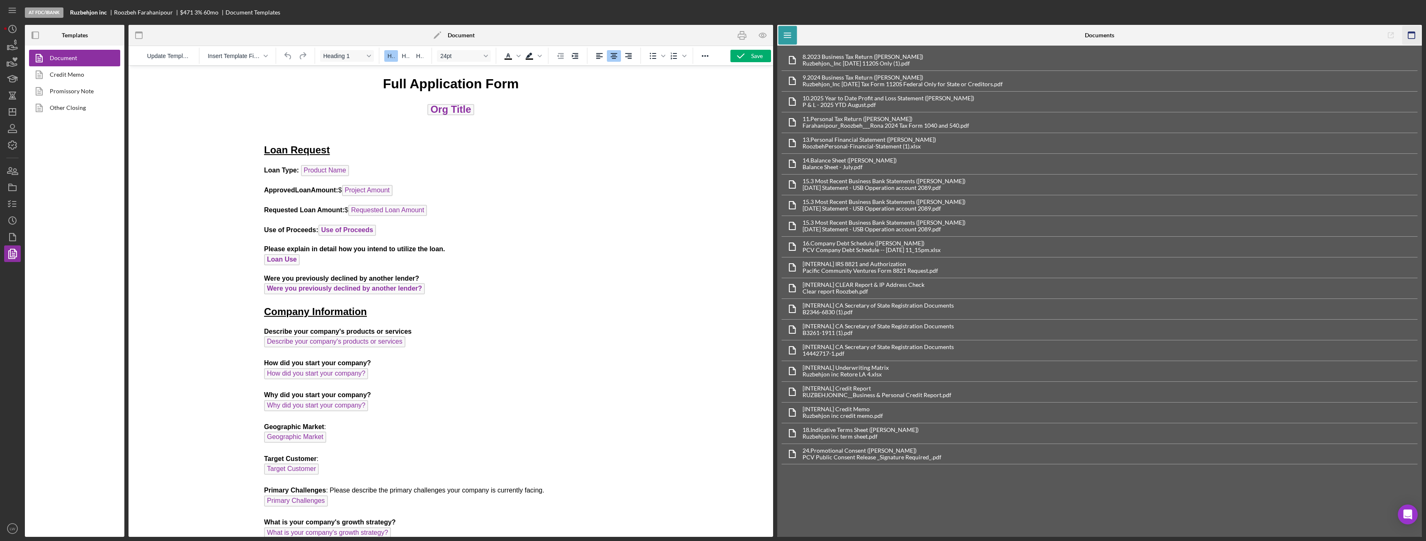
click at [636, 32] on rect "button" at bounding box center [1411, 33] width 7 height 2
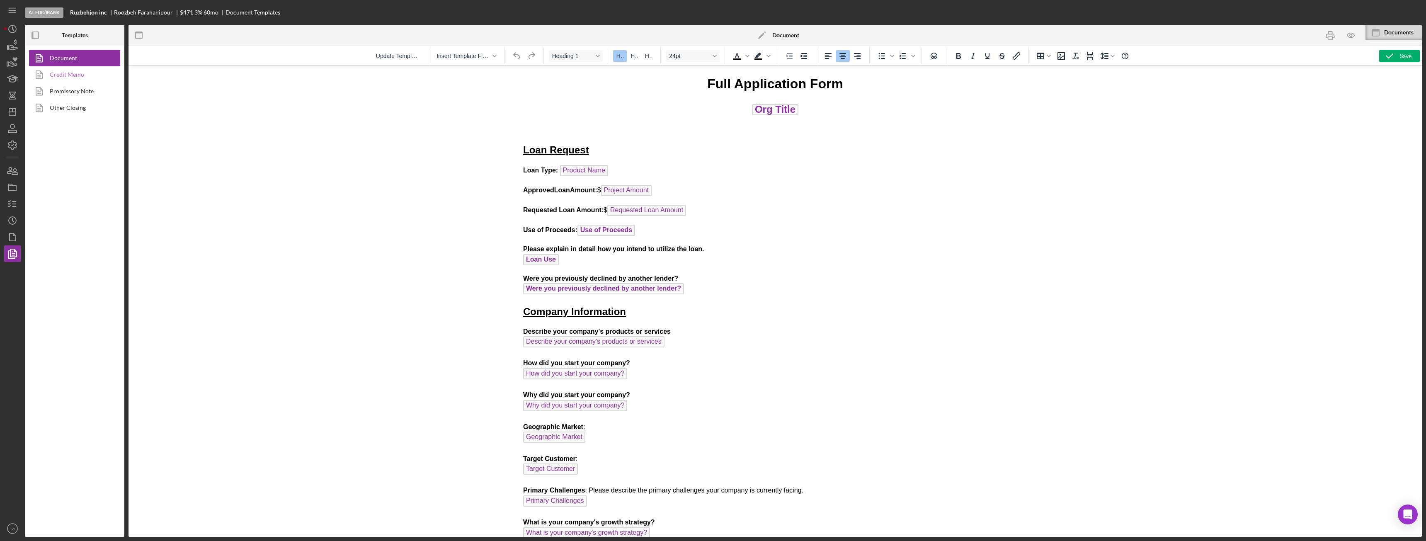
click at [71, 74] on link "Credit Memo" at bounding box center [72, 74] width 87 height 17
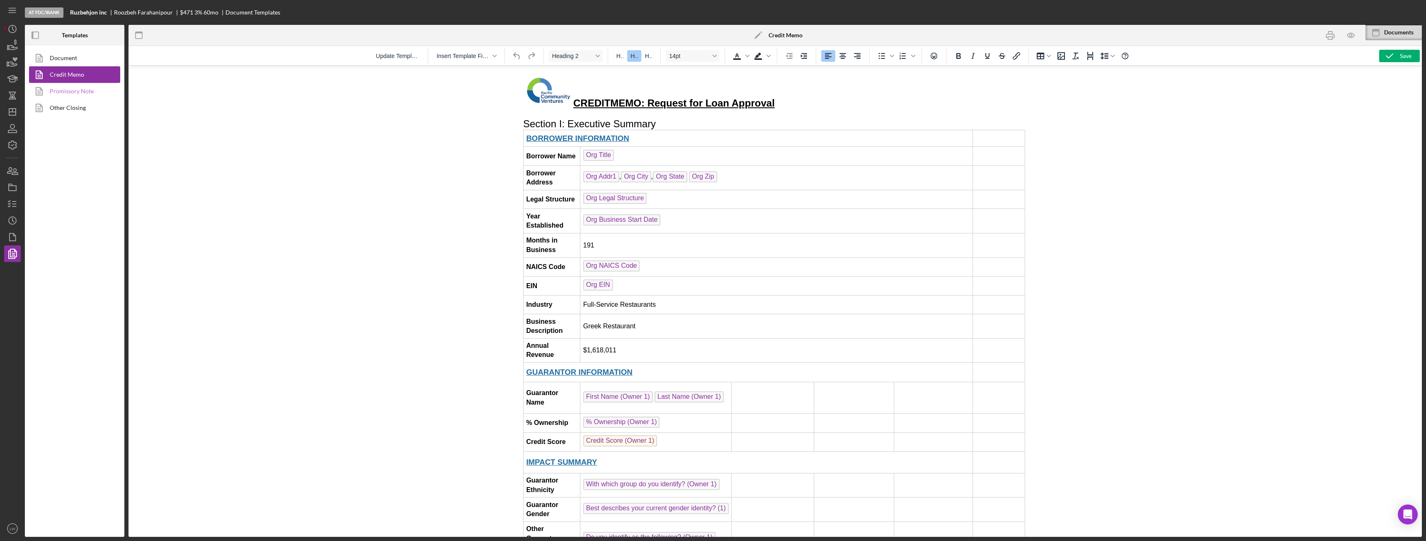
click at [73, 88] on link "Promissory Note" at bounding box center [72, 91] width 87 height 17
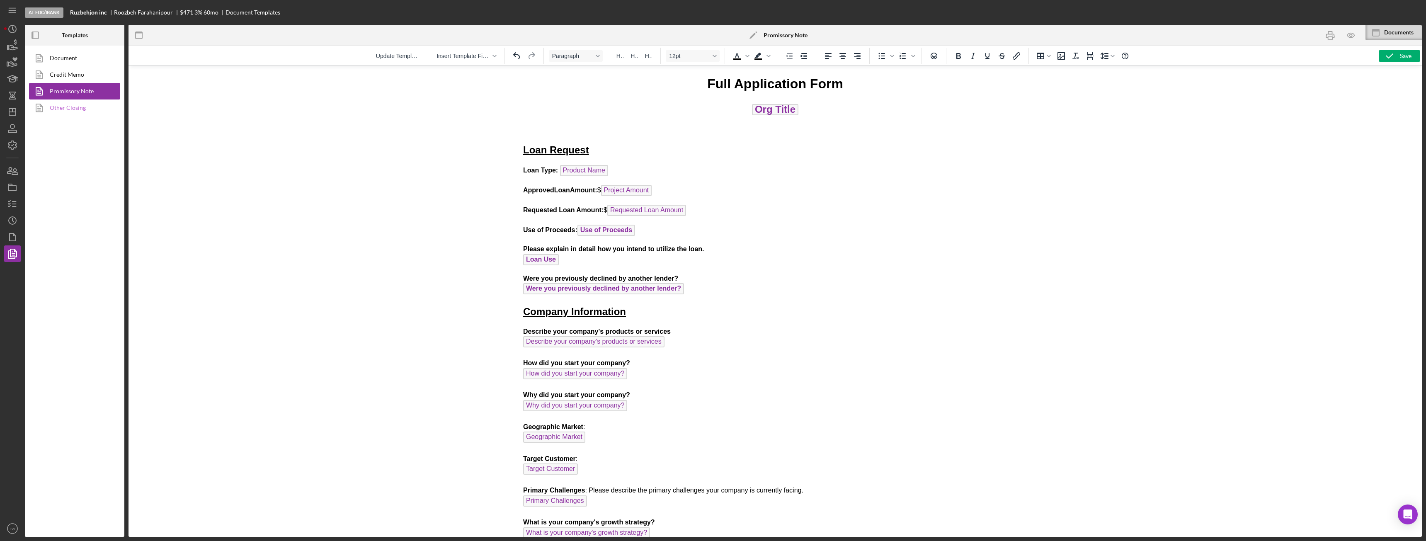
click at [74, 115] on link "Other Closing" at bounding box center [72, 108] width 87 height 17
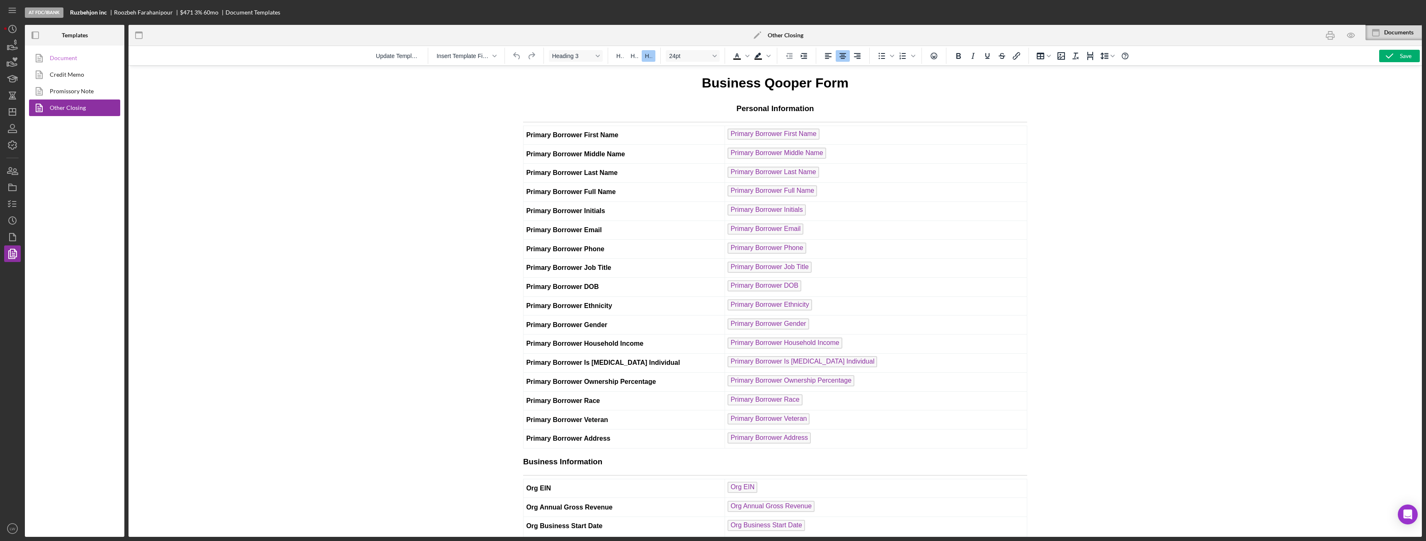
click at [70, 62] on link "Document" at bounding box center [72, 58] width 87 height 17
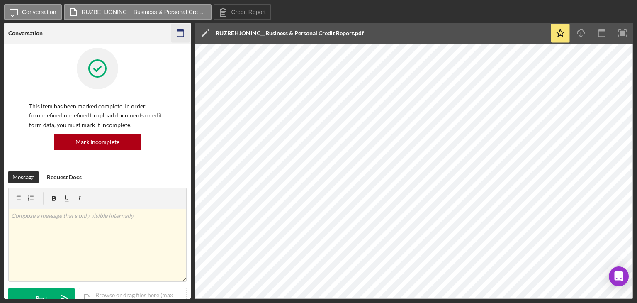
click at [183, 33] on icon "button" at bounding box center [180, 33] width 19 height 19
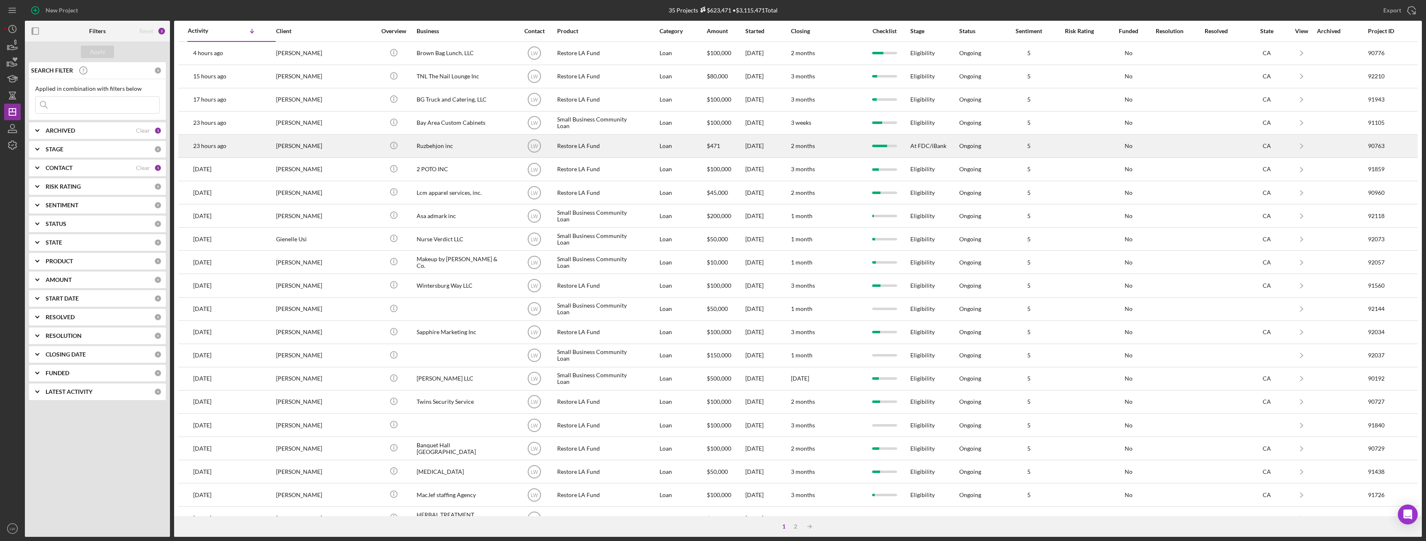
click at [307, 143] on div "Roozbeh Farahanipour" at bounding box center [317, 146] width 83 height 22
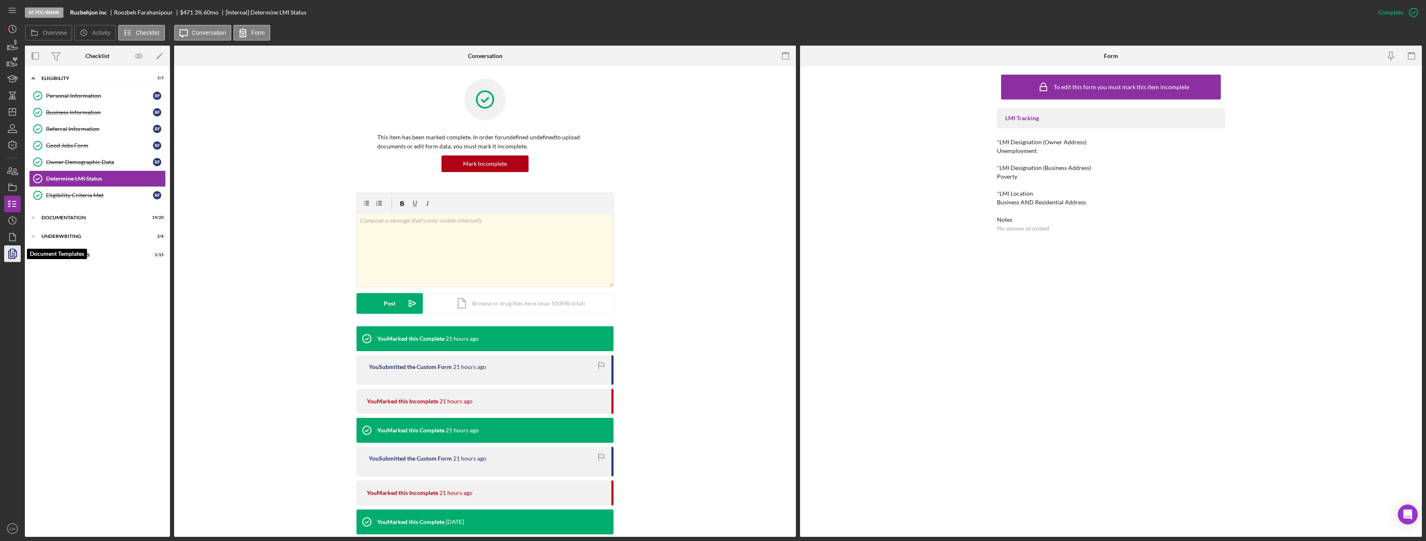
click at [12, 257] on polygon "button" at bounding box center [13, 252] width 6 height 7
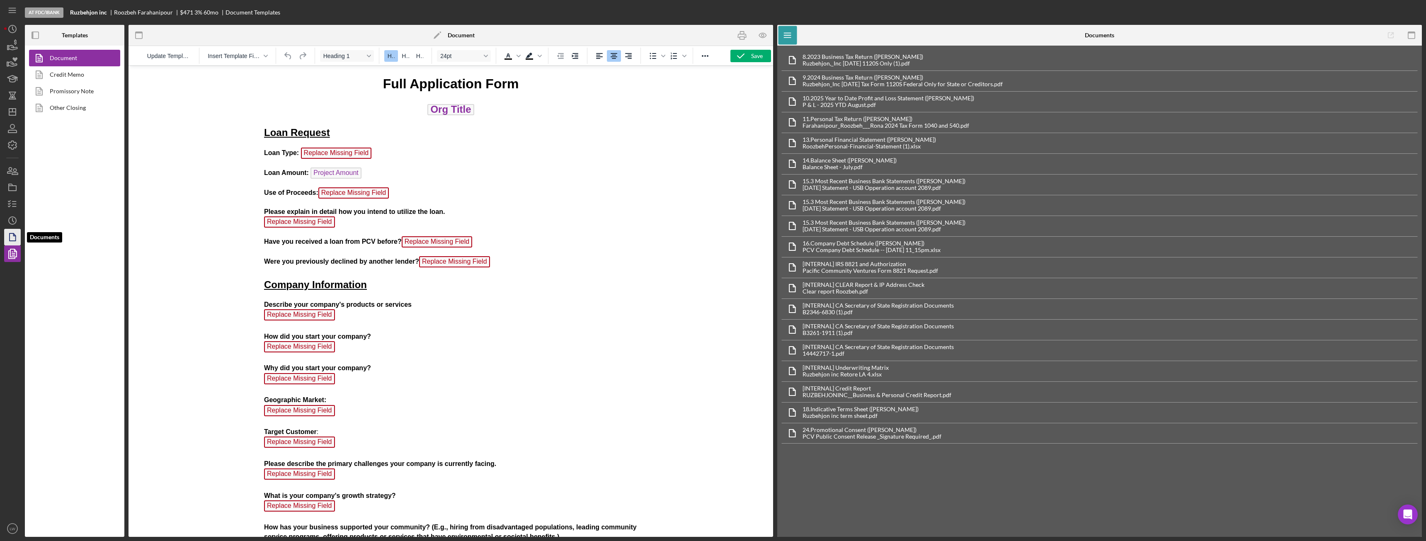
click at [13, 238] on icon "button" at bounding box center [12, 237] width 21 height 21
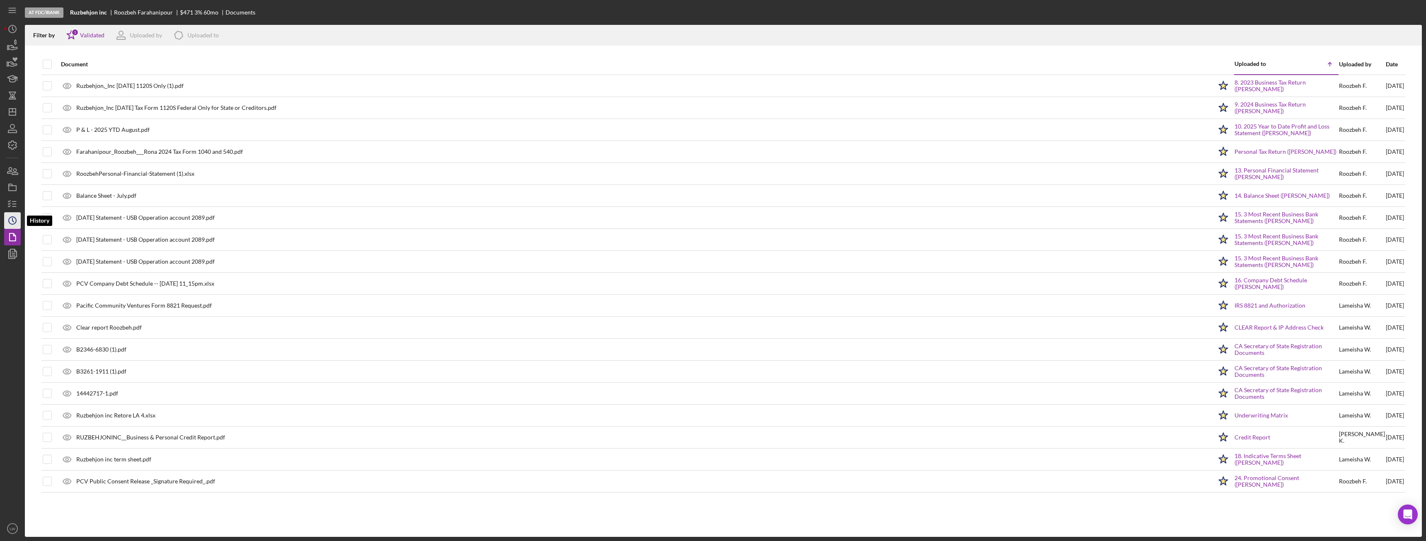
click at [11, 220] on icon "Icon/History" at bounding box center [12, 220] width 21 height 21
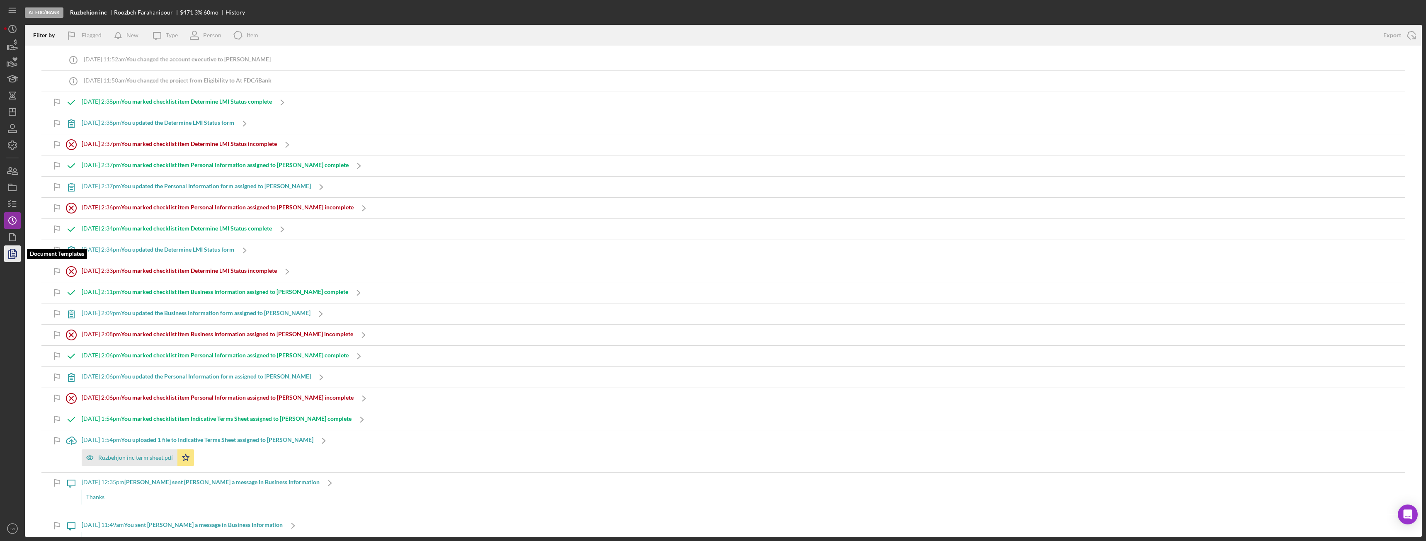
click at [15, 250] on icon "button" at bounding box center [12, 253] width 21 height 21
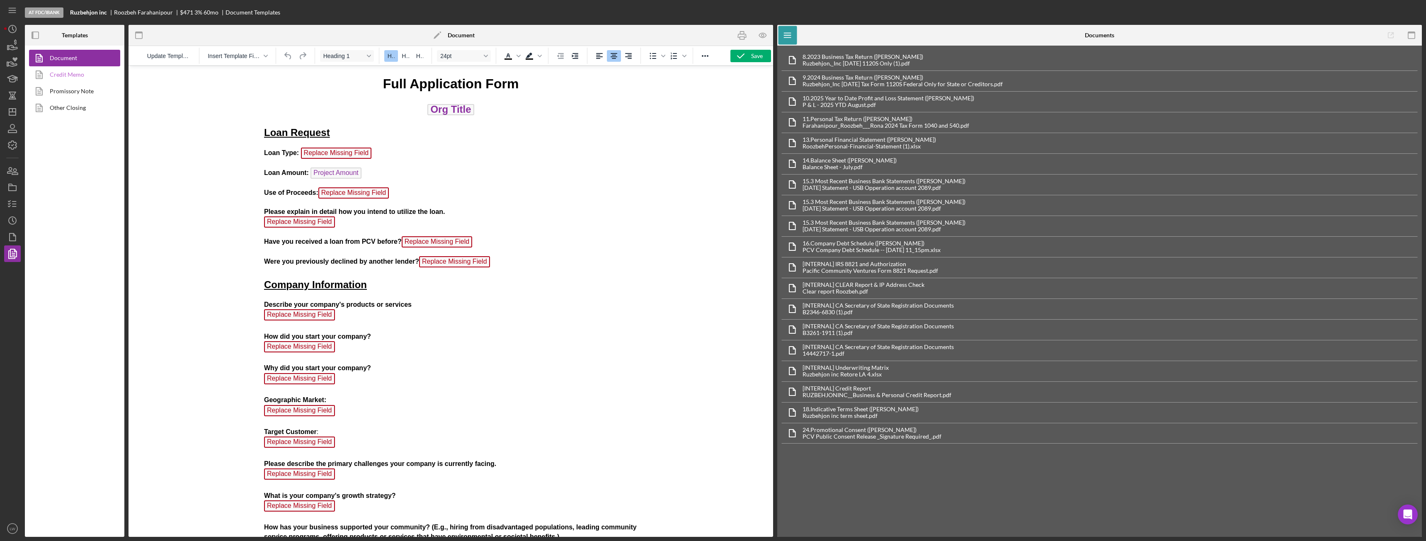
click at [82, 71] on link "Credit Memo" at bounding box center [72, 74] width 87 height 17
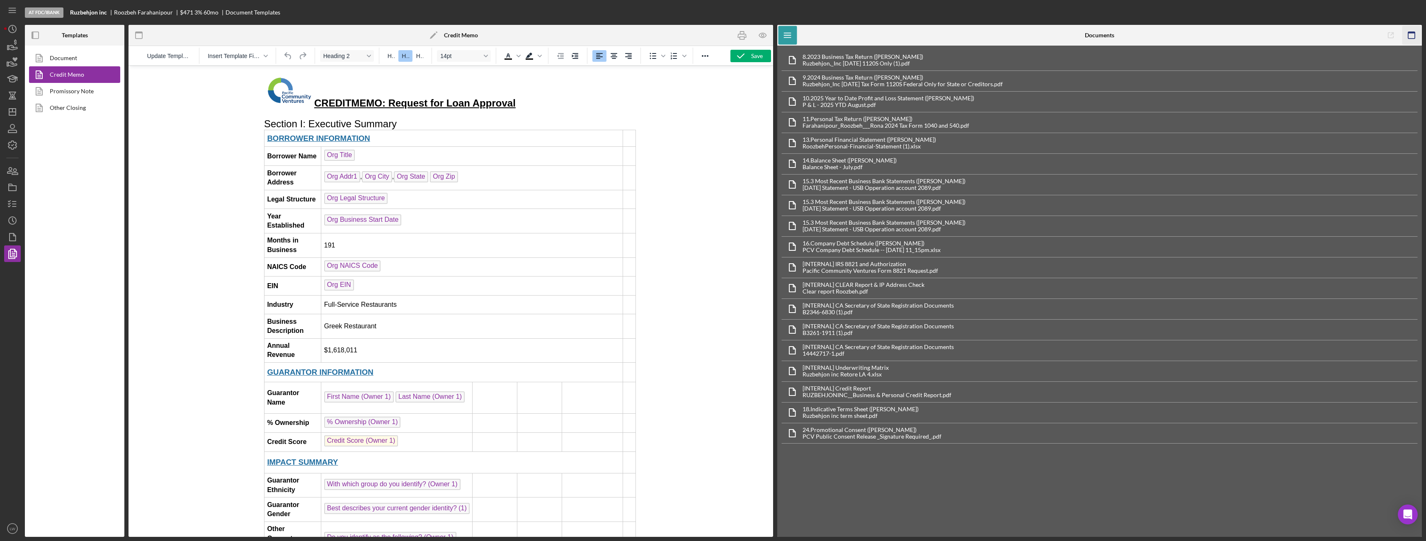
click at [1414, 35] on icon "button" at bounding box center [1411, 35] width 19 height 19
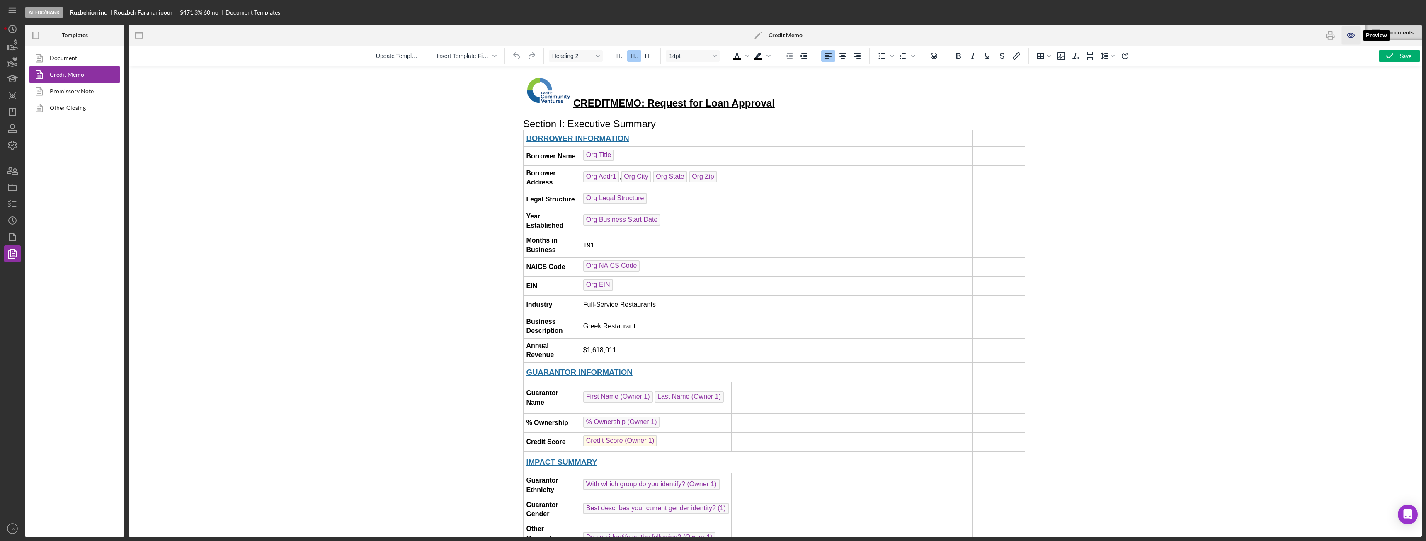
click at [1354, 32] on icon "button" at bounding box center [1351, 35] width 19 height 19
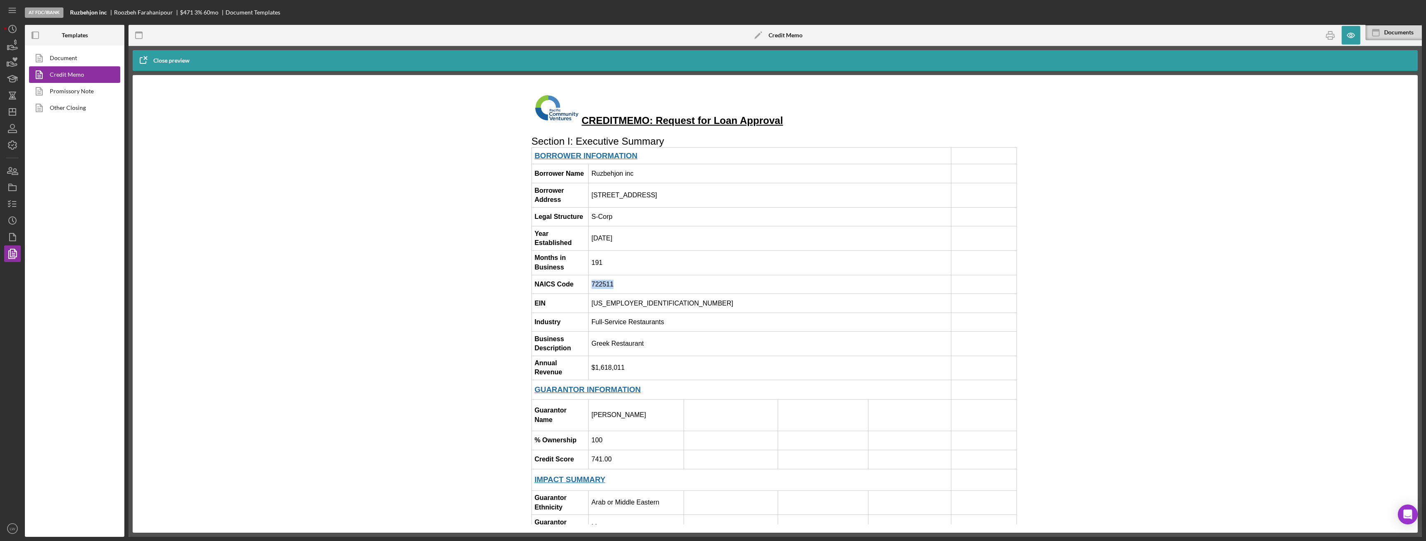
drag, startPoint x: 621, startPoint y: 282, endPoint x: 593, endPoint y: 285, distance: 28.4
click at [593, 285] on td "722511" at bounding box center [770, 284] width 362 height 19
copy td "722511"
drag, startPoint x: 664, startPoint y: 320, endPoint x: 588, endPoint y: 319, distance: 75.5
click at [588, 319] on tr "Industry Full-Service Restaurants" at bounding box center [774, 322] width 485 height 19
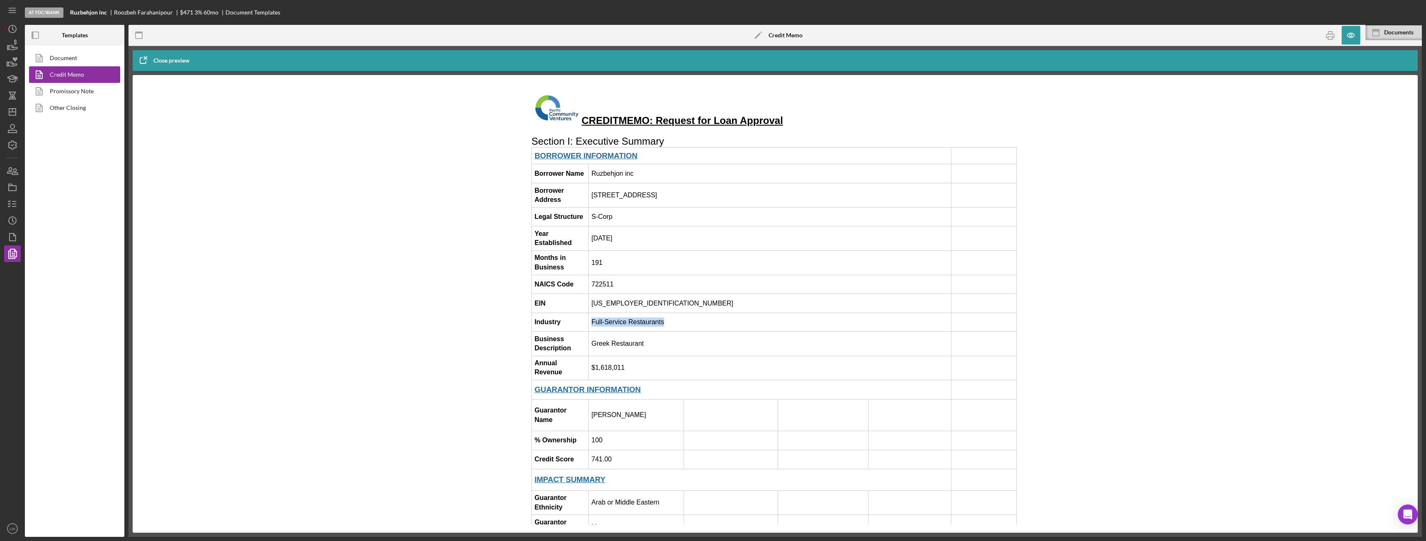
copy tr "Full-Service Restaurants"
click at [424, 202] on div at bounding box center [775, 303] width 1252 height 441
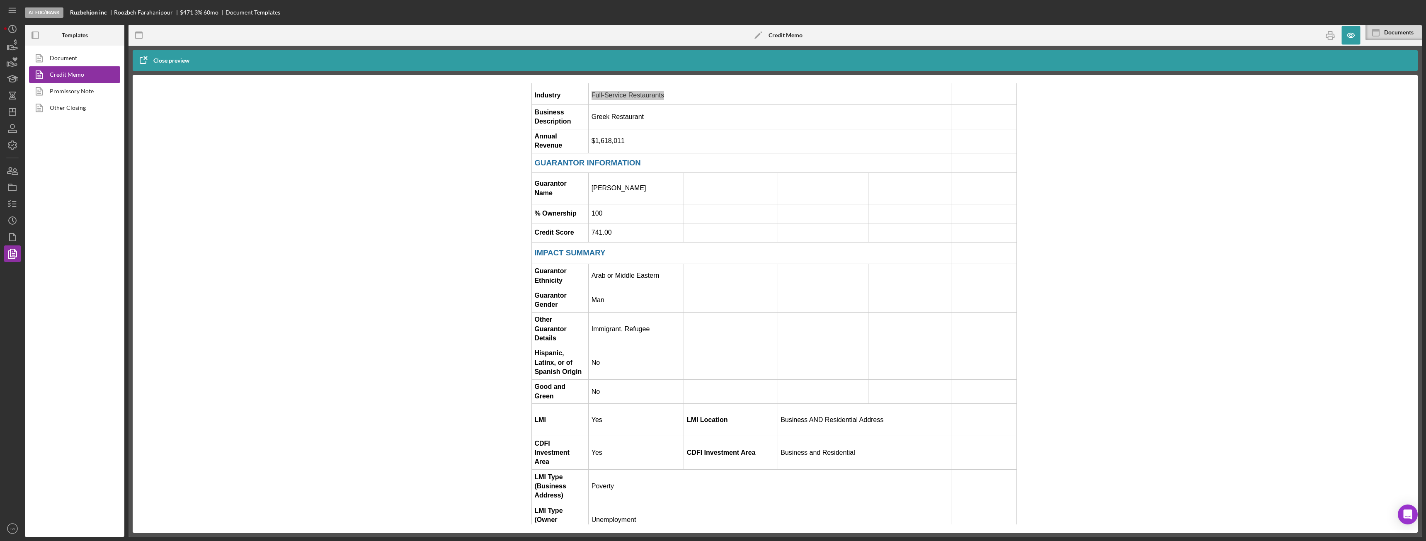
scroll to position [207, 0]
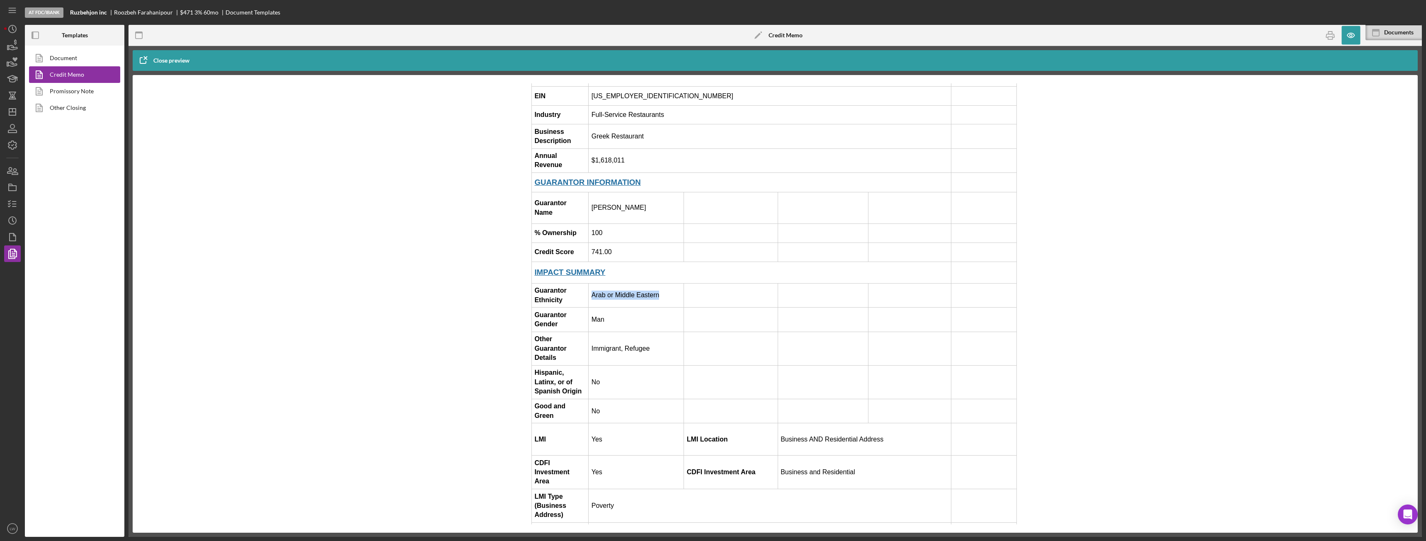
drag, startPoint x: 638, startPoint y: 282, endPoint x: 594, endPoint y: 279, distance: 44.0
click at [594, 283] on td "Arab or Middle Eastern" at bounding box center [636, 295] width 95 height 24
copy td "Arab or Middle Eastern"
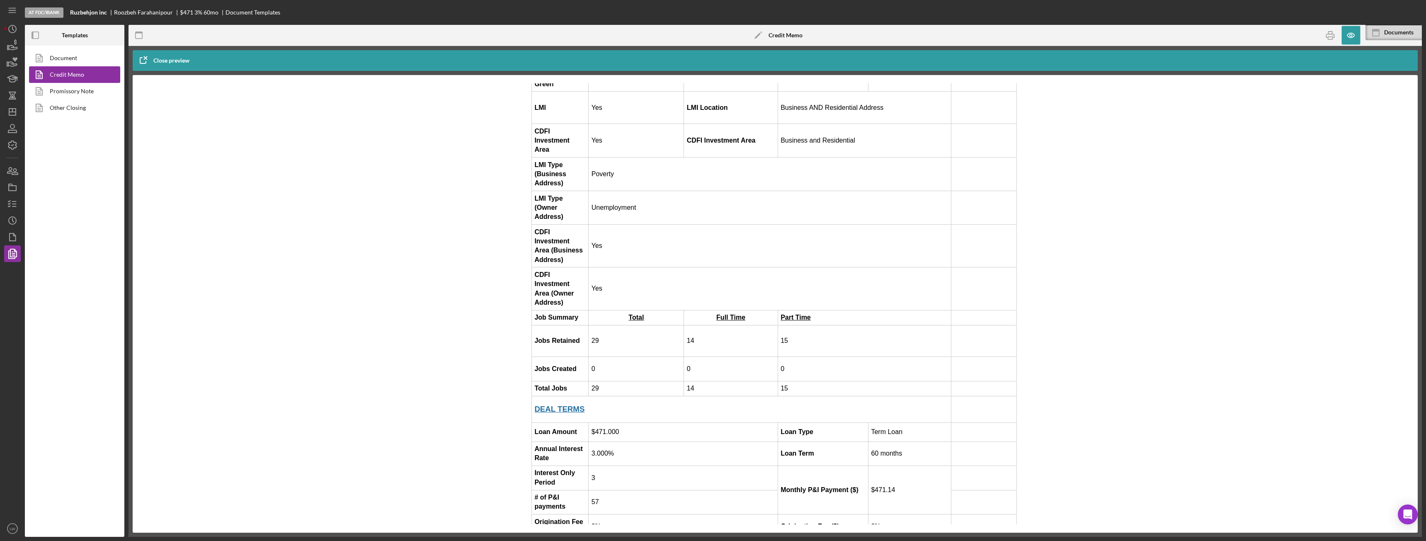
scroll to position [580, 0]
